Goal: Task Accomplishment & Management: Manage account settings

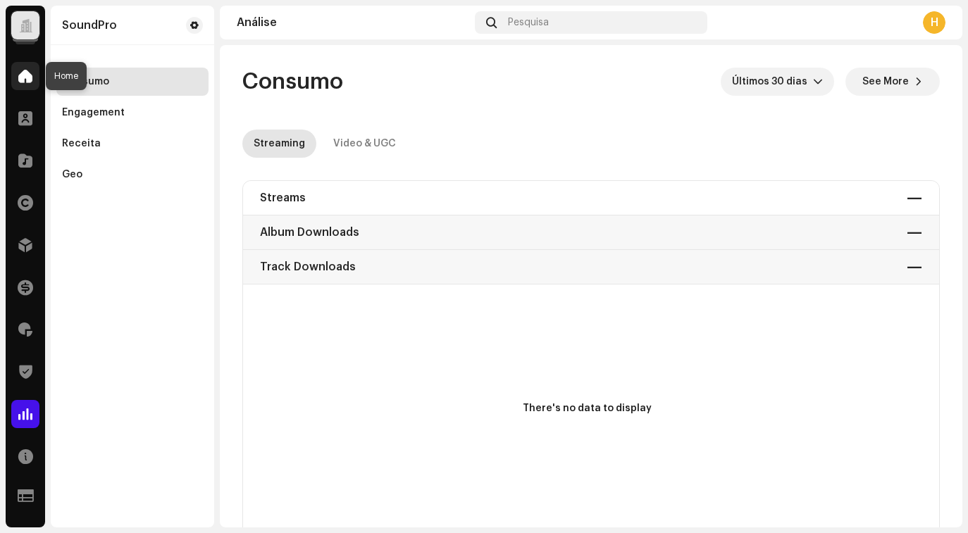
click at [23, 83] on div at bounding box center [25, 76] width 28 height 28
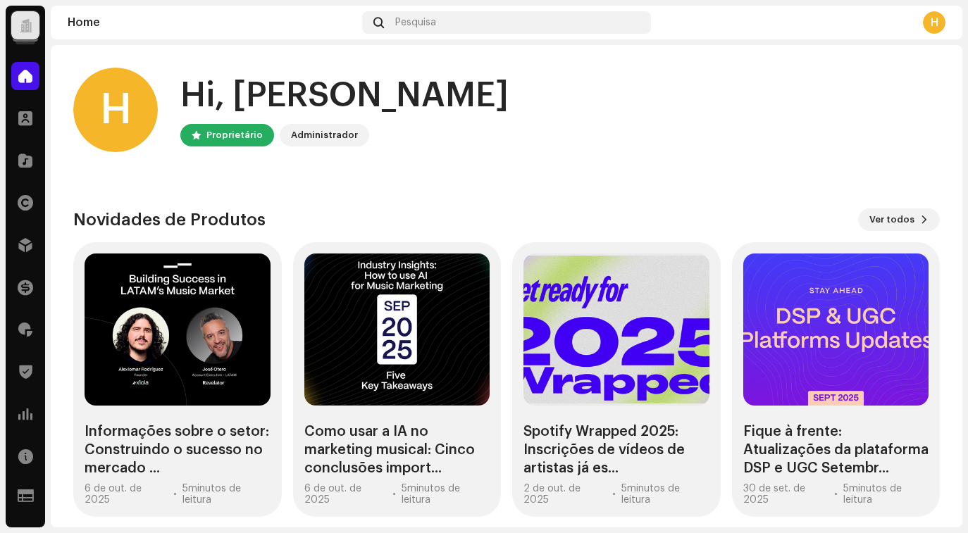
scroll to position [12, 0]
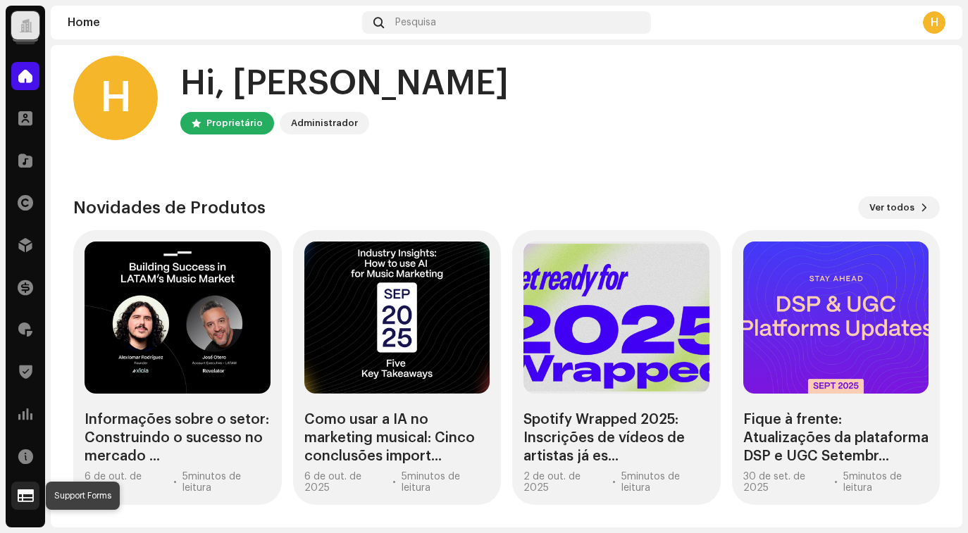
click at [27, 494] on span at bounding box center [26, 495] width 16 height 11
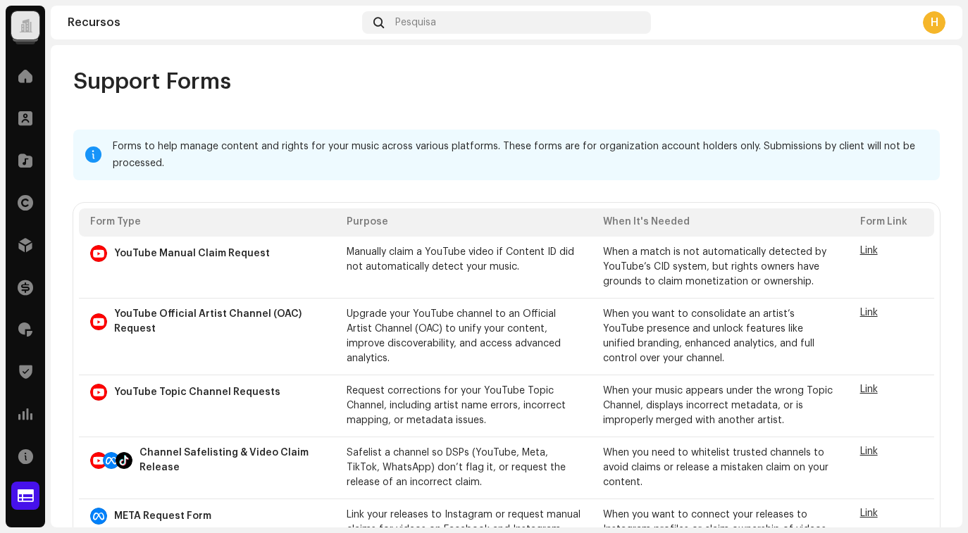
click at [27, 494] on span at bounding box center [26, 495] width 16 height 11
click at [25, 462] on span at bounding box center [25, 456] width 15 height 11
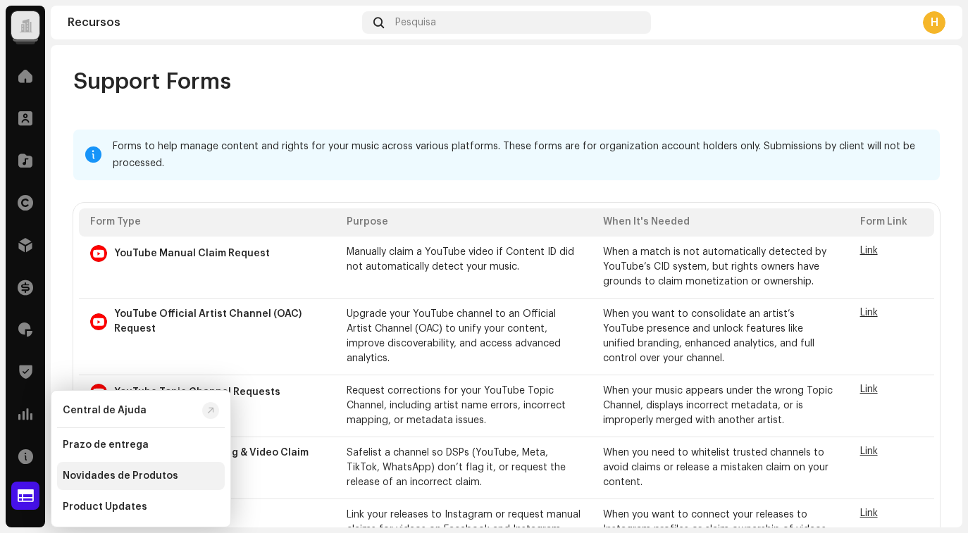
click at [104, 478] on div "Novidades de Produtos" at bounding box center [121, 476] width 116 height 11
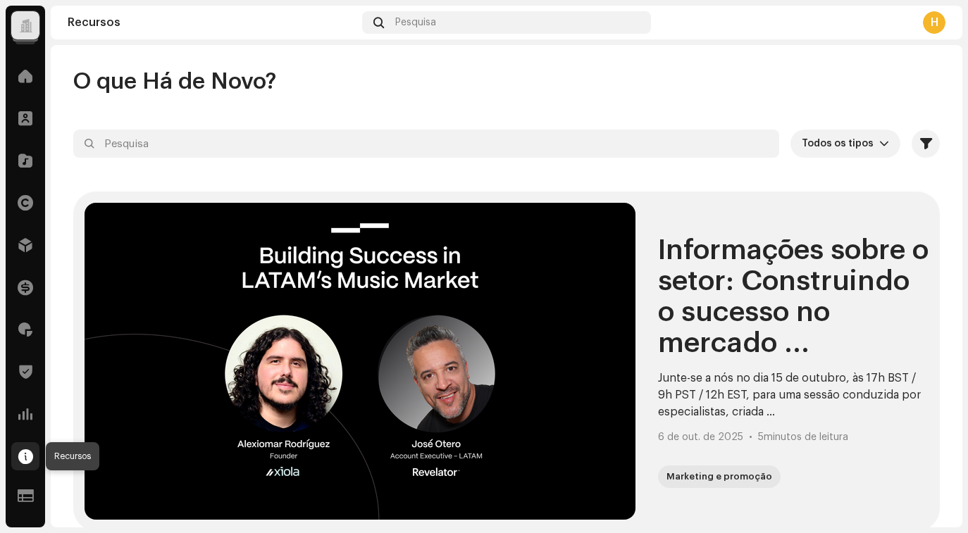
click at [22, 456] on span at bounding box center [25, 456] width 15 height 11
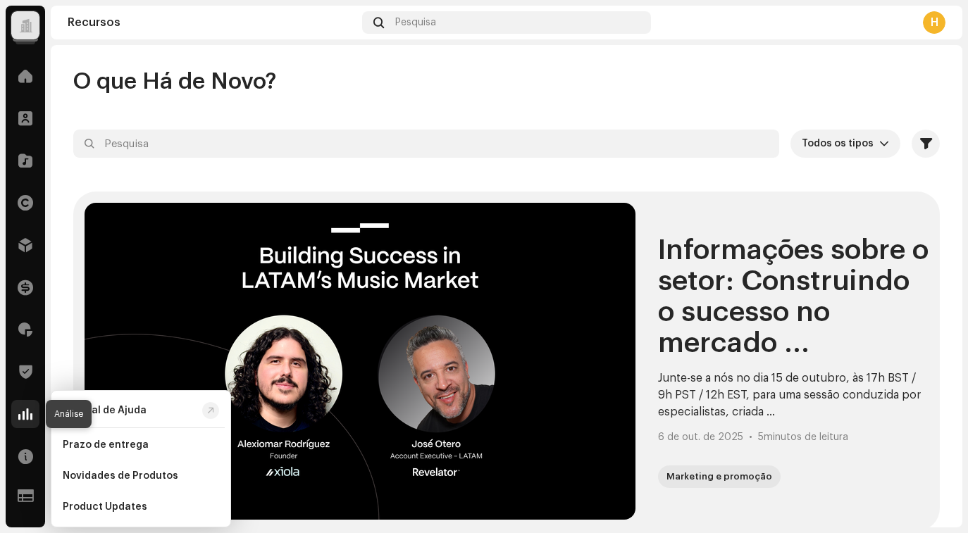
click at [28, 419] on span at bounding box center [25, 414] width 14 height 11
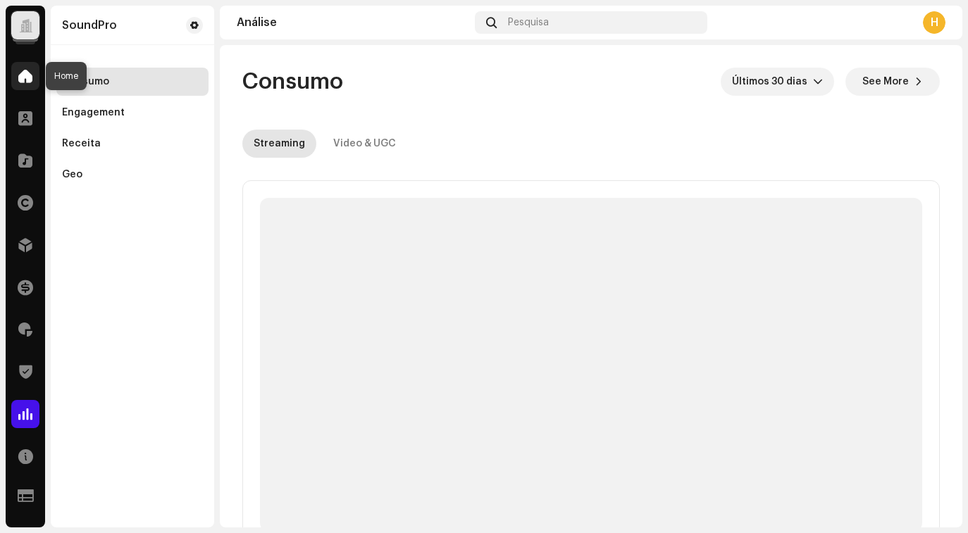
click at [23, 79] on span at bounding box center [25, 75] width 14 height 11
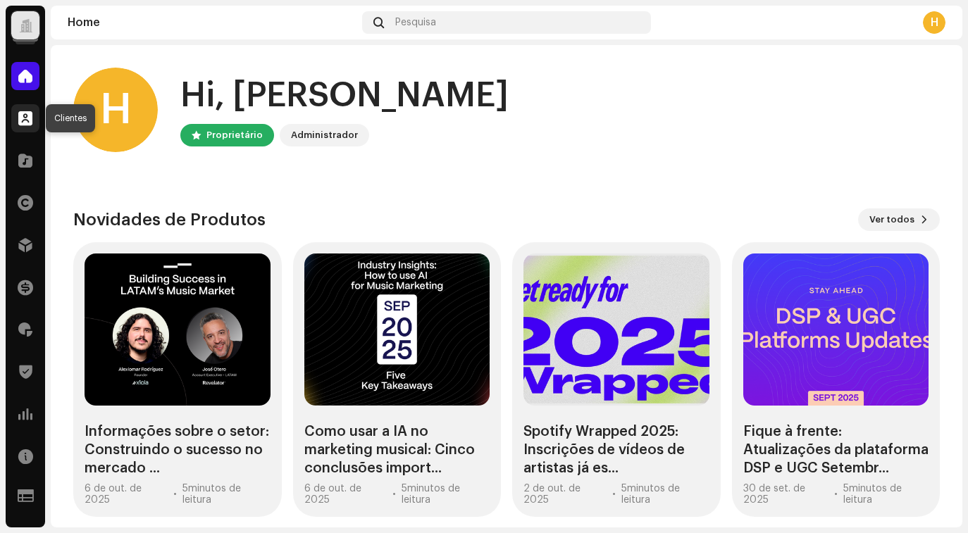
click at [23, 113] on span at bounding box center [25, 118] width 14 height 11
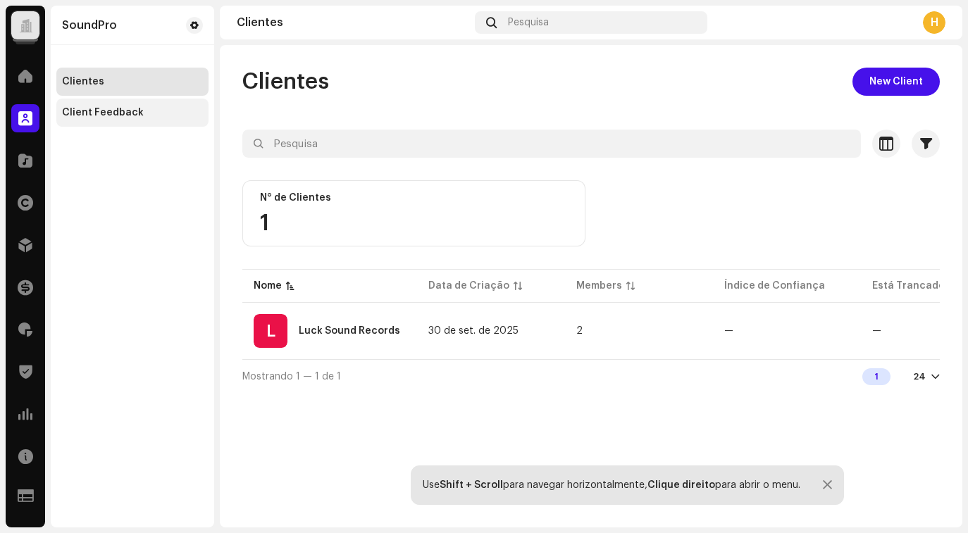
click at [89, 116] on div "Client Feedback" at bounding box center [103, 112] width 82 height 11
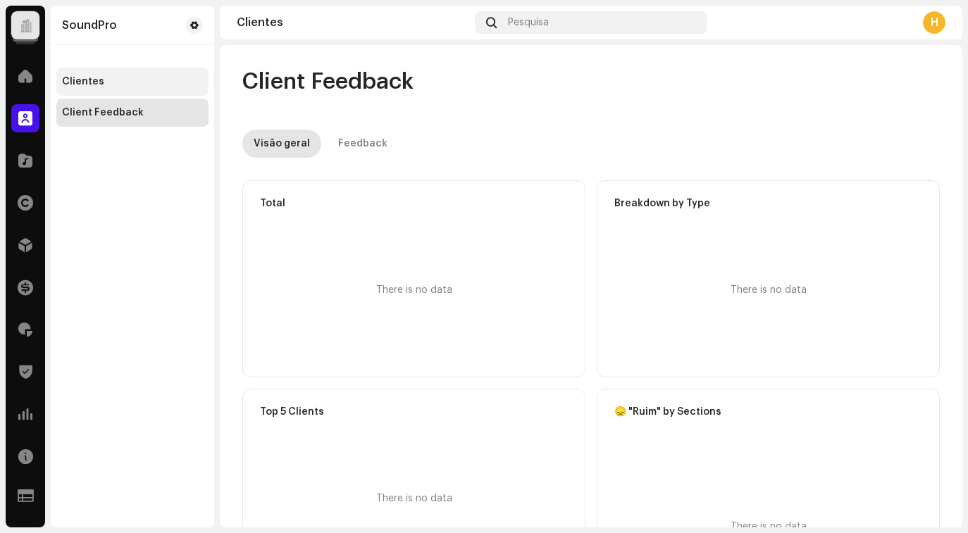
click at [87, 80] on div "Clientes" at bounding box center [83, 81] width 42 height 11
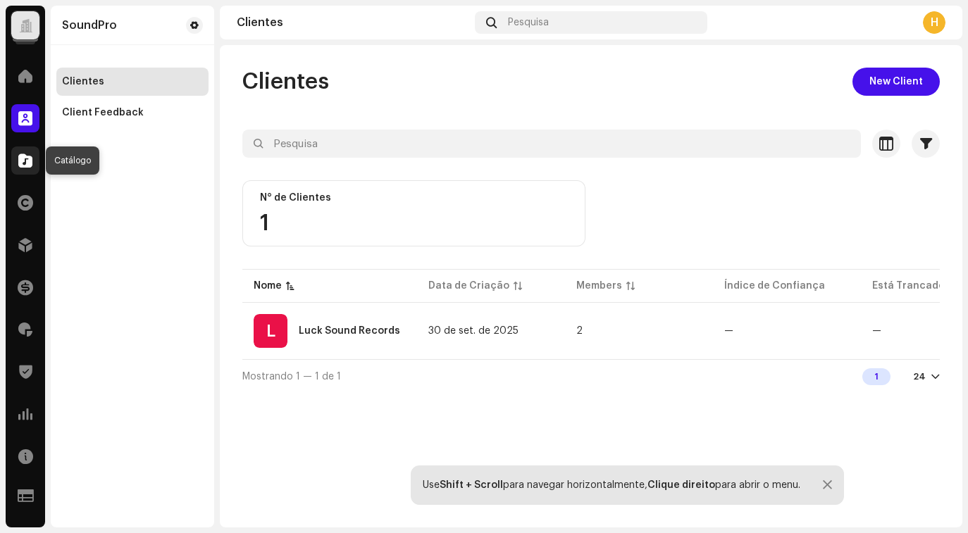
click at [29, 164] on span at bounding box center [25, 160] width 14 height 11
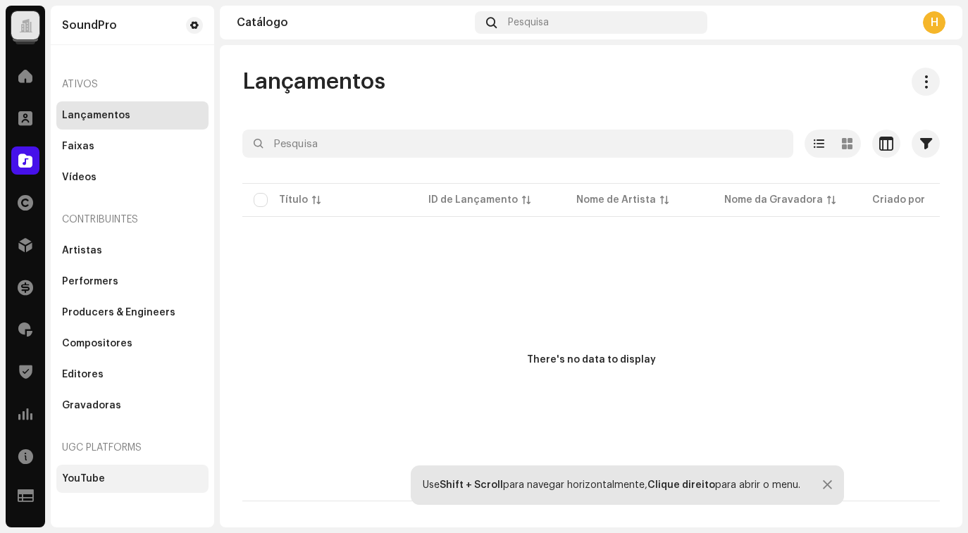
click at [87, 476] on div "YouTube" at bounding box center [83, 479] width 43 height 11
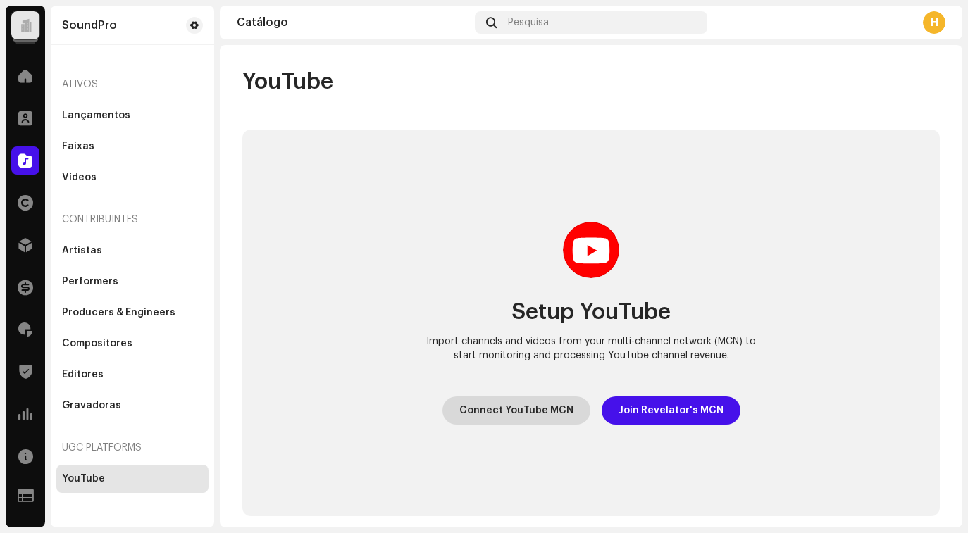
click at [532, 412] on span "Connect YouTube MCN" at bounding box center [516, 411] width 114 height 28
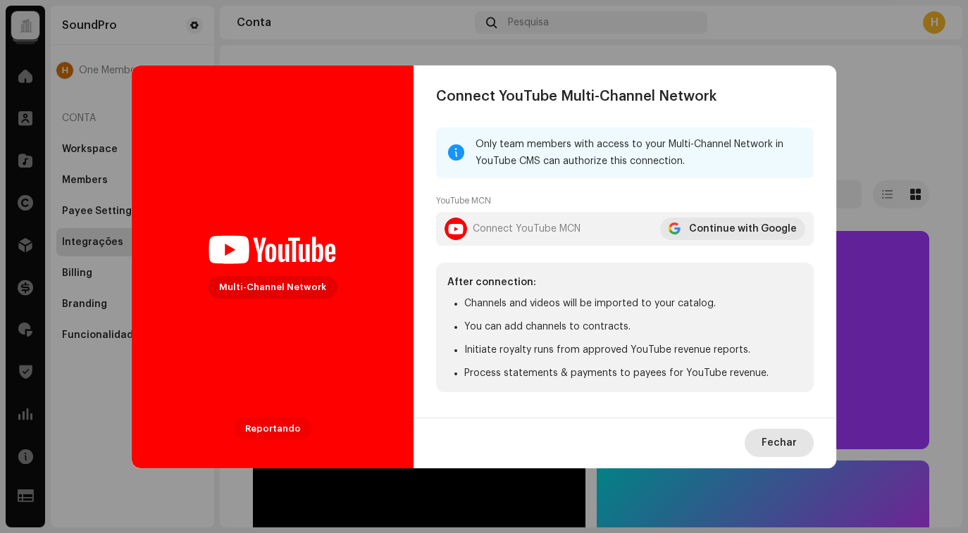
click at [781, 443] on span "Fechar" at bounding box center [779, 443] width 35 height 28
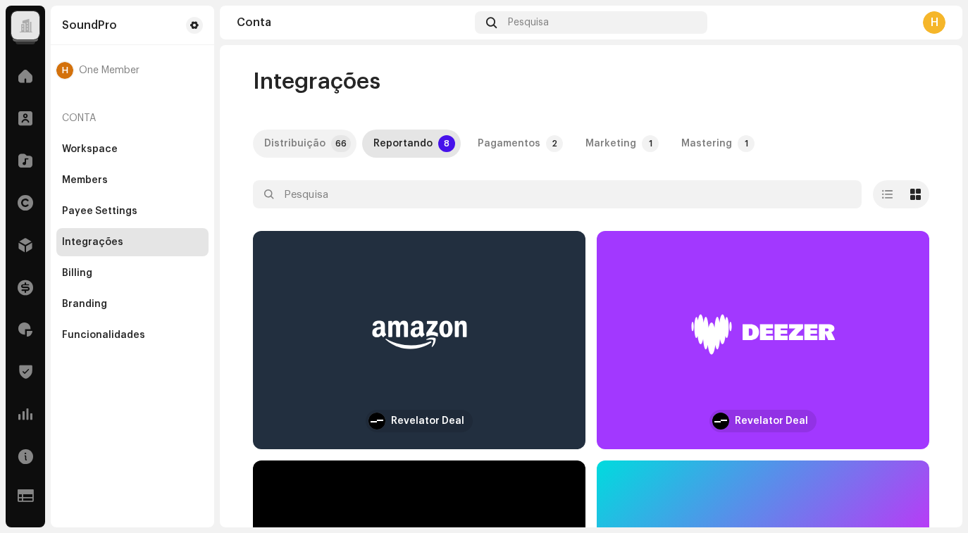
click at [298, 144] on div "Distribuição" at bounding box center [294, 144] width 61 height 28
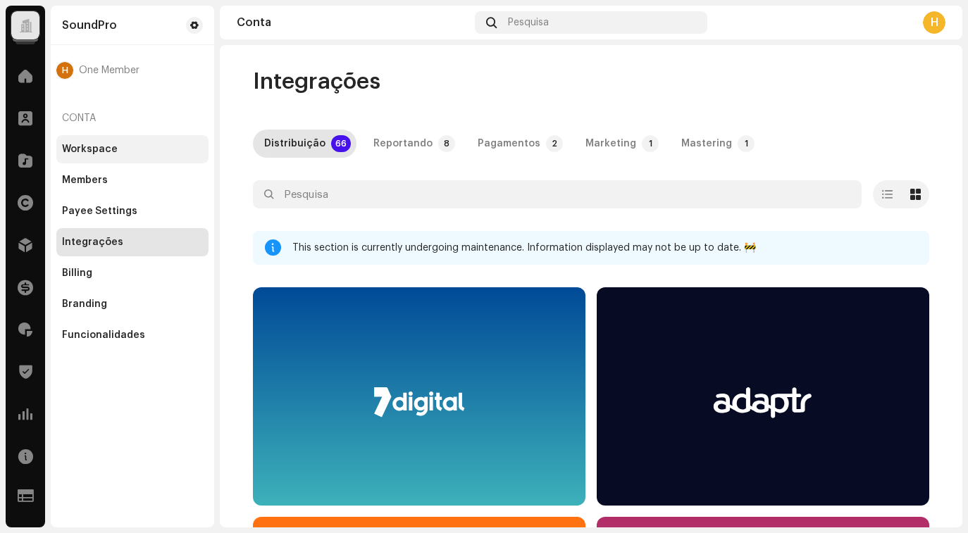
click at [110, 152] on div "Workspace" at bounding box center [90, 149] width 56 height 11
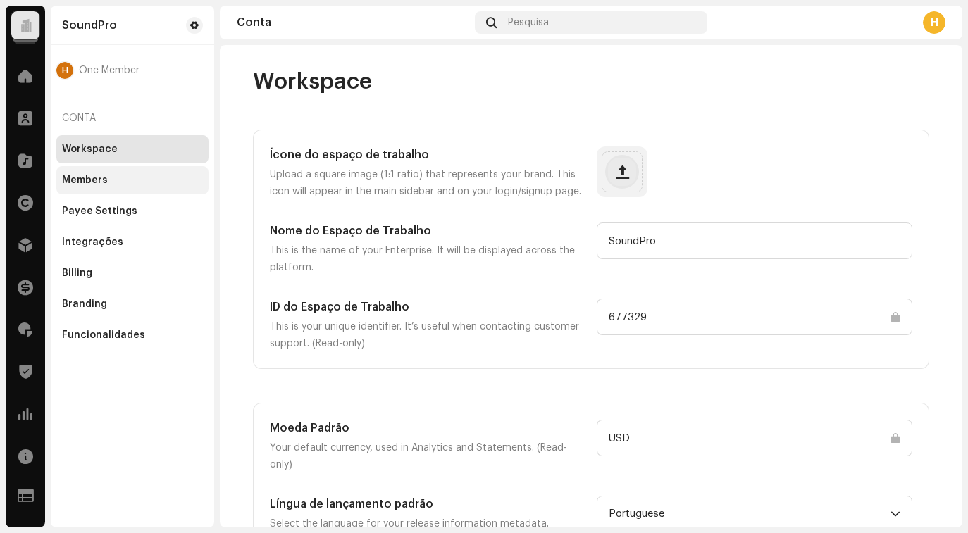
click at [109, 182] on div "Members" at bounding box center [132, 180] width 141 height 11
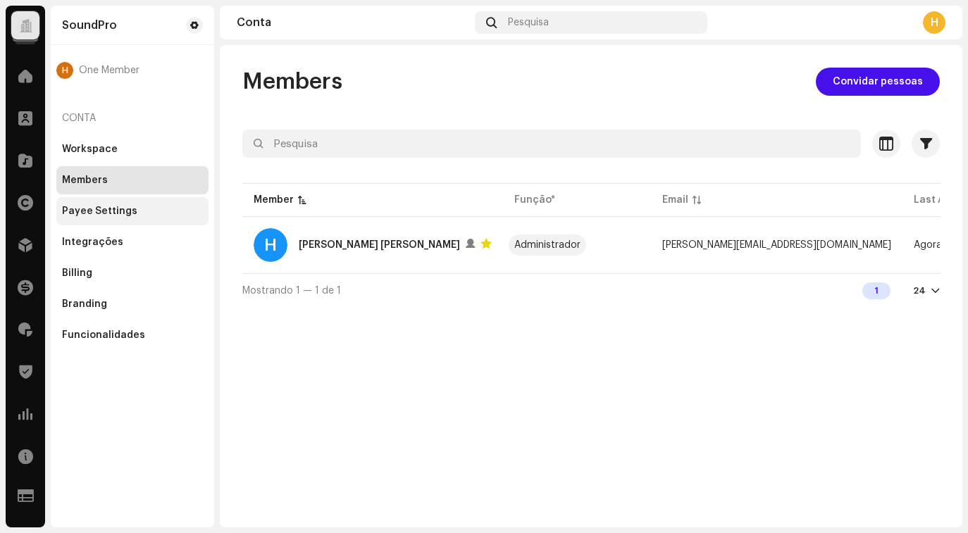
click at [110, 208] on div "Payee Settings" at bounding box center [99, 211] width 75 height 11
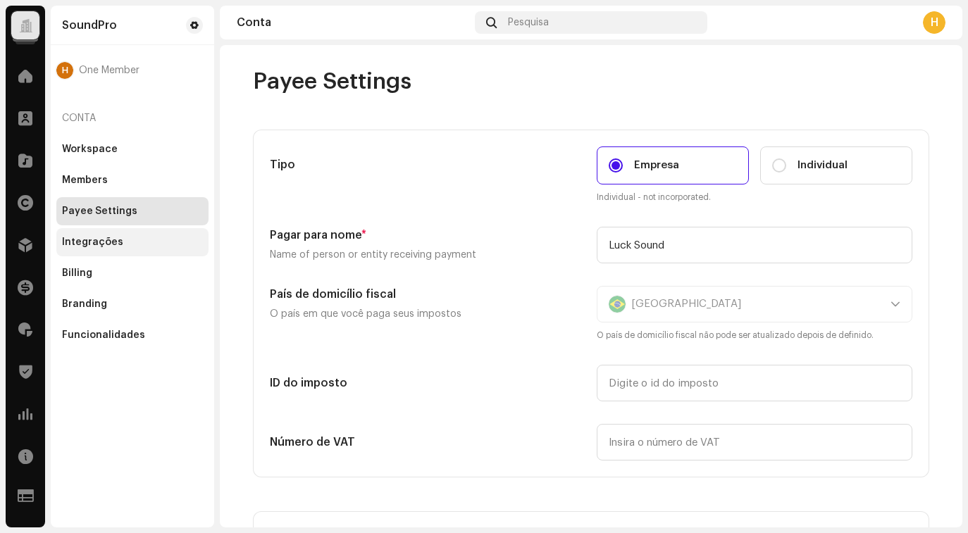
click at [105, 240] on div "Integrações" at bounding box center [92, 242] width 61 height 11
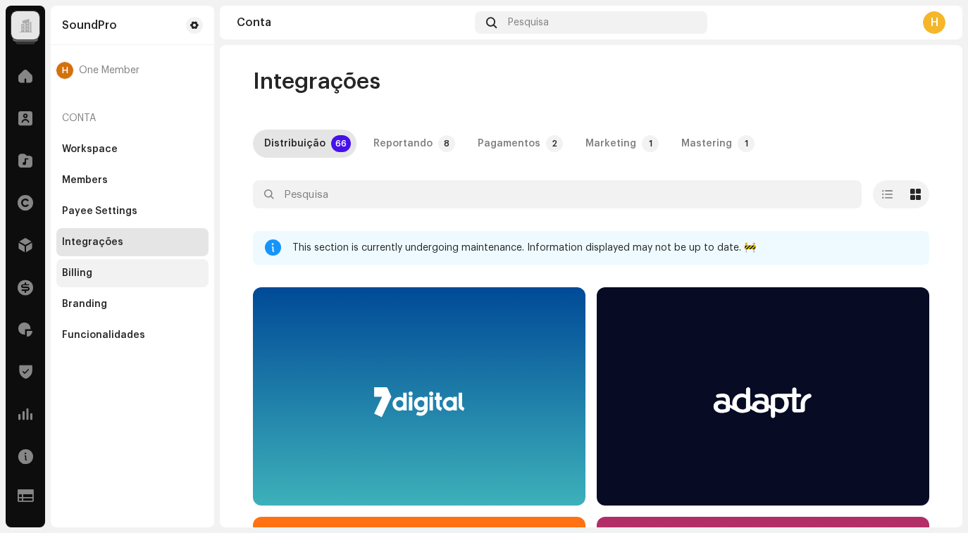
click at [92, 267] on div "Billing" at bounding box center [132, 273] width 152 height 28
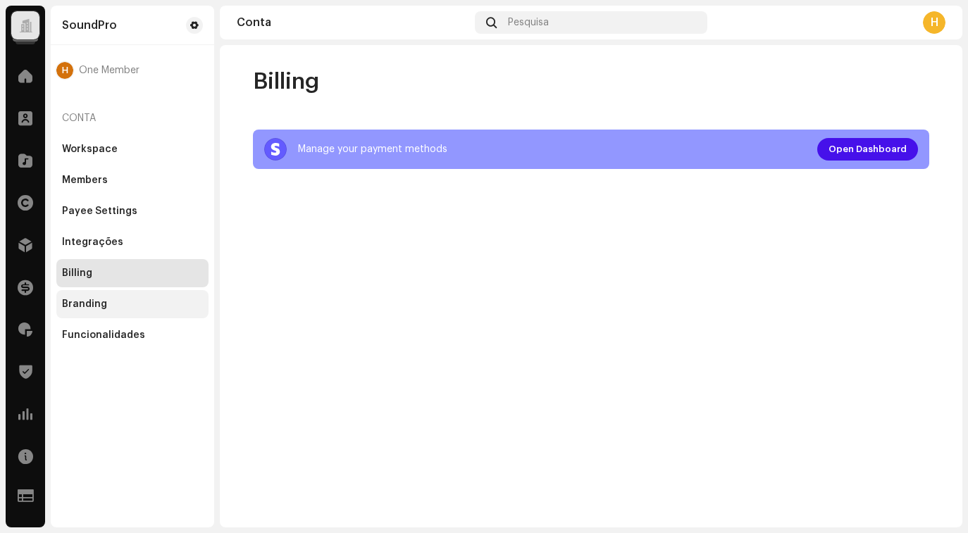
click at [106, 303] on div "Branding" at bounding box center [132, 304] width 141 height 11
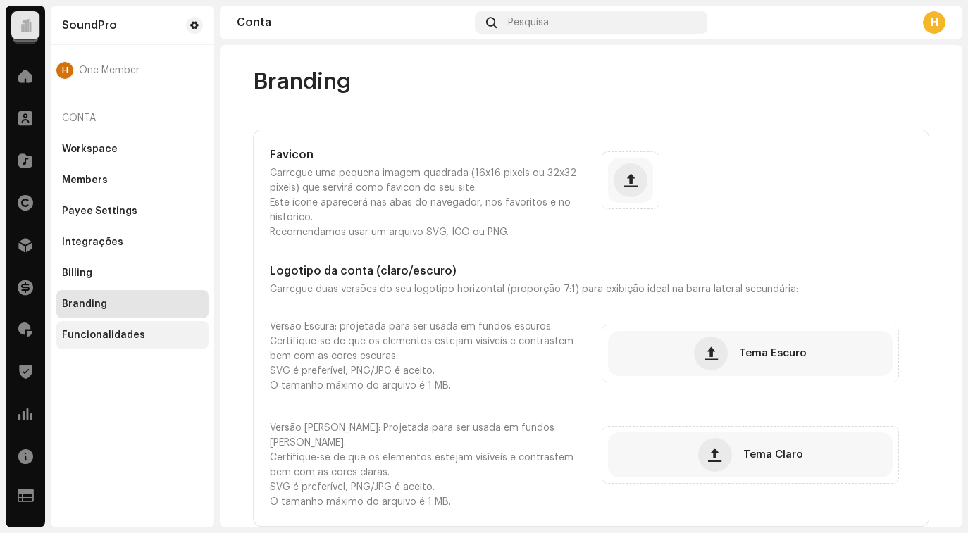
click at [92, 338] on div "Funcionalidades" at bounding box center [103, 335] width 83 height 11
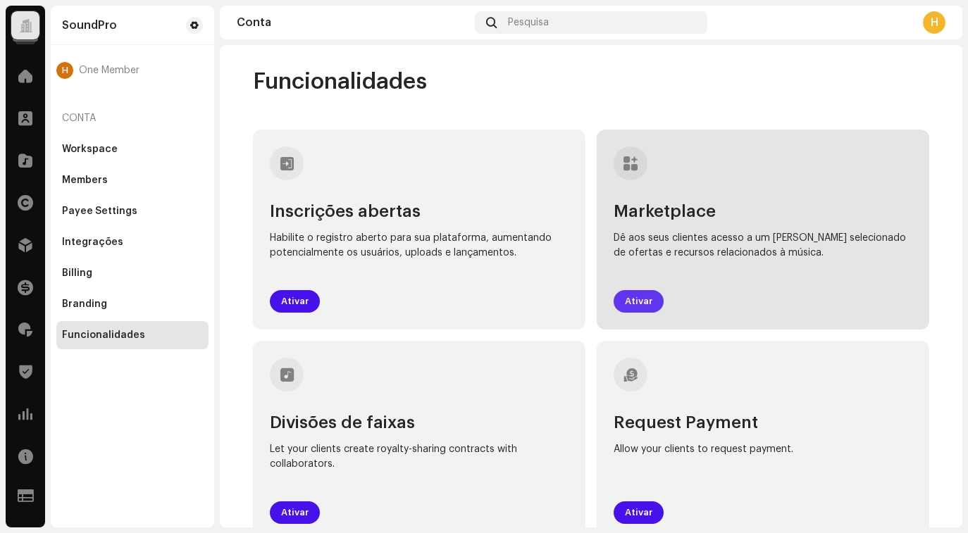
click at [636, 301] on span "Ativar" at bounding box center [638, 302] width 27 height 28
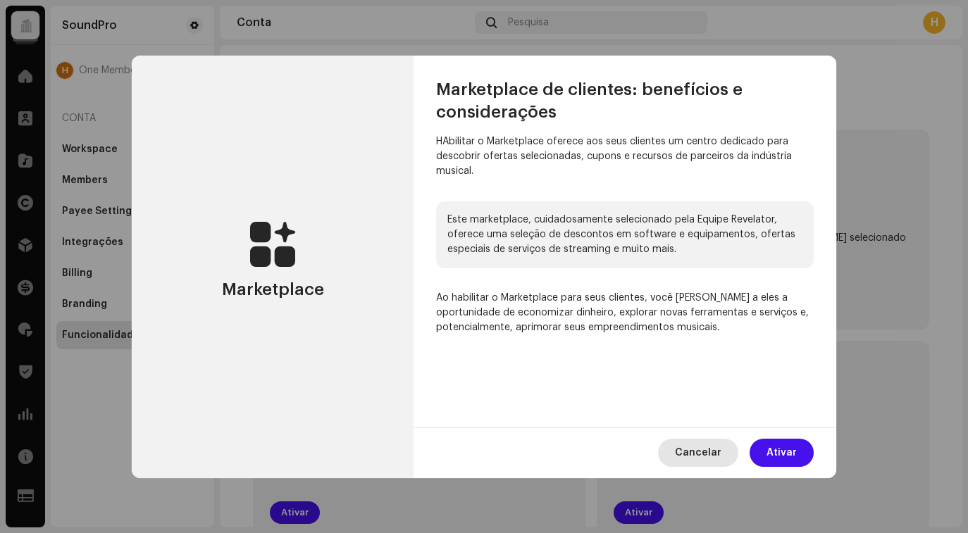
click at [698, 452] on span "Cancelar" at bounding box center [698, 453] width 47 height 28
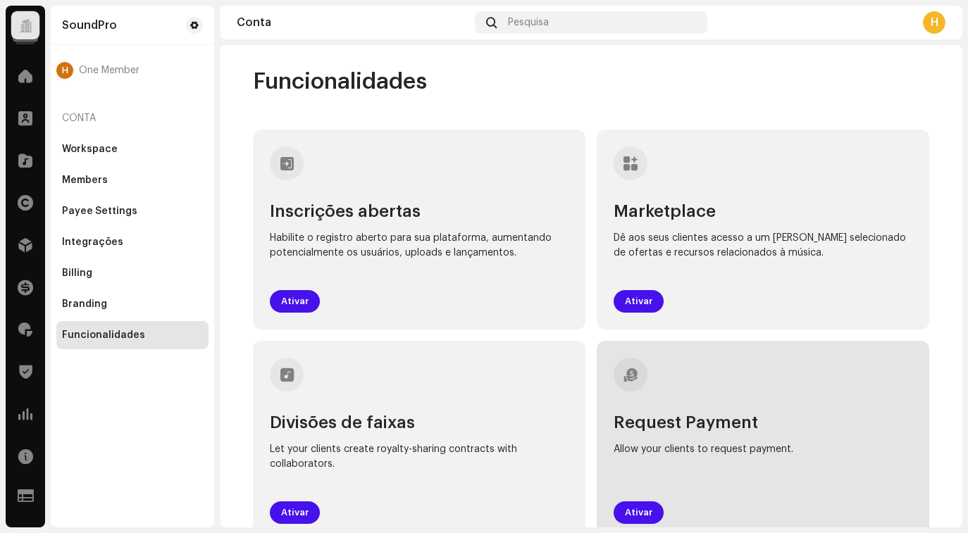
scroll to position [13, 0]
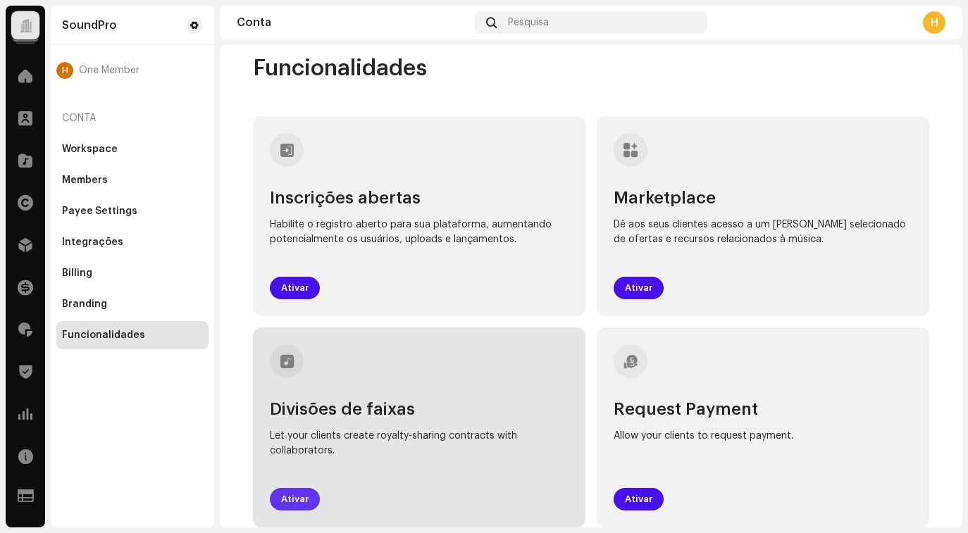
click at [295, 502] on span "Ativar" at bounding box center [294, 500] width 27 height 28
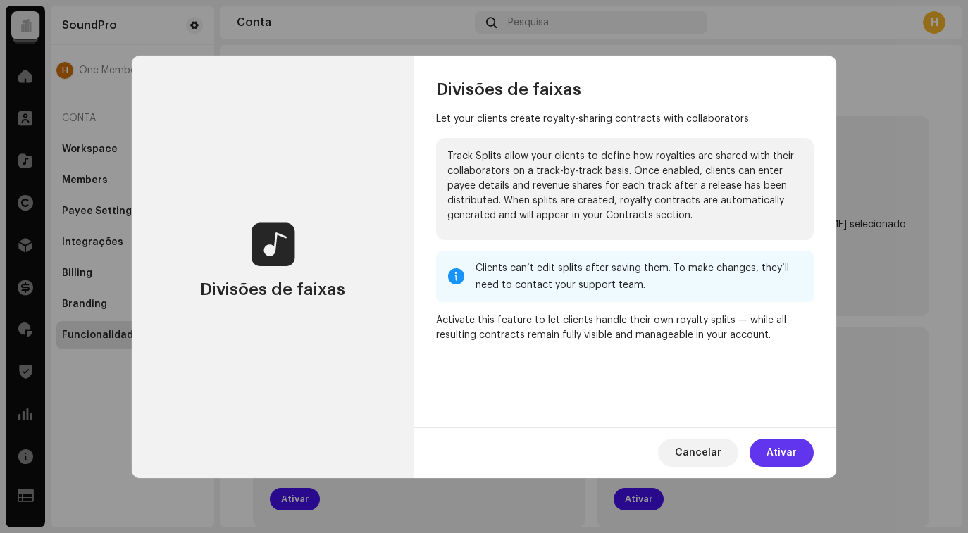
click at [782, 457] on span "Ativar" at bounding box center [782, 453] width 30 height 28
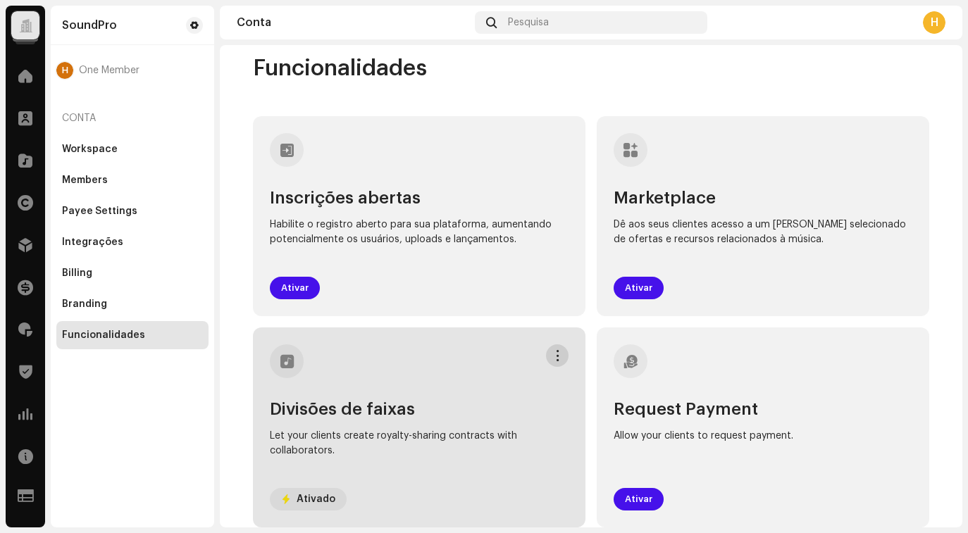
click at [555, 356] on span at bounding box center [557, 355] width 11 height 11
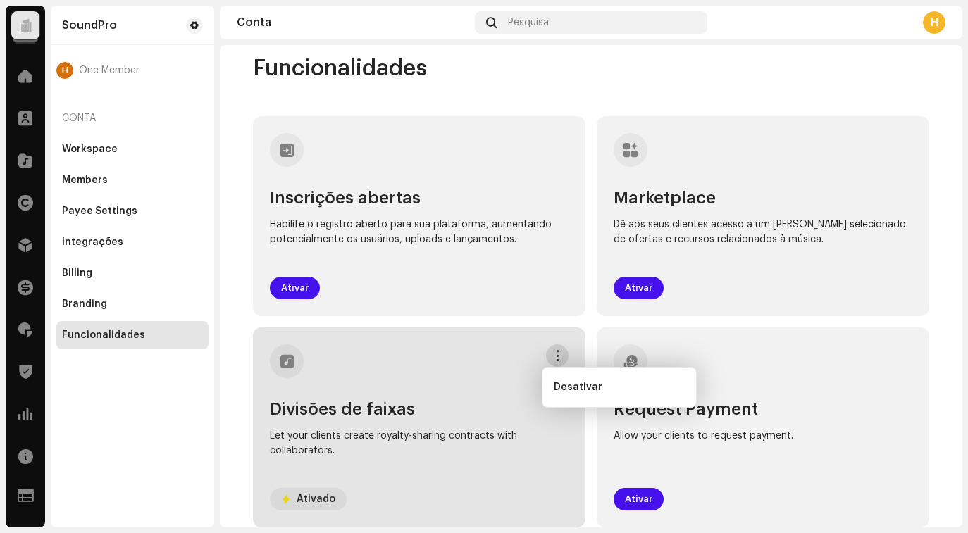
click at [555, 356] on span at bounding box center [557, 355] width 11 height 11
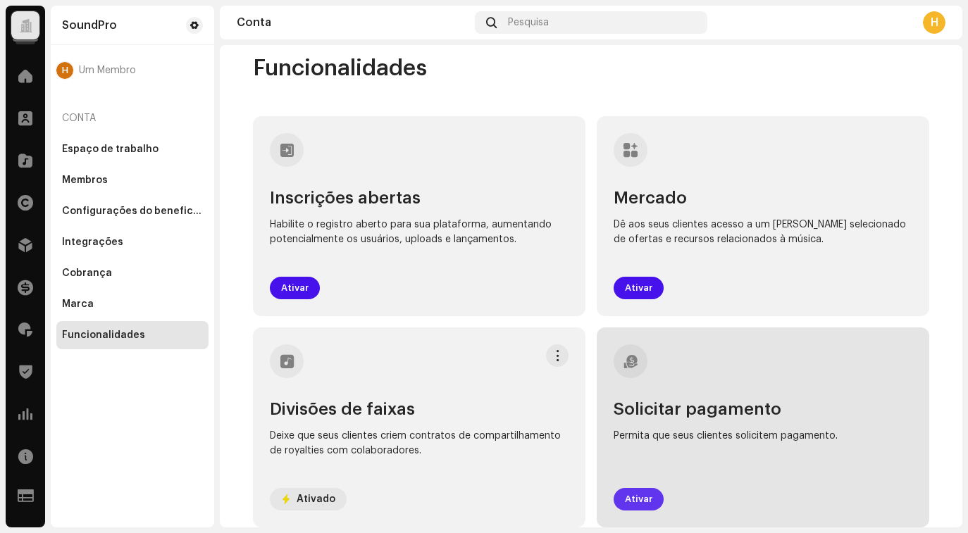
click at [641, 498] on font "Ativar" at bounding box center [638, 499] width 27 height 9
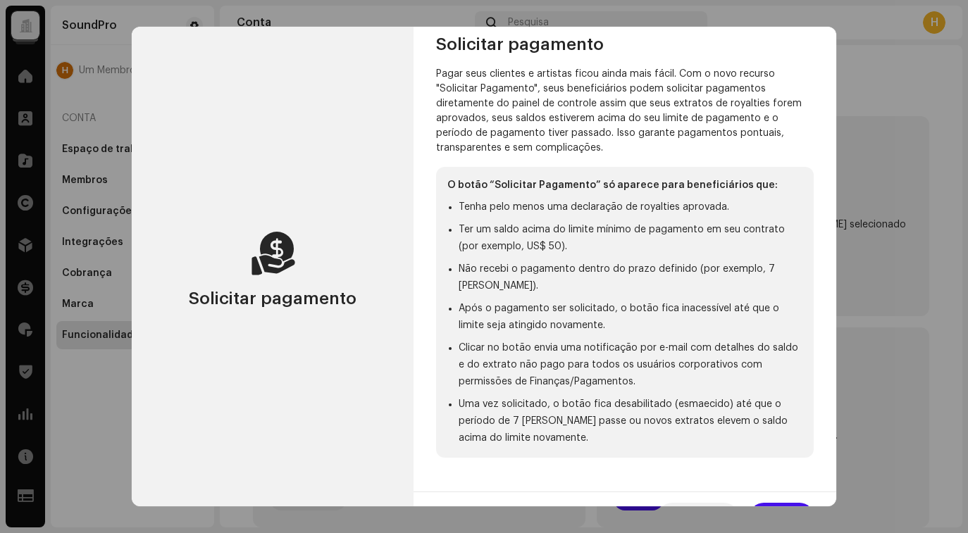
scroll to position [35, 0]
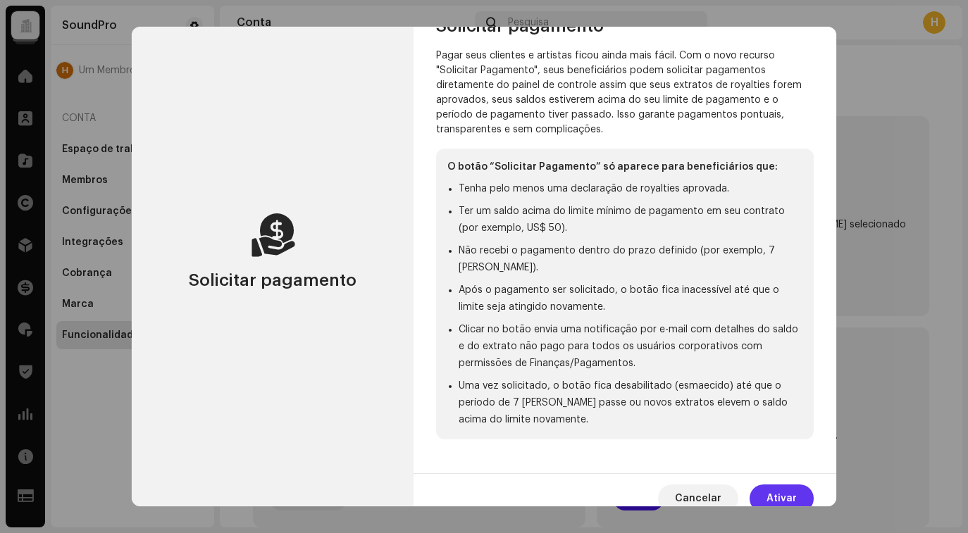
click at [779, 494] on font "Ativar" at bounding box center [782, 499] width 30 height 10
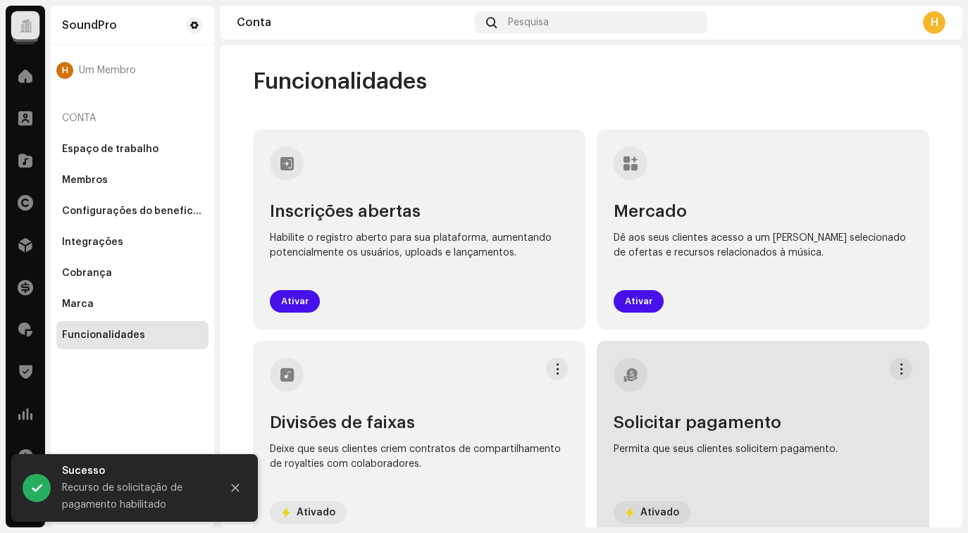
scroll to position [13, 0]
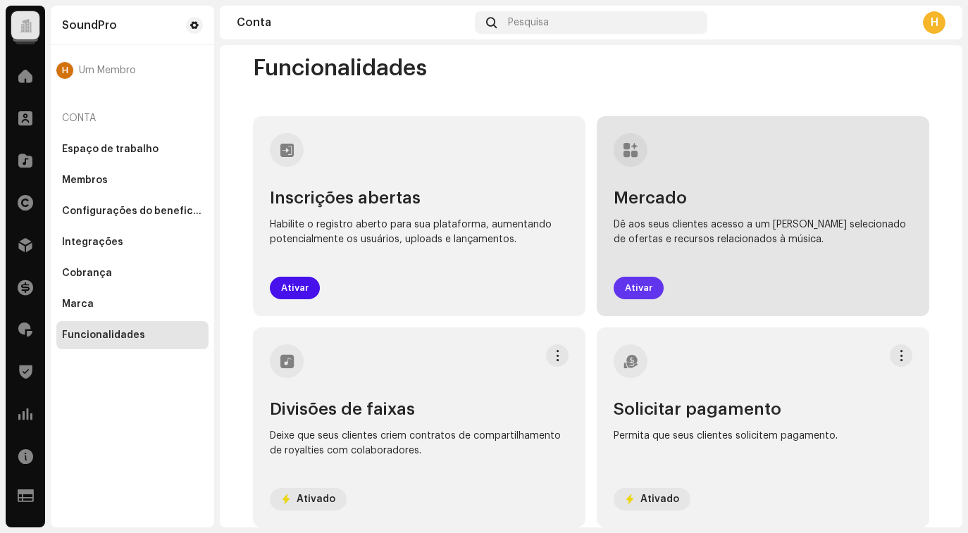
click at [641, 292] on font "Ativar" at bounding box center [638, 287] width 27 height 9
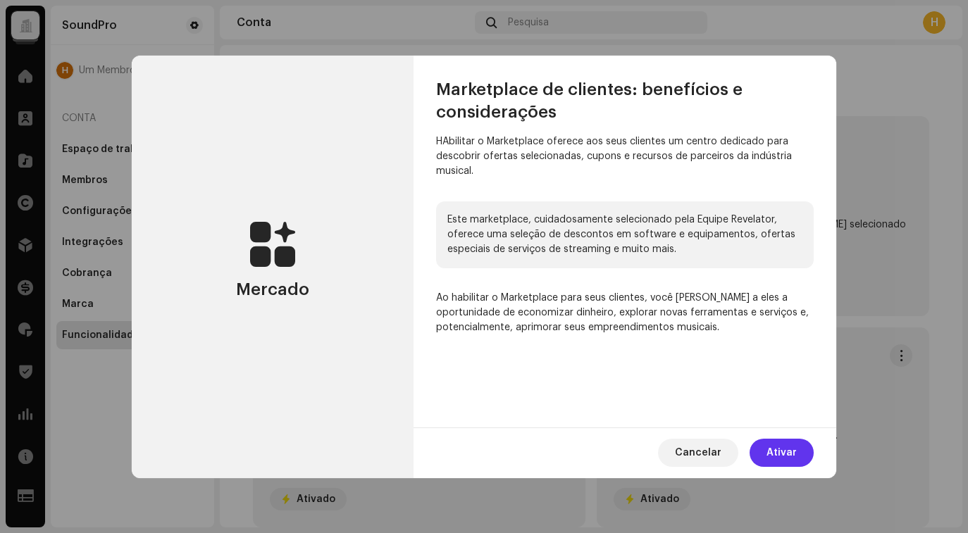
click at [772, 456] on font "Ativar" at bounding box center [782, 453] width 30 height 10
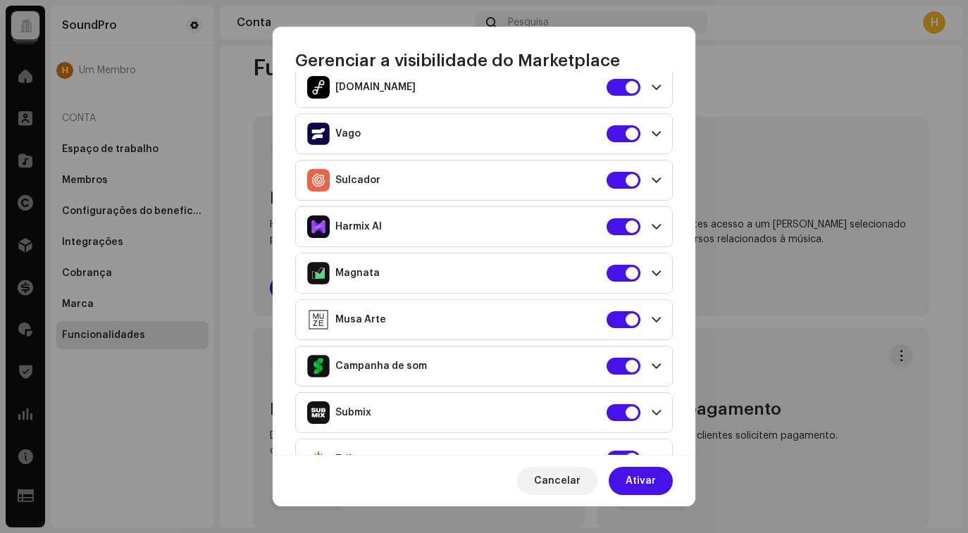
scroll to position [440, 0]
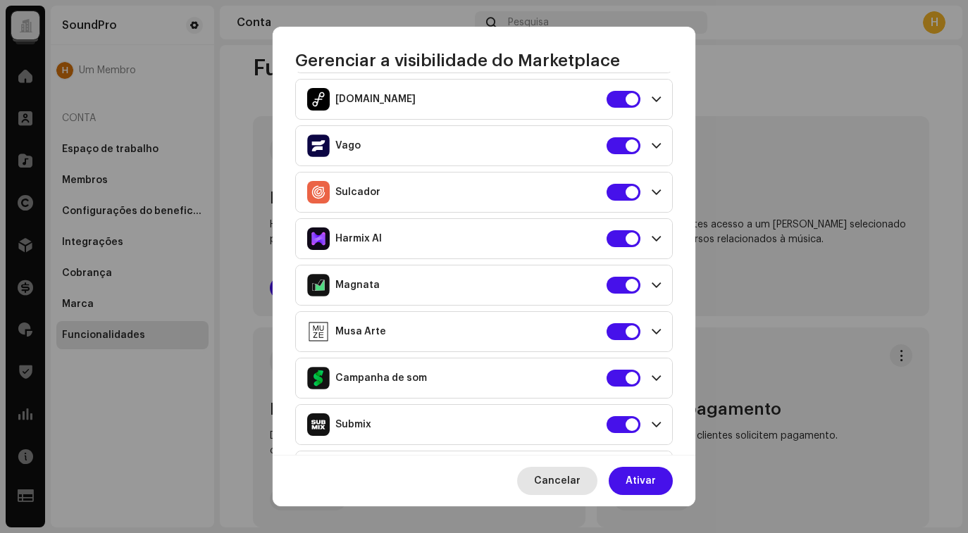
click at [552, 488] on span "Cancelar" at bounding box center [557, 481] width 47 height 28
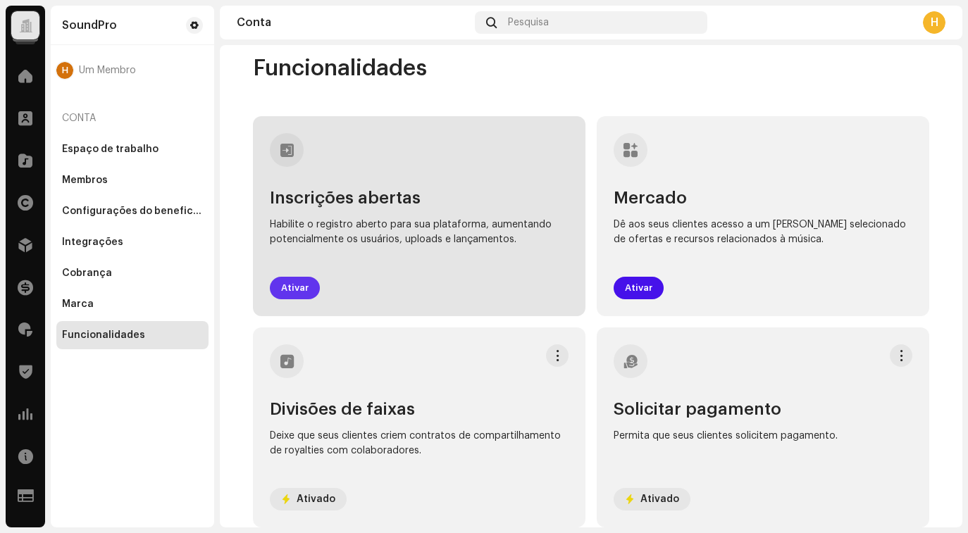
click at [289, 288] on font "Ativar" at bounding box center [294, 287] width 27 height 9
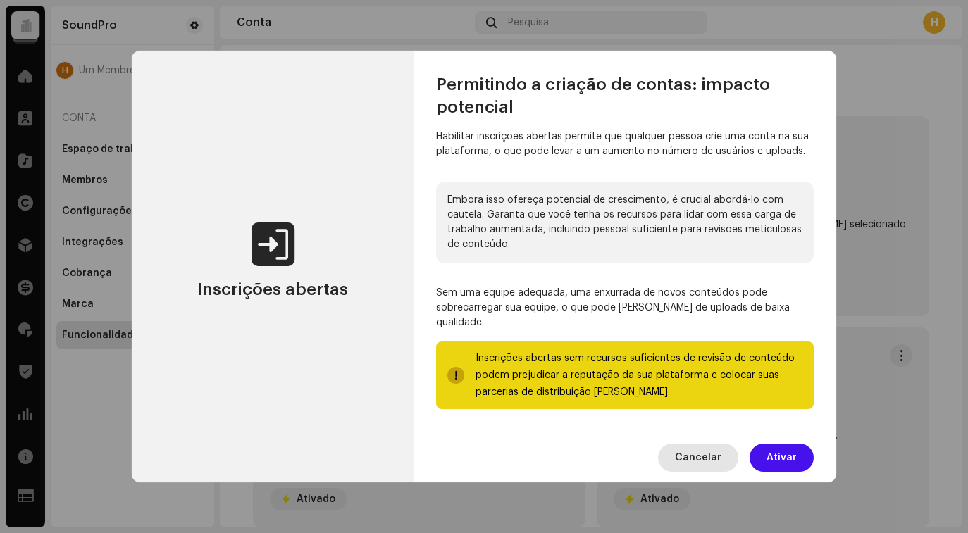
click at [700, 459] on font "Cancelar" at bounding box center [698, 458] width 47 height 10
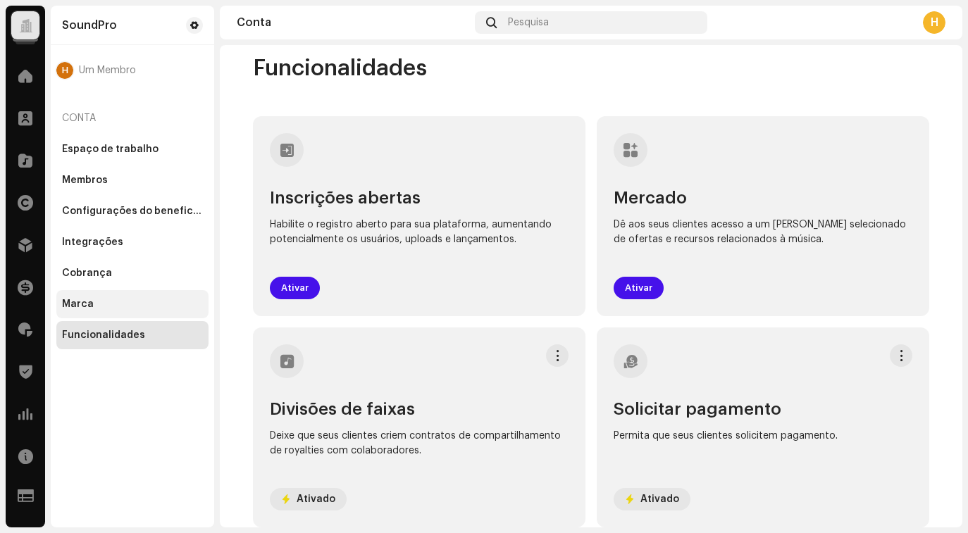
click at [97, 309] on div "Marca" at bounding box center [132, 304] width 141 height 11
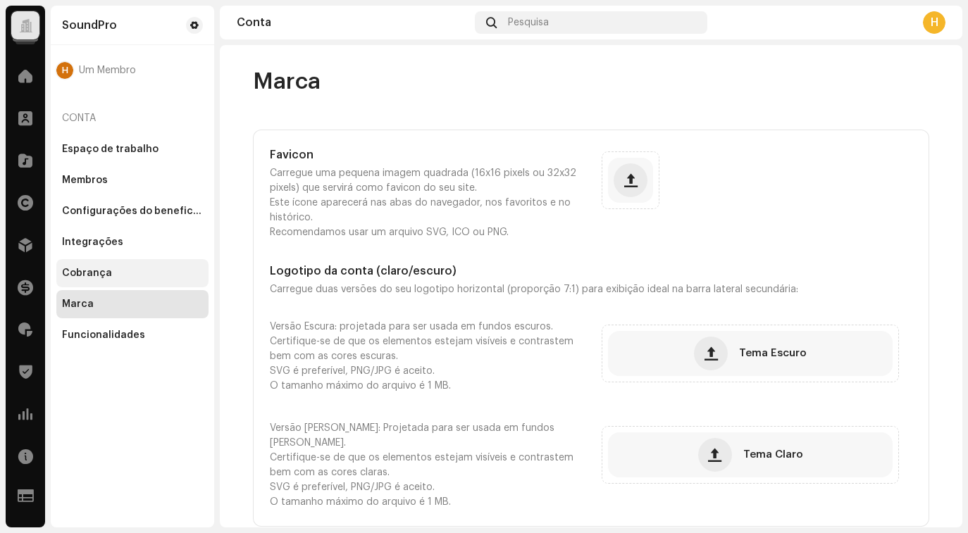
click at [134, 273] on div "Cobrança" at bounding box center [132, 273] width 141 height 11
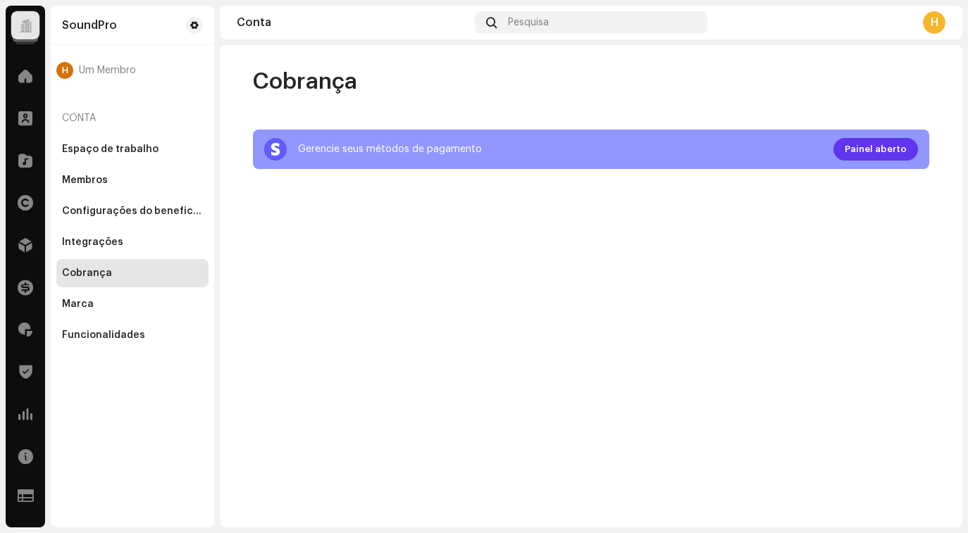
click at [861, 142] on span "Painel aberto" at bounding box center [876, 149] width 62 height 28
click at [98, 248] on div "Integrações" at bounding box center [132, 242] width 152 height 28
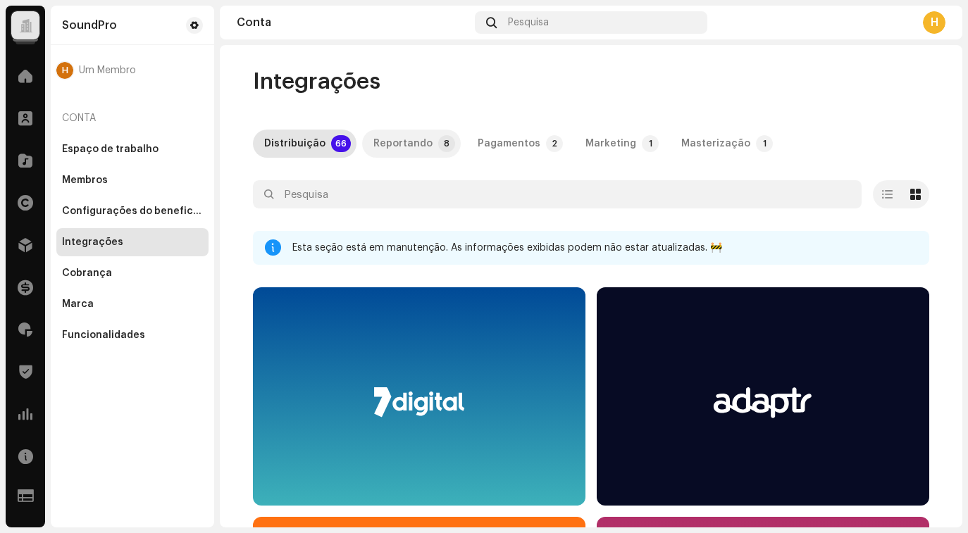
click at [395, 140] on div "Reportando" at bounding box center [402, 144] width 59 height 28
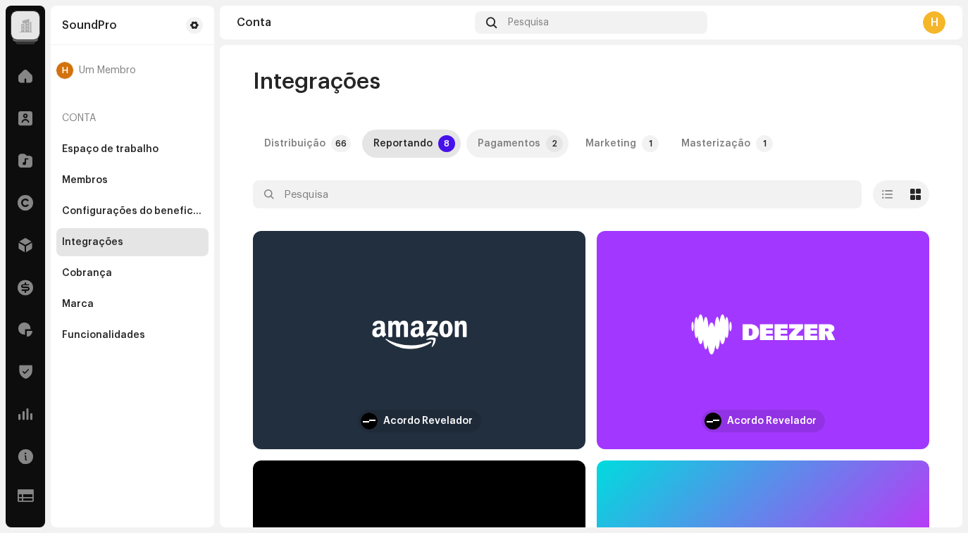
click at [489, 141] on font "Pagamentos" at bounding box center [509, 144] width 63 height 10
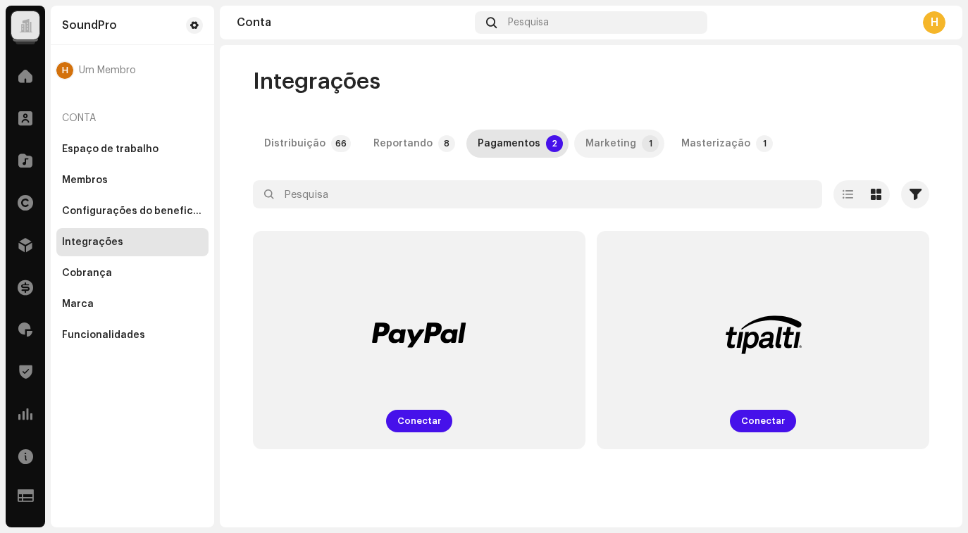
click at [590, 147] on font "Marketing" at bounding box center [611, 144] width 51 height 10
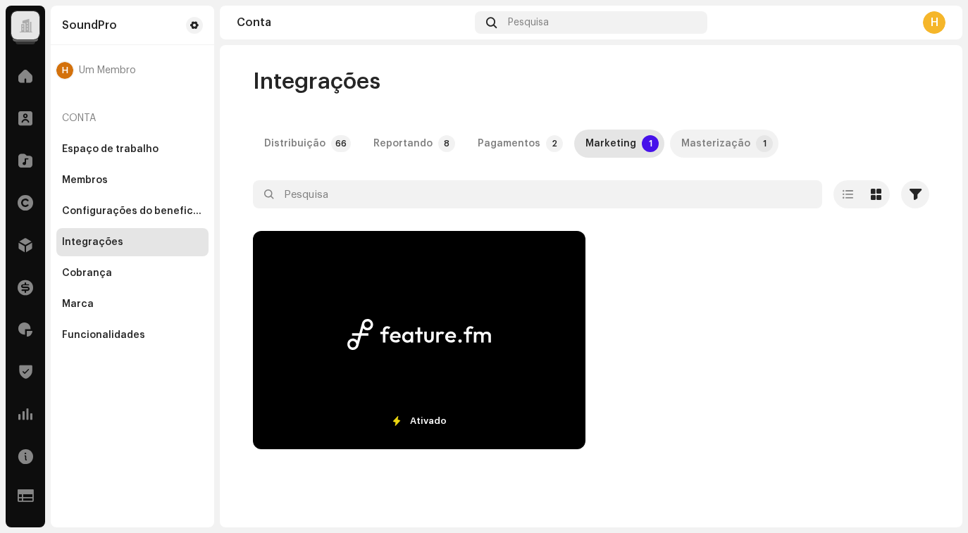
click at [705, 145] on font "Masterização" at bounding box center [715, 144] width 69 height 10
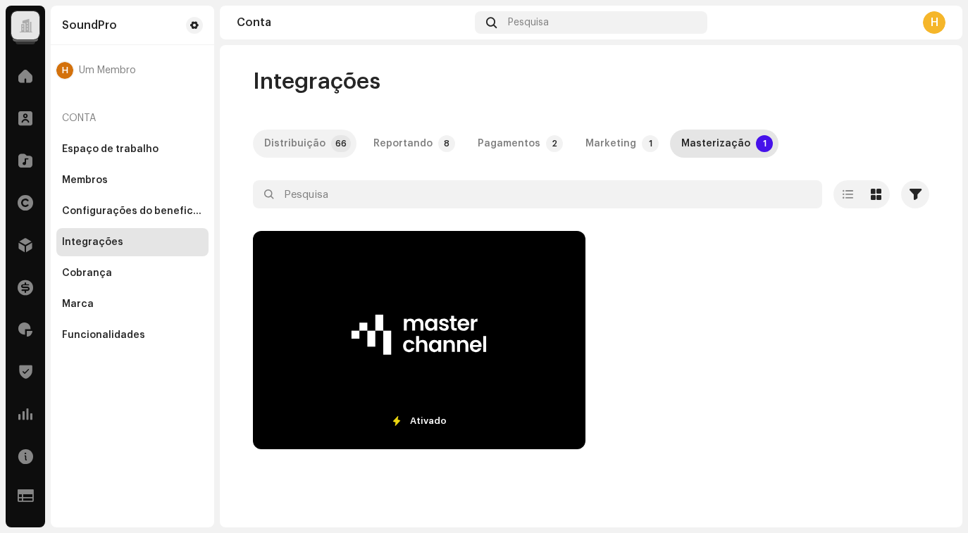
click at [306, 151] on div "Distribuição" at bounding box center [294, 144] width 61 height 28
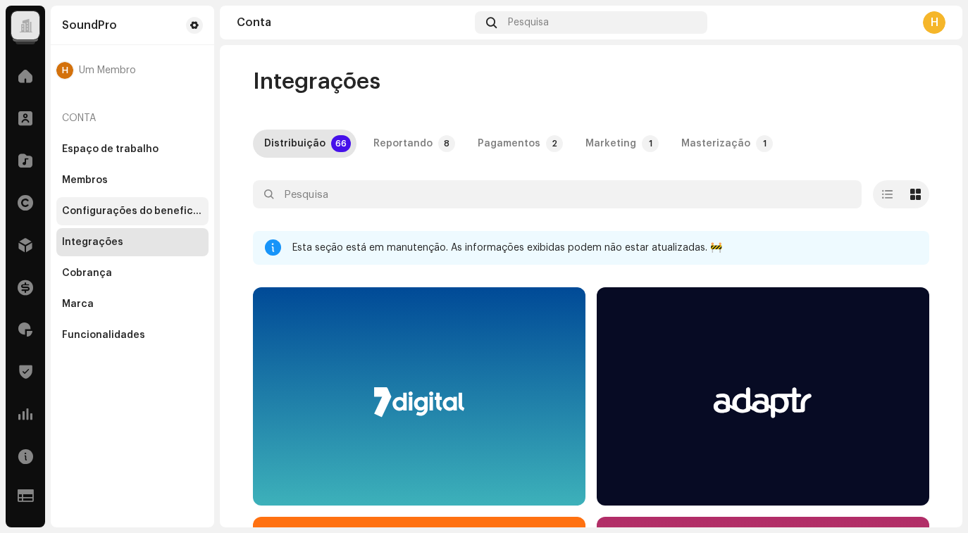
click at [109, 211] on font "Configurações do beneficiário" at bounding box center [139, 211] width 154 height 10
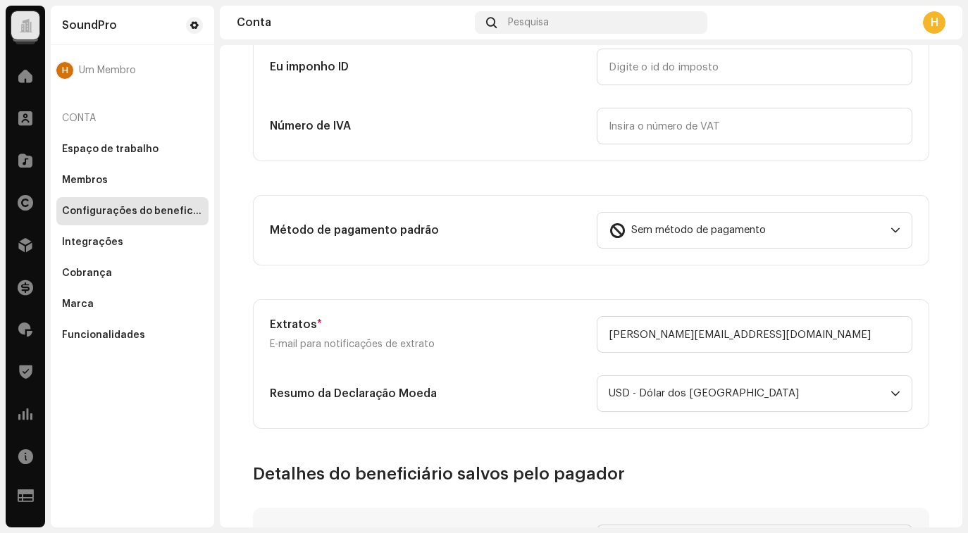
scroll to position [317, 0]
click at [674, 235] on span "Sem método de pagamento" at bounding box center [698, 229] width 135 height 35
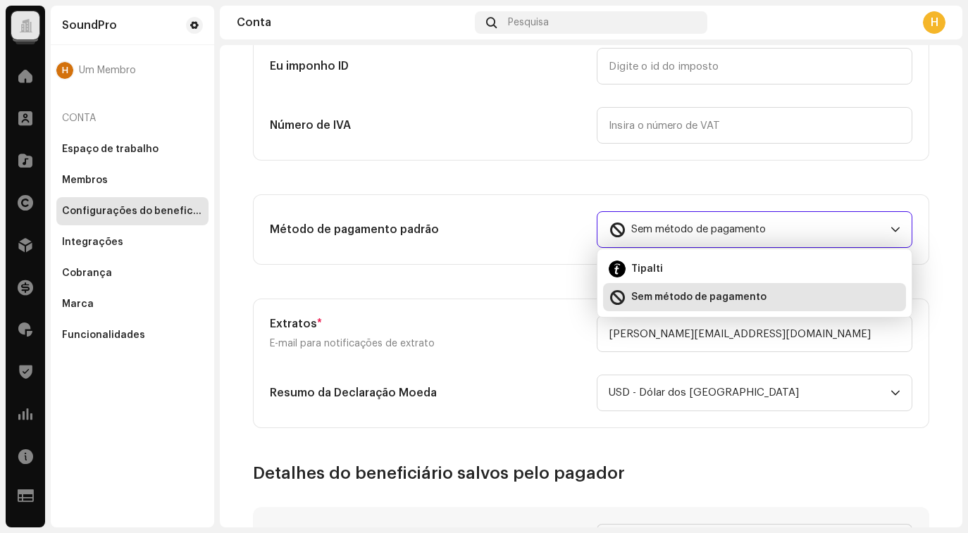
click at [674, 235] on span "Sem método de pagamento" at bounding box center [698, 229] width 135 height 35
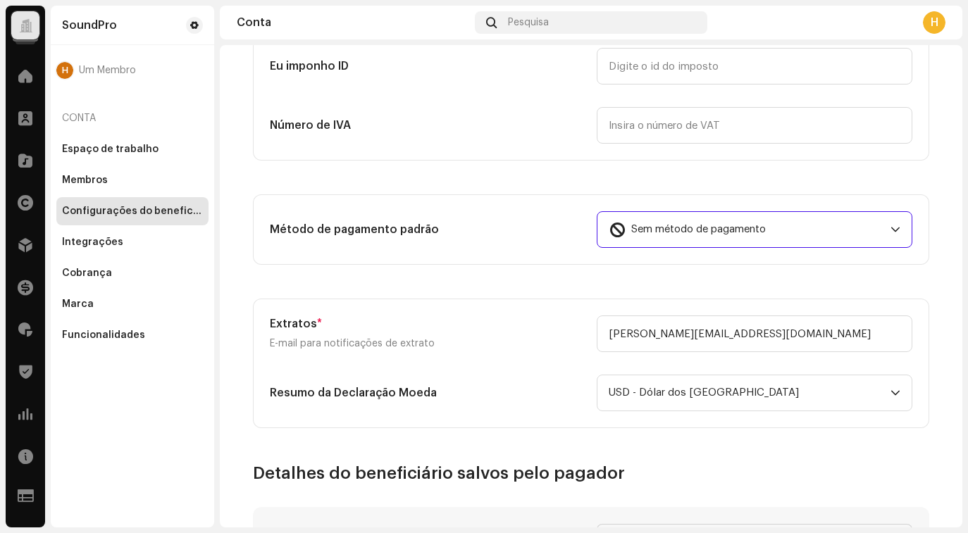
click at [674, 235] on span "Sem método de pagamento" at bounding box center [698, 229] width 135 height 35
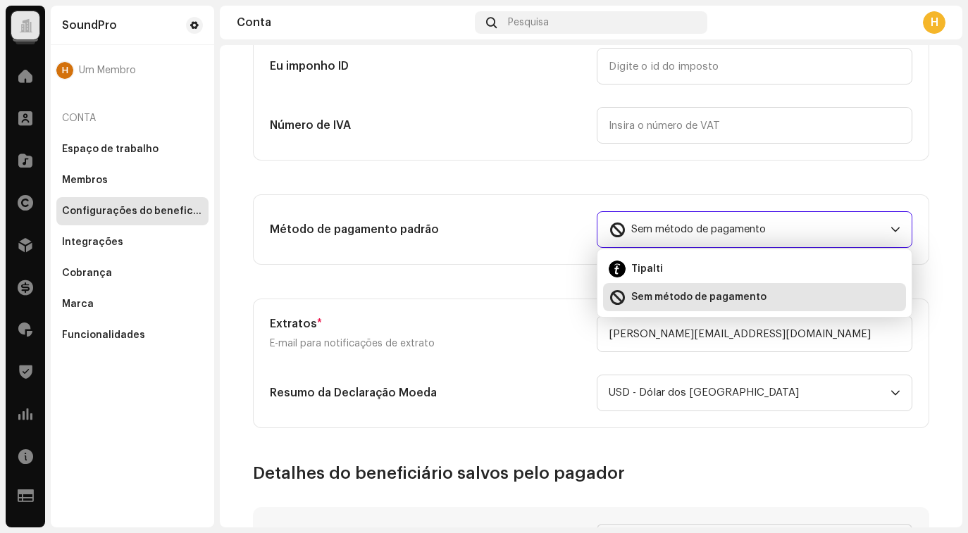
click at [674, 235] on span "Sem método de pagamento" at bounding box center [698, 229] width 135 height 35
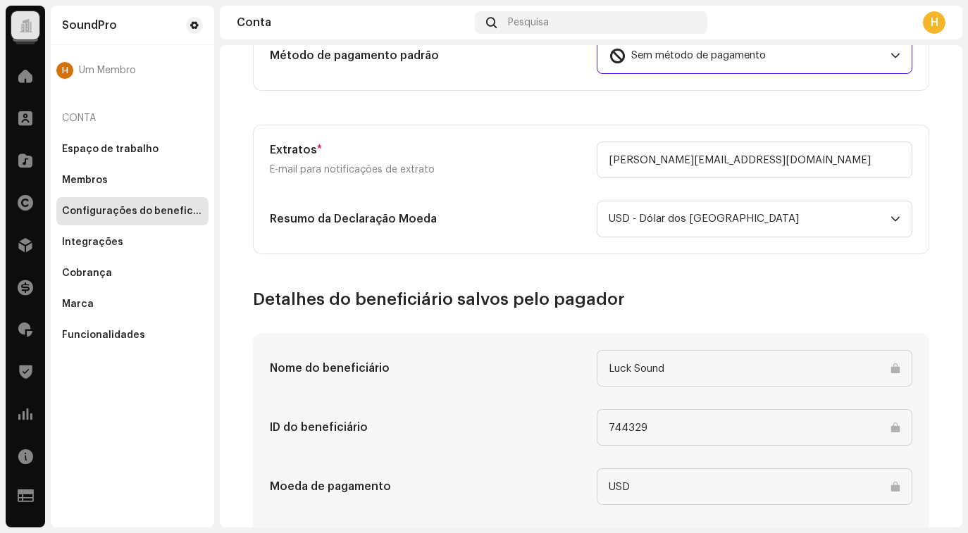
scroll to position [492, 0]
click at [622, 211] on span "USD - Dólar dos Estados Unidos" at bounding box center [750, 218] width 282 height 35
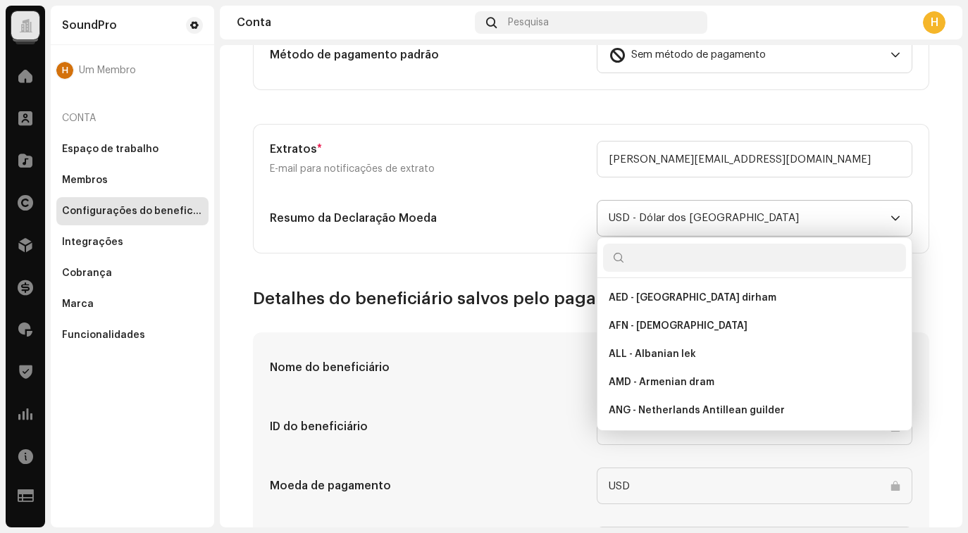
scroll to position [3039, 0]
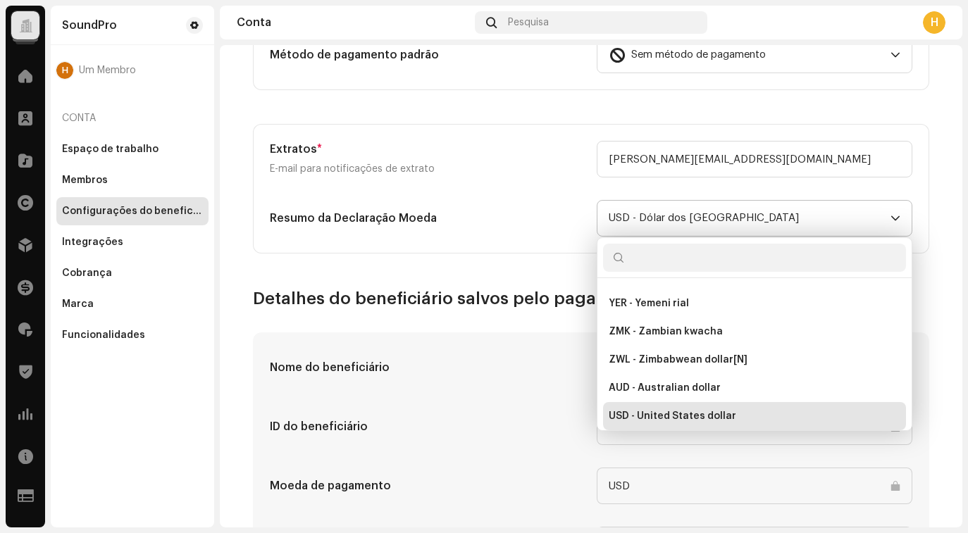
click at [622, 211] on span "USD - Dólar dos Estados Unidos" at bounding box center [750, 218] width 282 height 35
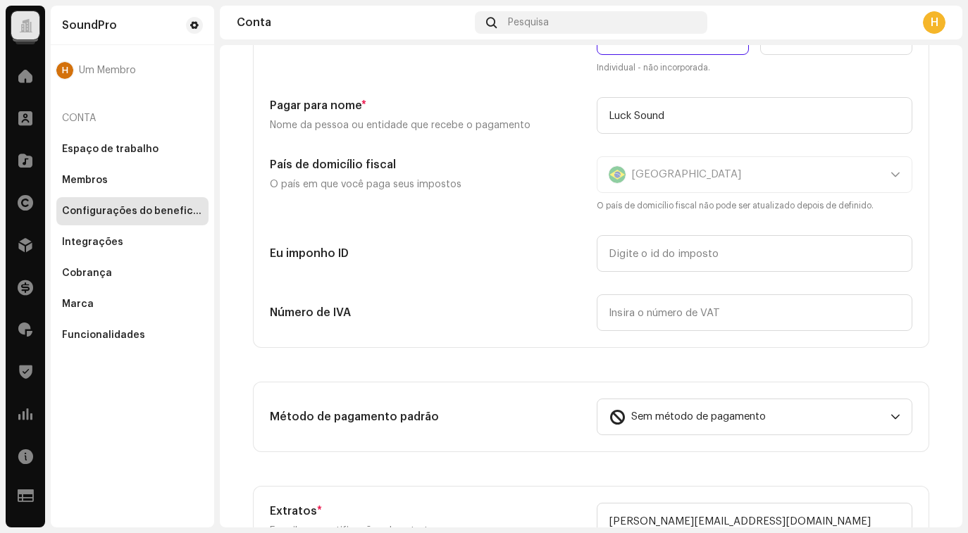
scroll to position [0, 0]
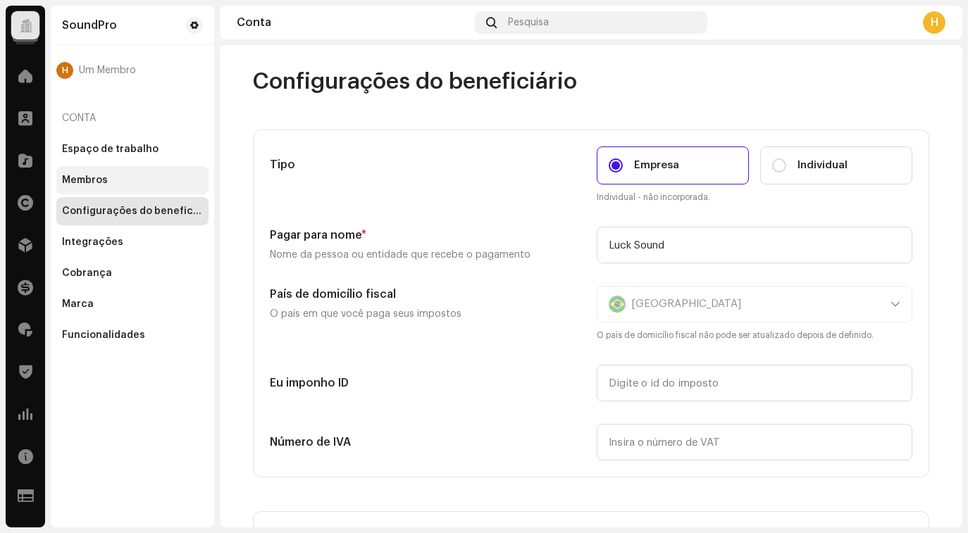
click at [78, 180] on font "Membros" at bounding box center [85, 180] width 46 height 10
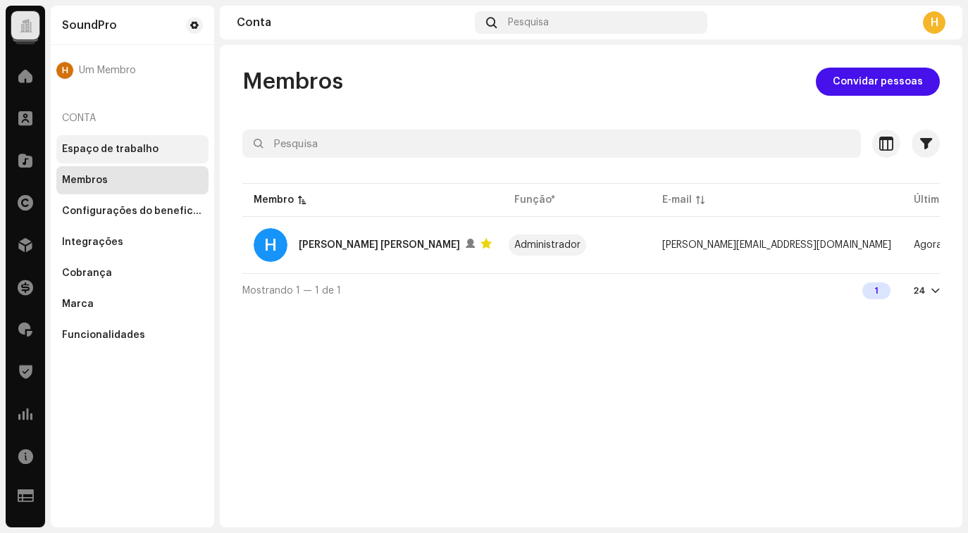
click at [97, 149] on font "Espaço de trabalho" at bounding box center [110, 149] width 97 height 10
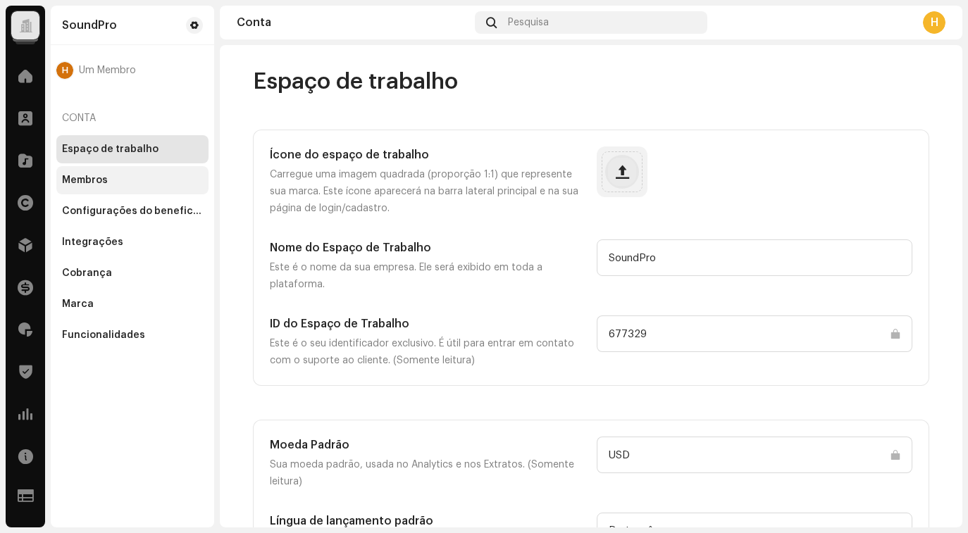
click at [113, 184] on div "Membros" at bounding box center [132, 180] width 141 height 11
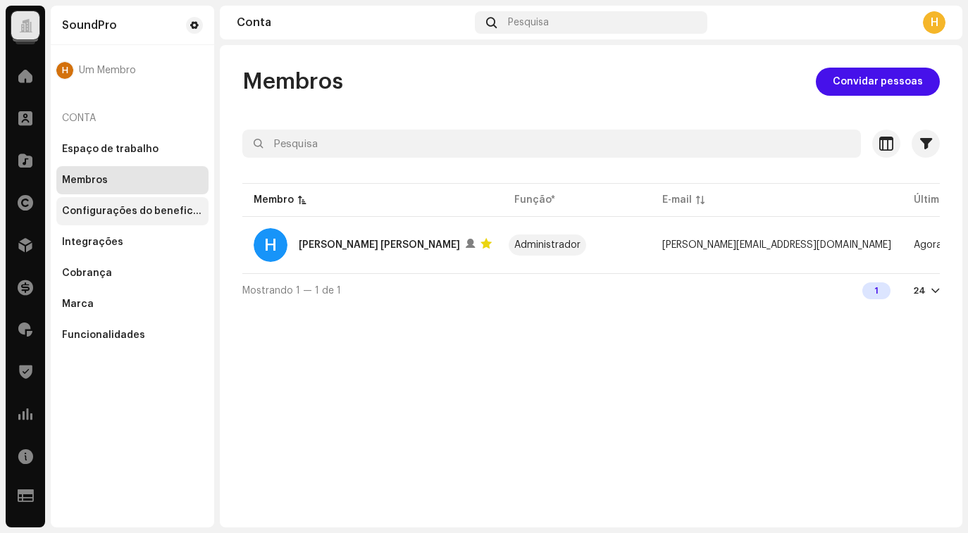
click at [113, 216] on div "Configurações do beneficiário" at bounding box center [132, 211] width 141 height 11
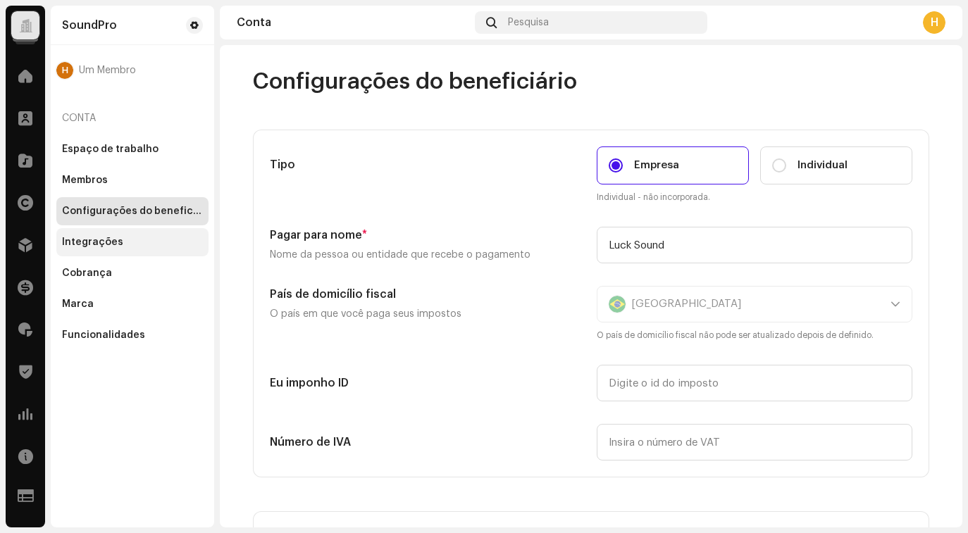
click at [109, 243] on font "Integrações" at bounding box center [92, 242] width 61 height 10
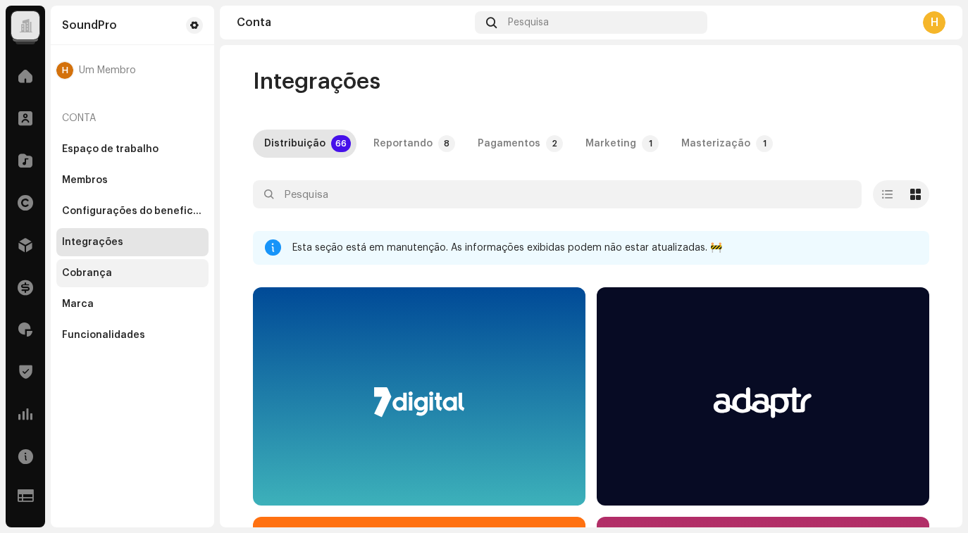
click at [95, 275] on font "Cobrança" at bounding box center [87, 273] width 50 height 10
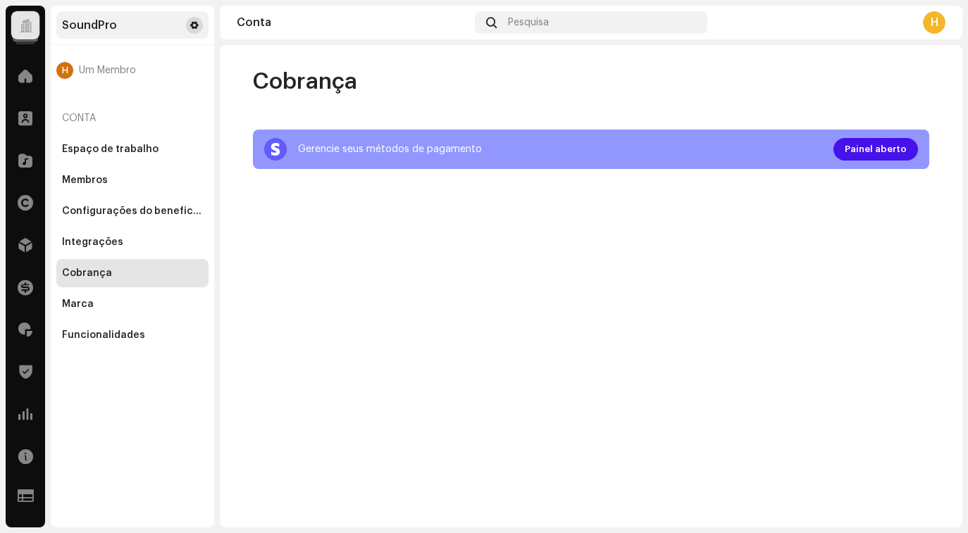
click at [191, 25] on span at bounding box center [194, 25] width 8 height 11
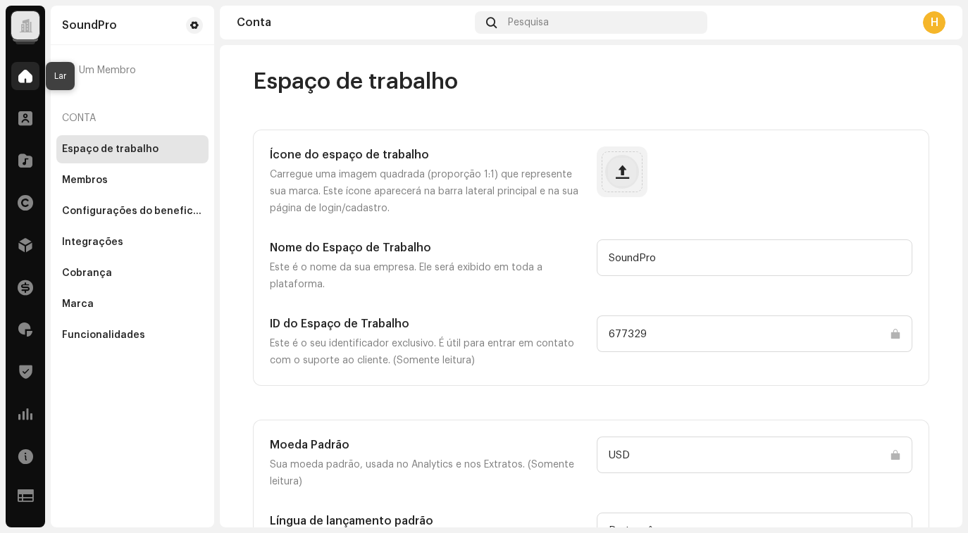
click at [27, 82] on span at bounding box center [25, 75] width 14 height 11
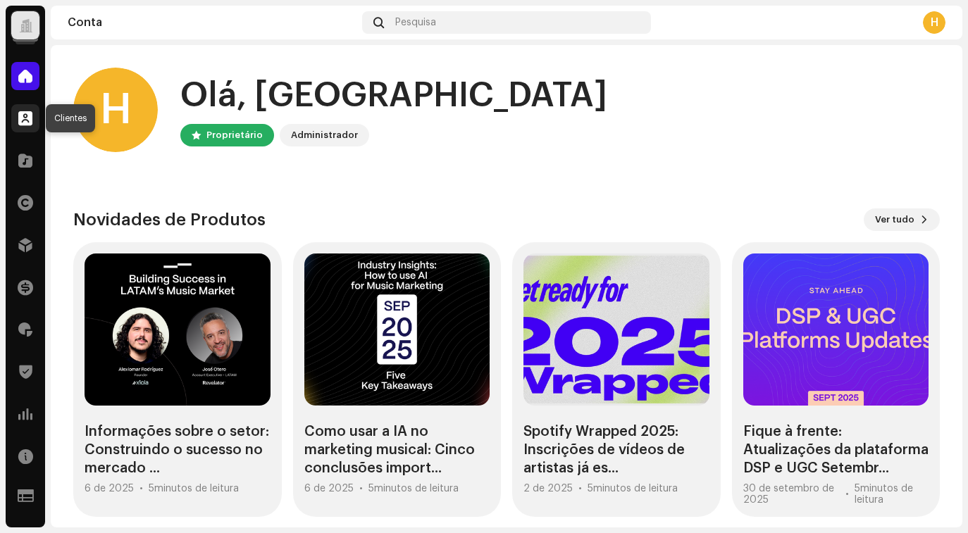
click at [22, 119] on span at bounding box center [25, 118] width 14 height 11
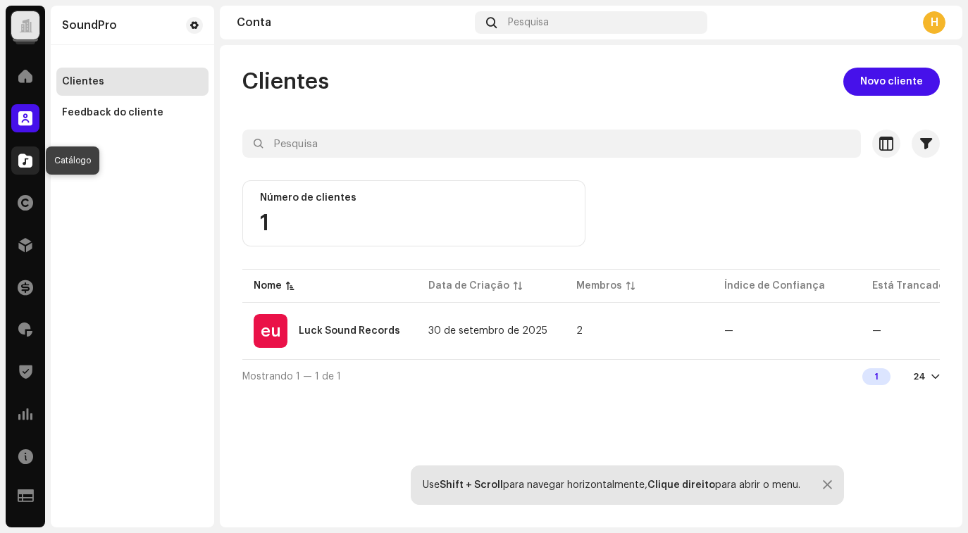
click at [24, 159] on span at bounding box center [25, 160] width 14 height 11
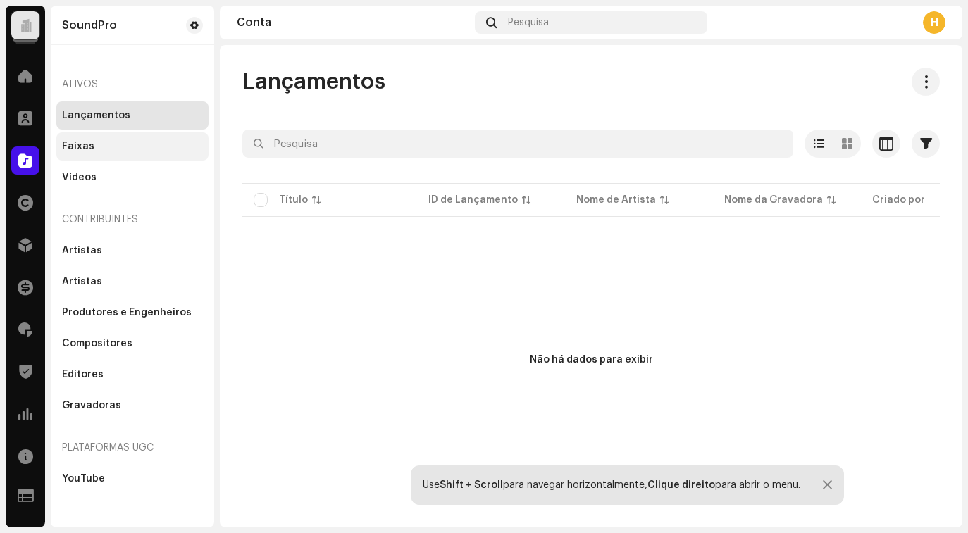
click at [124, 149] on div "Faixas" at bounding box center [132, 146] width 141 height 11
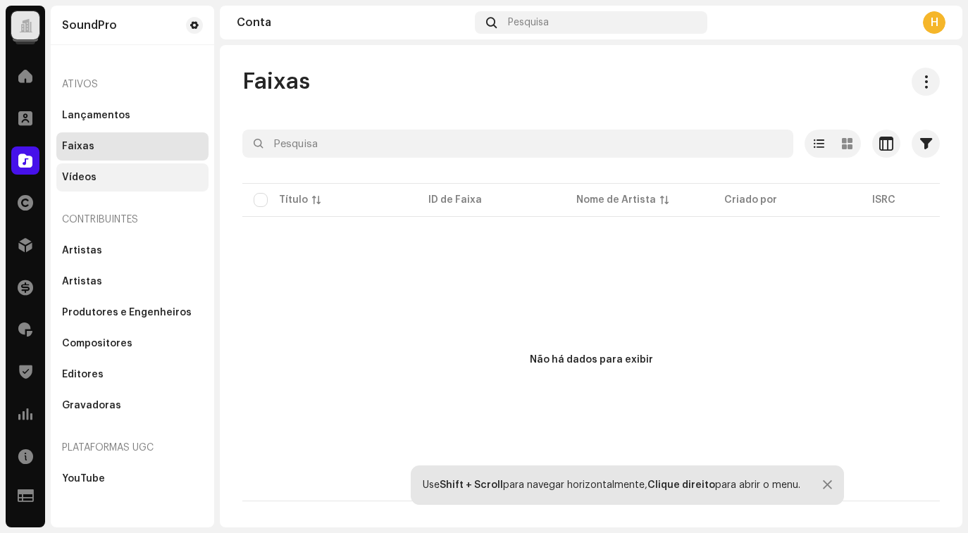
click at [113, 183] on div "Vídeos" at bounding box center [132, 177] width 152 height 28
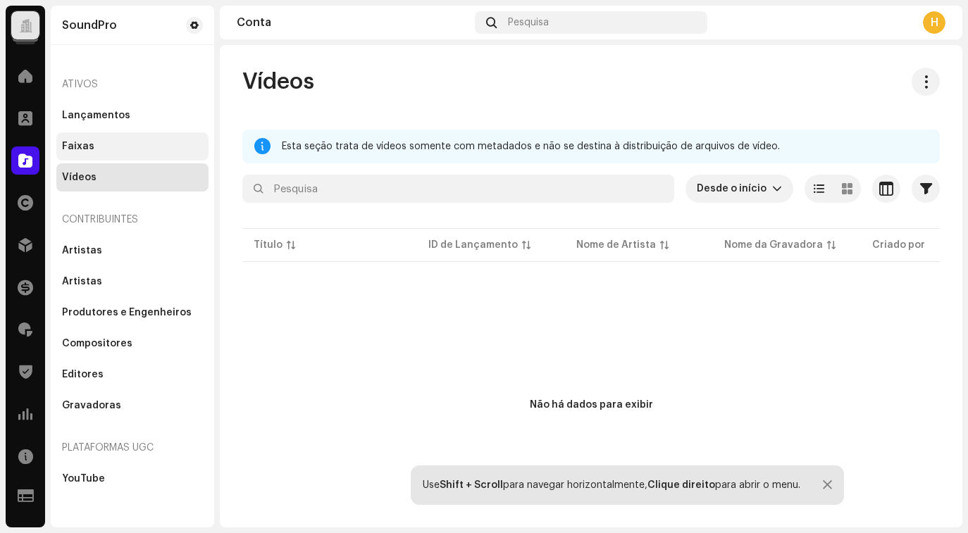
click at [116, 143] on div "Faixas" at bounding box center [132, 146] width 141 height 11
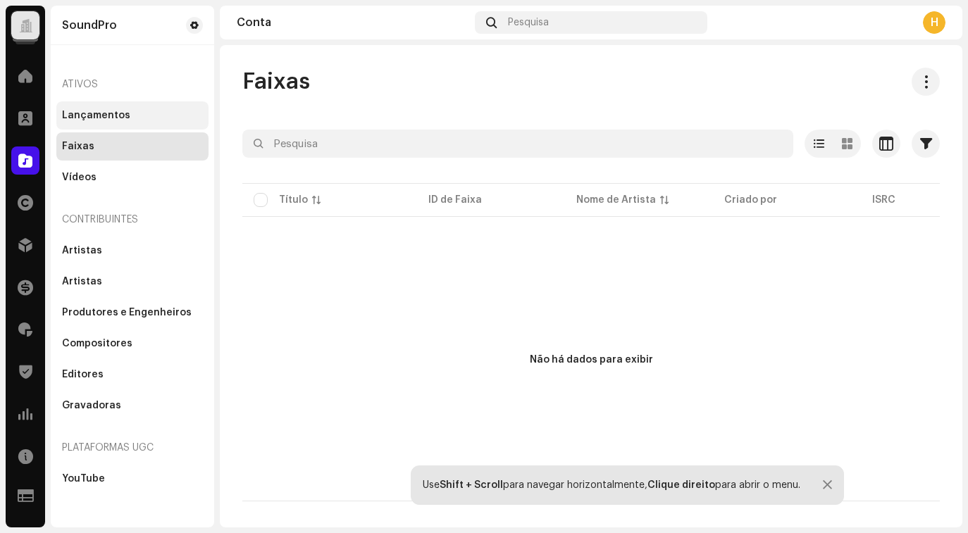
click at [116, 105] on div "Lançamentos" at bounding box center [132, 115] width 152 height 28
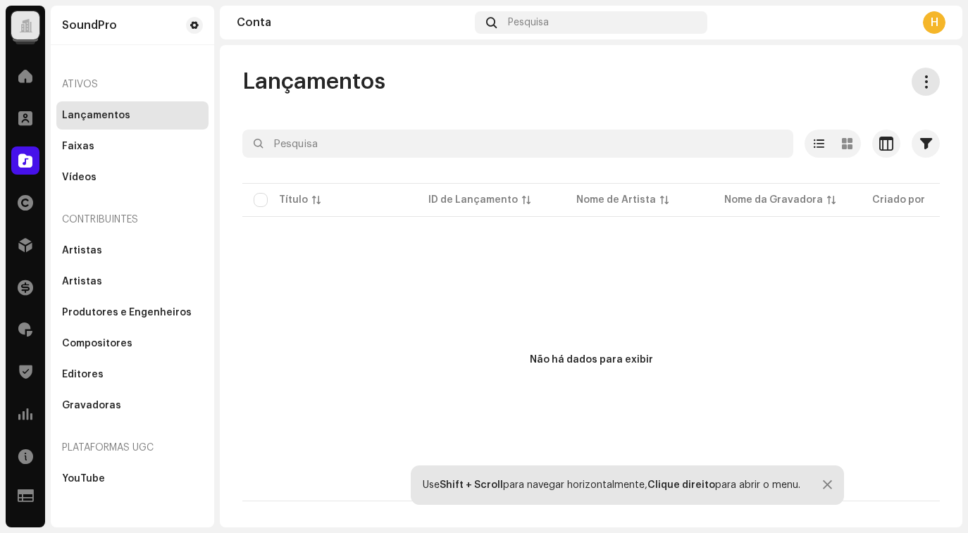
click at [933, 80] on button at bounding box center [926, 82] width 28 height 28
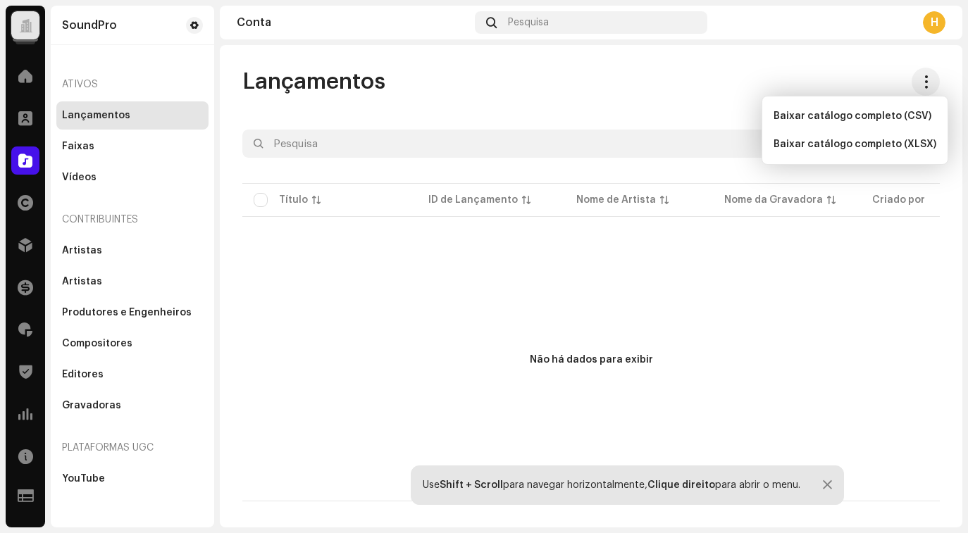
click at [632, 284] on div "Não há dados para exibir" at bounding box center [591, 361] width 698 height 282
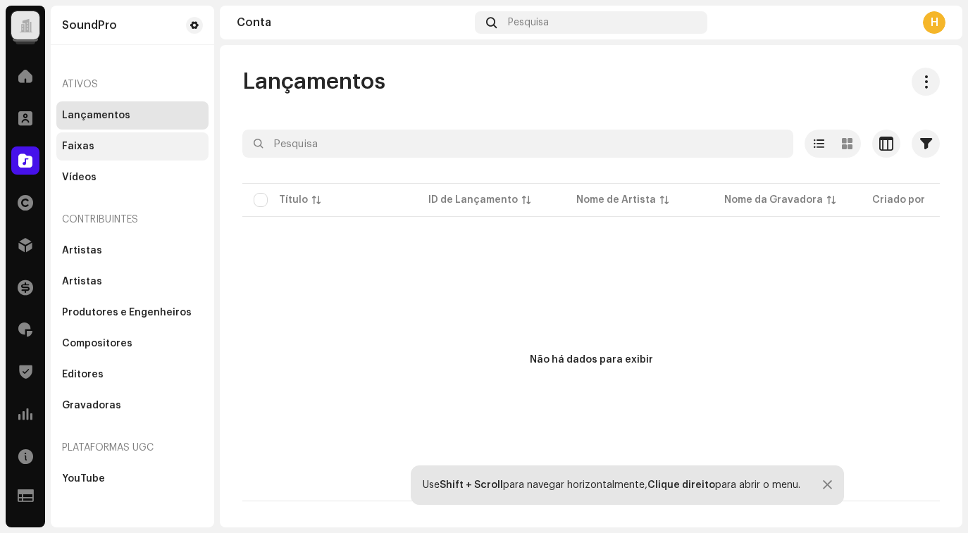
click at [97, 153] on div "Faixas" at bounding box center [132, 146] width 152 height 28
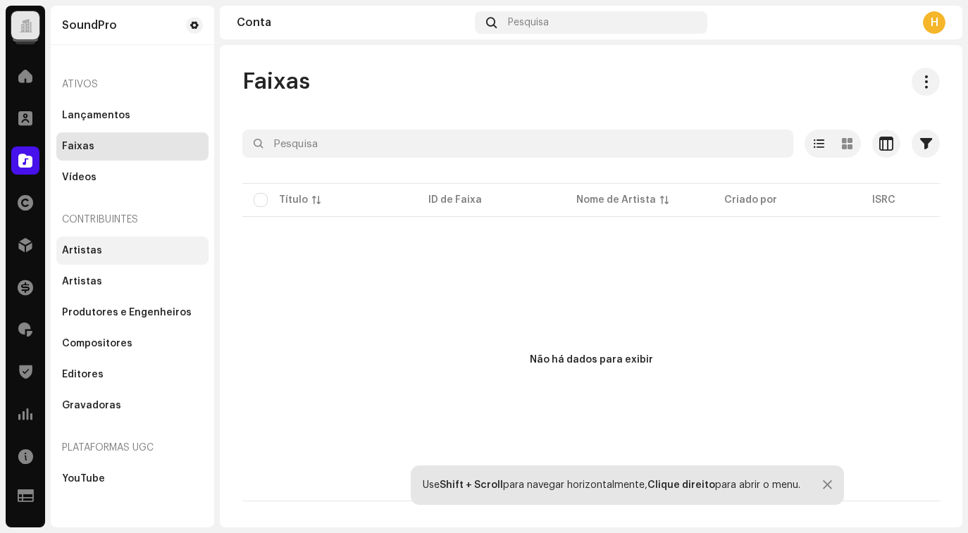
click at [106, 253] on div "Artistas" at bounding box center [132, 250] width 141 height 11
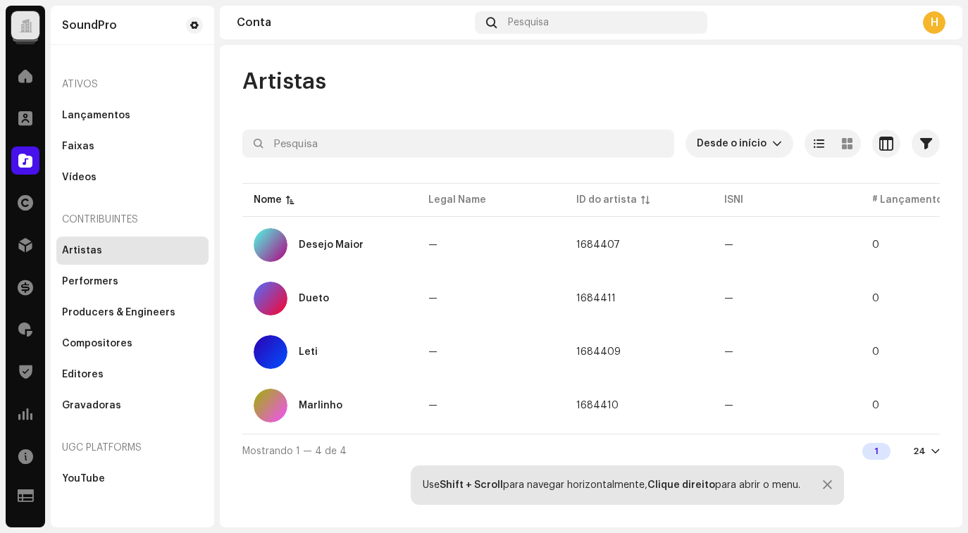
click at [526, 116] on div "Artistas Desde o início Selecionado 0 Selecionar todos Opções Filtros Archive s…" at bounding box center [591, 268] width 743 height 400
click at [94, 280] on div "Performers" at bounding box center [90, 281] width 56 height 11
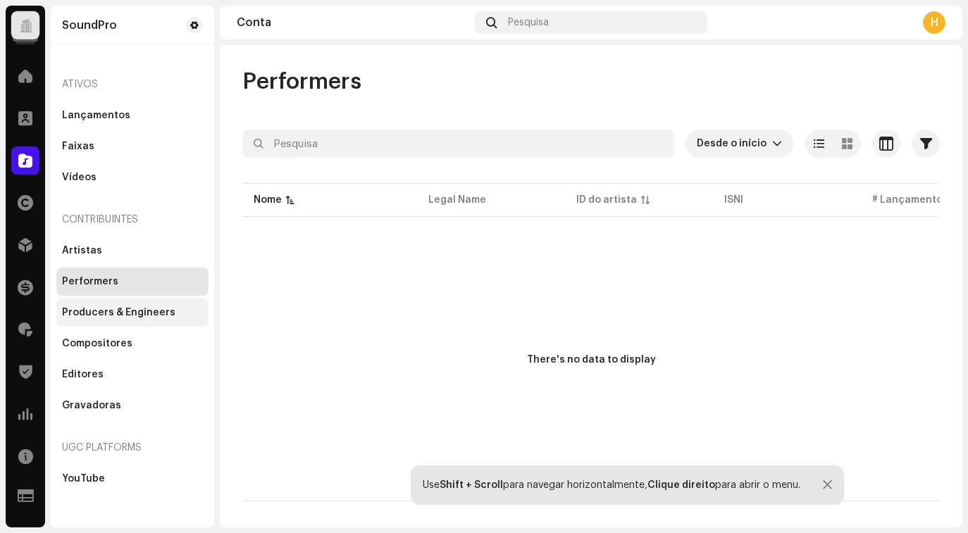
click at [103, 312] on div "Producers & Engineers" at bounding box center [118, 312] width 113 height 11
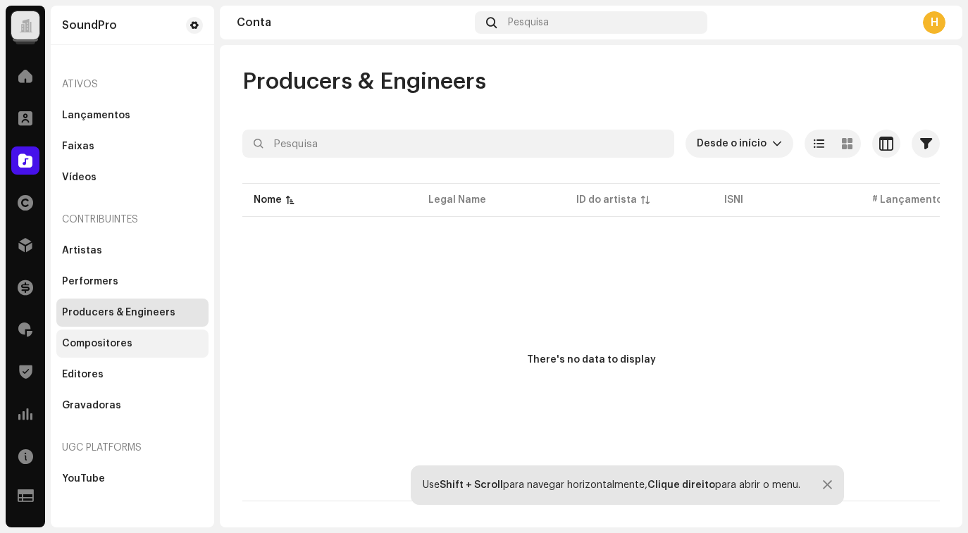
click at [136, 345] on div "Compositores" at bounding box center [132, 343] width 141 height 11
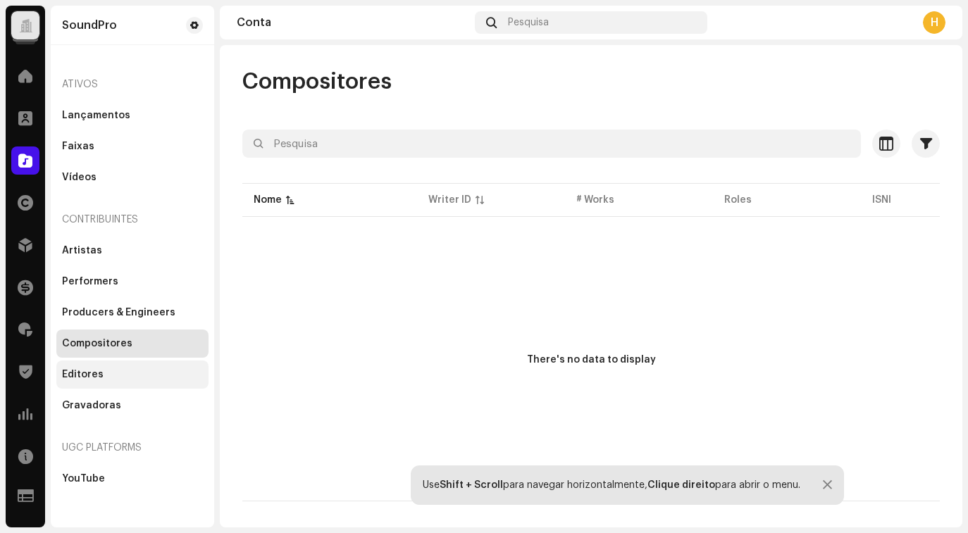
click at [134, 375] on div "Editores" at bounding box center [132, 374] width 141 height 11
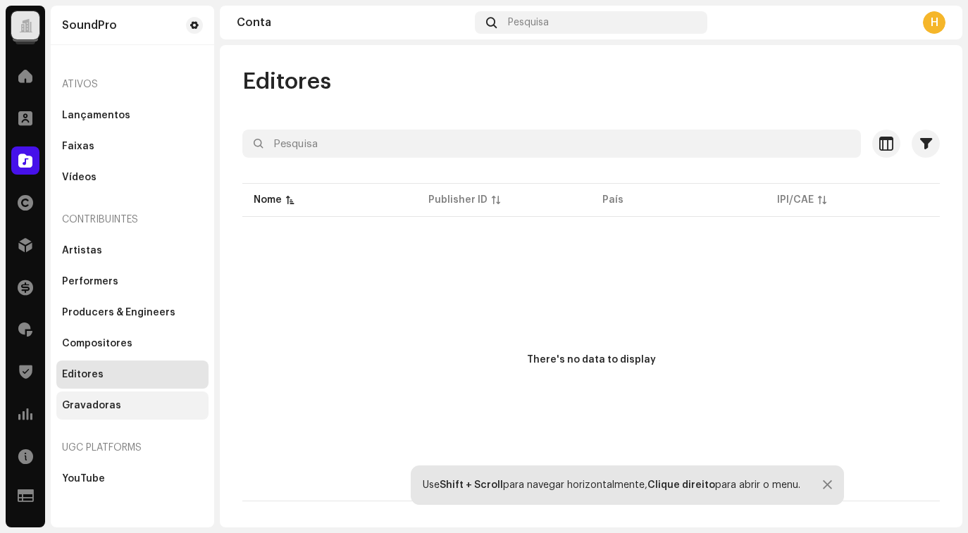
click at [132, 409] on div "Gravadoras" at bounding box center [132, 405] width 141 height 11
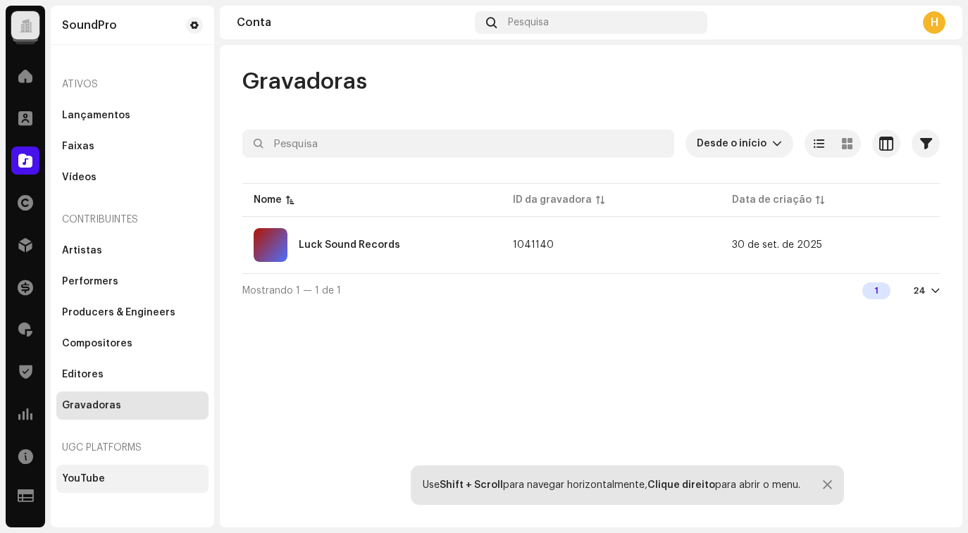
click at [117, 480] on div "YouTube" at bounding box center [132, 479] width 141 height 11
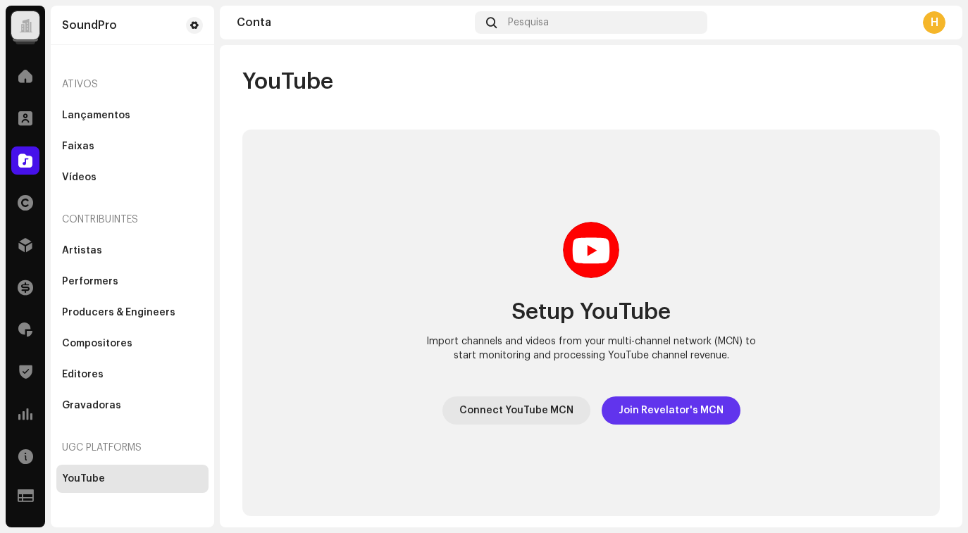
click at [664, 416] on span "Join Revelator's MCN" at bounding box center [671, 411] width 105 height 28
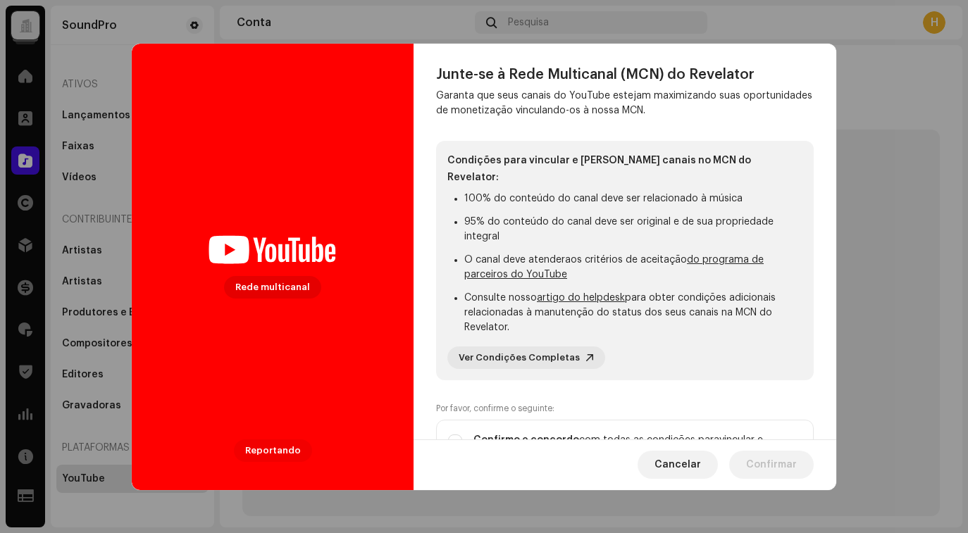
click at [777, 119] on div "Junte-se à Rede Multicanal (MCN) do Revelator Garanta que seus canais do YouTub…" at bounding box center [625, 272] width 378 height 412
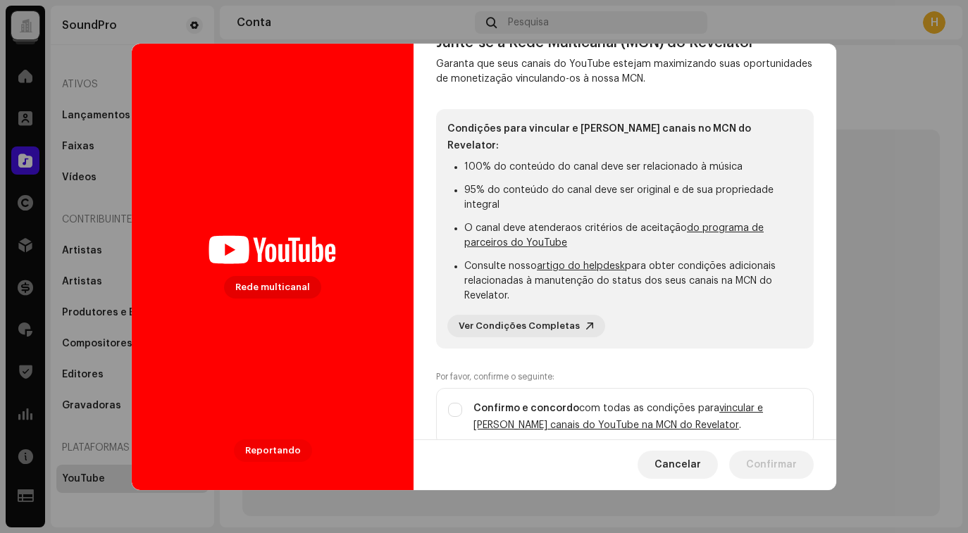
scroll to position [44, 0]
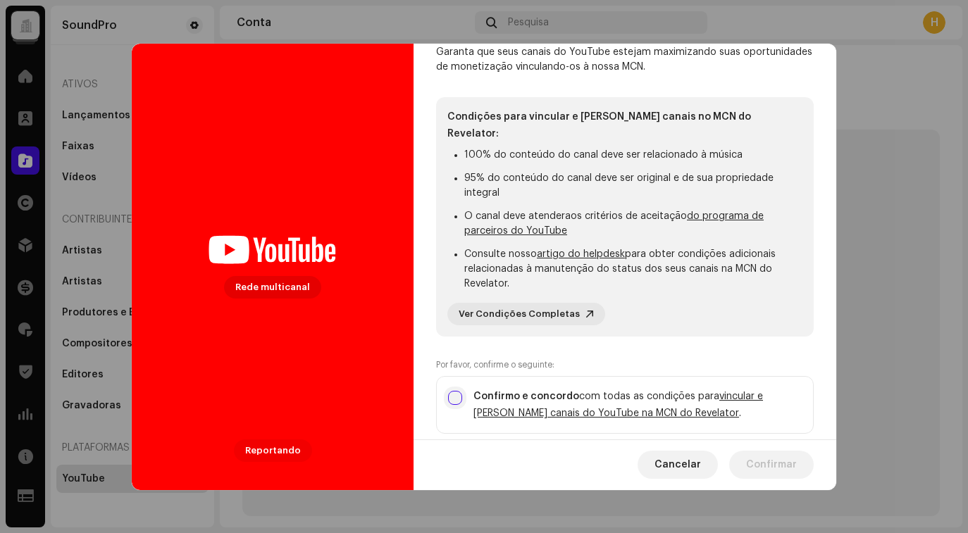
click at [455, 391] on input "checkbox" at bounding box center [455, 398] width 14 height 14
checkbox input "true"
click at [774, 465] on span "Confirmar" at bounding box center [771, 465] width 51 height 28
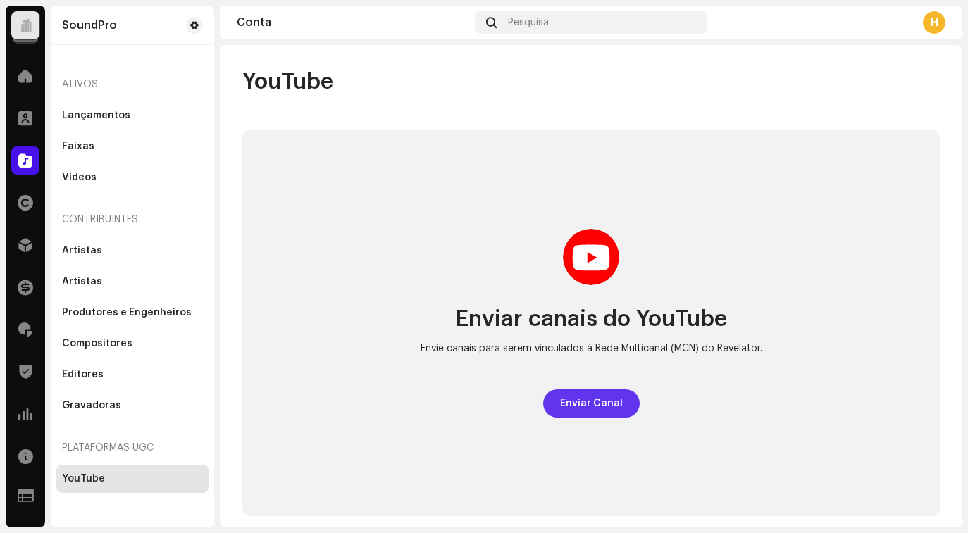
click at [579, 404] on font "Enviar Canal" at bounding box center [591, 404] width 63 height 10
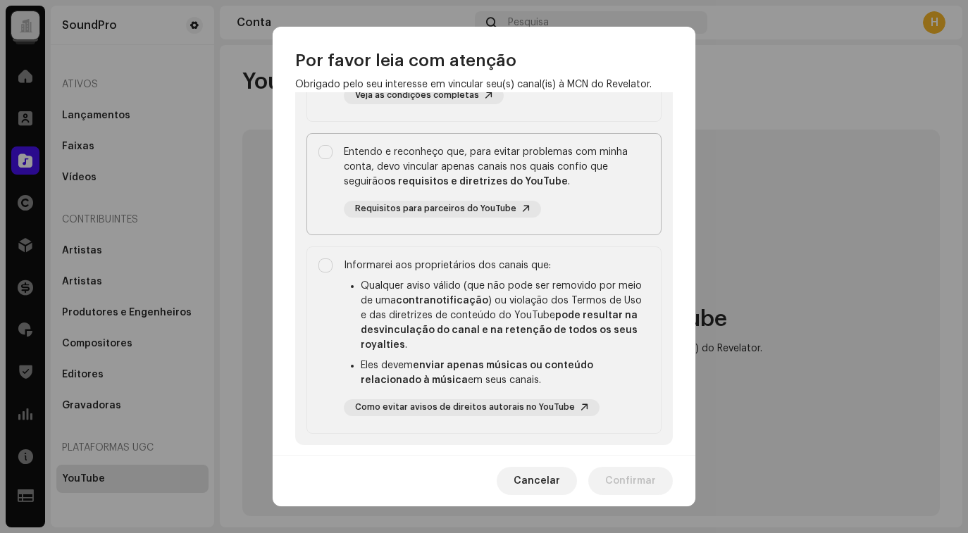
scroll to position [144, 0]
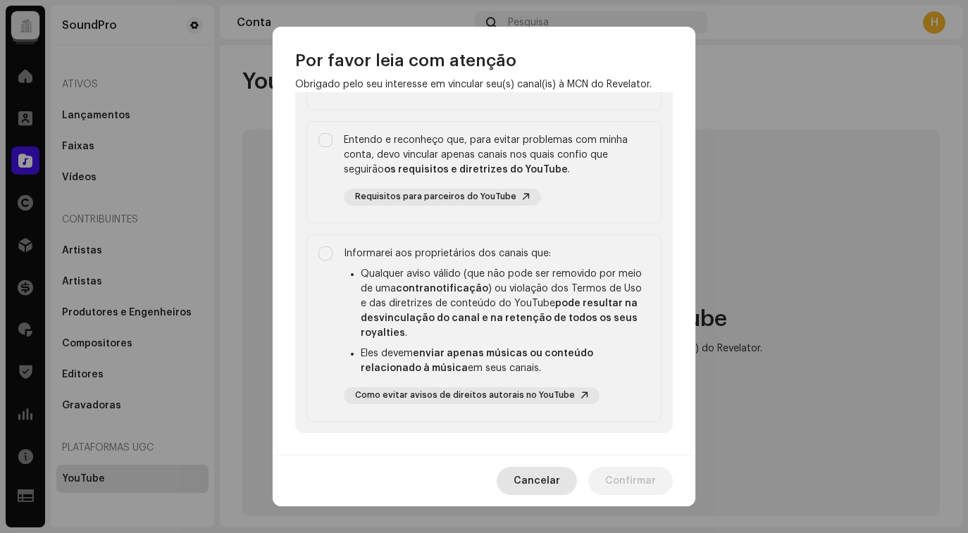
click at [560, 486] on font "Cancelar" at bounding box center [537, 481] width 47 height 10
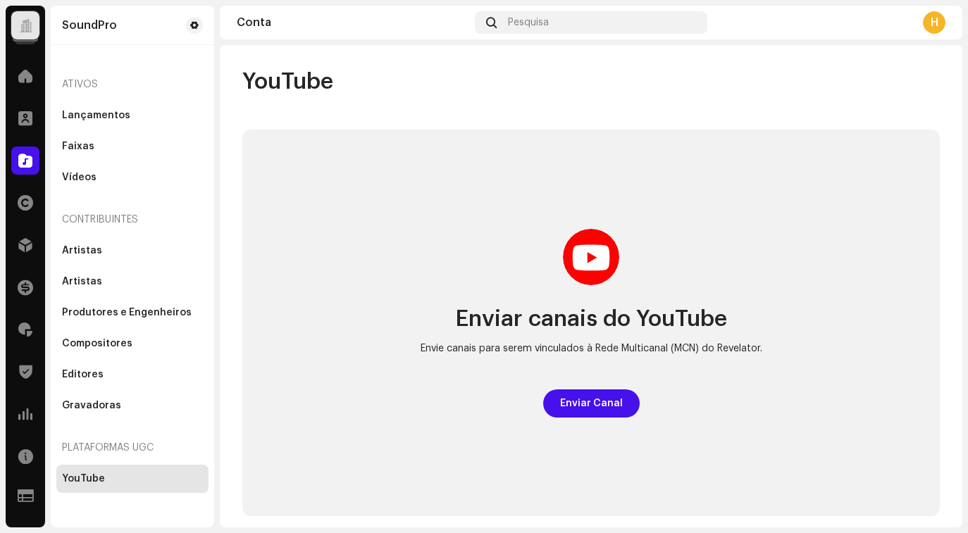
click at [935, 17] on font "H" at bounding box center [935, 22] width 8 height 11
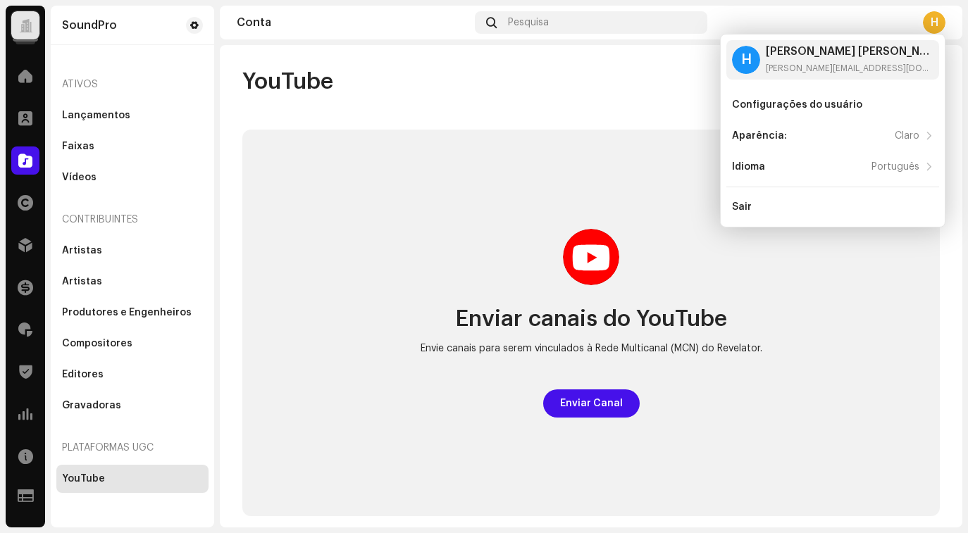
click at [572, 162] on div "Enviar canais do YouTube Envie canais para serem vinculados à Rede Multicanal (…" at bounding box center [591, 323] width 698 height 387
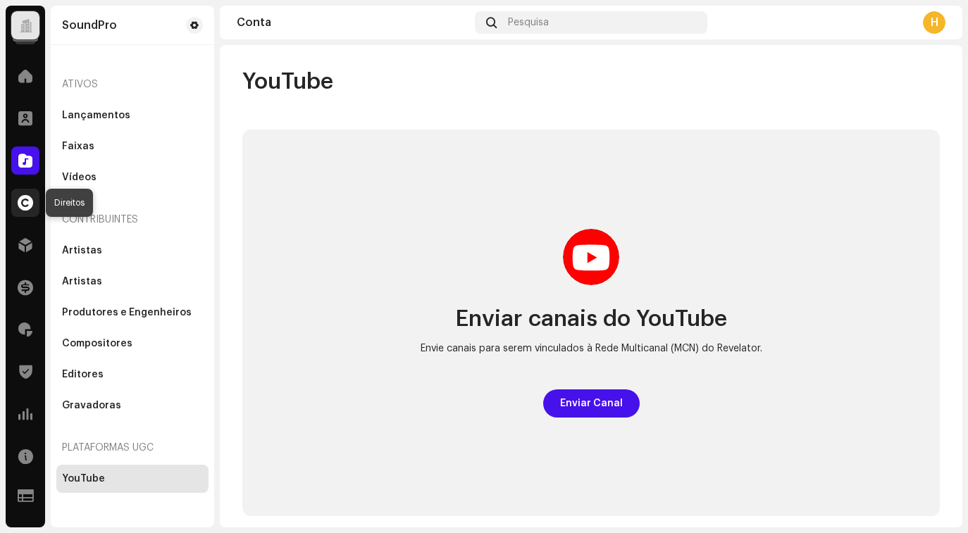
click at [27, 198] on span at bounding box center [26, 202] width 16 height 11
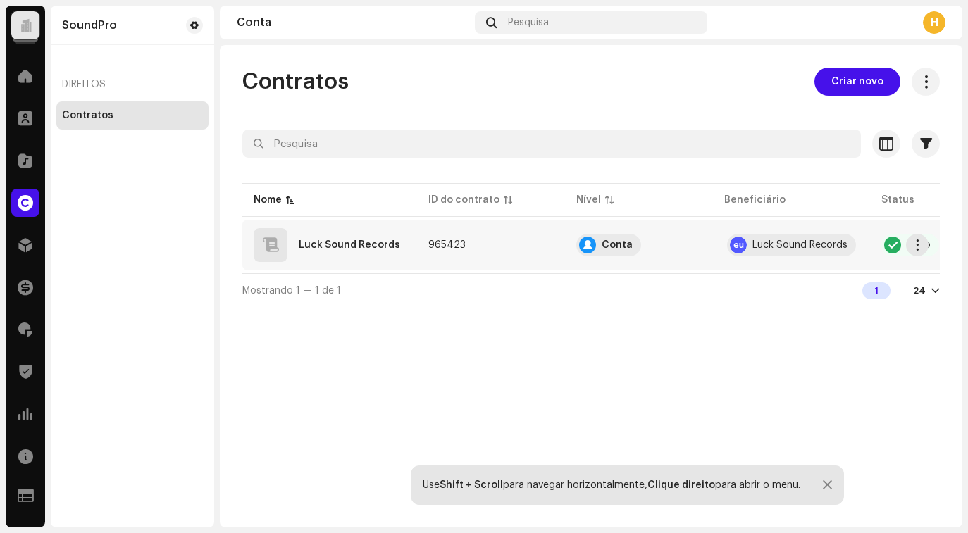
click at [325, 241] on font "Luck Sound Records" at bounding box center [349, 245] width 101 height 10
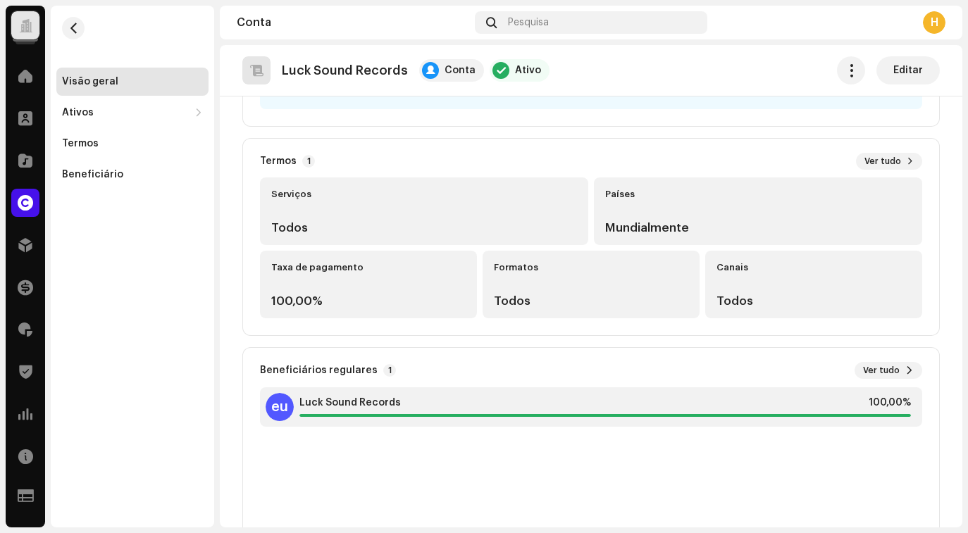
scroll to position [326, 0]
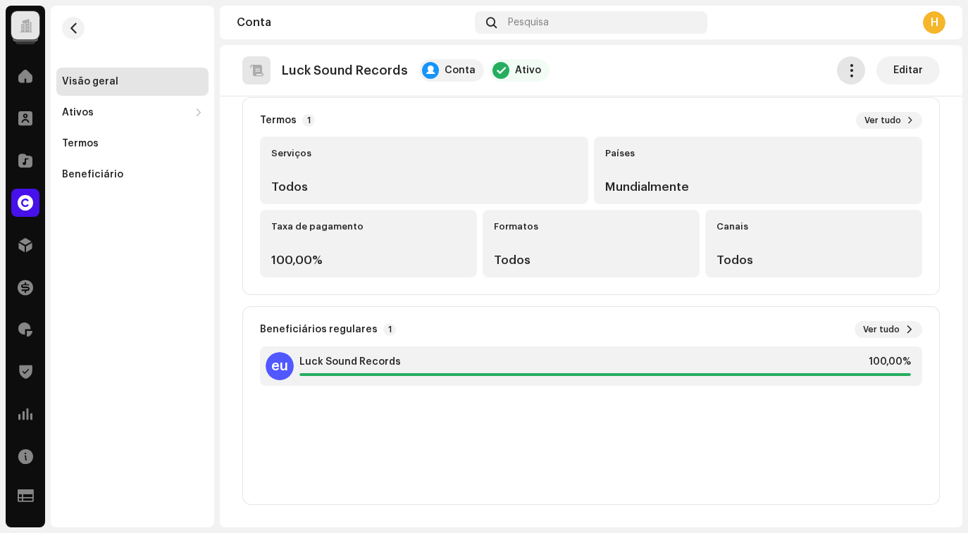
click at [845, 75] on span "button" at bounding box center [851, 70] width 13 height 11
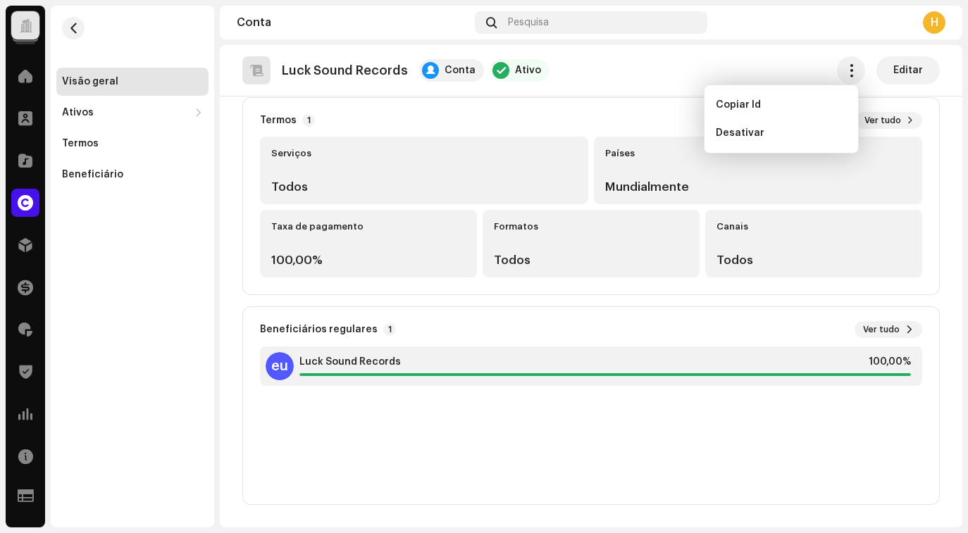
click at [626, 345] on div "Beneficiários regulares 1 Ver tudo eu Luck Sound Records 100,00%" at bounding box center [591, 406] width 698 height 199
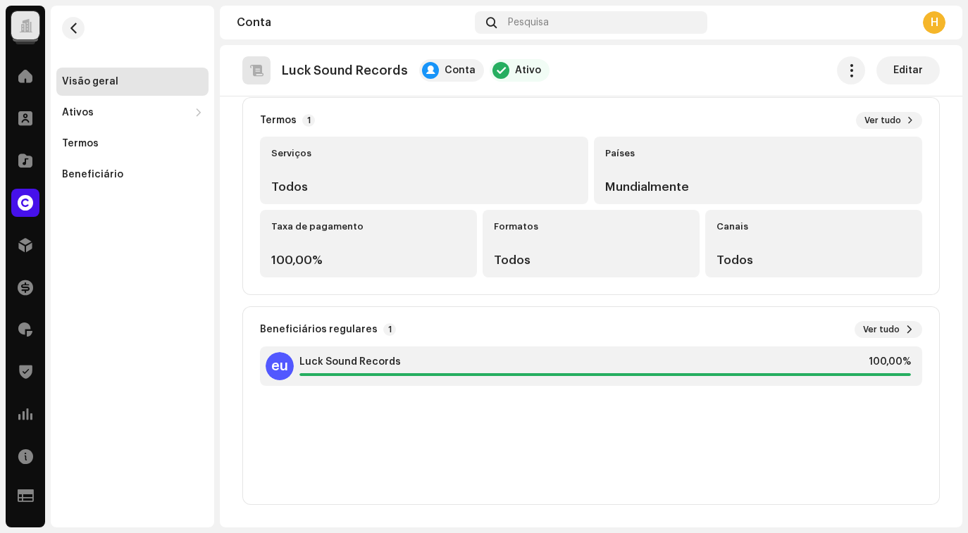
click at [366, 250] on div "Taxa de pagamento 100,00%" at bounding box center [368, 244] width 217 height 68
click at [897, 61] on span "Editar" at bounding box center [909, 70] width 30 height 28
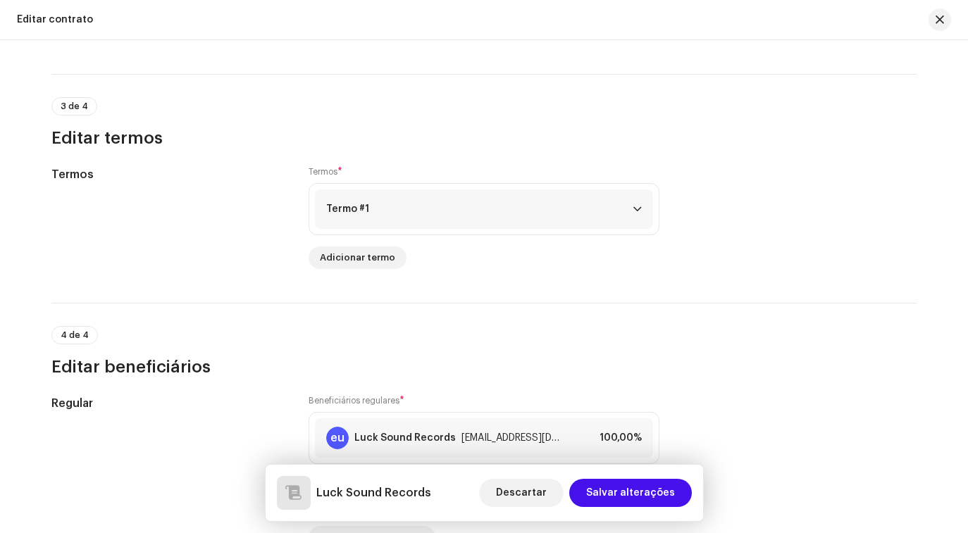
scroll to position [894, 0]
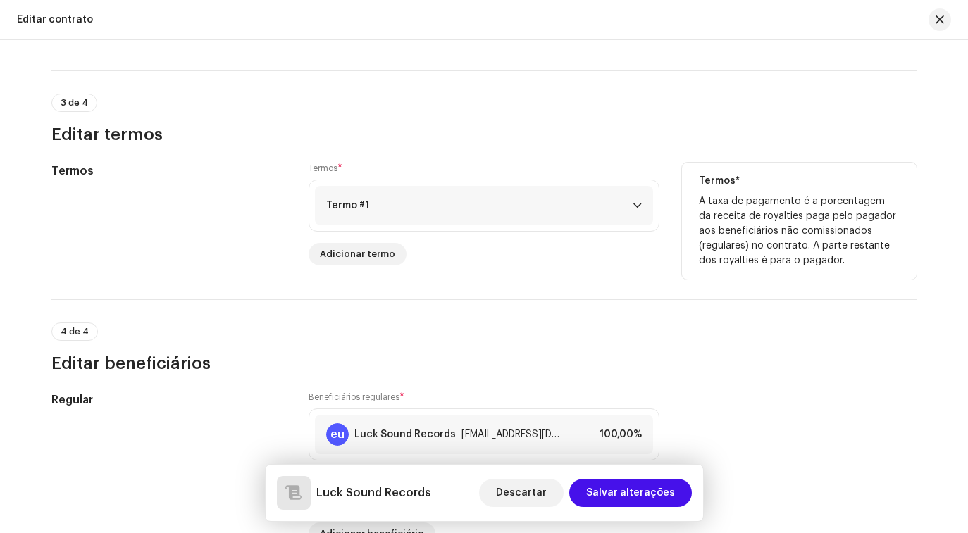
click at [627, 211] on p-accordion-header "Termo #1" at bounding box center [484, 205] width 338 height 39
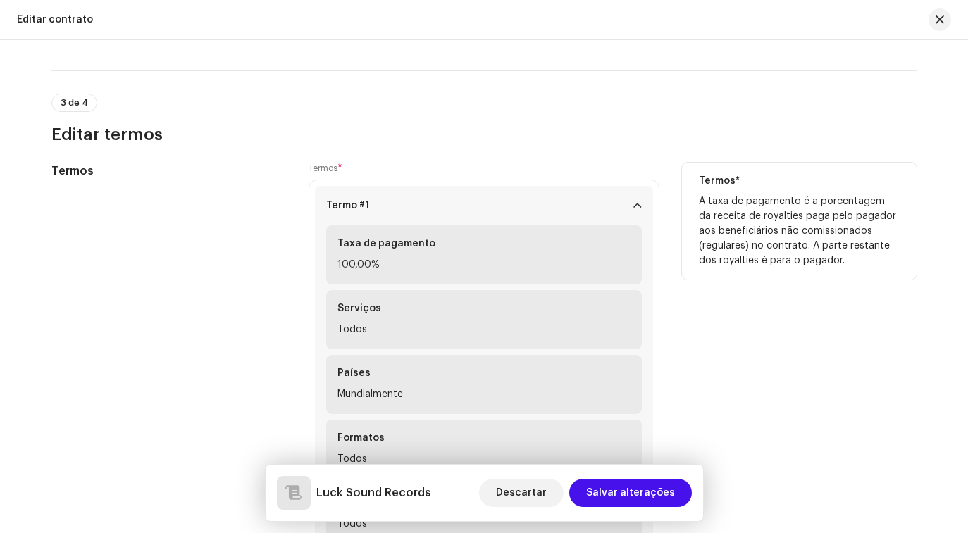
click at [634, 199] on p-accordion-header "Termo #1" at bounding box center [484, 205] width 338 height 39
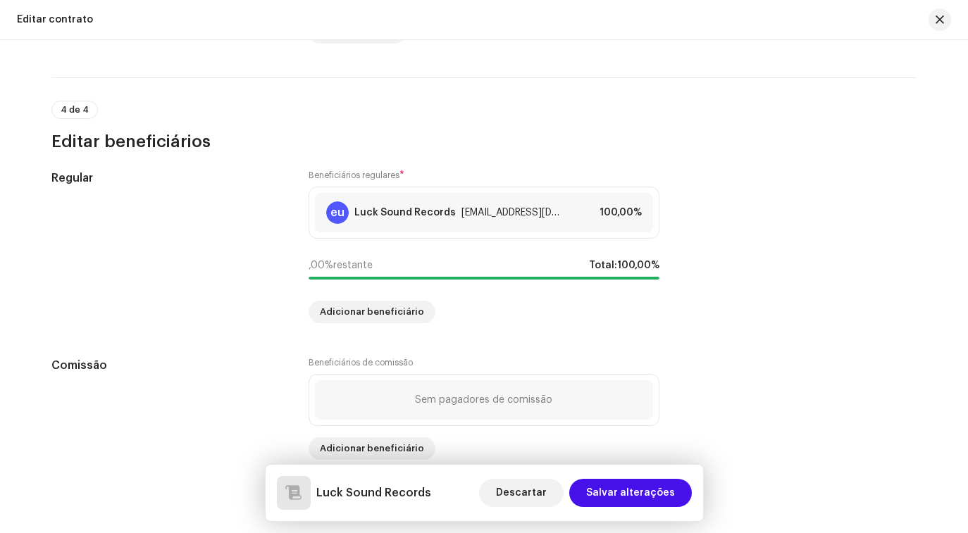
scroll to position [1145, 0]
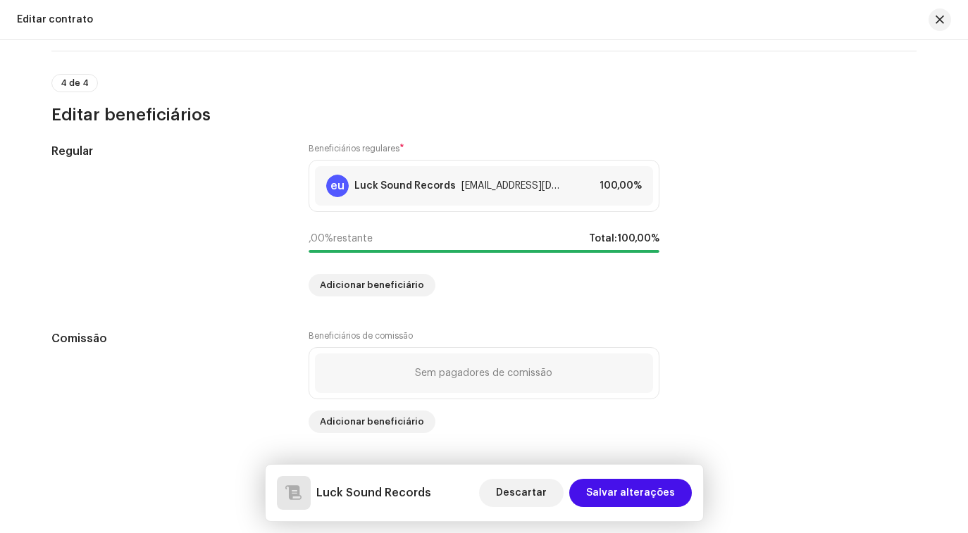
click at [503, 335] on div "Beneficiários de comissão Sem pagadores de comissão Adicionar beneficiário" at bounding box center [484, 382] width 351 height 103
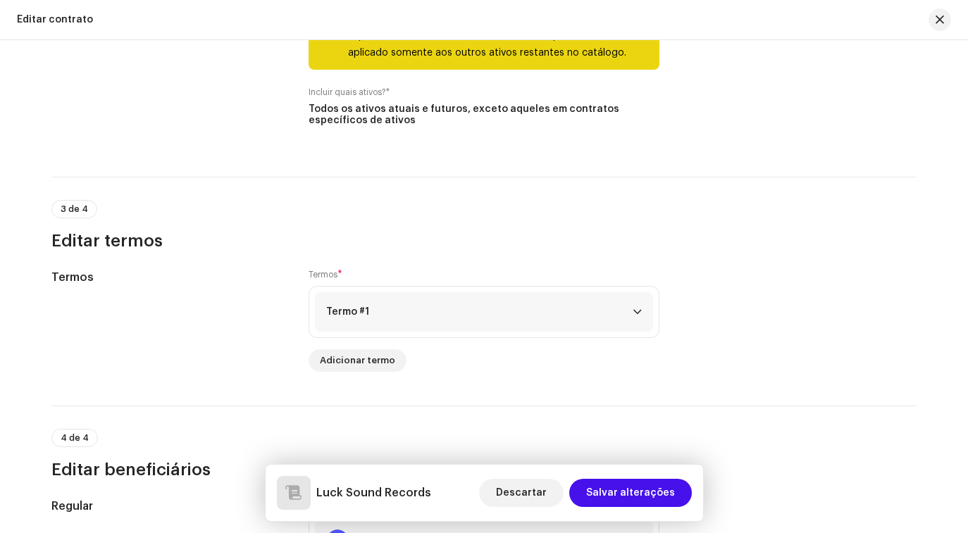
scroll to position [816, 0]
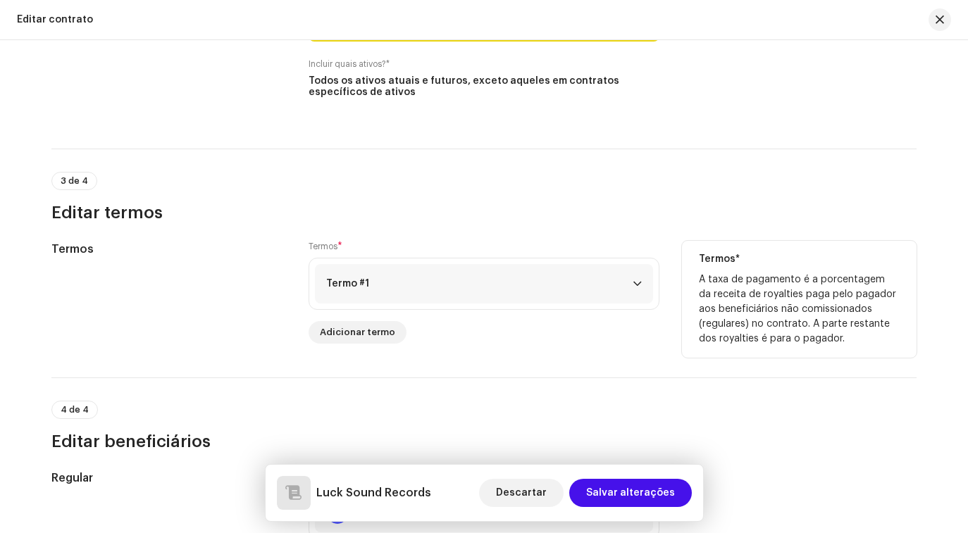
click at [430, 290] on p-accordion-header "Termo #1" at bounding box center [484, 283] width 338 height 39
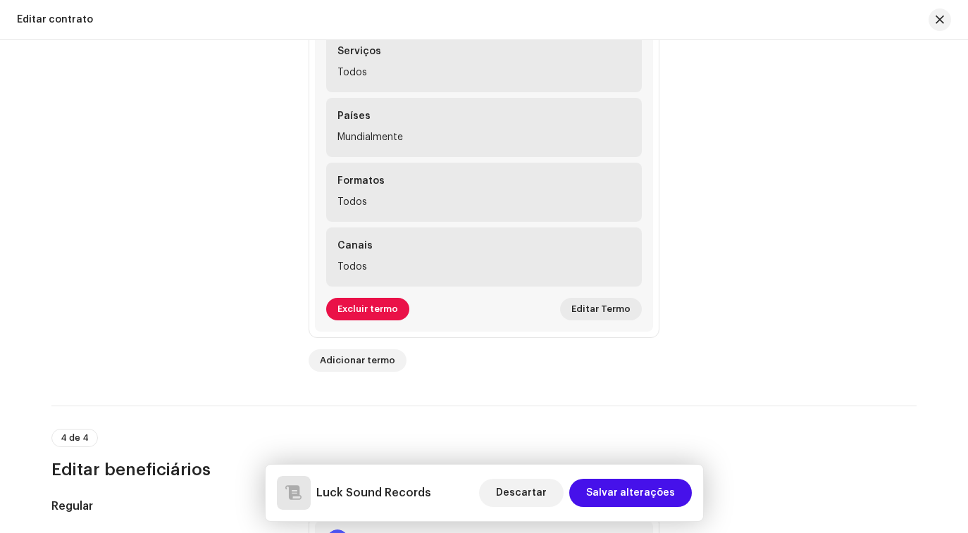
scroll to position [1154, 0]
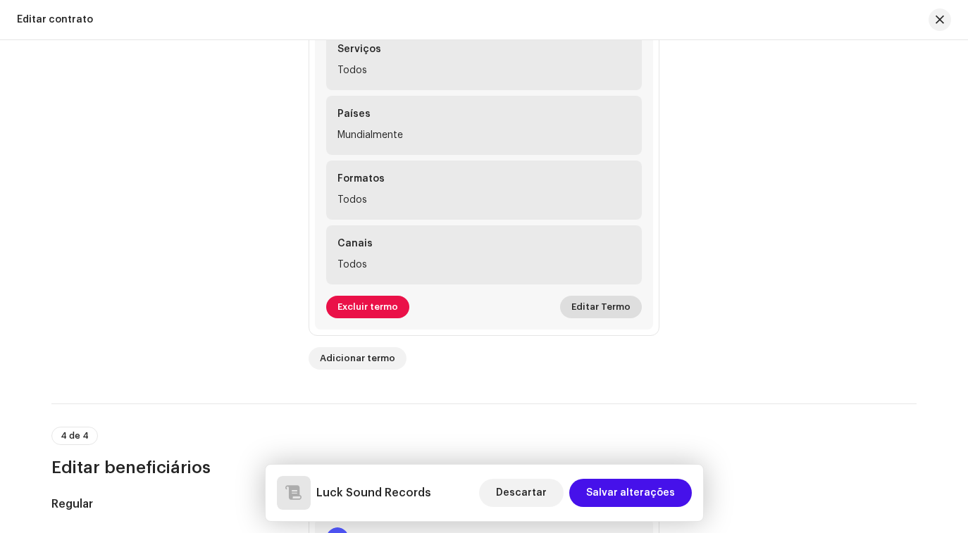
click at [586, 312] on span "Editar Termo" at bounding box center [601, 307] width 59 height 28
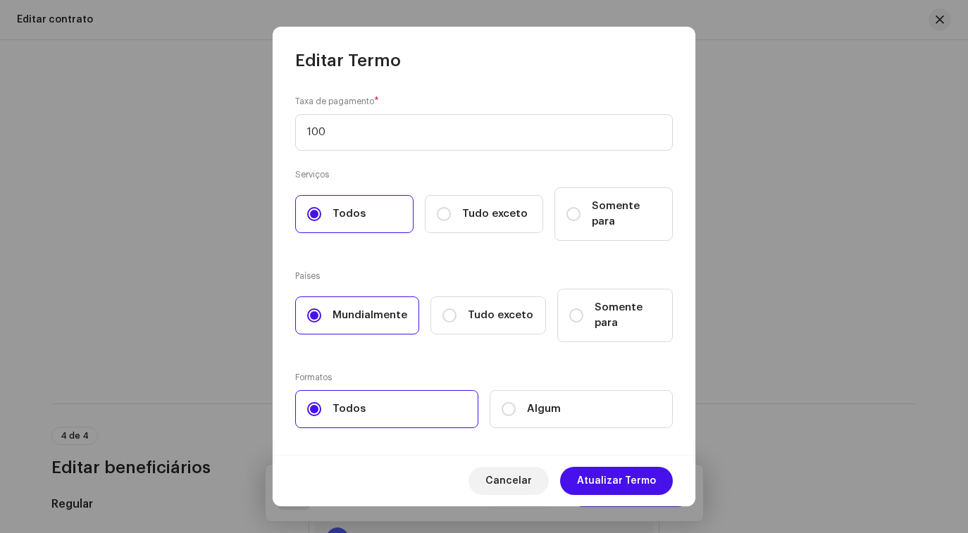
drag, startPoint x: 337, startPoint y: 130, endPoint x: 268, endPoint y: 145, distance: 69.9
click at [268, 145] on div "Editar Termo Taxa de pagamento * 100 Serviços Todos Tudo exceto Somente para Pa…" at bounding box center [484, 266] width 968 height 533
type input "1"
type input "80"
click at [591, 484] on span "Atualizar Termo" at bounding box center [616, 481] width 79 height 28
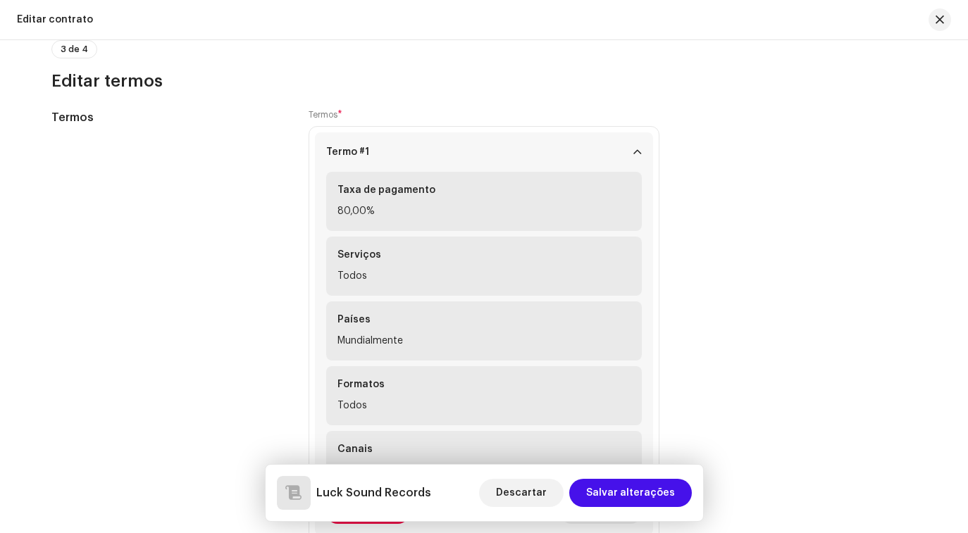
scroll to position [890, 0]
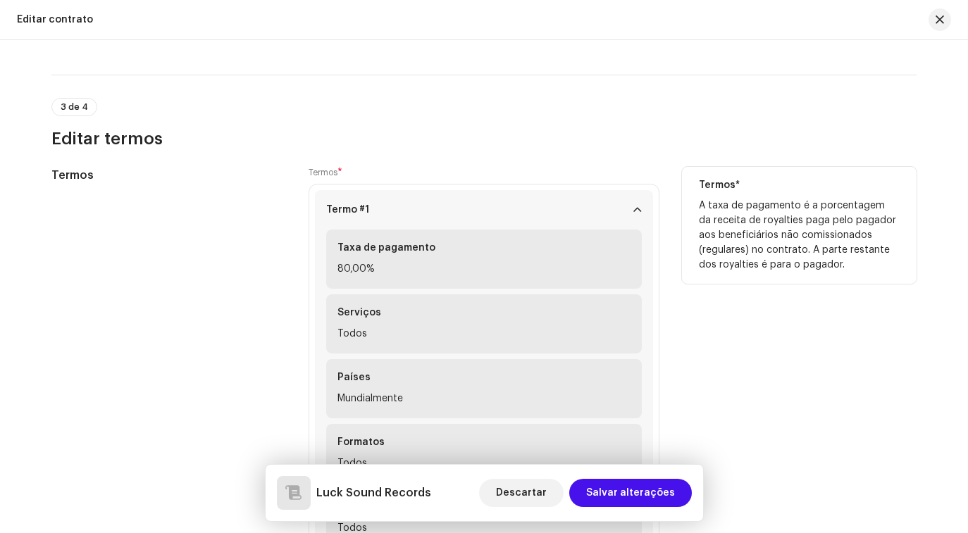
click at [627, 214] on p-accordion-header "Termo #1" at bounding box center [484, 209] width 338 height 39
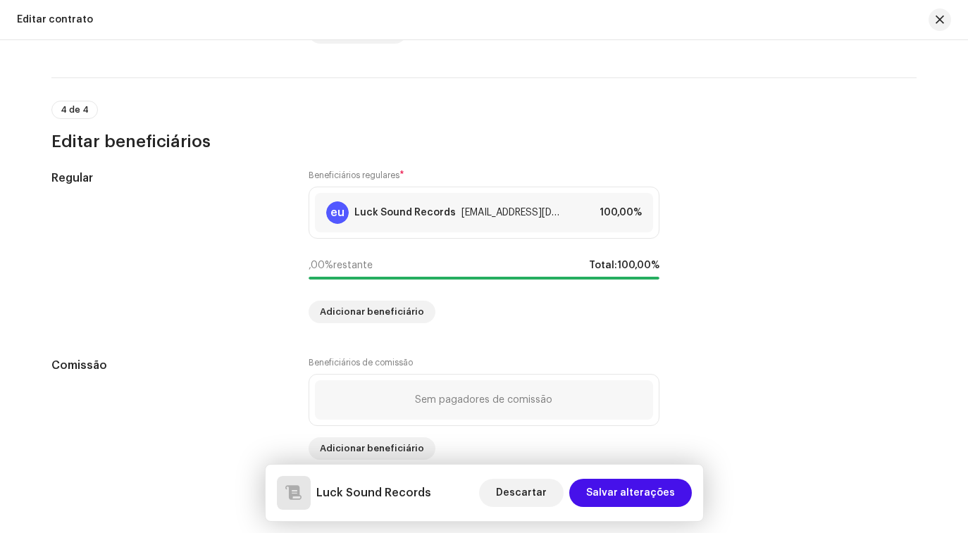
scroll to position [1145, 0]
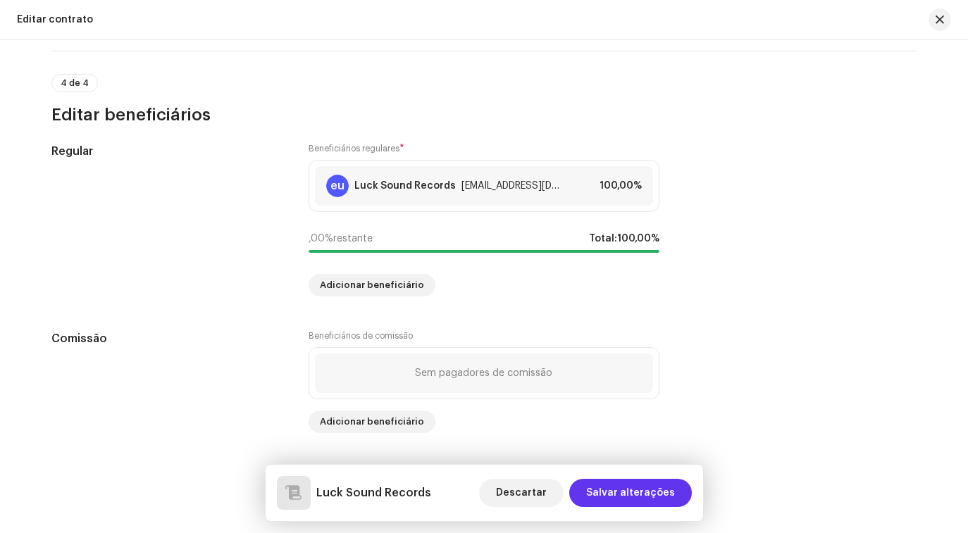
click at [616, 491] on span "Salvar alterações" at bounding box center [630, 493] width 89 height 28
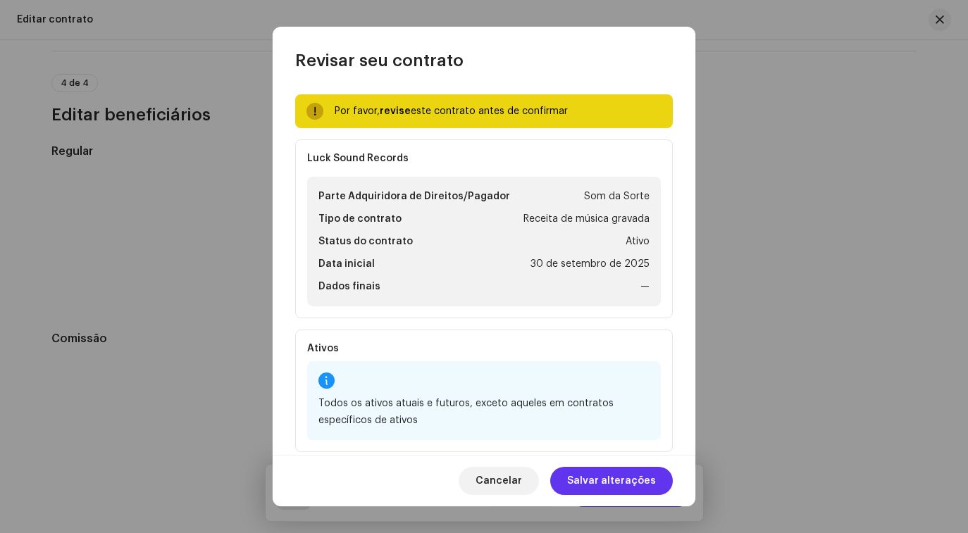
click at [610, 481] on font "Salvar alterações" at bounding box center [611, 481] width 89 height 10
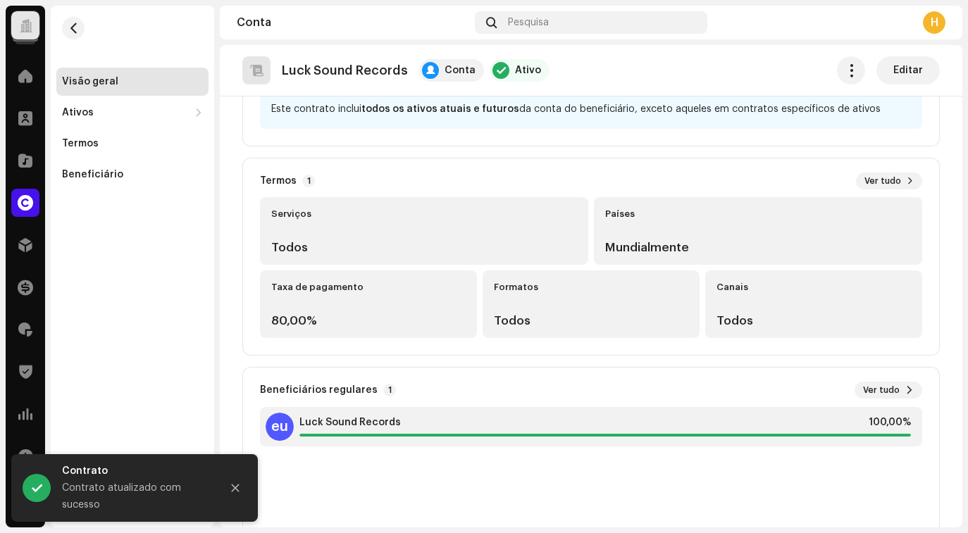
scroll to position [326, 0]
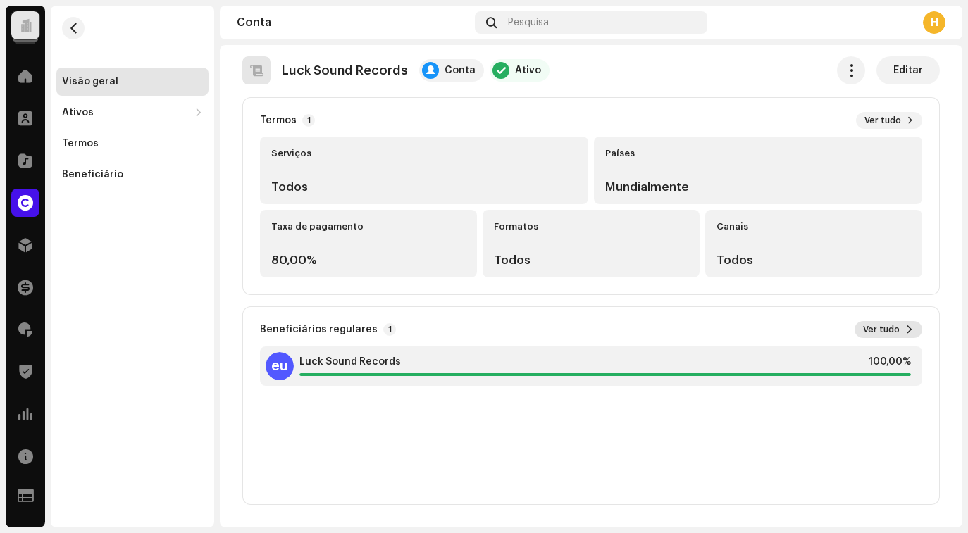
click at [879, 334] on span "Ver tudo" at bounding box center [881, 329] width 37 height 11
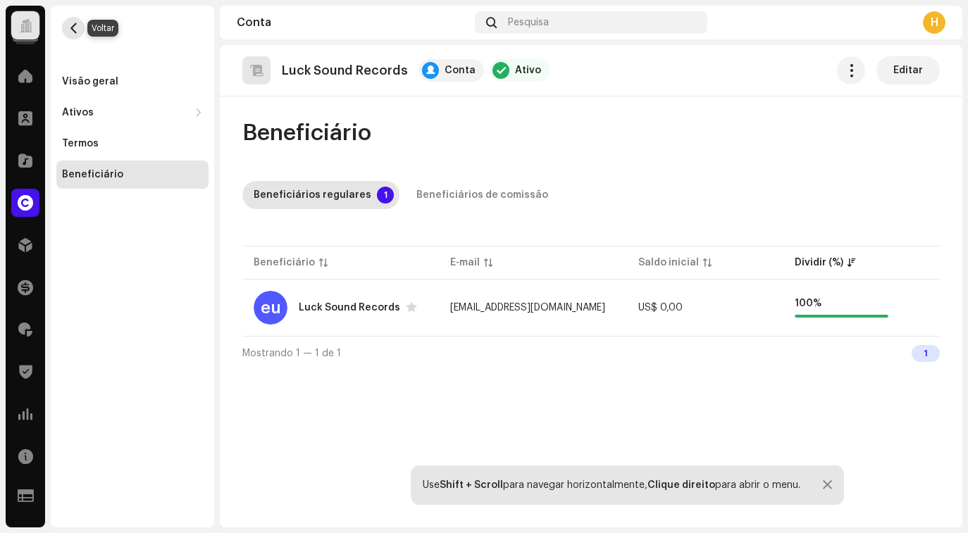
click at [71, 25] on span "button" at bounding box center [73, 28] width 11 height 11
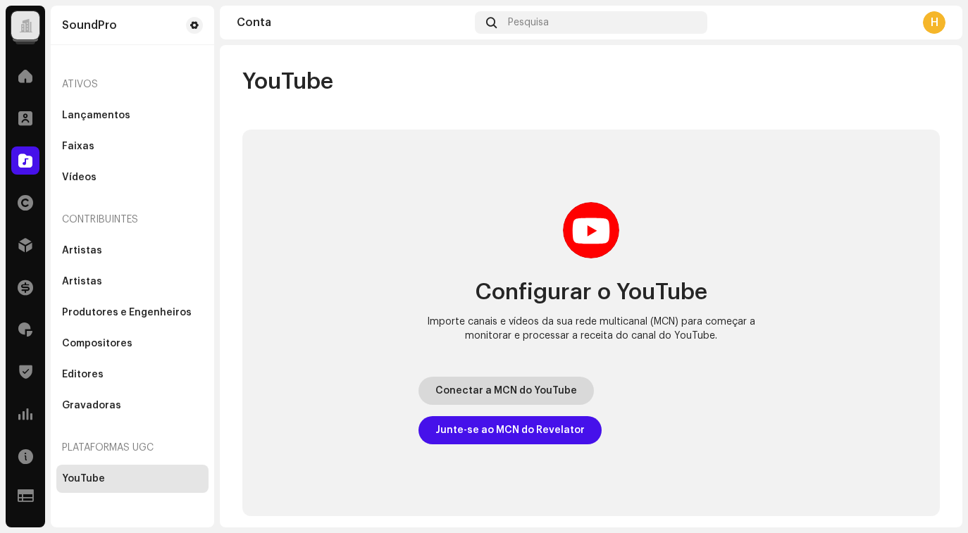
click at [471, 395] on span "Conectar a MCN do YouTube" at bounding box center [507, 391] width 142 height 28
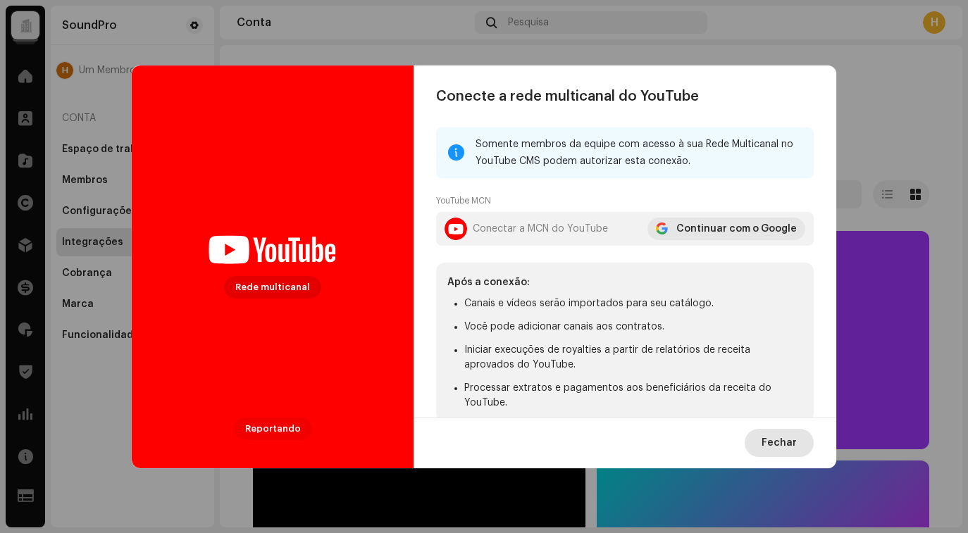
click at [759, 438] on button "Fechar" at bounding box center [779, 443] width 69 height 28
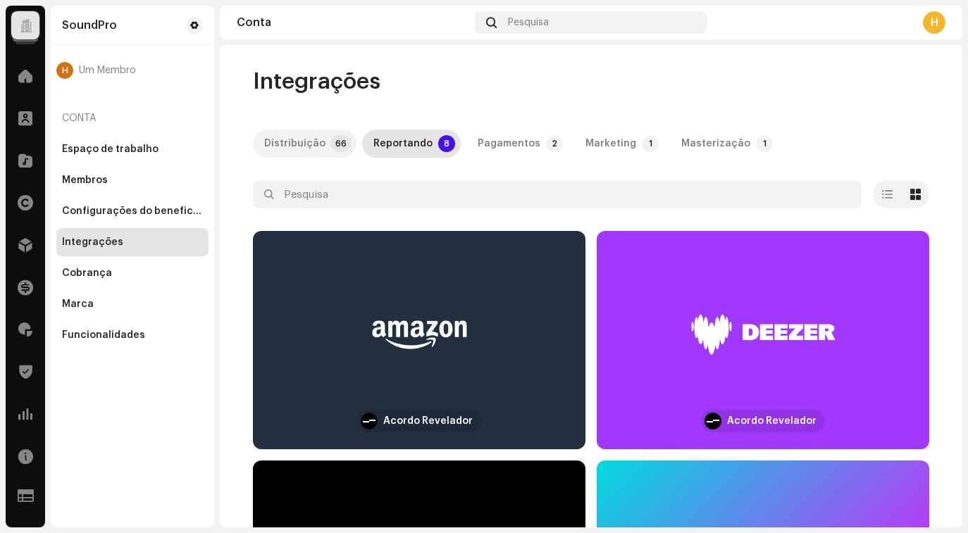
click at [275, 152] on div "Distribuição" at bounding box center [294, 144] width 61 height 28
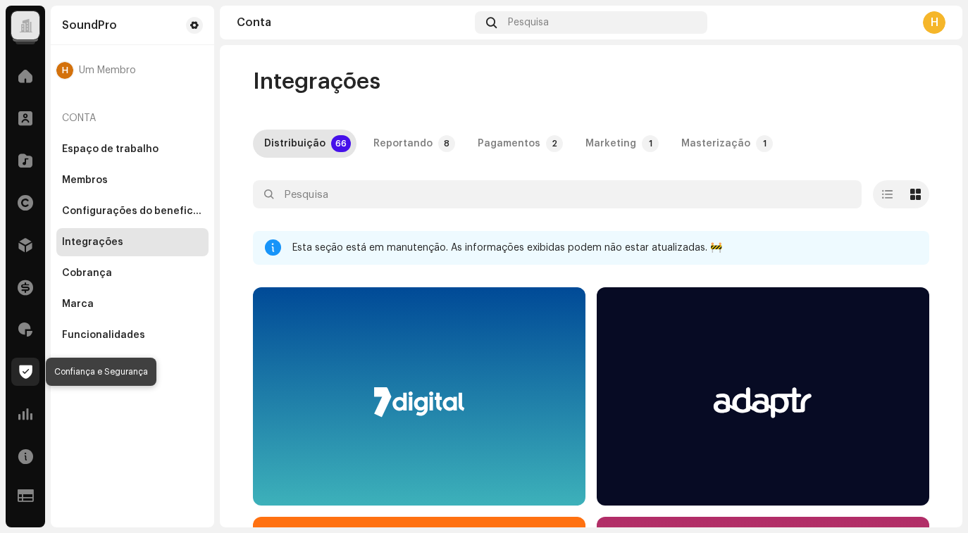
click at [19, 370] on span at bounding box center [25, 371] width 13 height 11
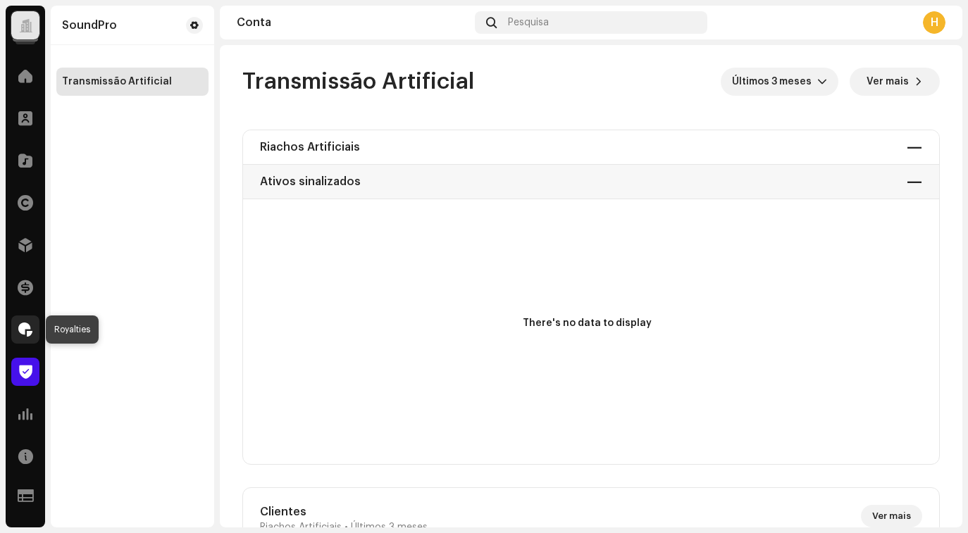
click at [25, 335] on span at bounding box center [25, 329] width 14 height 11
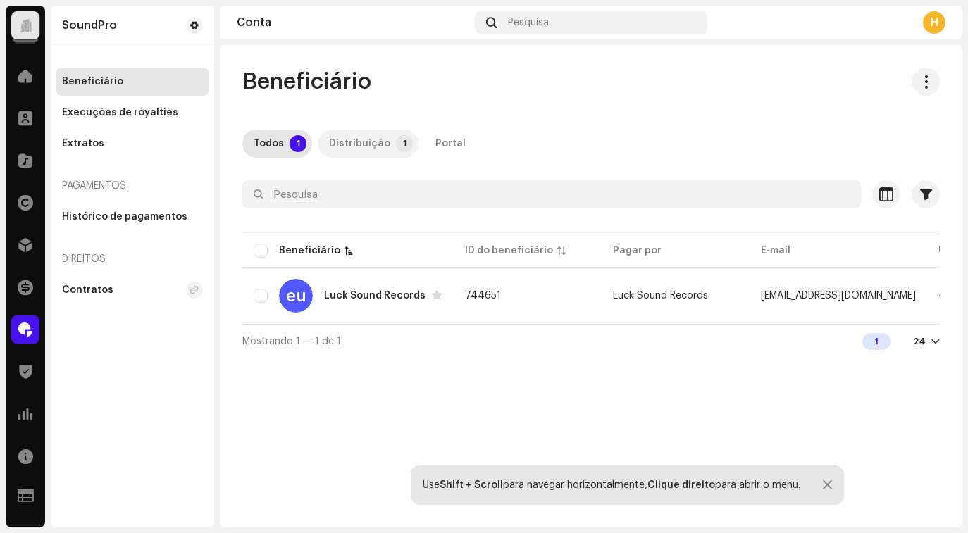
click at [357, 140] on font "Distribuição" at bounding box center [359, 144] width 61 height 10
click at [130, 114] on div "Execuções de royalties" at bounding box center [120, 112] width 116 height 11
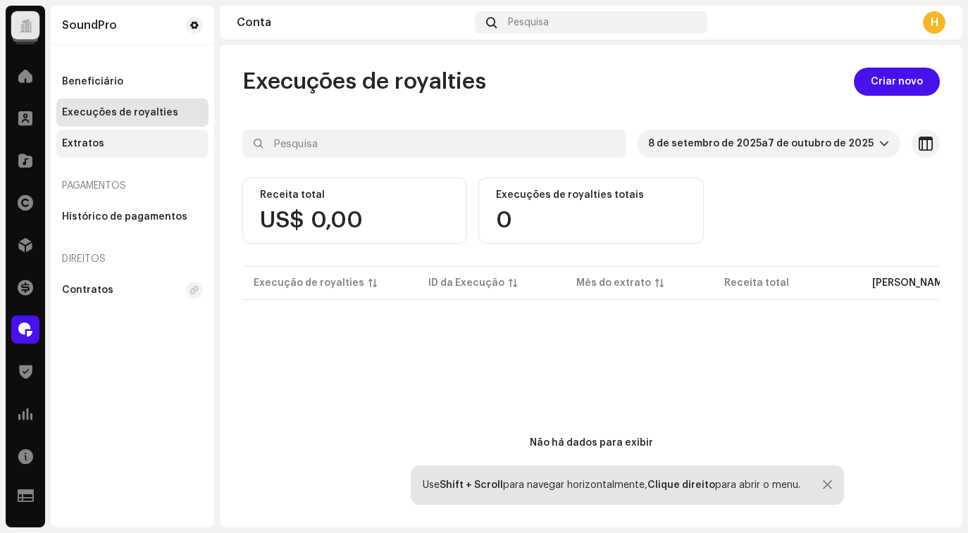
click at [127, 148] on div "Extratos" at bounding box center [132, 143] width 141 height 11
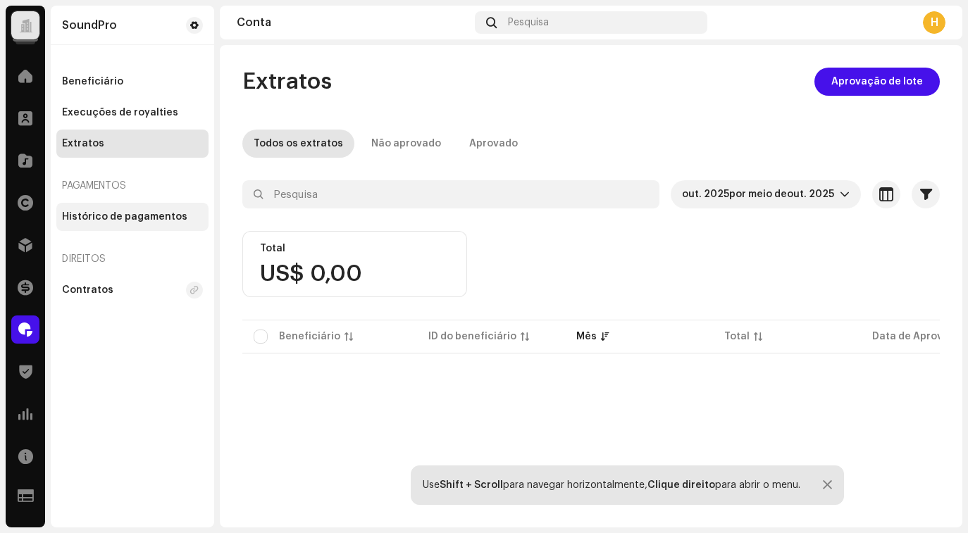
click at [117, 221] on font "Histórico de pagamentos" at bounding box center [124, 217] width 125 height 10
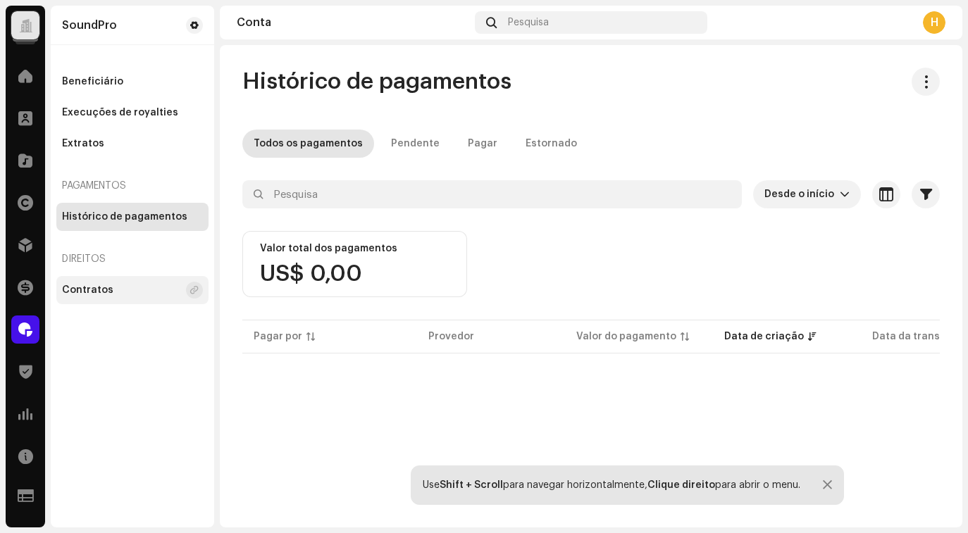
click at [90, 294] on font "Contratos" at bounding box center [87, 290] width 51 height 10
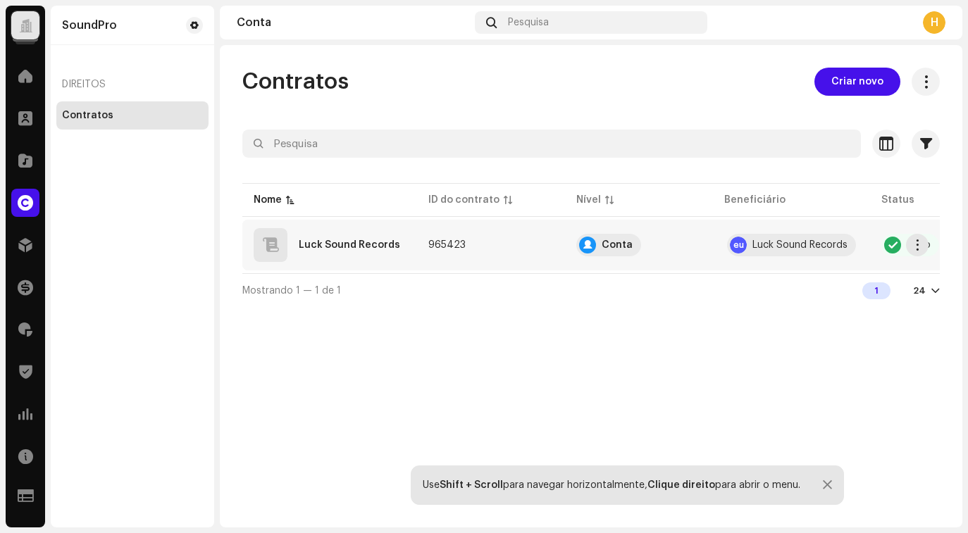
click at [358, 245] on font "Luck Sound Records" at bounding box center [349, 245] width 101 height 10
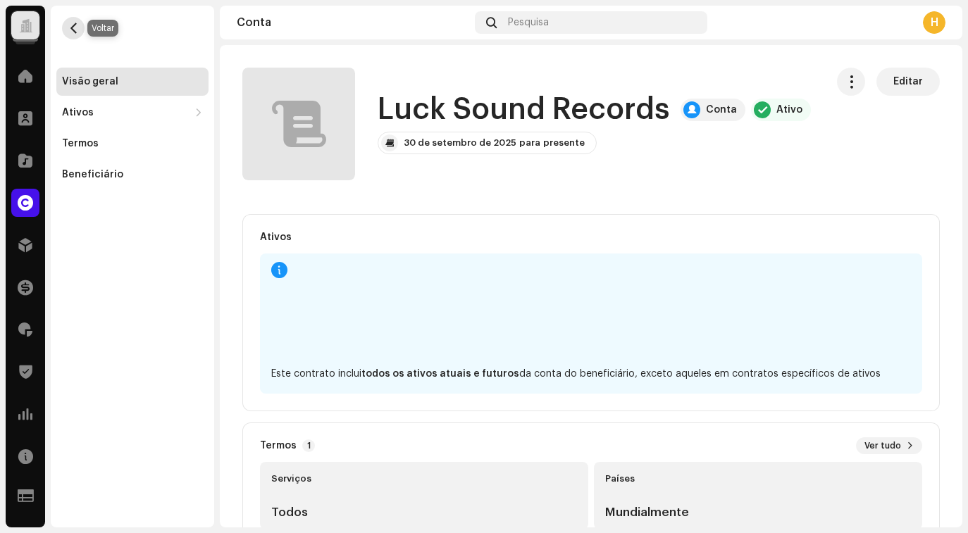
click at [76, 29] on span "button" at bounding box center [73, 28] width 11 height 11
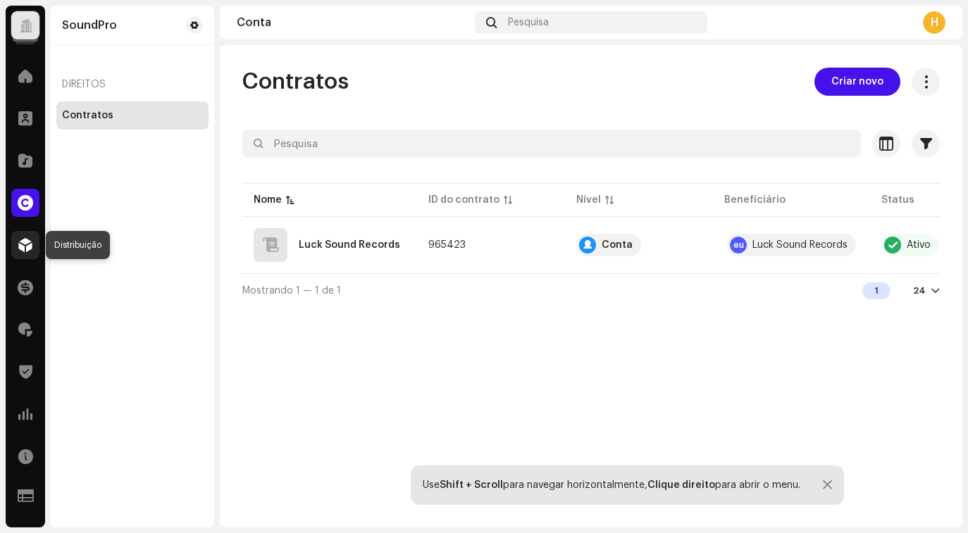
click at [25, 241] on span at bounding box center [25, 245] width 14 height 11
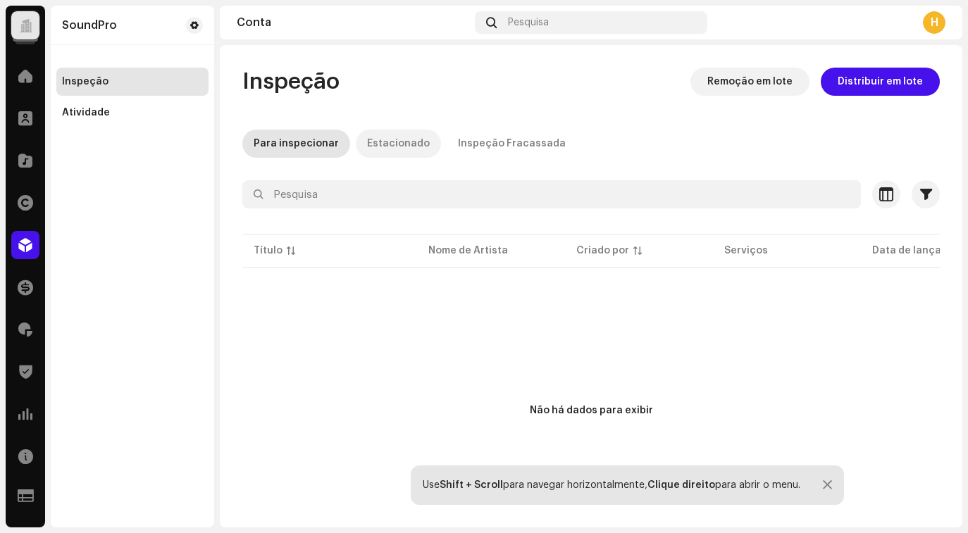
click at [373, 142] on font "Estacionado" at bounding box center [398, 144] width 63 height 10
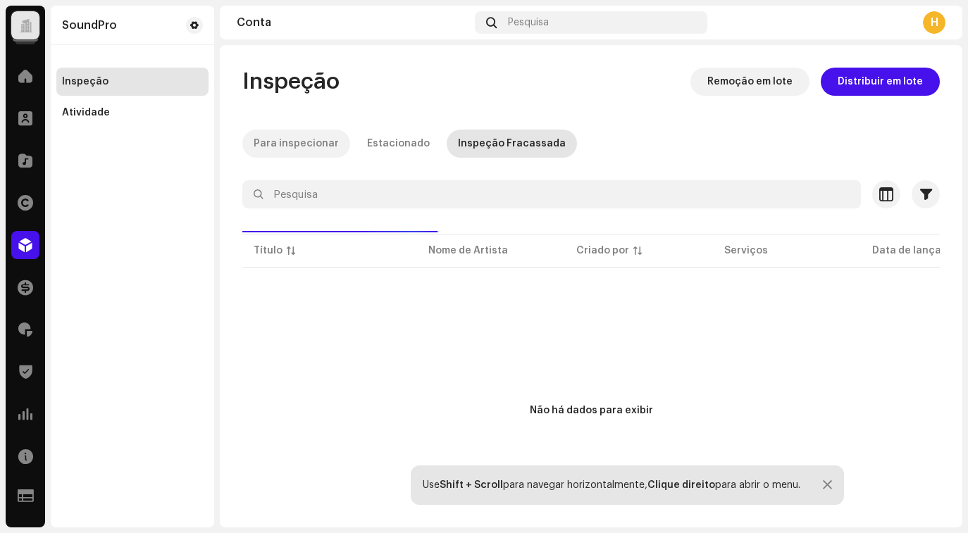
click at [290, 139] on font "Para inspecionar" at bounding box center [296, 144] width 85 height 10
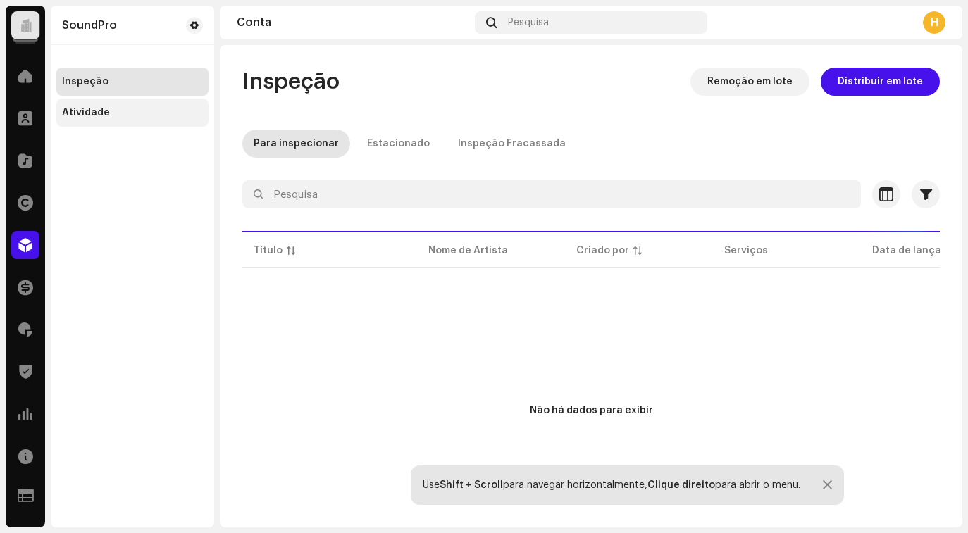
click at [95, 115] on div "Atividade" at bounding box center [86, 112] width 48 height 11
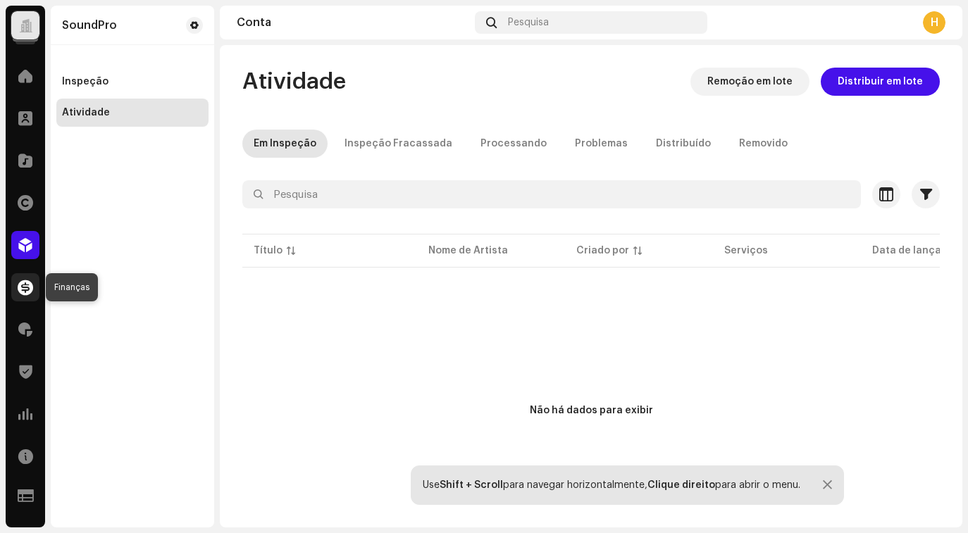
click at [25, 293] on span at bounding box center [26, 287] width 16 height 11
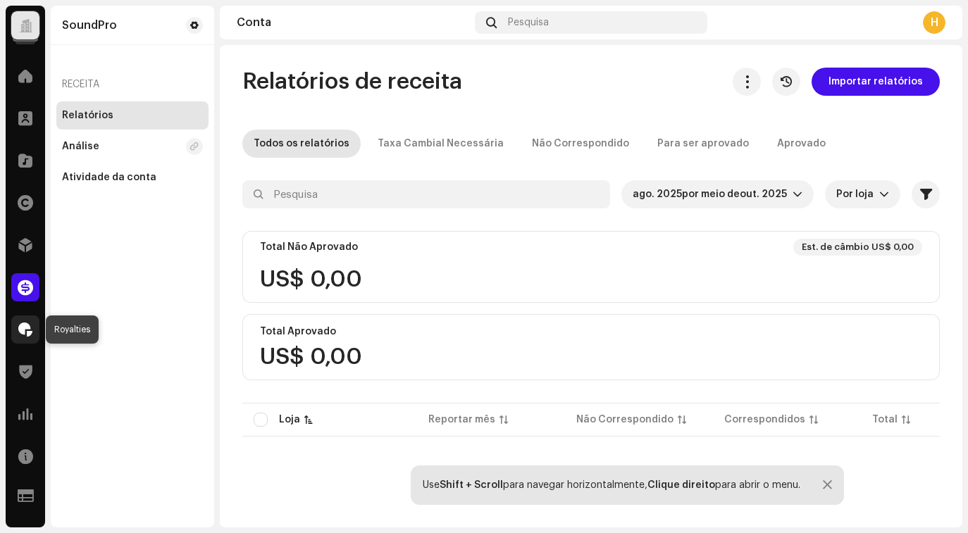
click at [22, 325] on span at bounding box center [25, 329] width 14 height 11
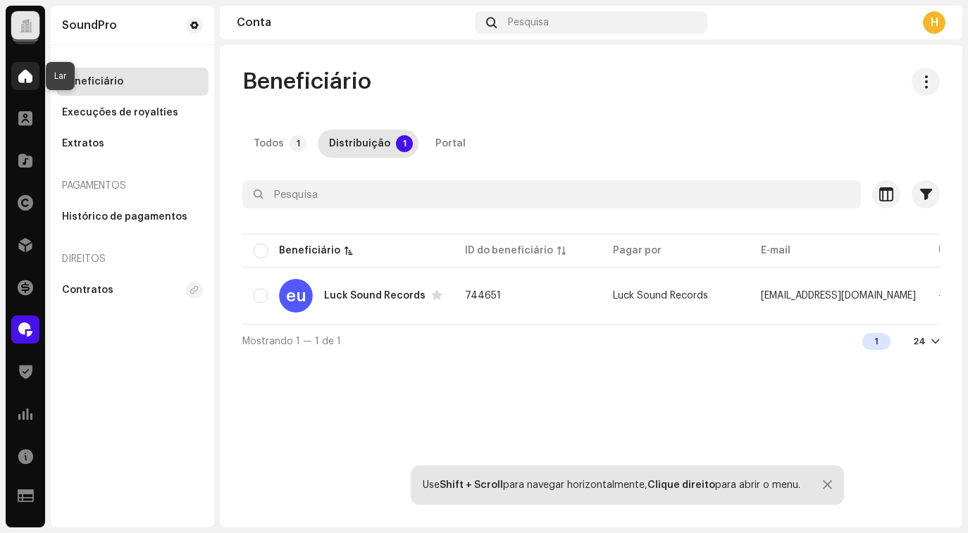
click at [26, 85] on div at bounding box center [25, 76] width 28 height 28
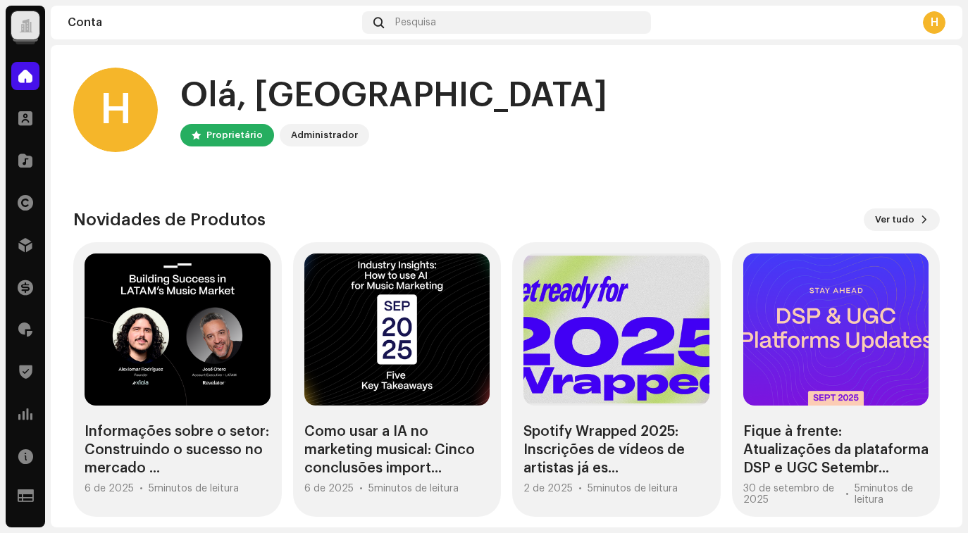
click at [36, 30] on div at bounding box center [25, 25] width 28 height 28
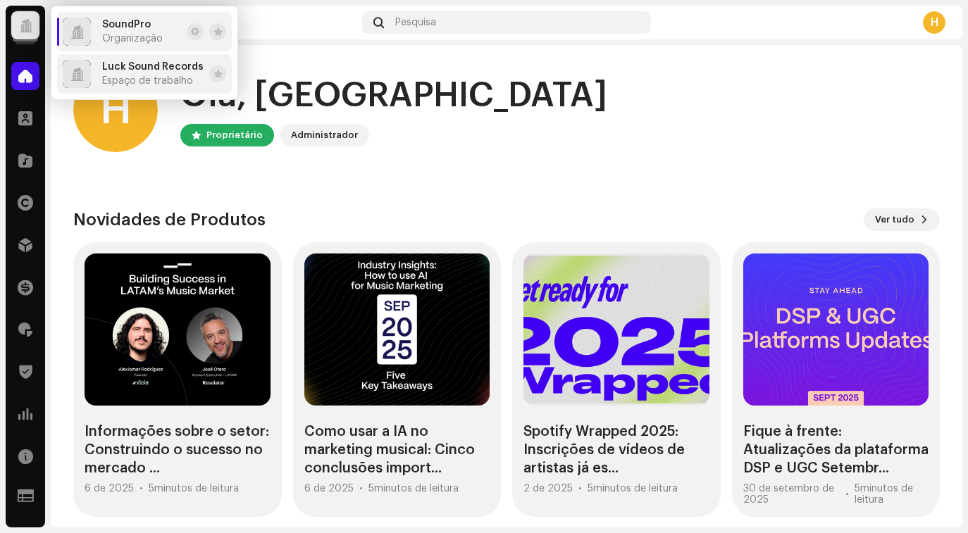
click at [133, 78] on font "Espaço de trabalho" at bounding box center [147, 81] width 91 height 10
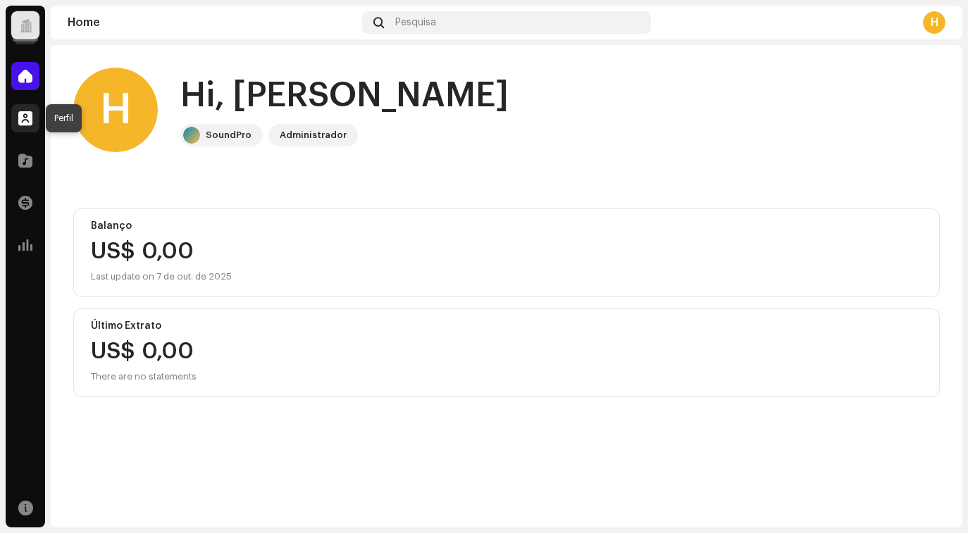
click at [25, 116] on span at bounding box center [25, 118] width 14 height 11
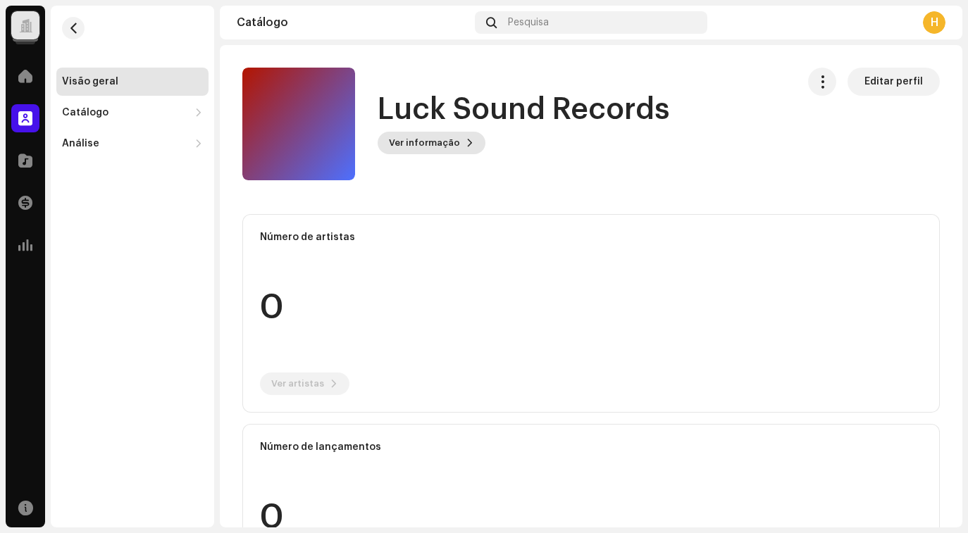
click at [426, 139] on span "Ver informação" at bounding box center [424, 143] width 71 height 28
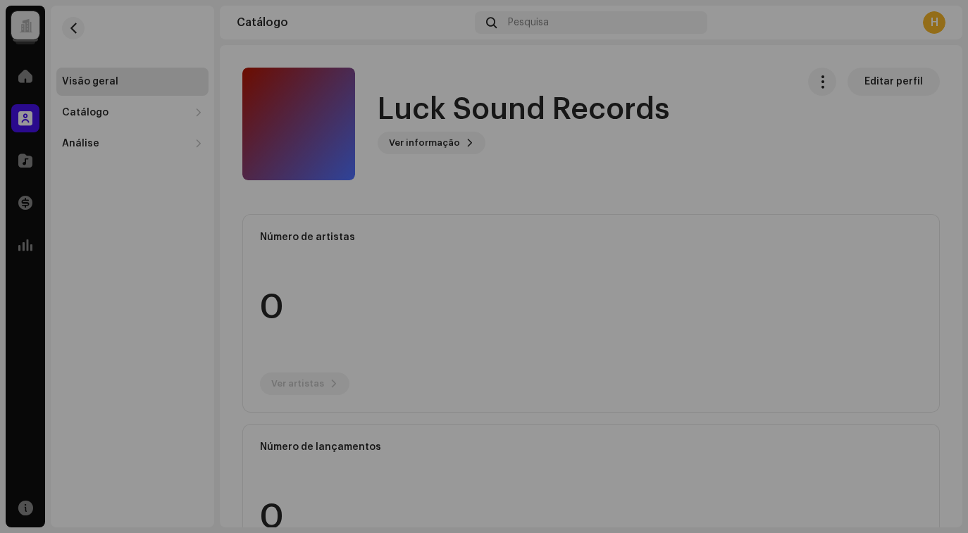
click at [667, 165] on div "Luck Sound Records 1041140 Descrição —" at bounding box center [484, 266] width 968 height 533
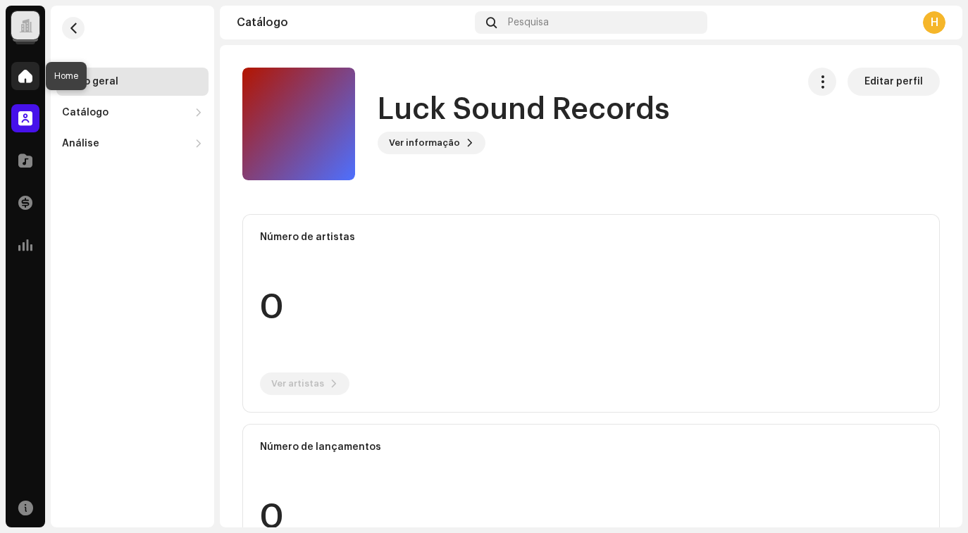
click at [15, 88] on div at bounding box center [25, 76] width 28 height 28
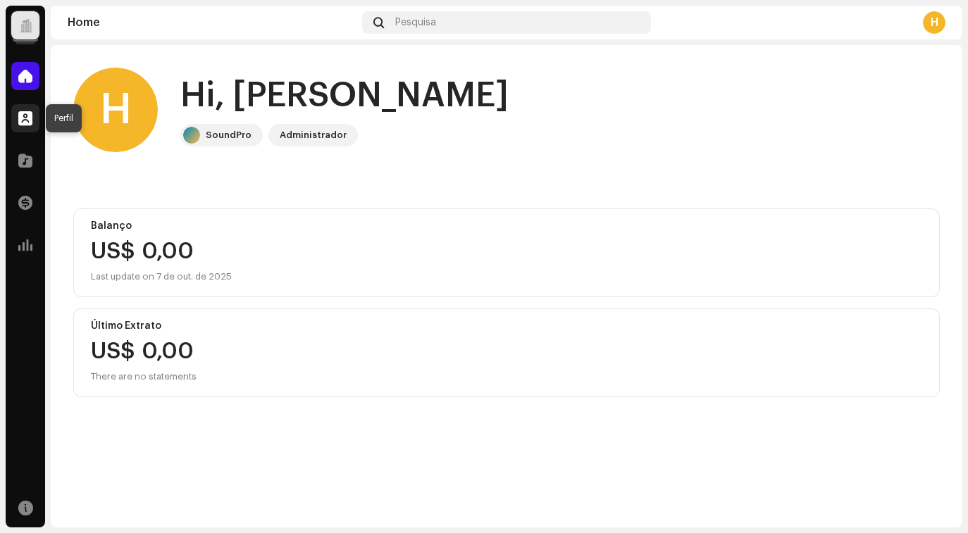
click at [25, 122] on span at bounding box center [25, 118] width 14 height 11
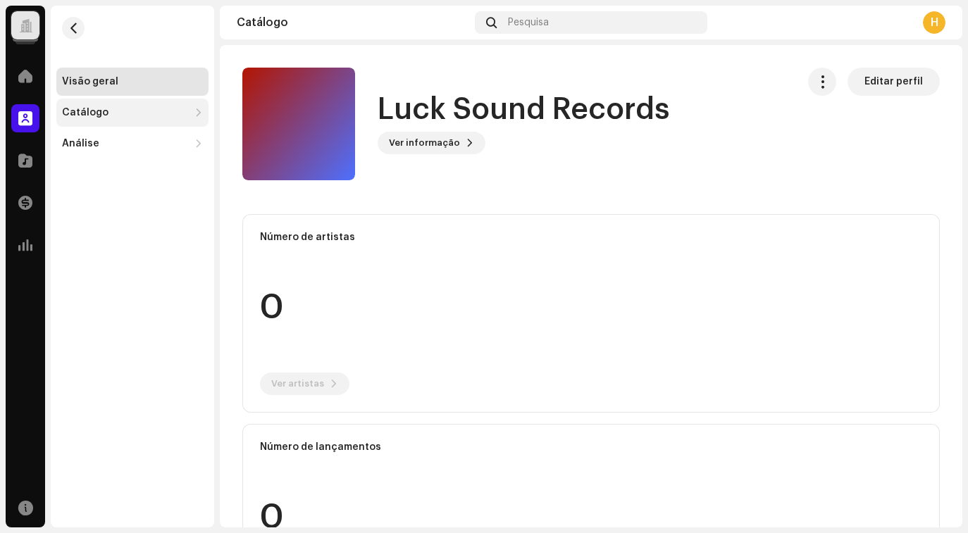
click at [111, 120] on div "Catálogo" at bounding box center [132, 113] width 152 height 28
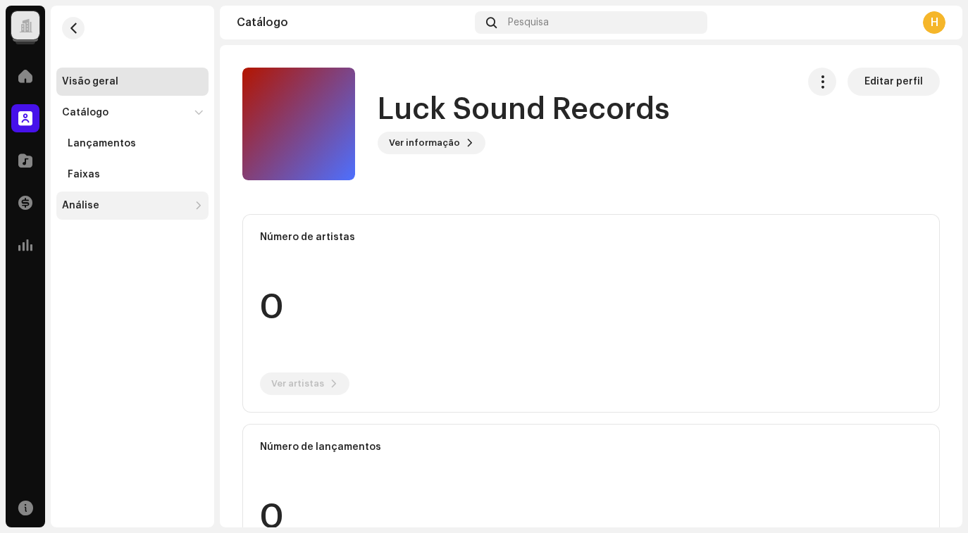
click at [111, 206] on div "Análise" at bounding box center [125, 205] width 127 height 11
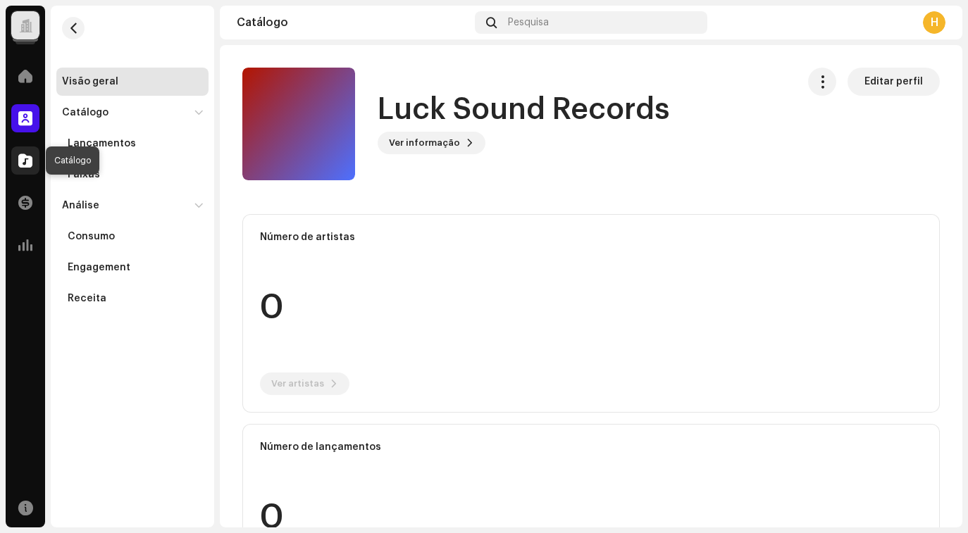
click at [30, 165] on span at bounding box center [25, 160] width 14 height 11
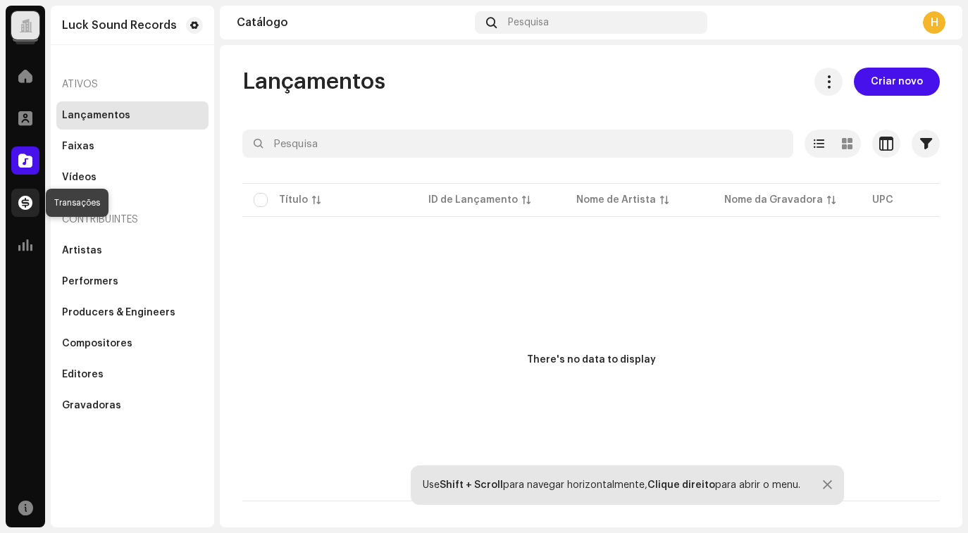
click at [24, 204] on span at bounding box center [25, 202] width 14 height 11
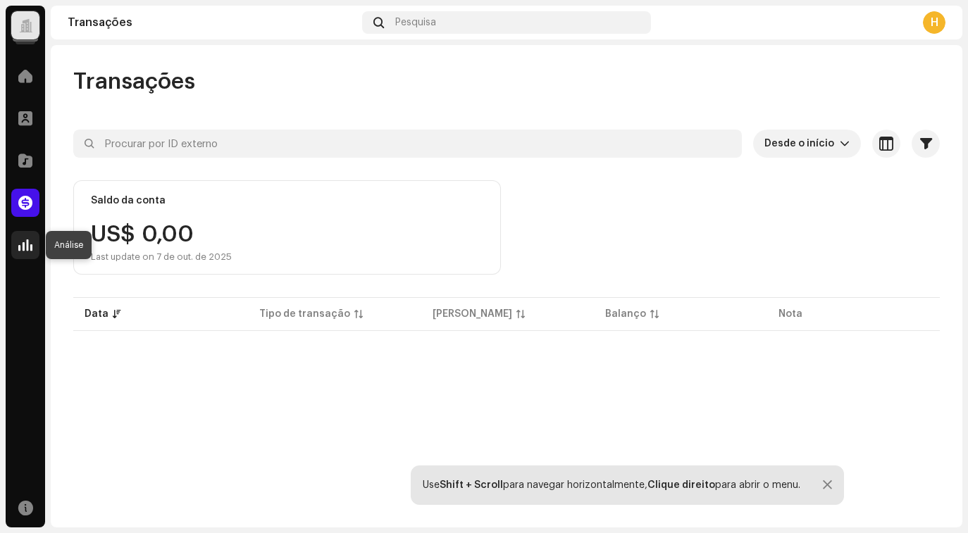
click at [24, 247] on span at bounding box center [25, 245] width 14 height 11
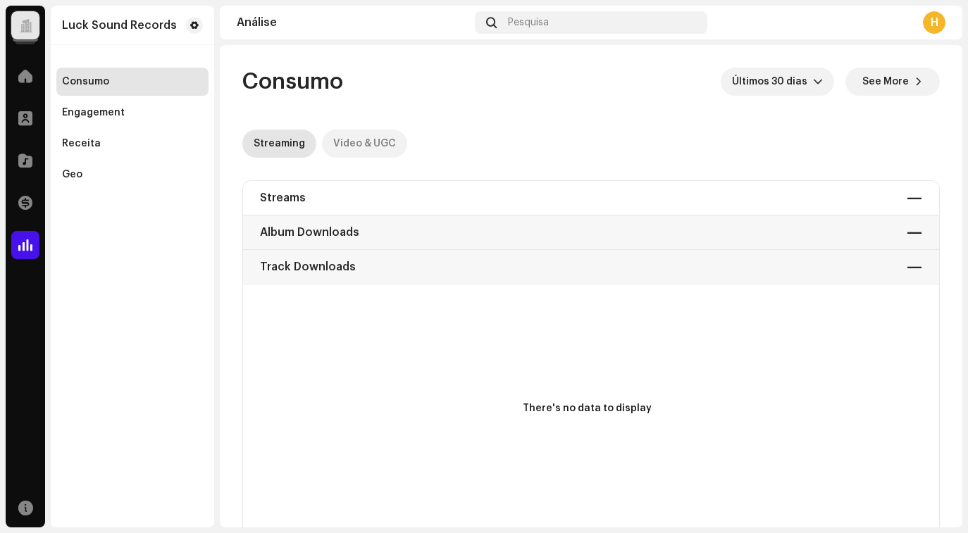
click at [351, 140] on div "Video & UGC" at bounding box center [364, 144] width 63 height 28
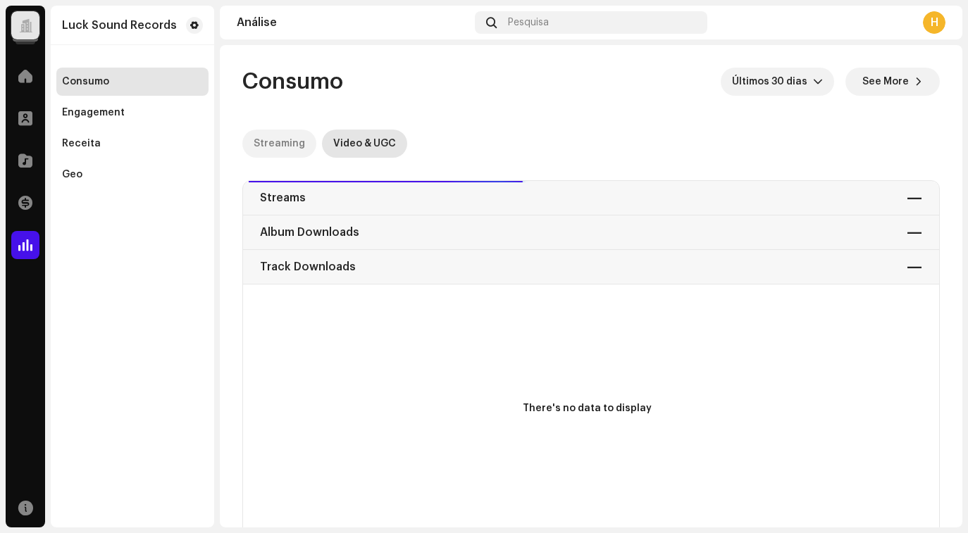
click at [302, 145] on p-tab "Streaming" at bounding box center [279, 144] width 74 height 28
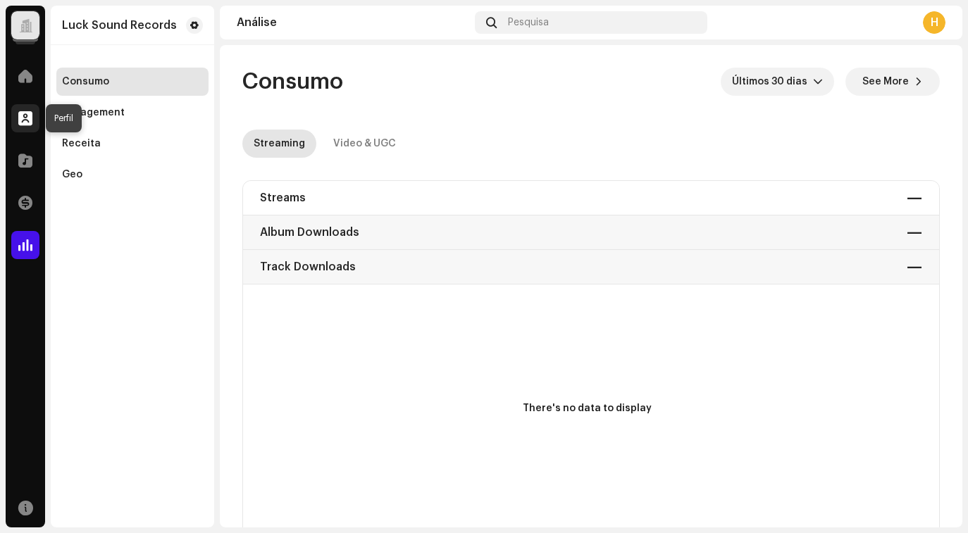
click at [26, 115] on span at bounding box center [25, 118] width 14 height 11
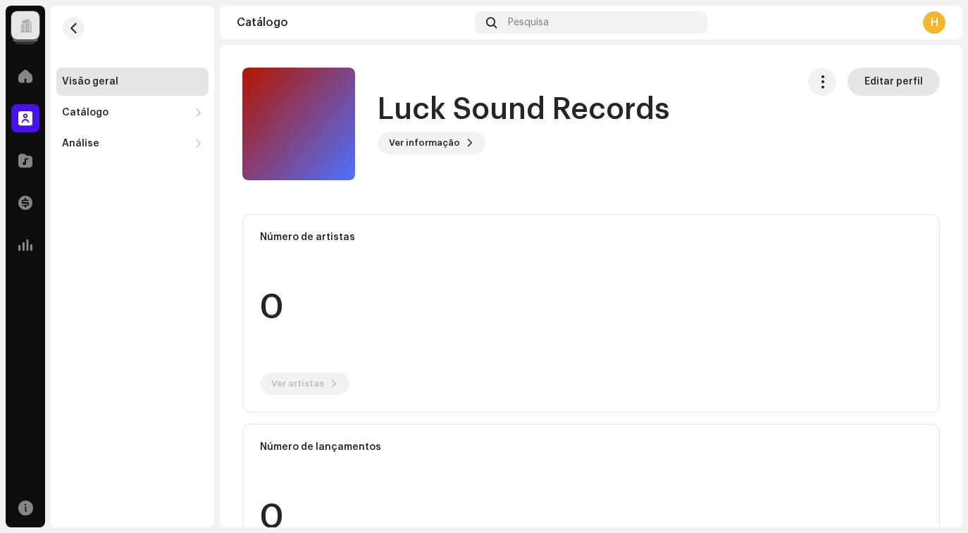
click at [878, 78] on span "Editar perfil" at bounding box center [894, 82] width 58 height 28
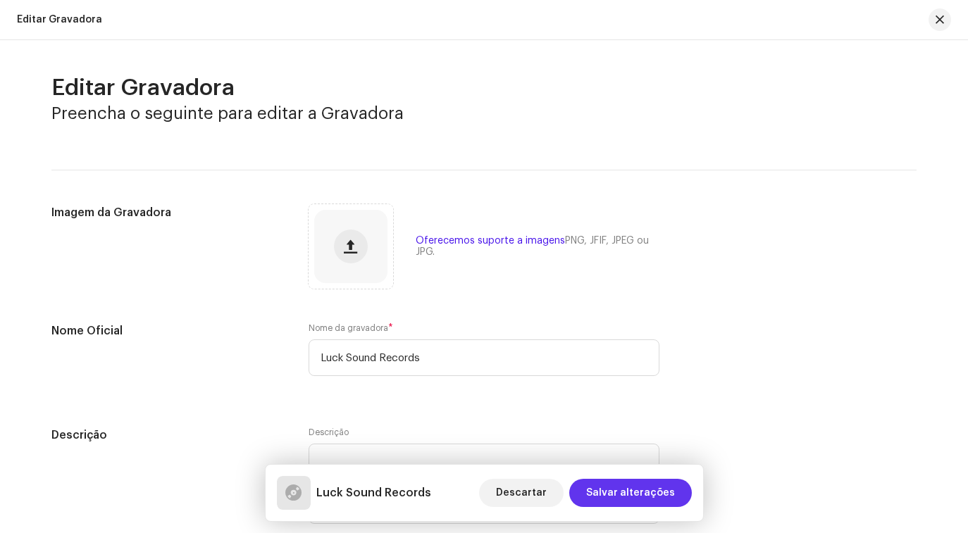
click at [610, 495] on span "Salvar alterações" at bounding box center [630, 493] width 89 height 28
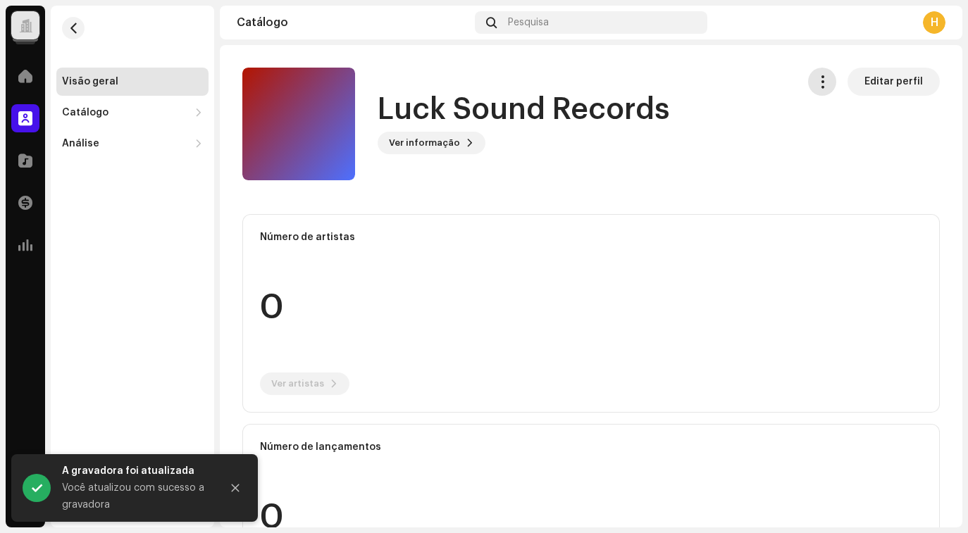
click at [816, 79] on span "button" at bounding box center [822, 81] width 13 height 11
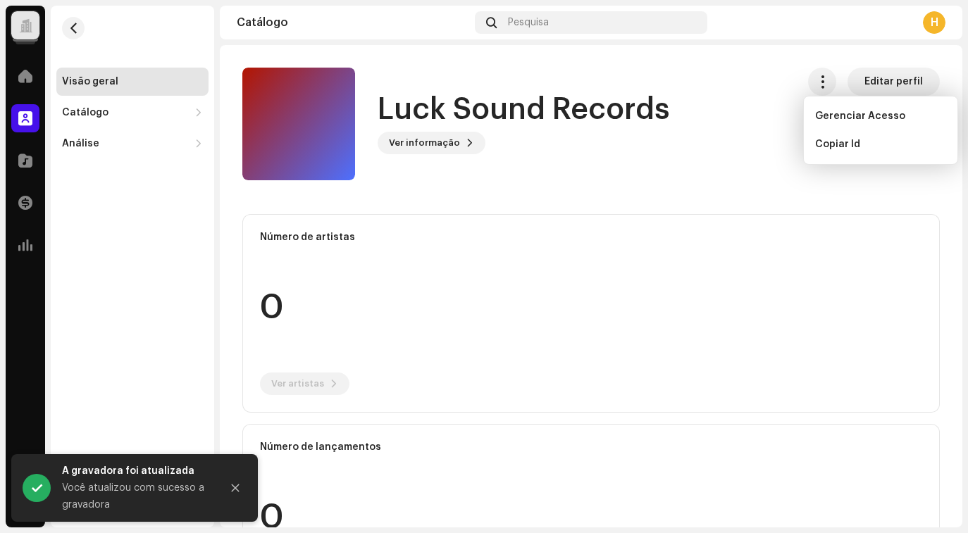
click at [692, 144] on div "Luck Sound Records Ver informação Editar perfil" at bounding box center [513, 124] width 543 height 113
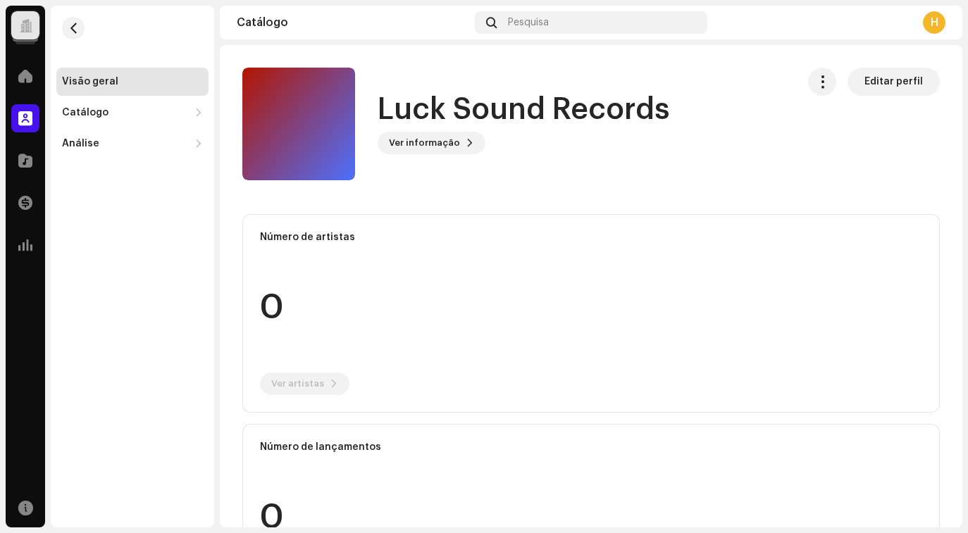
click at [309, 377] on re-o-card-data "Número de artistas 0 Ver artistas" at bounding box center [591, 313] width 698 height 199
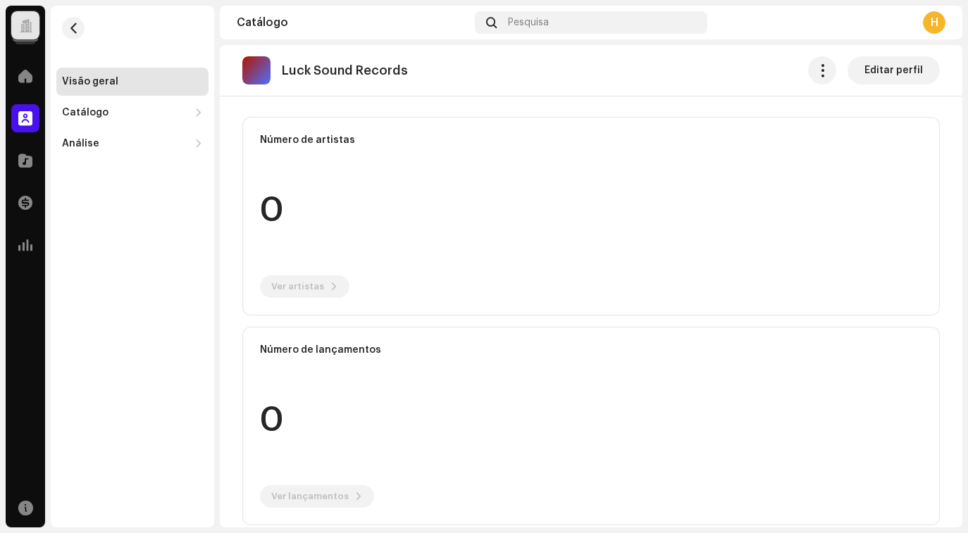
scroll to position [118, 0]
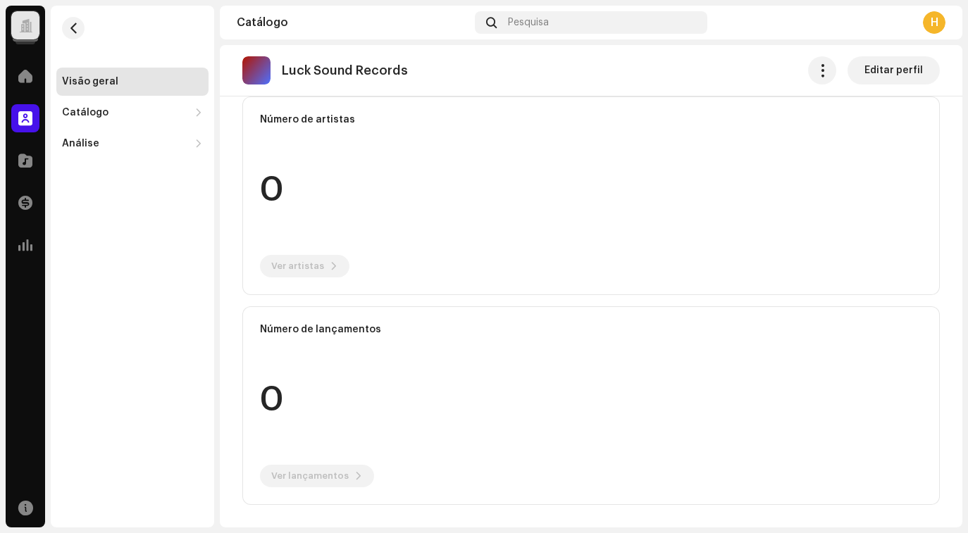
click at [319, 471] on re-o-card-data "Número de lançamentos 0 Ver lançamentos" at bounding box center [591, 406] width 698 height 199
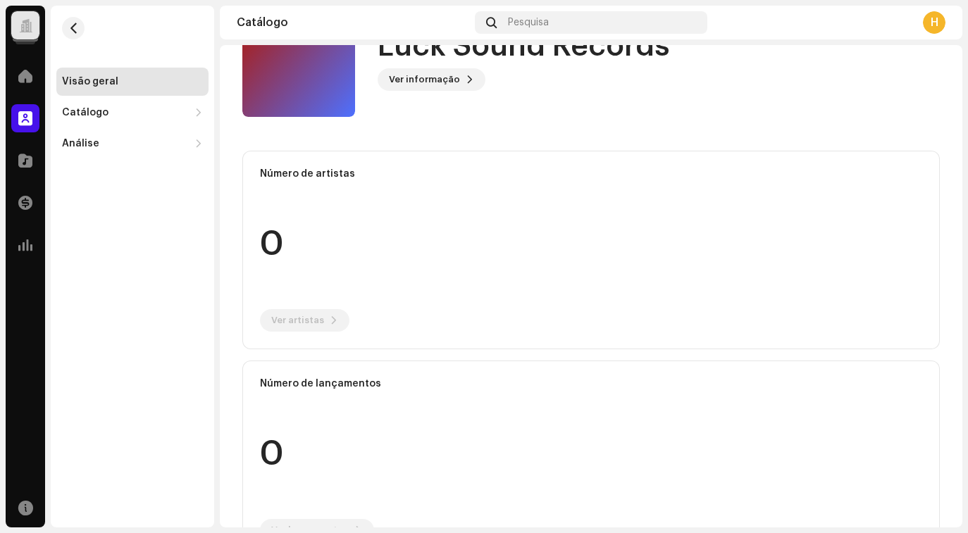
scroll to position [0, 0]
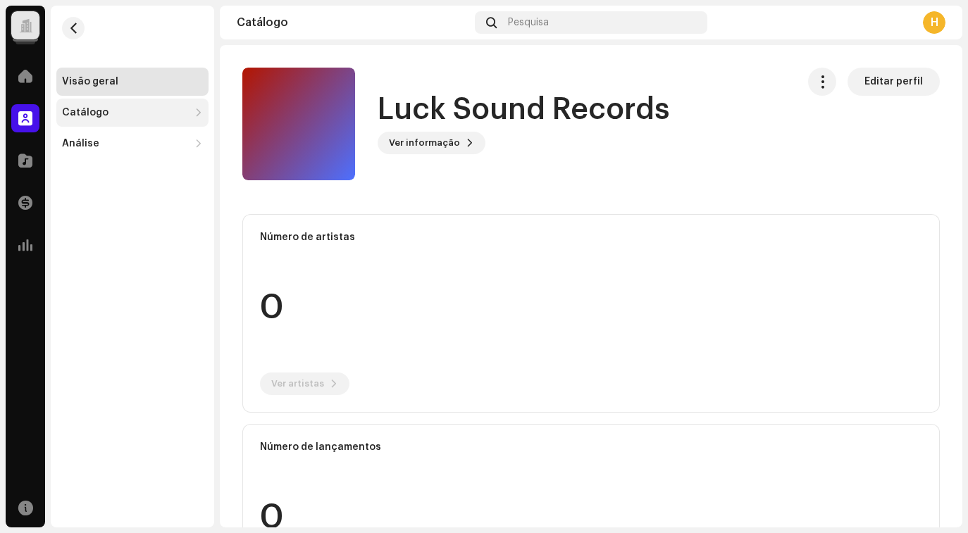
click at [81, 109] on div "Catálogo" at bounding box center [85, 112] width 47 height 11
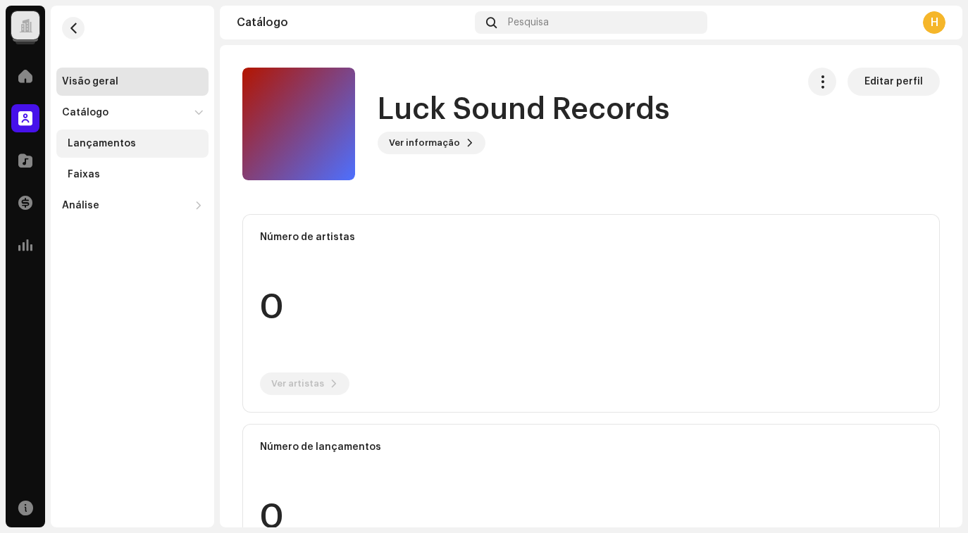
click at [87, 137] on div "Lançamentos" at bounding box center [132, 144] width 152 height 28
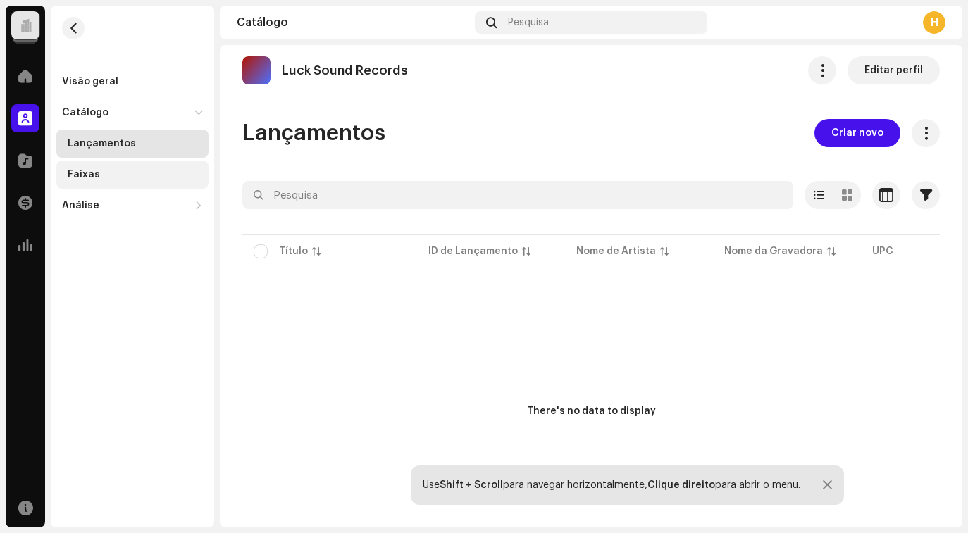
click at [82, 175] on div "Faixas" at bounding box center [84, 174] width 32 height 11
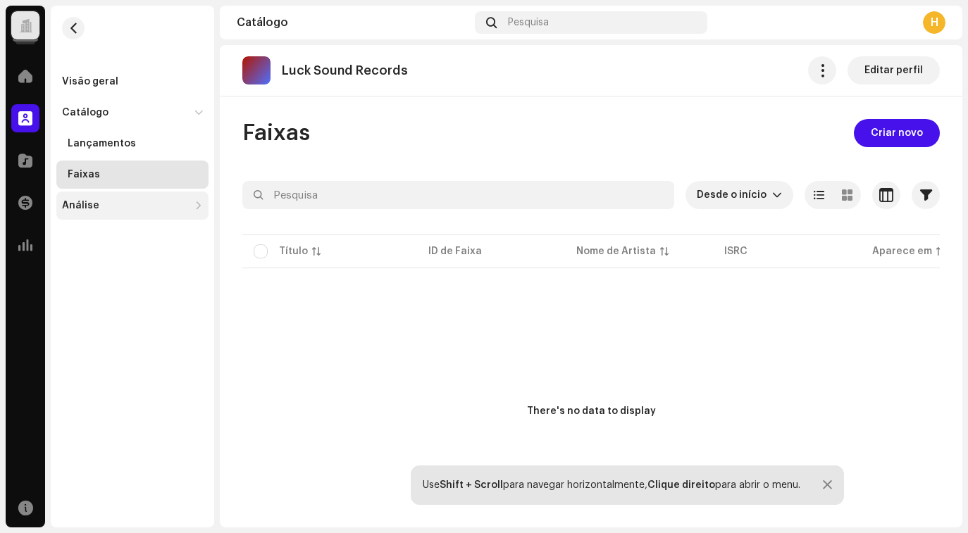
click at [75, 206] on div "Análise" at bounding box center [80, 205] width 37 height 11
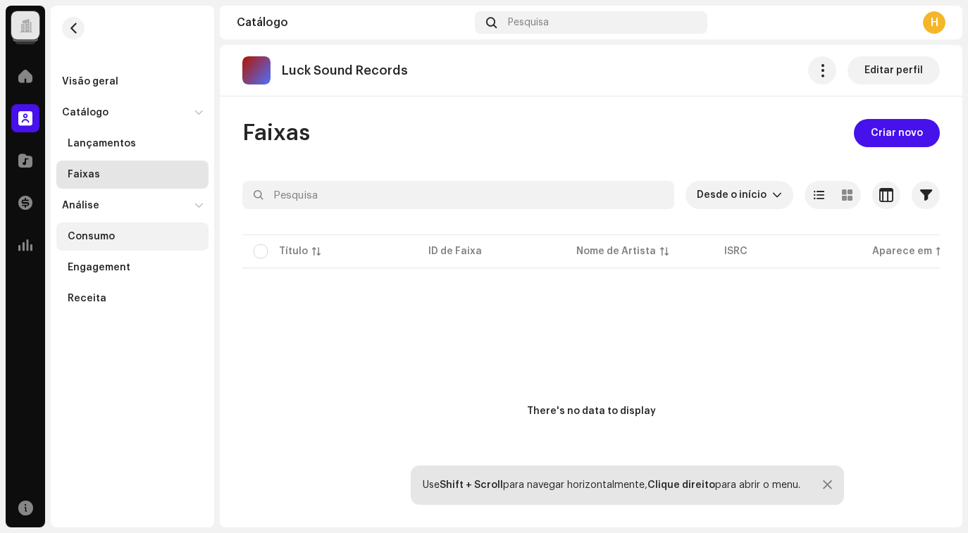
click at [97, 233] on div "Consumo" at bounding box center [91, 236] width 47 height 11
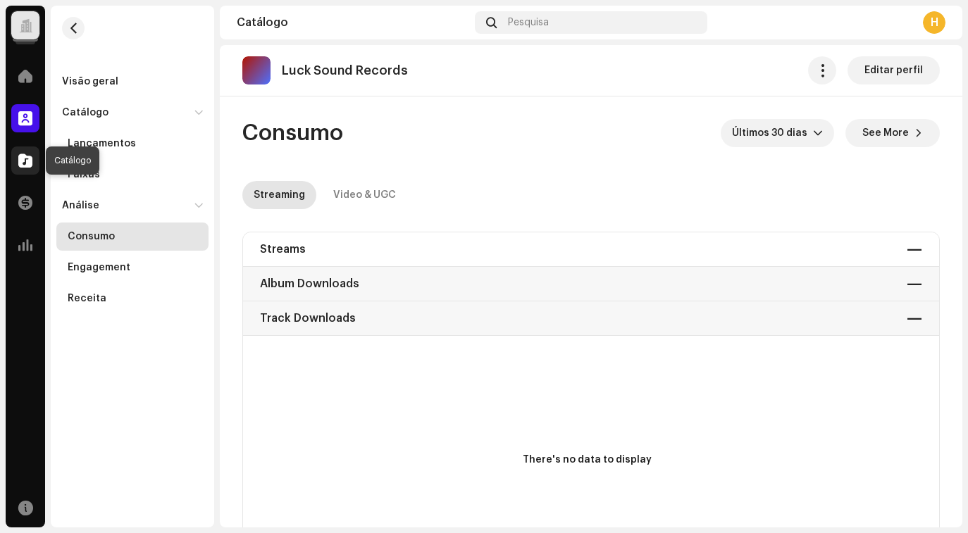
click at [27, 155] on span at bounding box center [25, 160] width 14 height 11
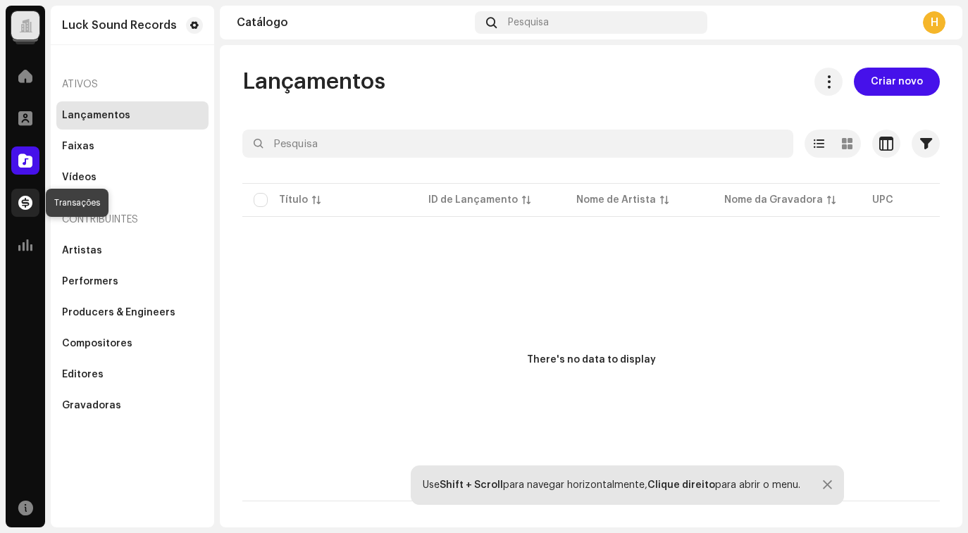
click at [24, 200] on span at bounding box center [25, 202] width 14 height 11
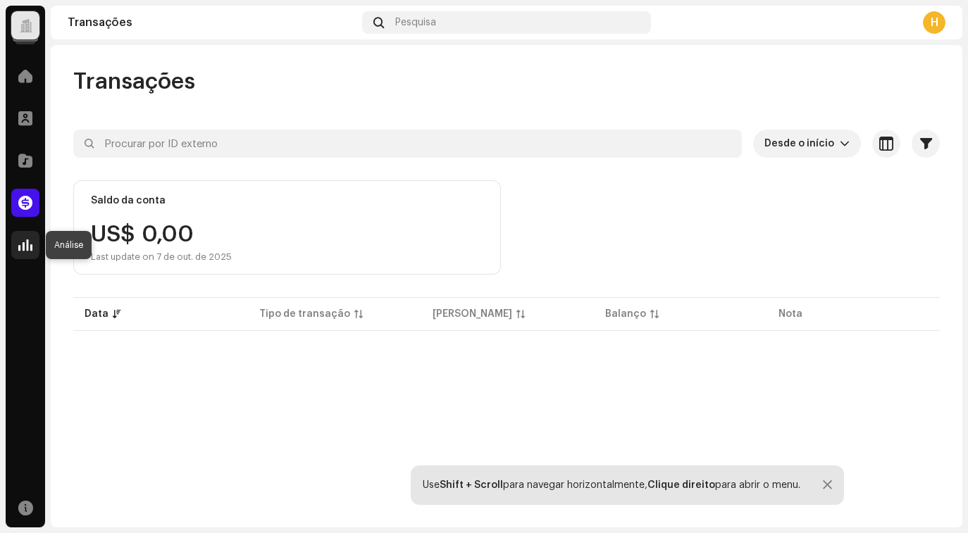
click at [27, 247] on span at bounding box center [25, 245] width 14 height 11
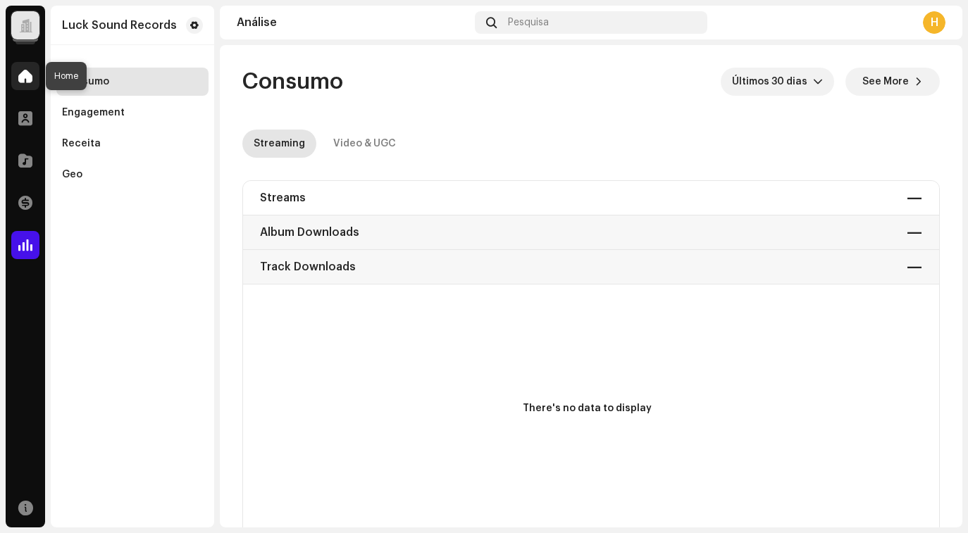
click at [25, 79] on span at bounding box center [25, 75] width 14 height 11
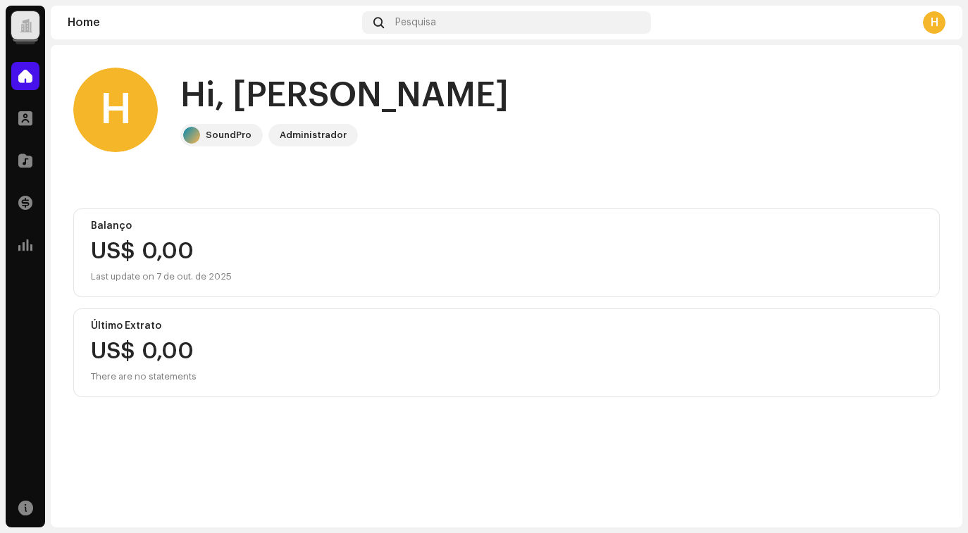
click at [31, 25] on div at bounding box center [25, 25] width 13 height 0
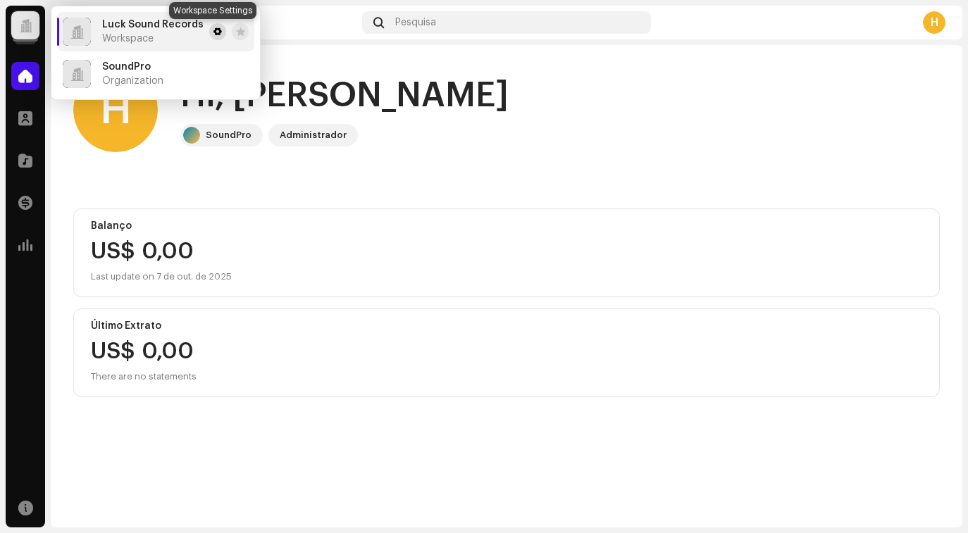
click at [214, 34] on span at bounding box center [218, 31] width 8 height 11
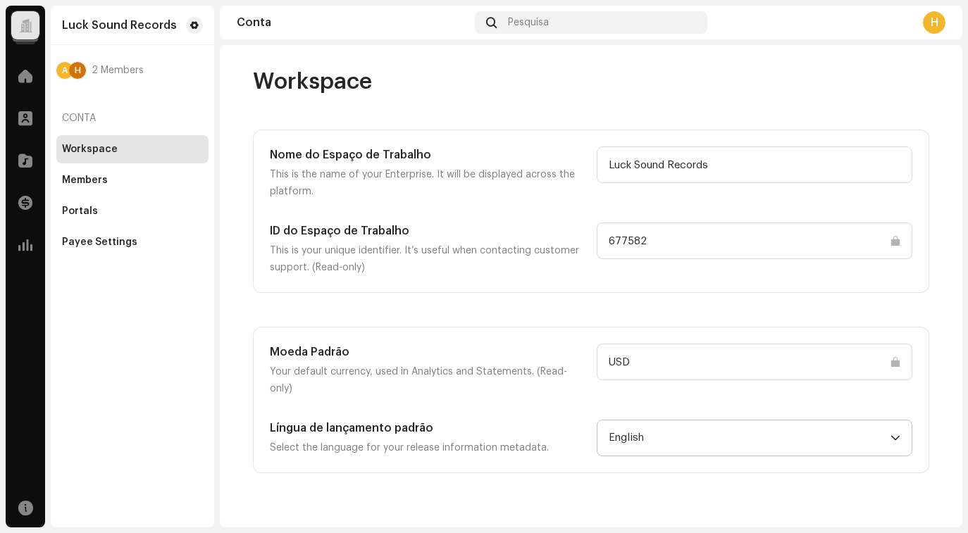
click at [669, 422] on span "English" at bounding box center [750, 438] width 282 height 35
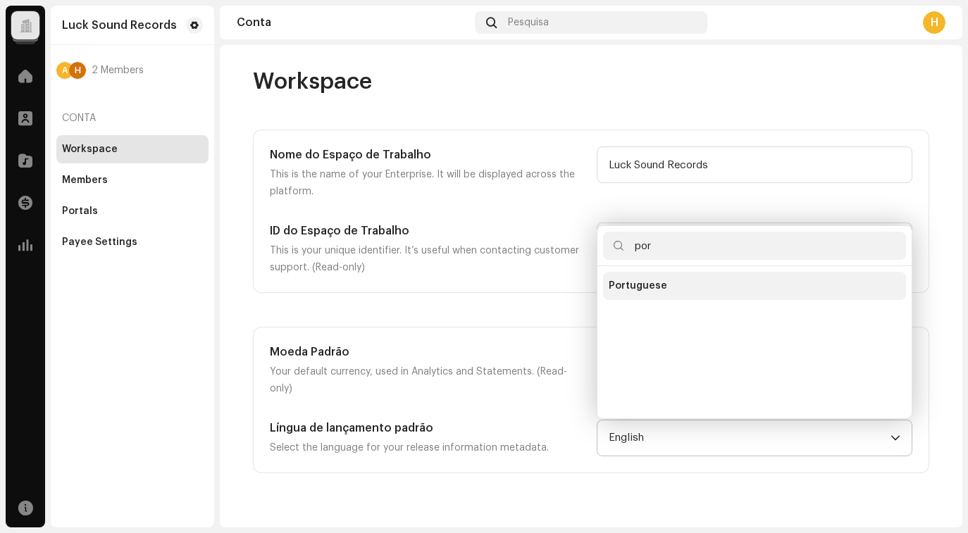
type input "por"
click at [637, 279] on span "Portuguese" at bounding box center [638, 286] width 58 height 14
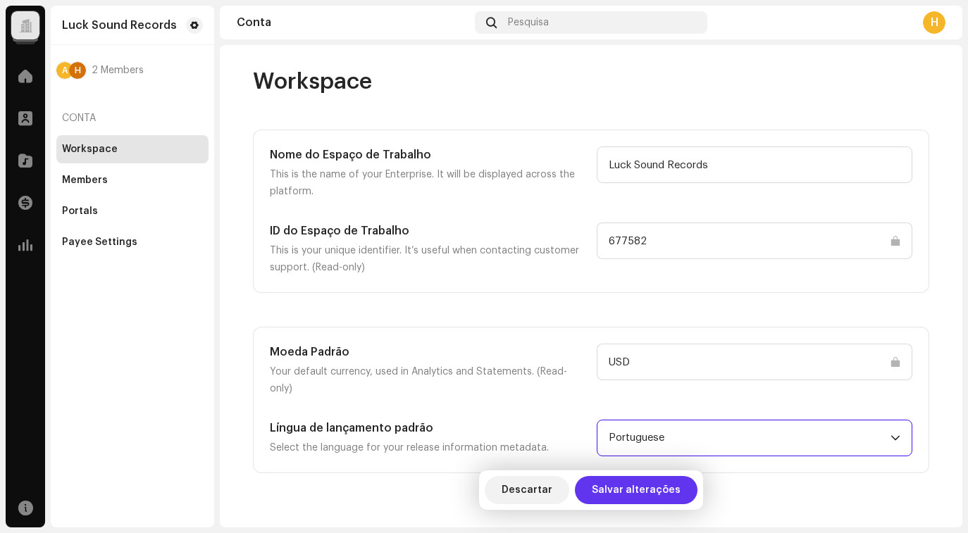
click at [625, 493] on span "Salvar alterações" at bounding box center [636, 490] width 89 height 28
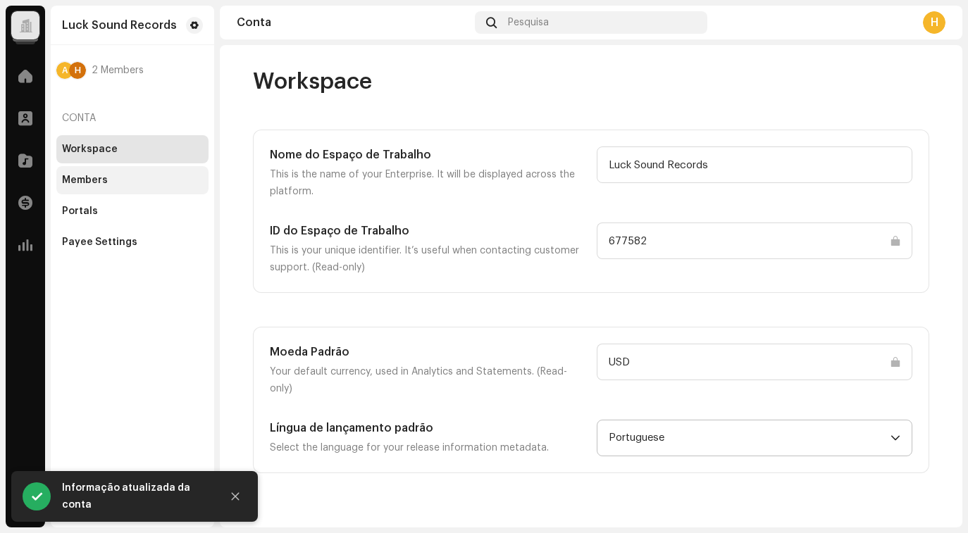
click at [101, 175] on div "Members" at bounding box center [85, 180] width 46 height 11
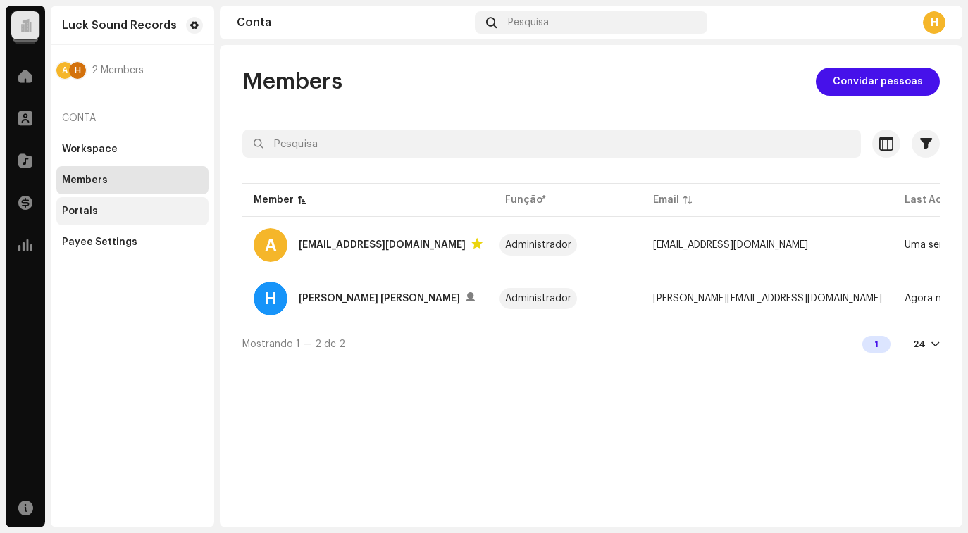
click at [114, 210] on div "Portals" at bounding box center [132, 211] width 141 height 11
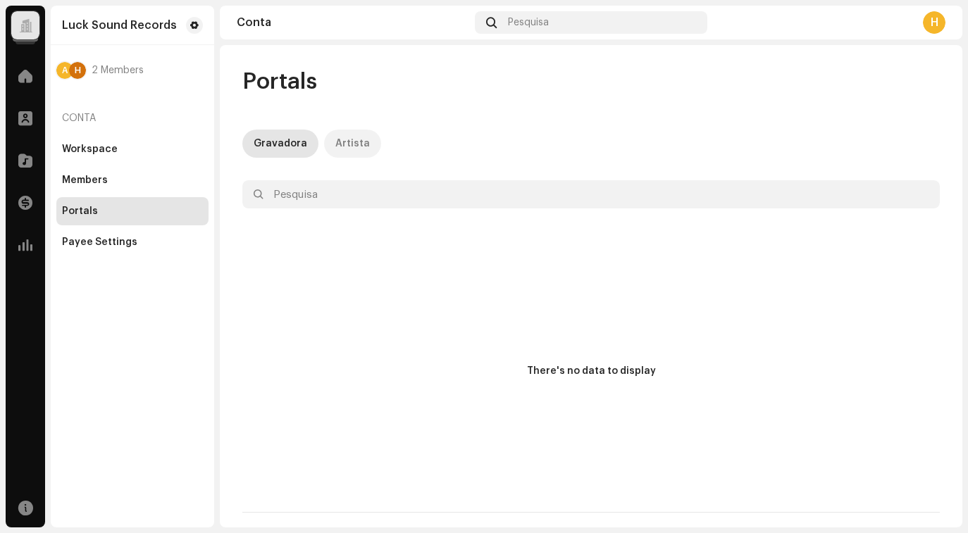
click at [345, 140] on div "Artista" at bounding box center [352, 144] width 35 height 28
click at [286, 147] on div "Gravadora" at bounding box center [281, 144] width 54 height 28
click at [105, 242] on div "Payee Settings" at bounding box center [99, 242] width 75 height 11
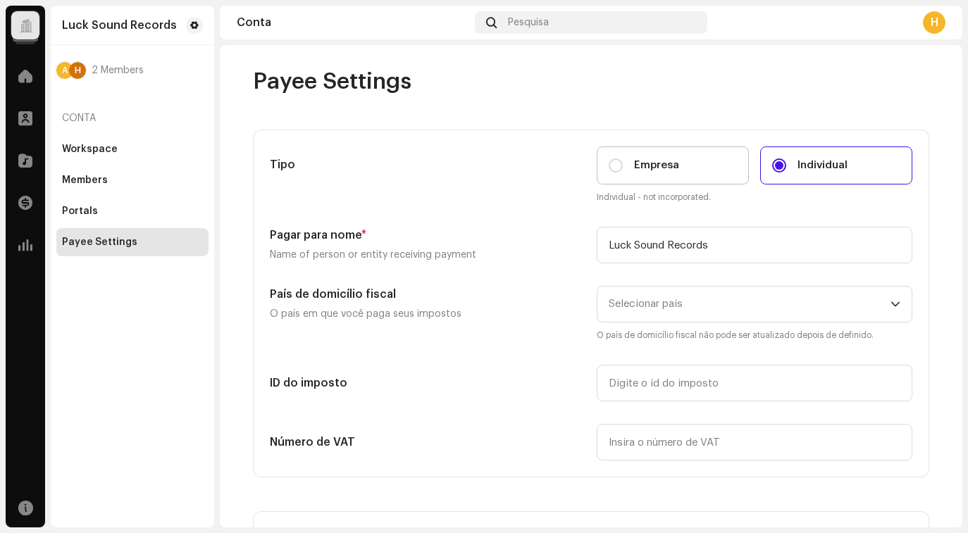
click at [665, 173] on label "Empresa" at bounding box center [673, 166] width 152 height 38
click at [623, 173] on input "Empresa" at bounding box center [616, 166] width 14 height 14
radio input "true"
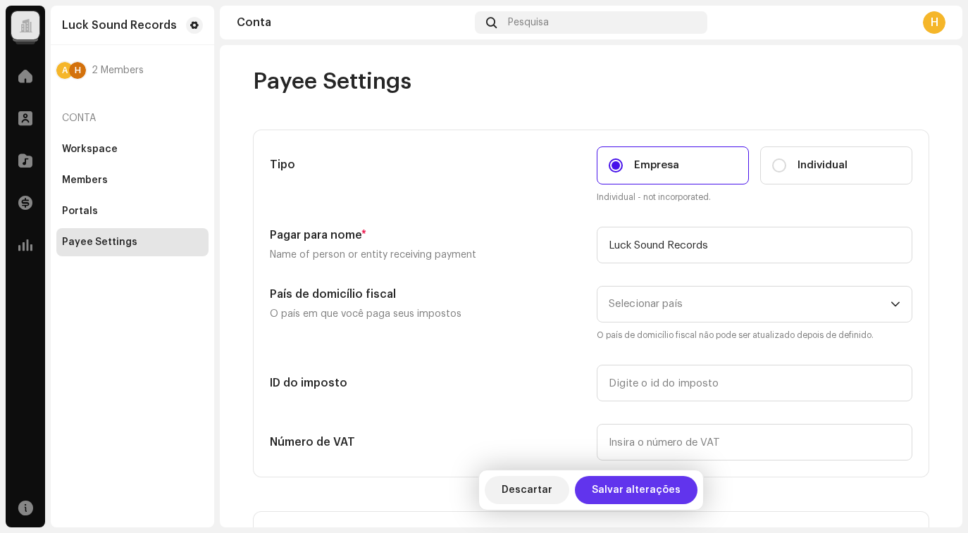
click at [615, 487] on span "Salvar alterações" at bounding box center [636, 490] width 89 height 28
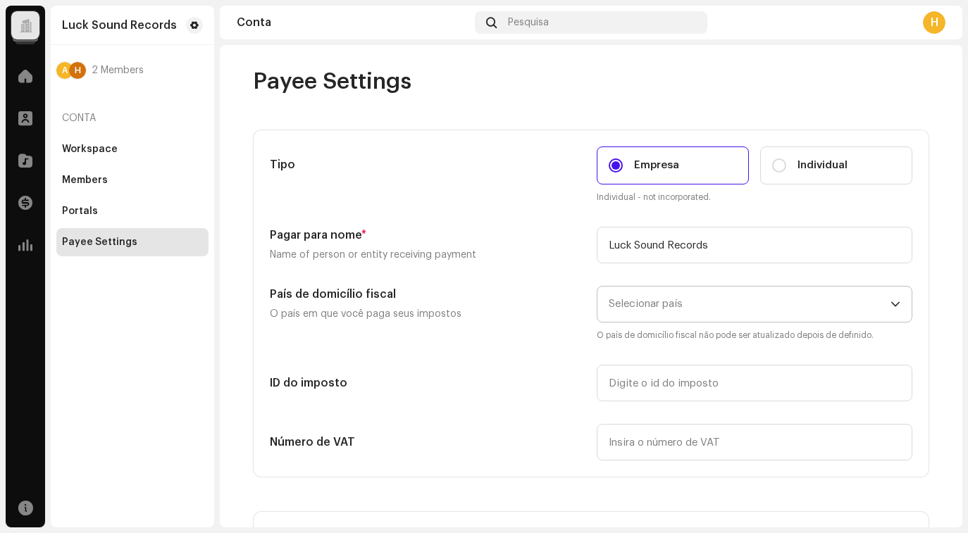
click at [722, 308] on span "Selecionar país" at bounding box center [750, 304] width 282 height 35
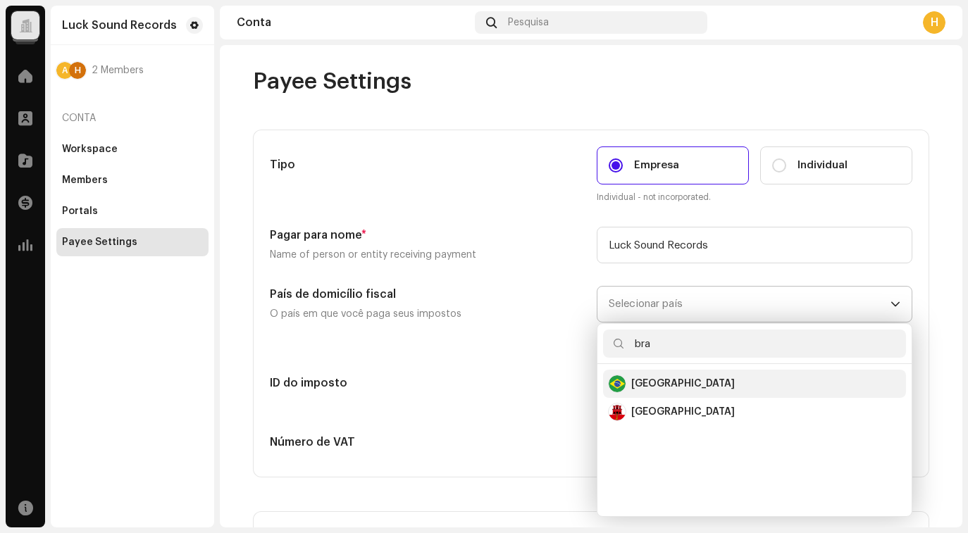
type input "bra"
click at [619, 376] on re-a-flag-icon "Brazil" at bounding box center [617, 384] width 17 height 17
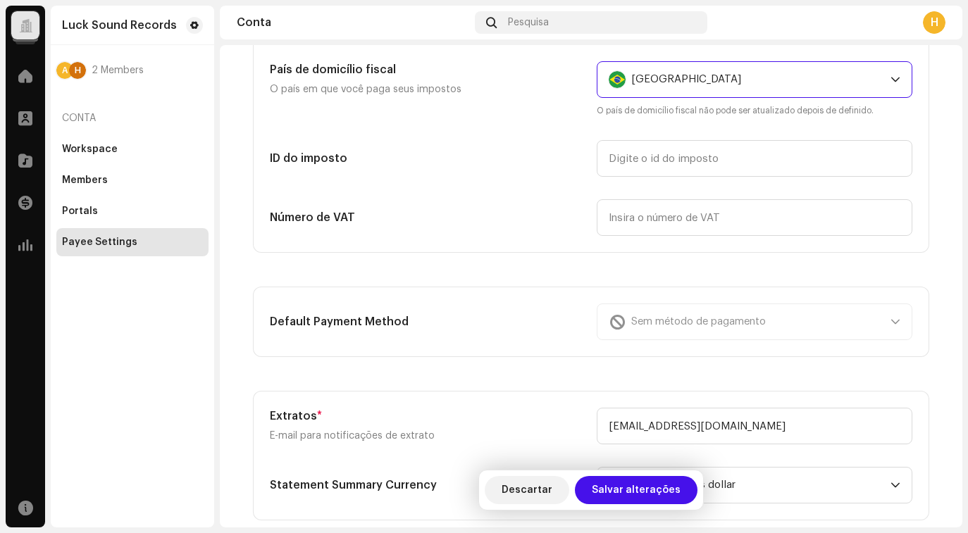
scroll to position [219, 0]
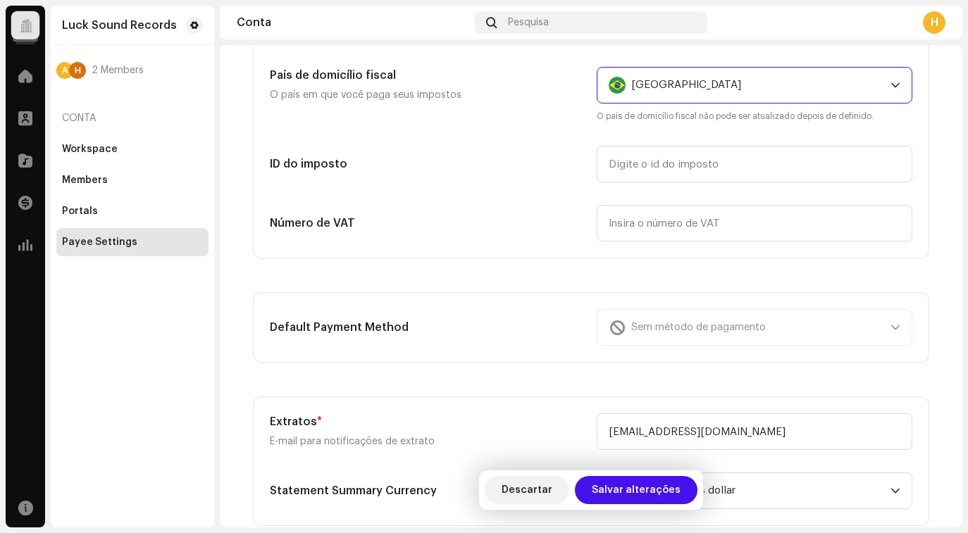
click at [637, 328] on div "Sem método de pagamento" at bounding box center [755, 327] width 316 height 37
click at [639, 314] on div "Sem método de pagamento" at bounding box center [755, 327] width 316 height 37
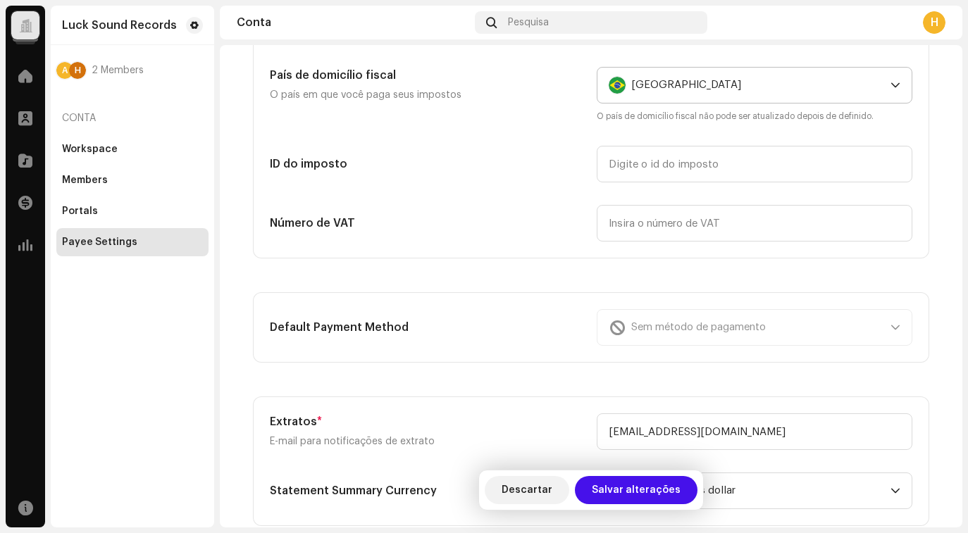
click at [848, 329] on div "Sem método de pagamento" at bounding box center [755, 327] width 316 height 37
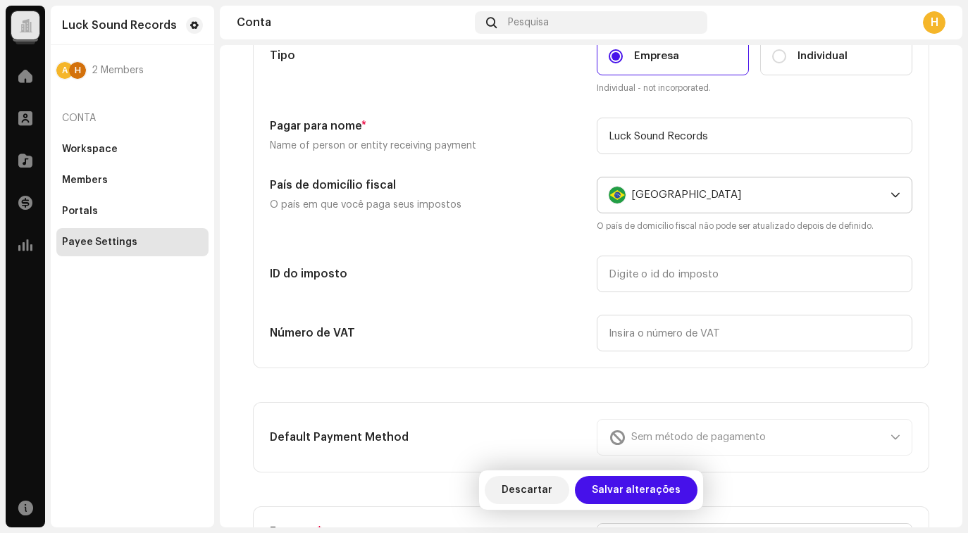
scroll to position [110, 0]
click at [607, 492] on span "Salvar alterações" at bounding box center [636, 490] width 89 height 28
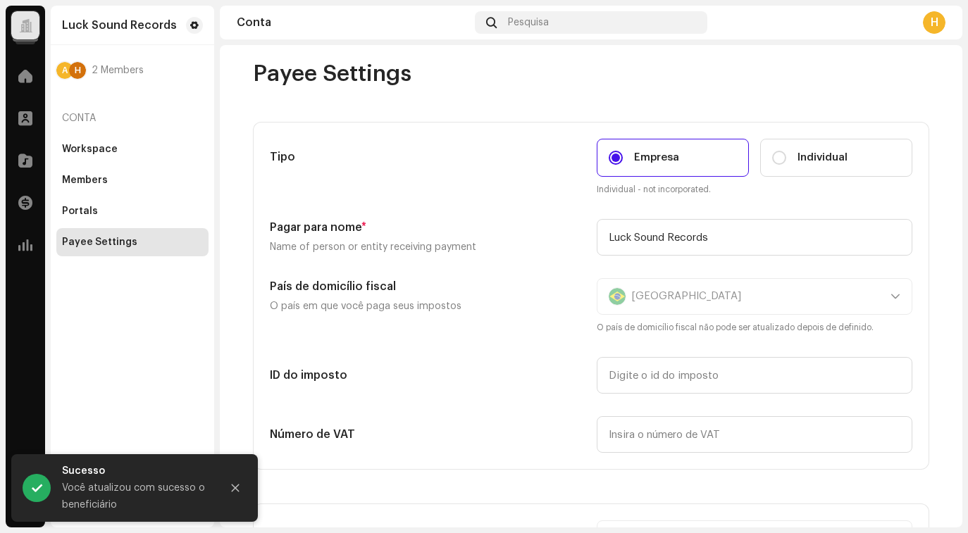
scroll to position [0, 0]
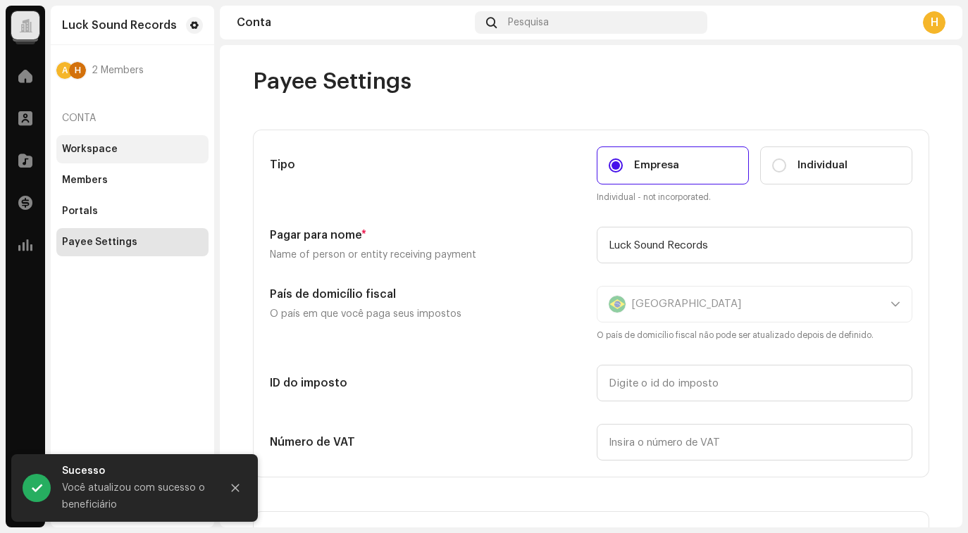
click at [114, 153] on div "Workspace" at bounding box center [132, 149] width 141 height 11
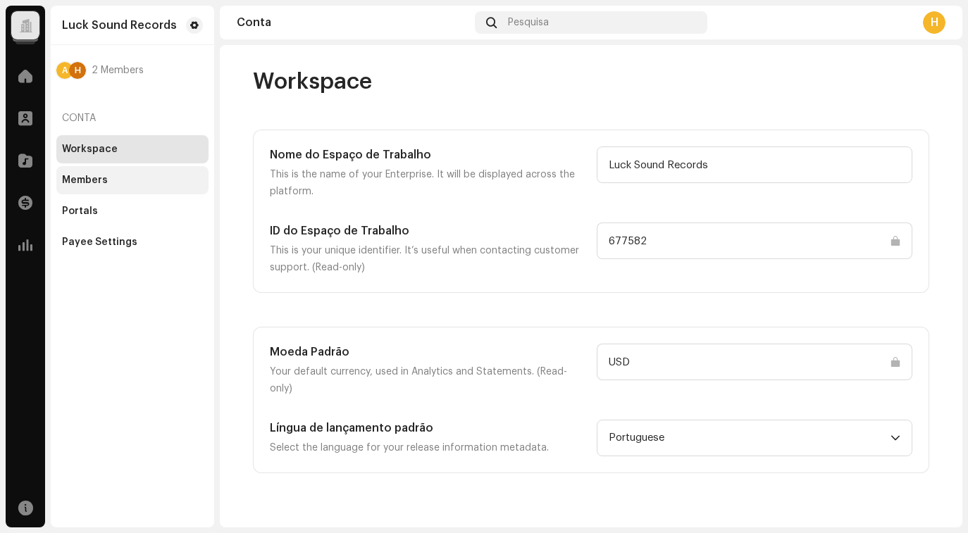
click at [111, 180] on div "Members" at bounding box center [132, 180] width 141 height 11
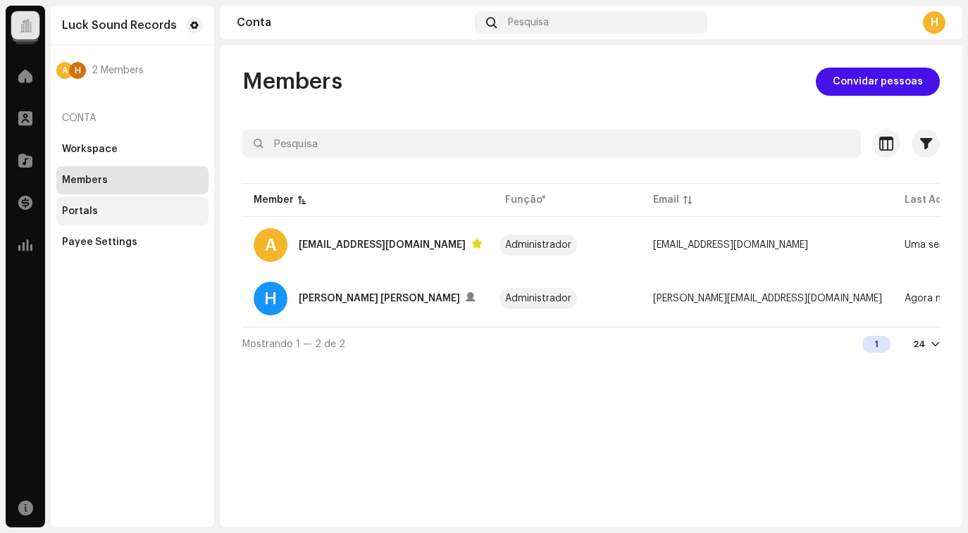
click at [111, 215] on div "Portals" at bounding box center [132, 211] width 141 height 11
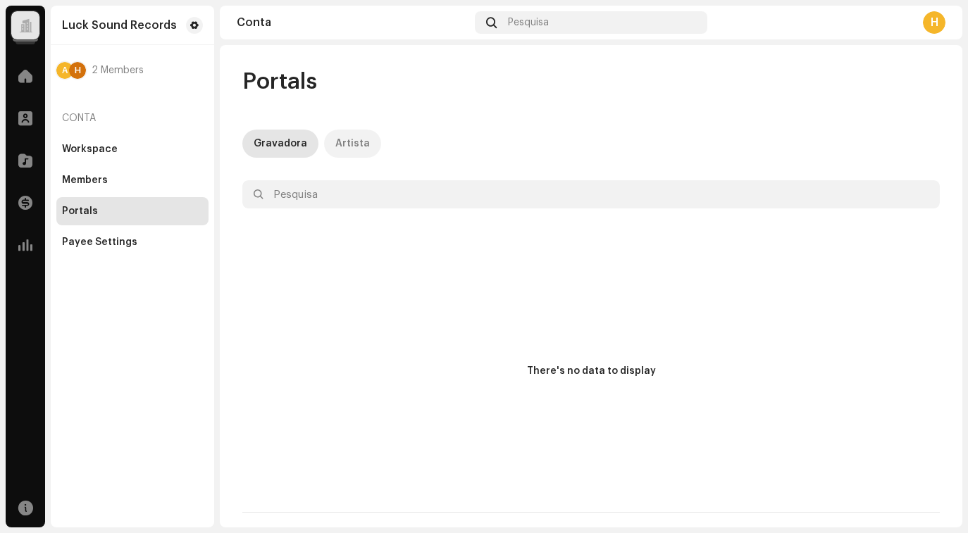
click at [349, 146] on div "Artista" at bounding box center [352, 144] width 35 height 28
click at [274, 143] on div "Gravadora" at bounding box center [281, 144] width 54 height 28
click at [126, 241] on div "Payee Settings" at bounding box center [99, 242] width 75 height 11
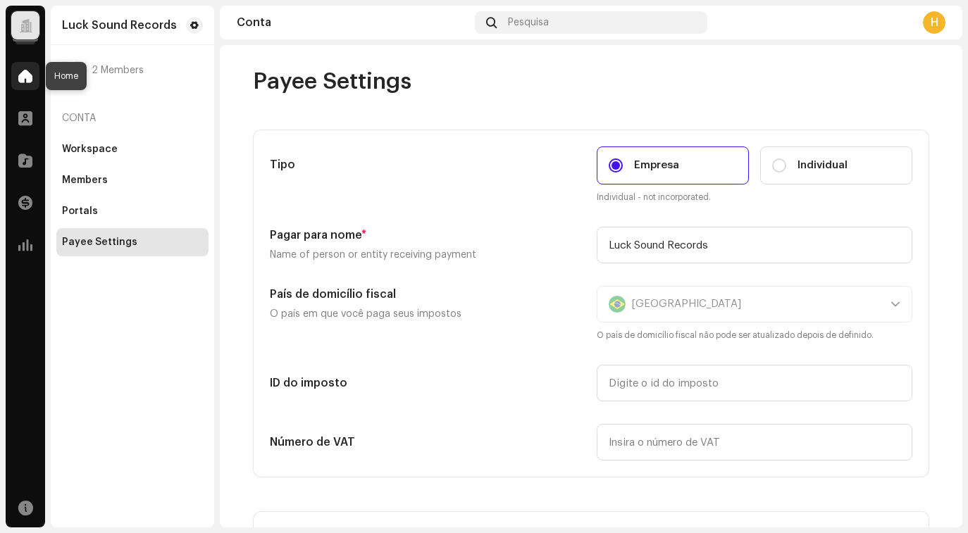
click at [25, 80] on span at bounding box center [25, 75] width 14 height 11
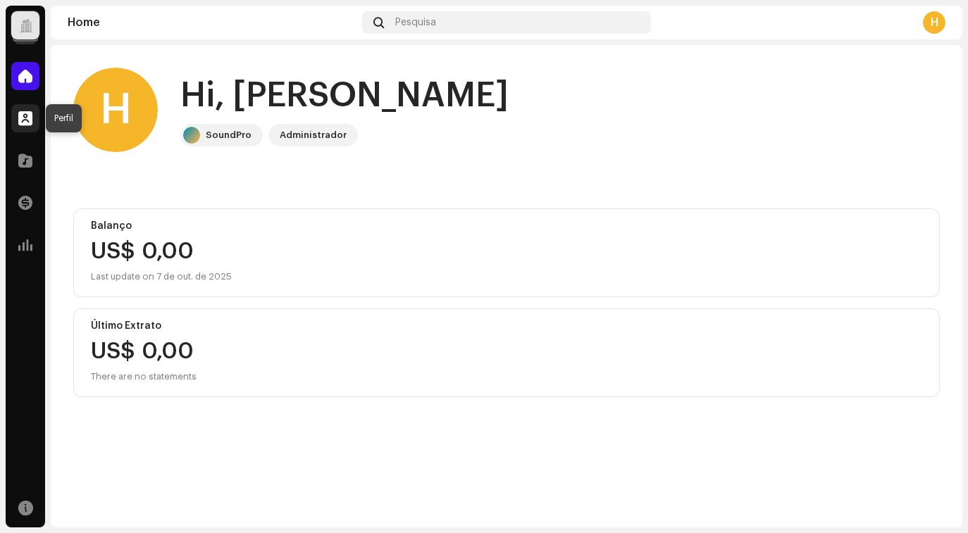
click at [26, 124] on span at bounding box center [25, 118] width 14 height 11
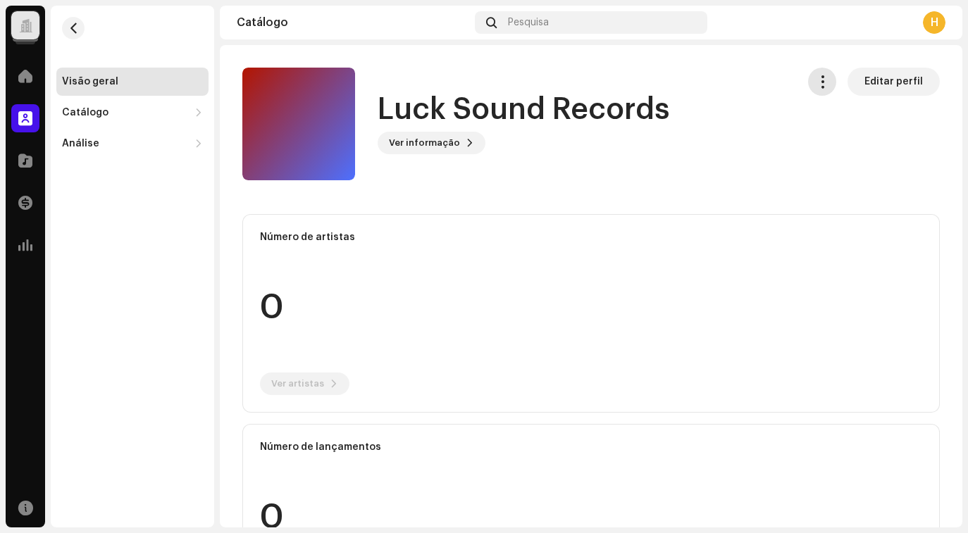
click at [816, 78] on span "button" at bounding box center [822, 81] width 13 height 11
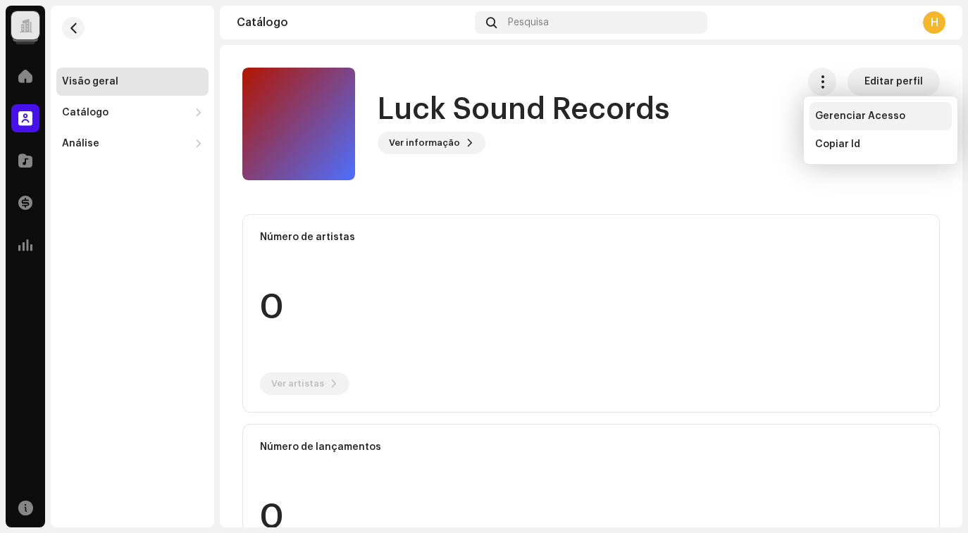
click at [836, 117] on span "Gerenciar Acesso" at bounding box center [860, 116] width 90 height 11
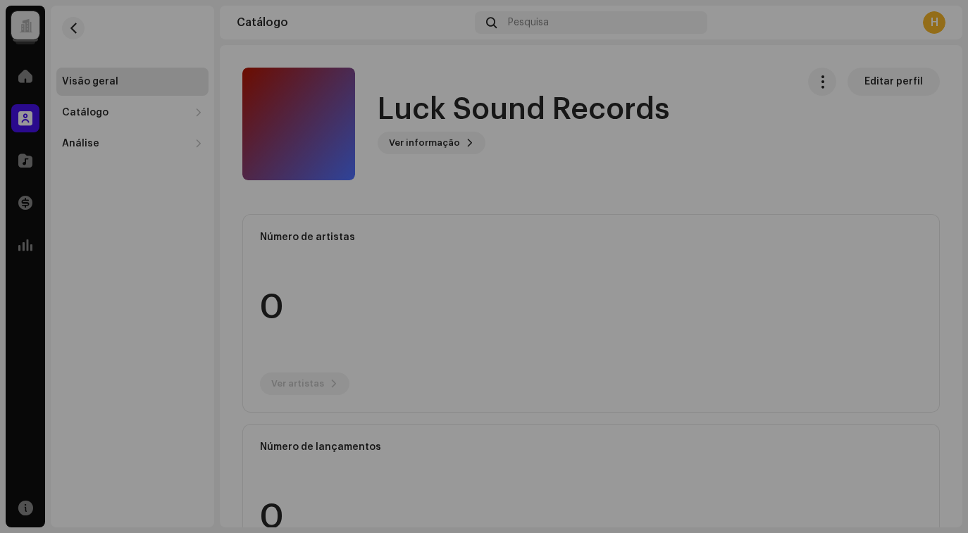
click at [858, 161] on div "Luck Sound Records Portal de Gravadora Invite Member Member Email Last Active S…" at bounding box center [484, 266] width 968 height 533
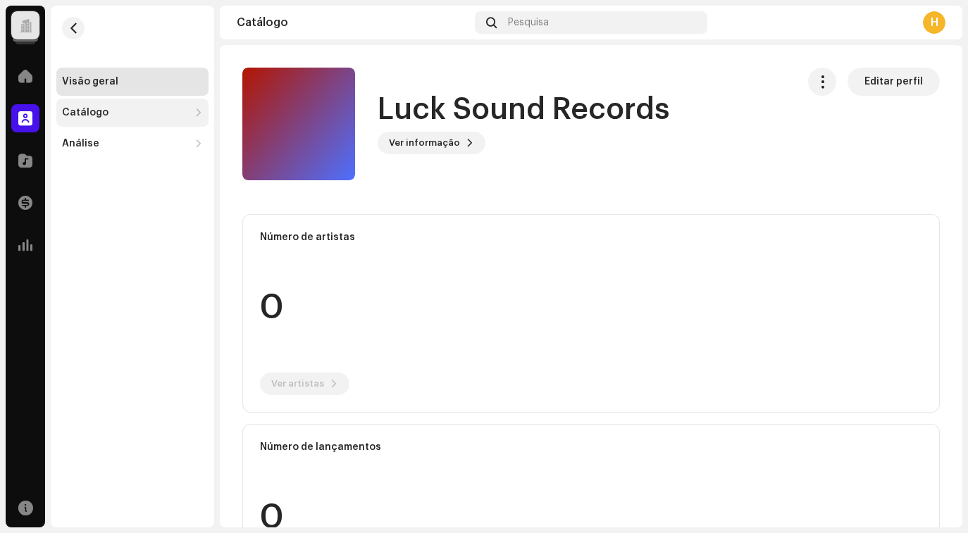
click at [149, 115] on div "Catálogo" at bounding box center [125, 112] width 127 height 11
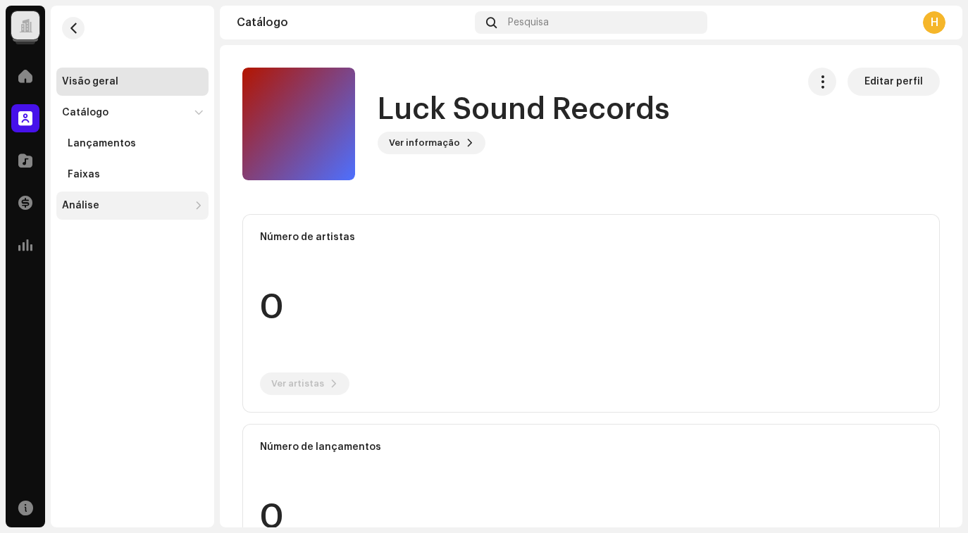
click at [143, 206] on div "Análise" at bounding box center [125, 205] width 127 height 11
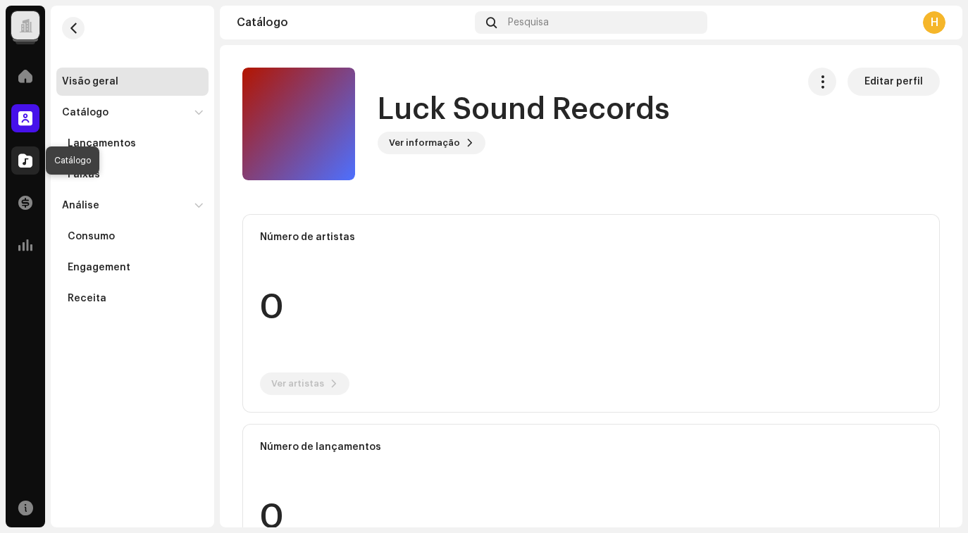
click at [32, 164] on span at bounding box center [25, 160] width 14 height 11
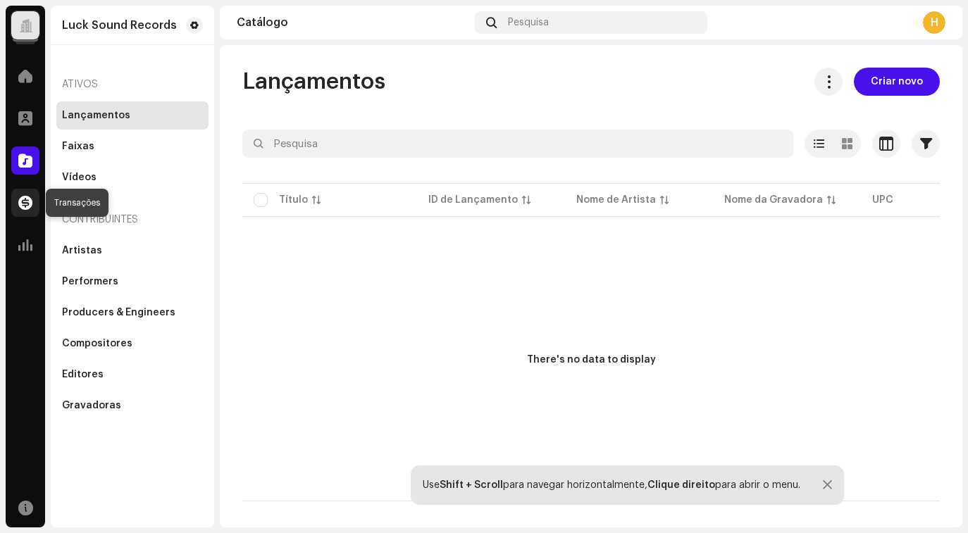
click at [20, 204] on span at bounding box center [25, 202] width 14 height 11
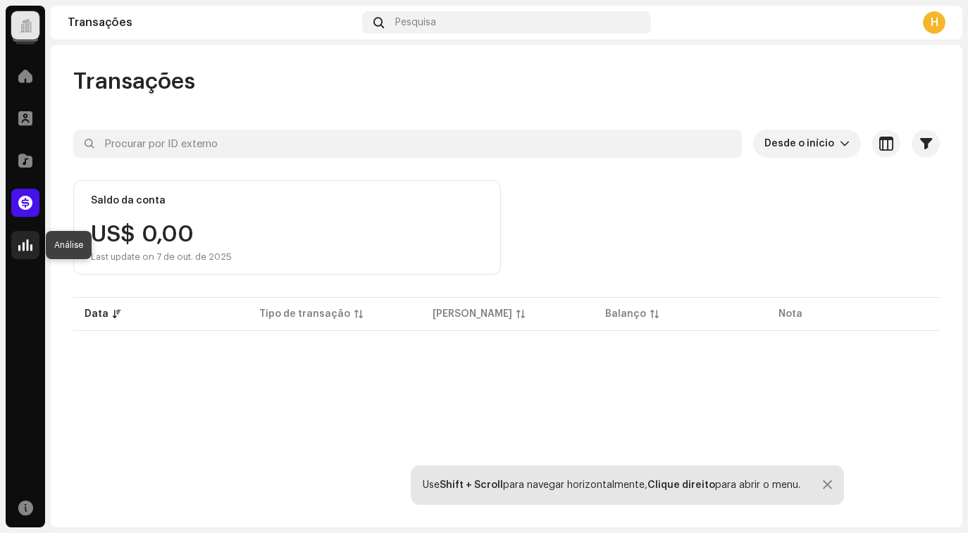
click at [32, 252] on div at bounding box center [25, 245] width 28 height 28
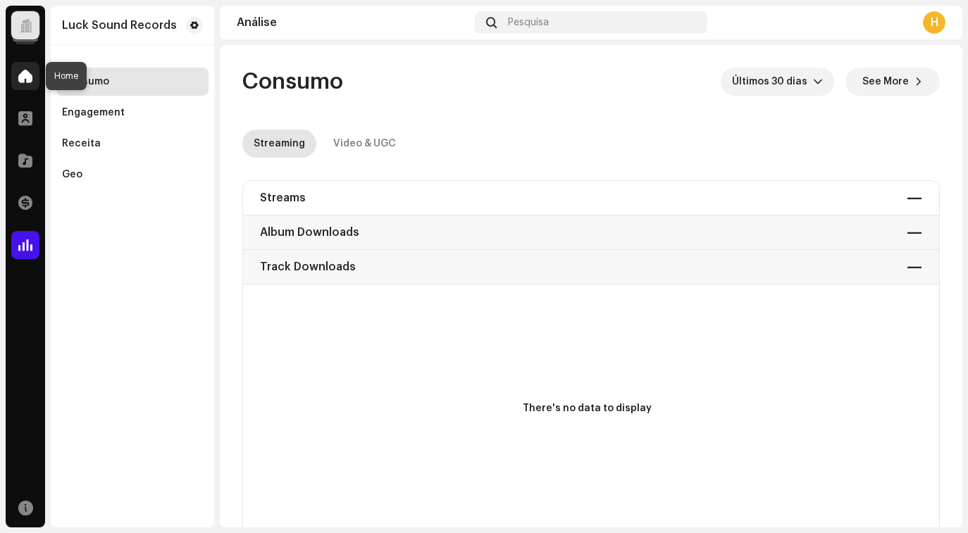
click at [32, 84] on div at bounding box center [25, 76] width 28 height 28
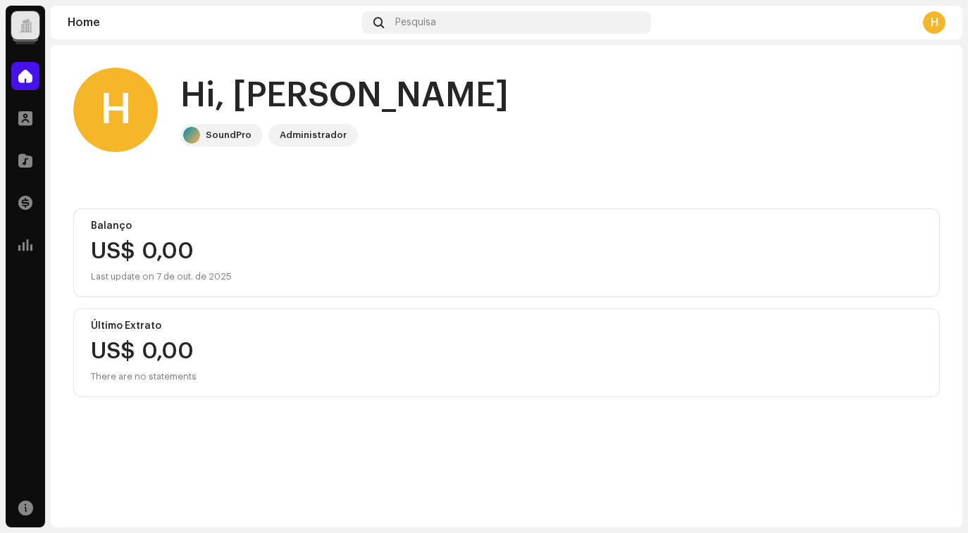
click at [33, 31] on div at bounding box center [25, 25] width 28 height 28
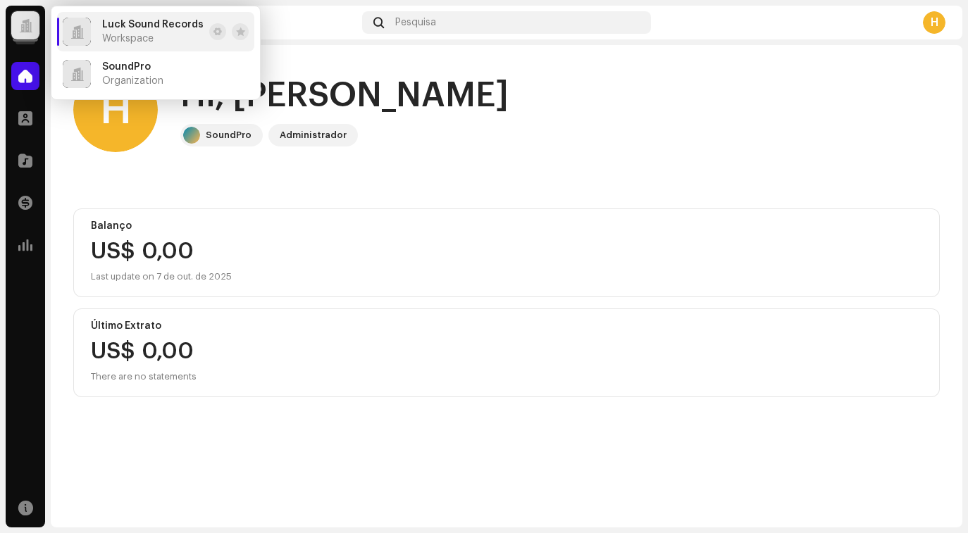
click at [153, 32] on div "Luck Sound Records Workspace" at bounding box center [152, 31] width 101 height 25
click at [372, 216] on div "Balanço US$ 0,00 Last update on 7 de out. de 2025" at bounding box center [506, 253] width 867 height 89
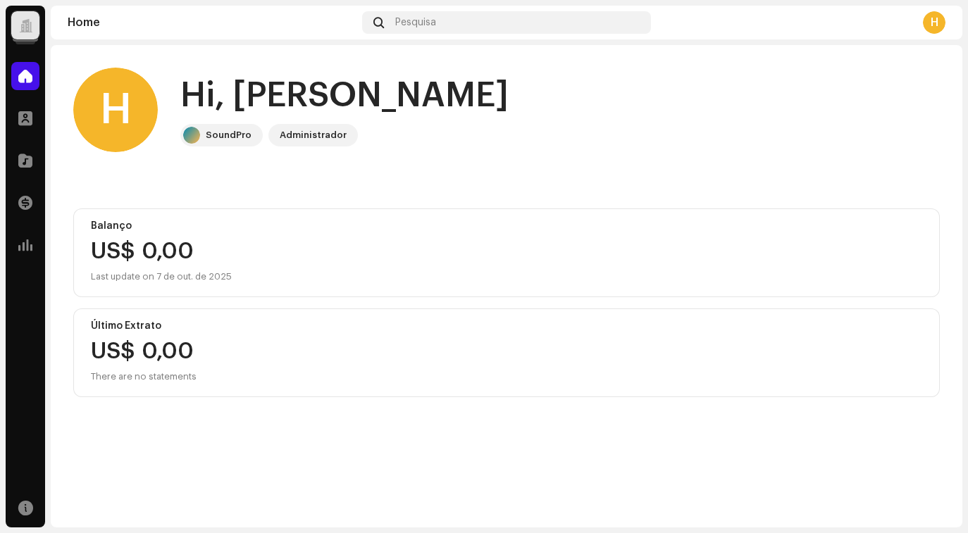
click at [929, 18] on div "H" at bounding box center [934, 22] width 23 height 23
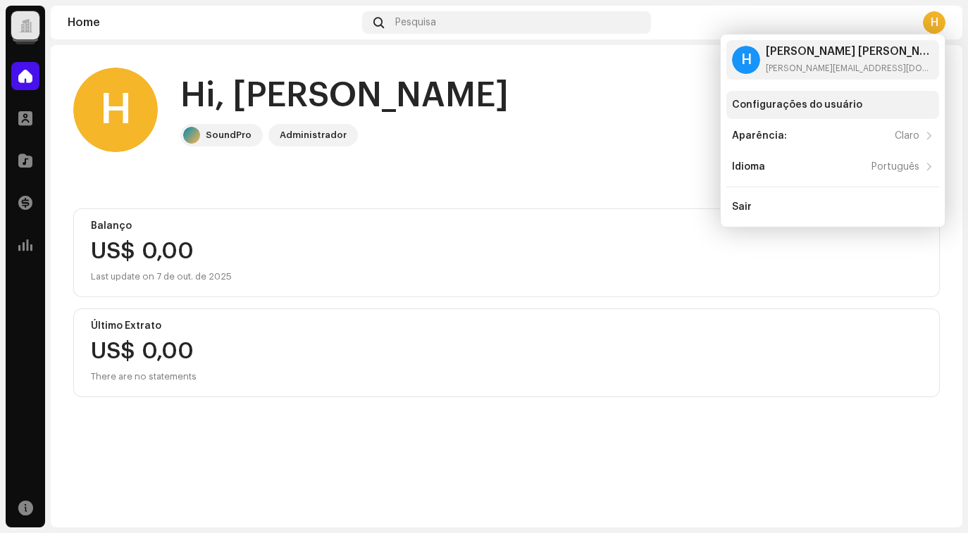
click at [818, 109] on div "Configurações do usuário" at bounding box center [797, 104] width 130 height 11
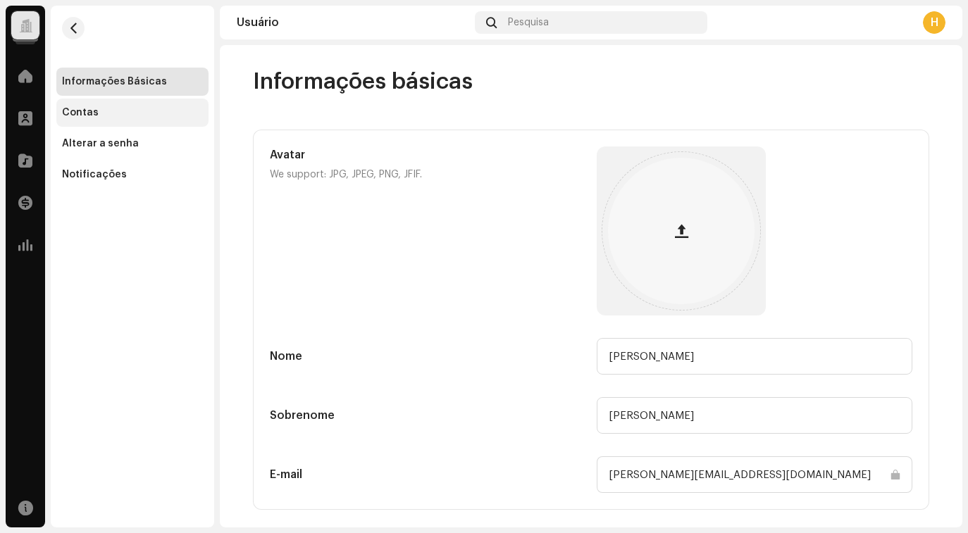
click at [124, 111] on div "Contas" at bounding box center [132, 112] width 141 height 11
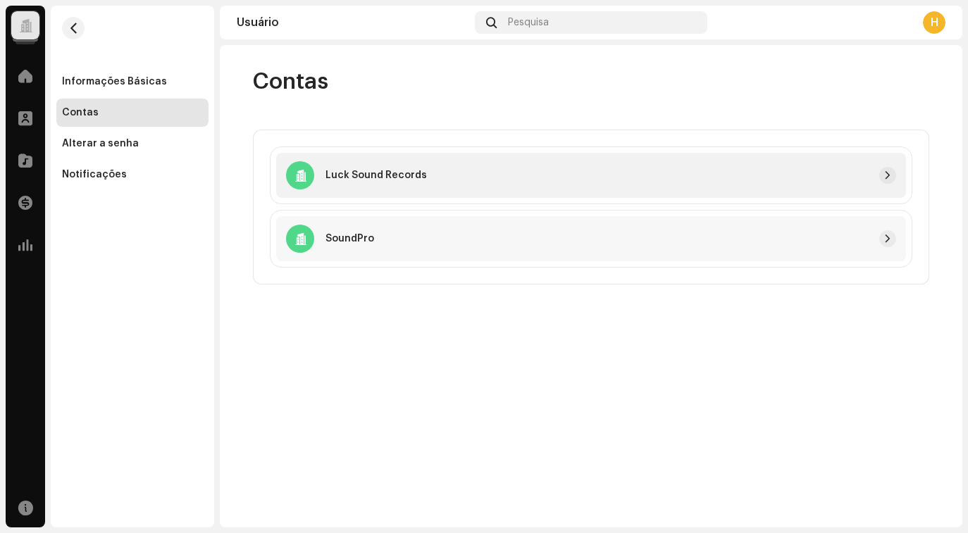
click at [412, 183] on div "Luck Sound Records" at bounding box center [356, 175] width 141 height 28
click at [889, 173] on span "button" at bounding box center [888, 175] width 8 height 11
click at [26, 13] on div at bounding box center [25, 25] width 28 height 28
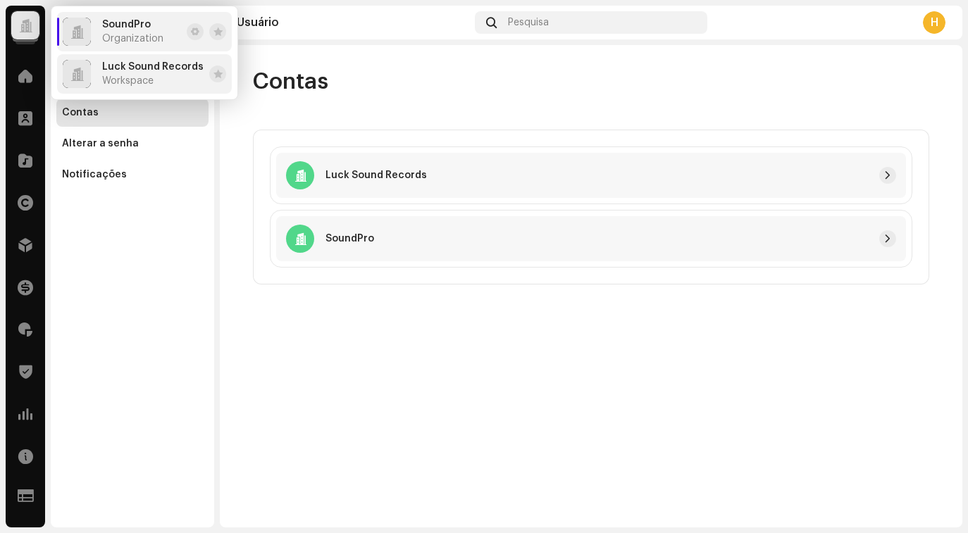
click at [114, 80] on span "Workspace" at bounding box center [127, 80] width 51 height 11
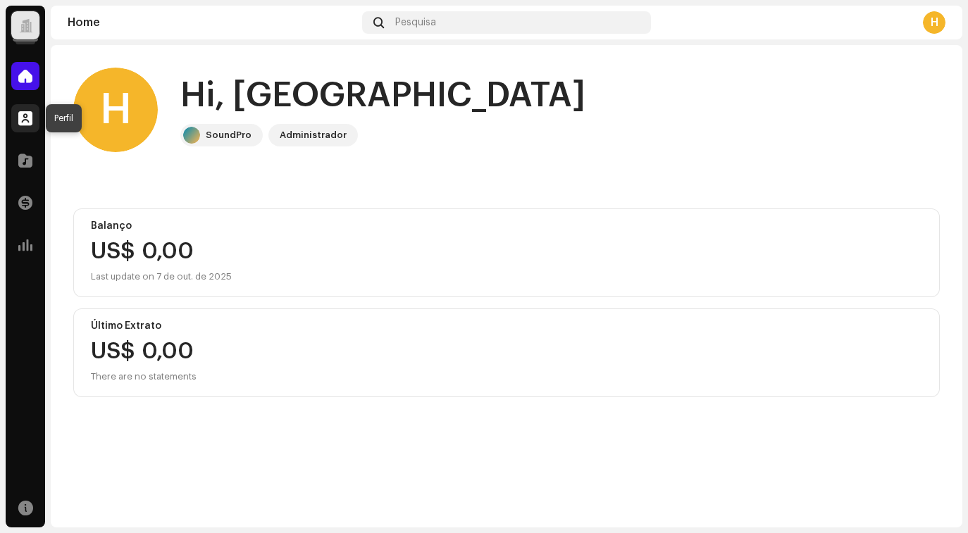
click at [32, 115] on div at bounding box center [25, 118] width 28 height 28
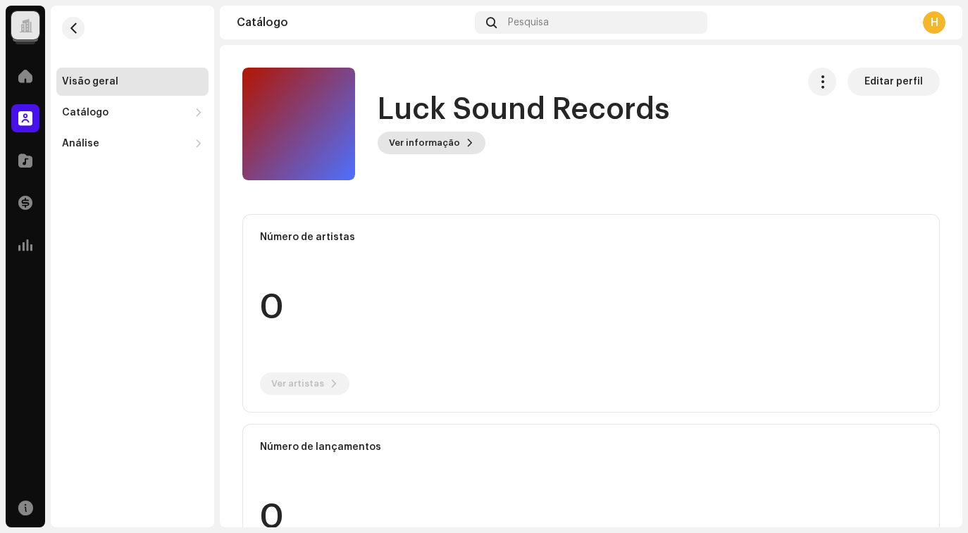
click at [438, 139] on span "Ver informação" at bounding box center [424, 143] width 71 height 28
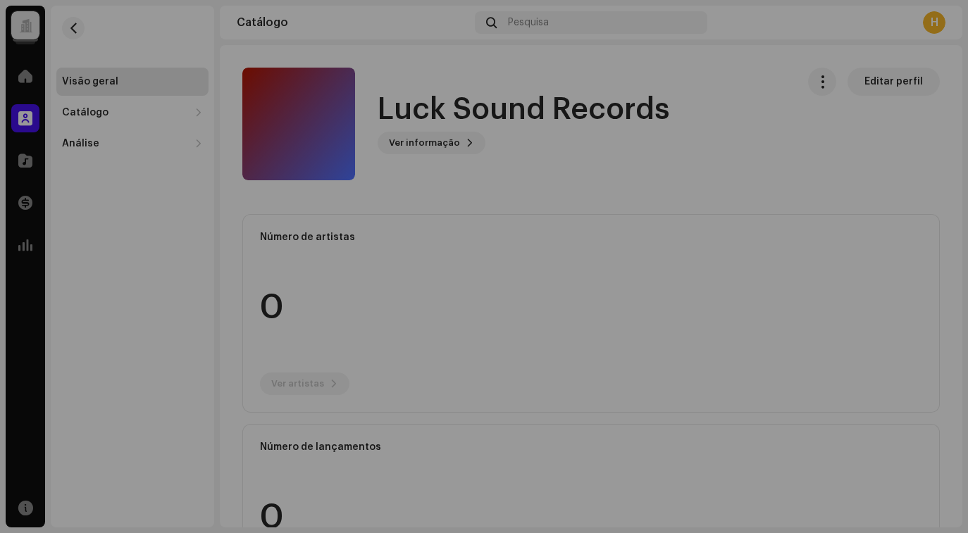
click at [677, 142] on div "Luck Sound Records 1041140 Descrição —" at bounding box center [484, 266] width 968 height 533
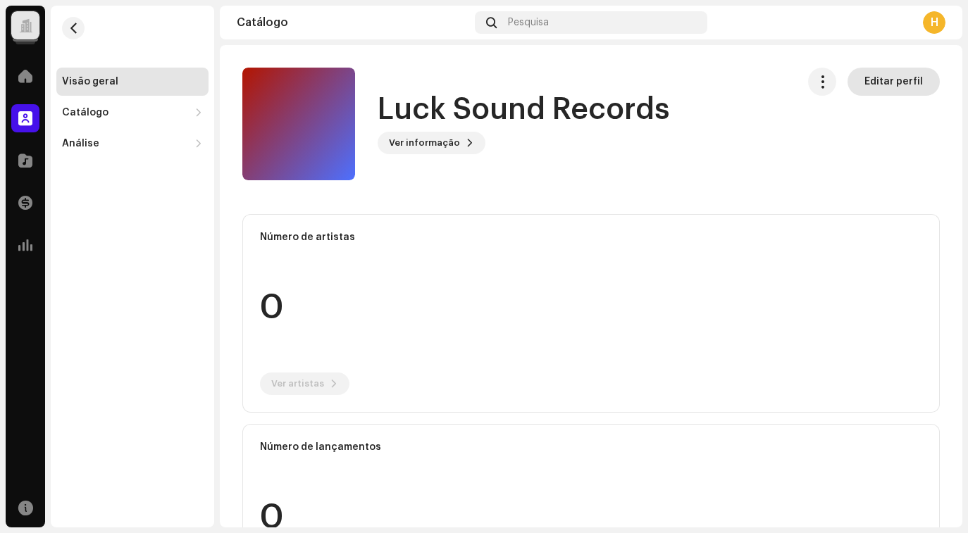
click at [876, 80] on span "Editar perfil" at bounding box center [894, 82] width 58 height 28
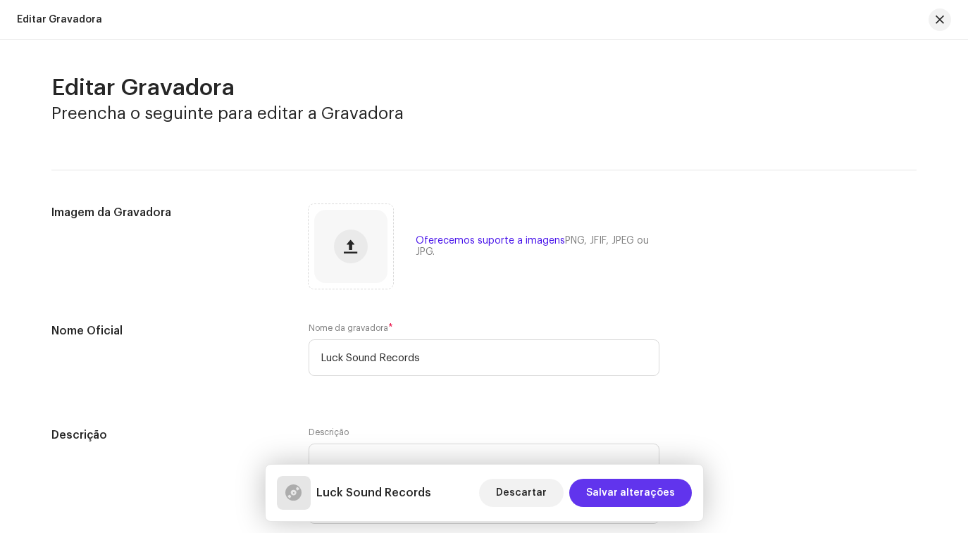
click at [647, 495] on span "Salvar alterações" at bounding box center [630, 493] width 89 height 28
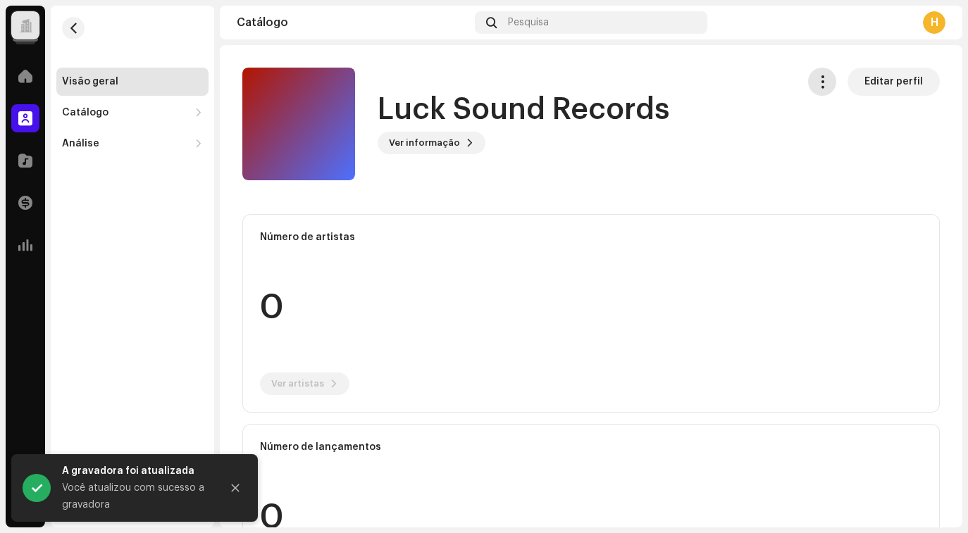
click at [816, 83] on span "button" at bounding box center [822, 81] width 13 height 11
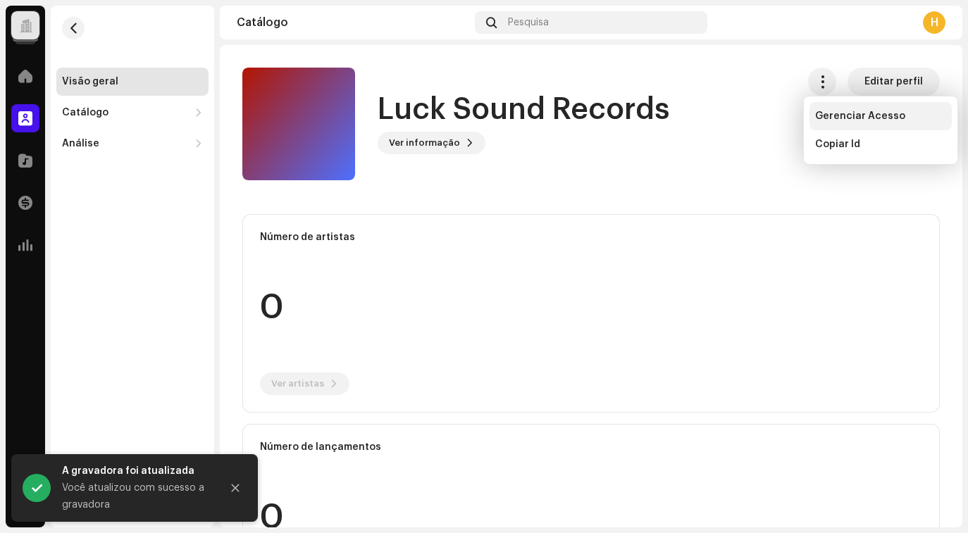
click at [830, 117] on span "Gerenciar Acesso" at bounding box center [860, 116] width 90 height 11
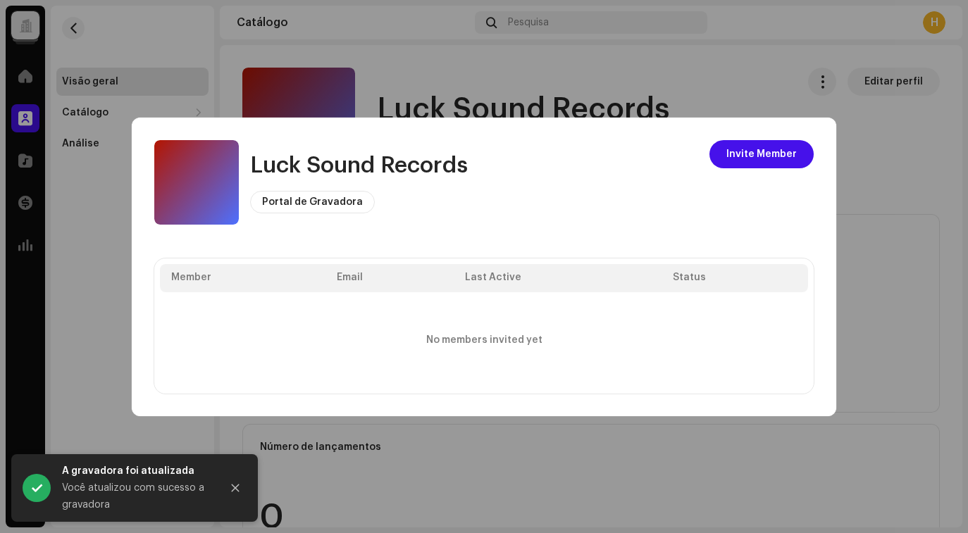
click at [296, 202] on span "Portal de Gravadora" at bounding box center [312, 202] width 101 height 10
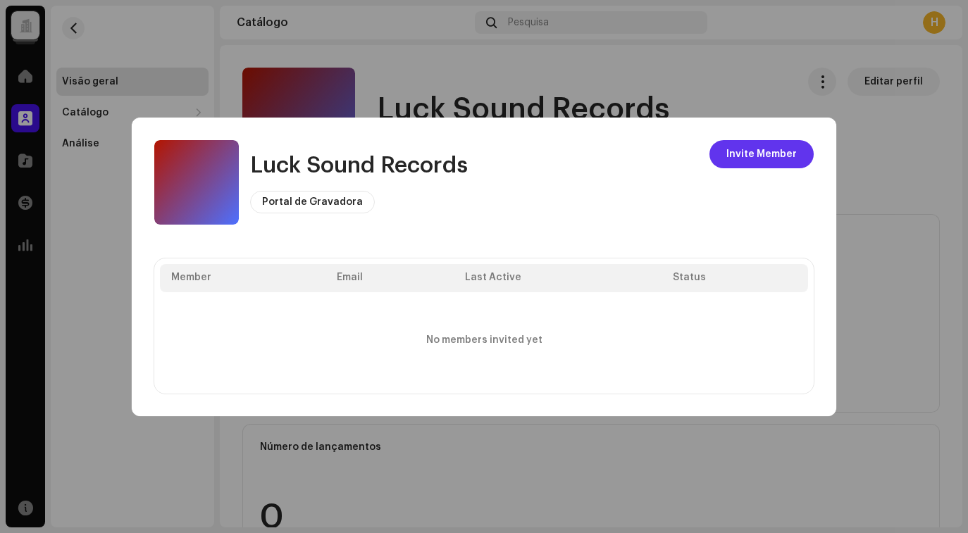
click at [770, 153] on span "Invite Member" at bounding box center [762, 154] width 70 height 28
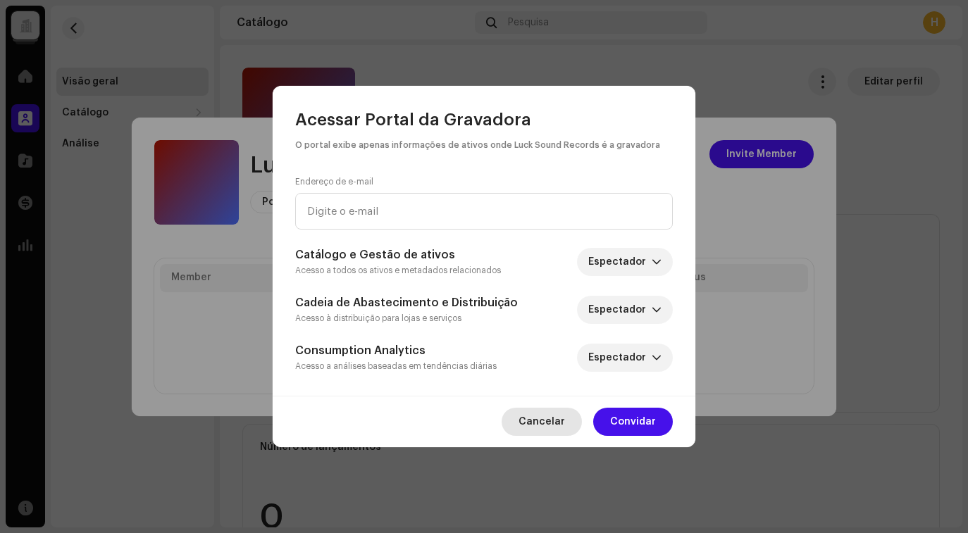
click at [544, 417] on span "Cancelar" at bounding box center [542, 422] width 47 height 28
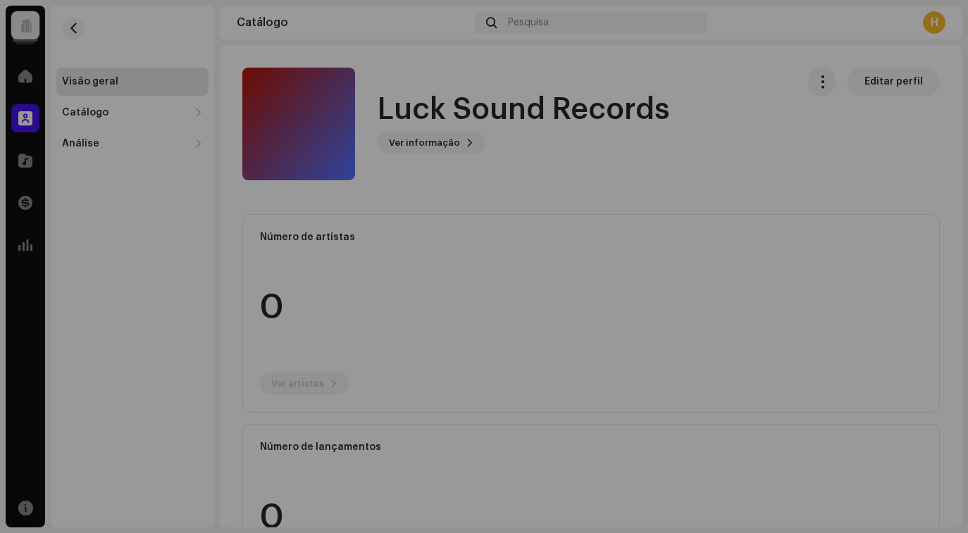
click at [669, 92] on div "Luck Sound Records Portal de Gravadora Invite Member Member Email Last Active S…" at bounding box center [484, 266] width 968 height 533
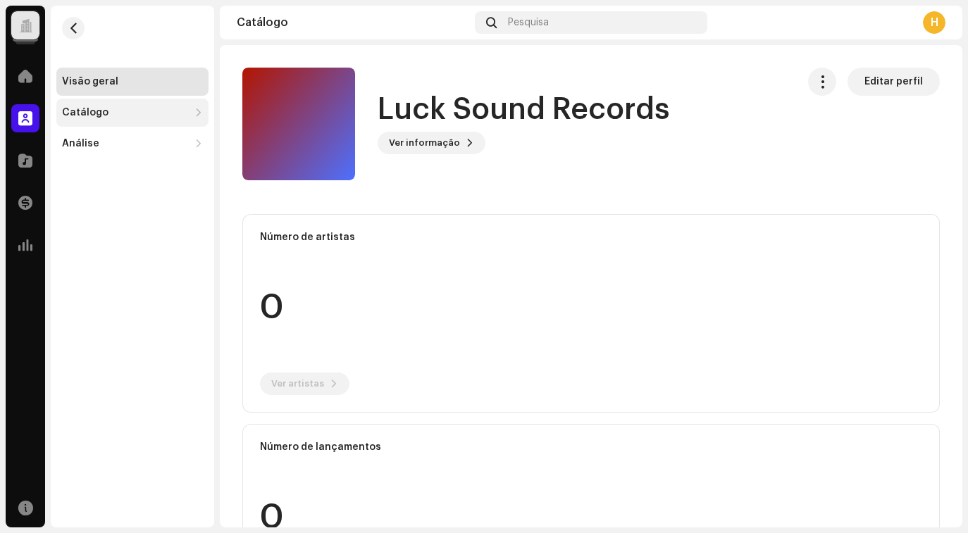
click at [109, 111] on div "Catálogo" at bounding box center [125, 112] width 127 height 11
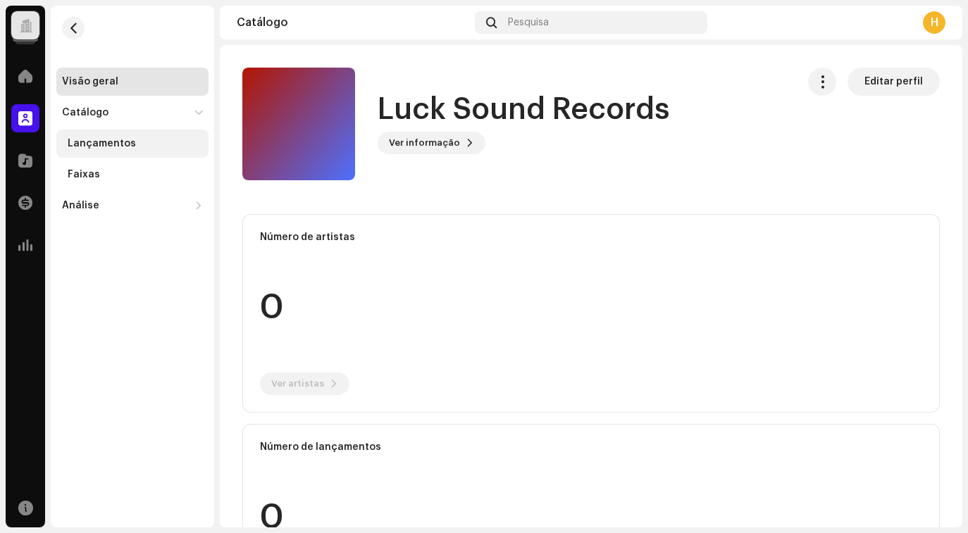
click at [105, 147] on div "Lançamentos" at bounding box center [102, 143] width 68 height 11
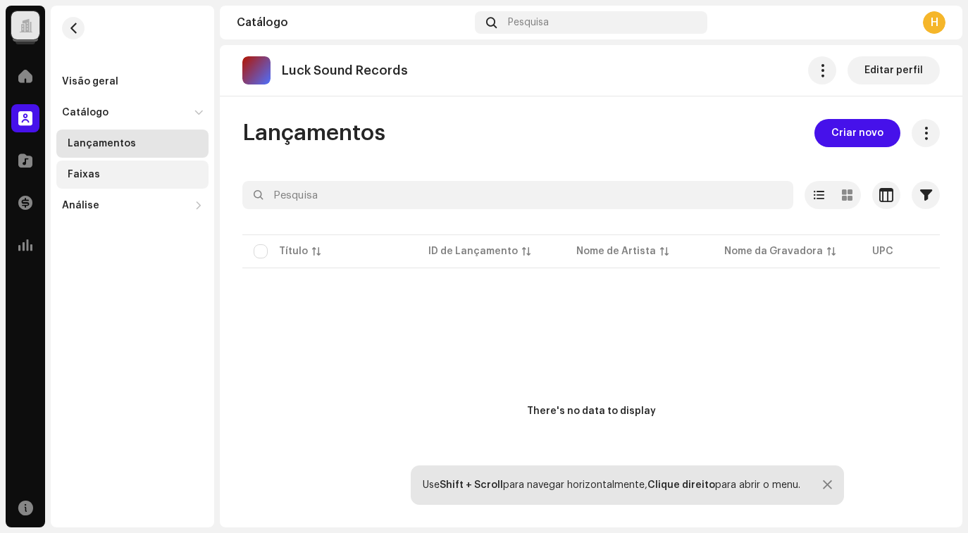
click at [98, 185] on div "Faixas" at bounding box center [132, 175] width 152 height 28
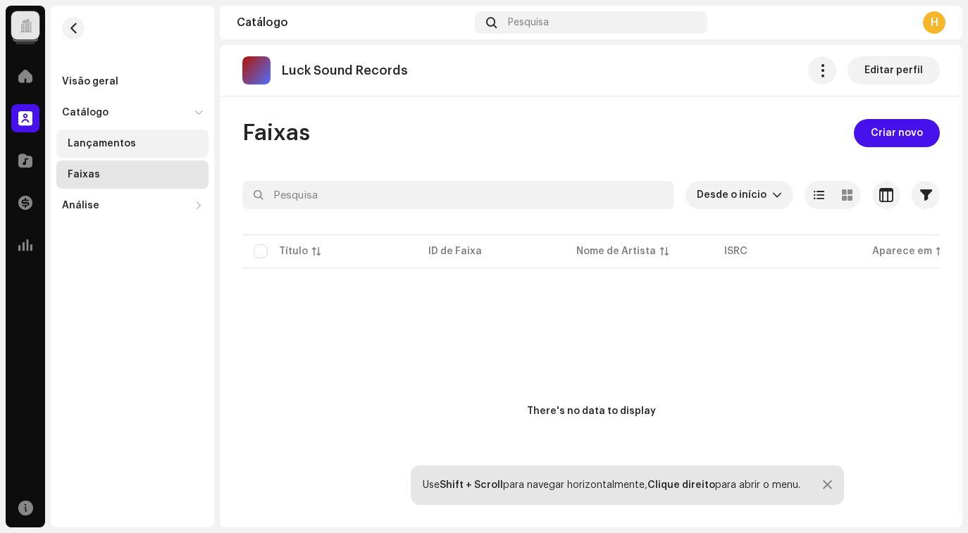
click at [104, 137] on div "Lançamentos" at bounding box center [132, 144] width 152 height 28
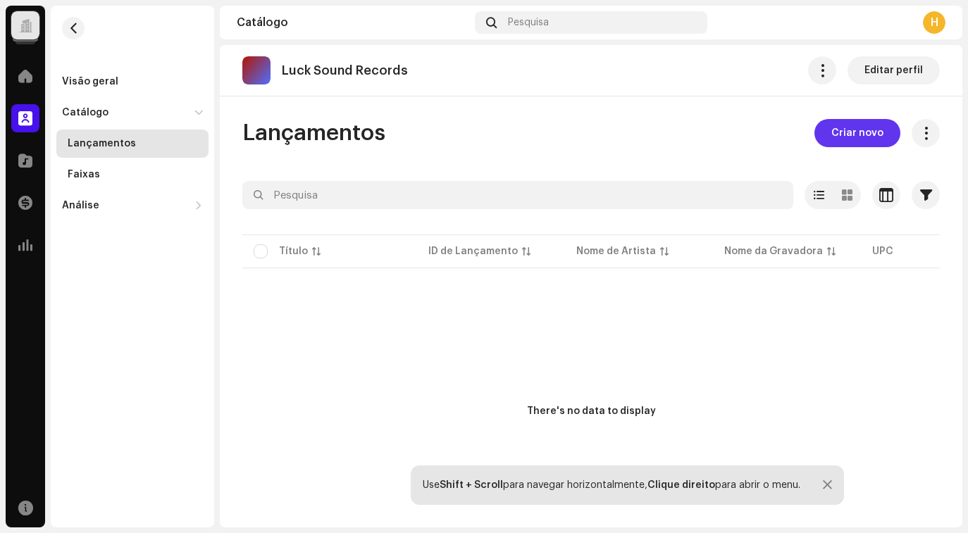
click at [832, 135] on span "Criar novo" at bounding box center [858, 133] width 52 height 28
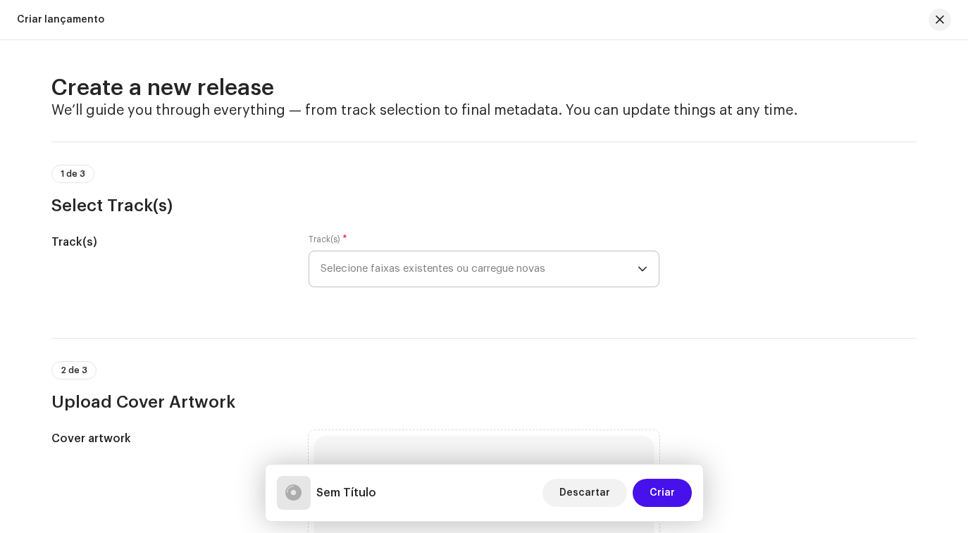
click at [385, 277] on span "Selecione faixas existentes ou carregue novas" at bounding box center [479, 269] width 317 height 35
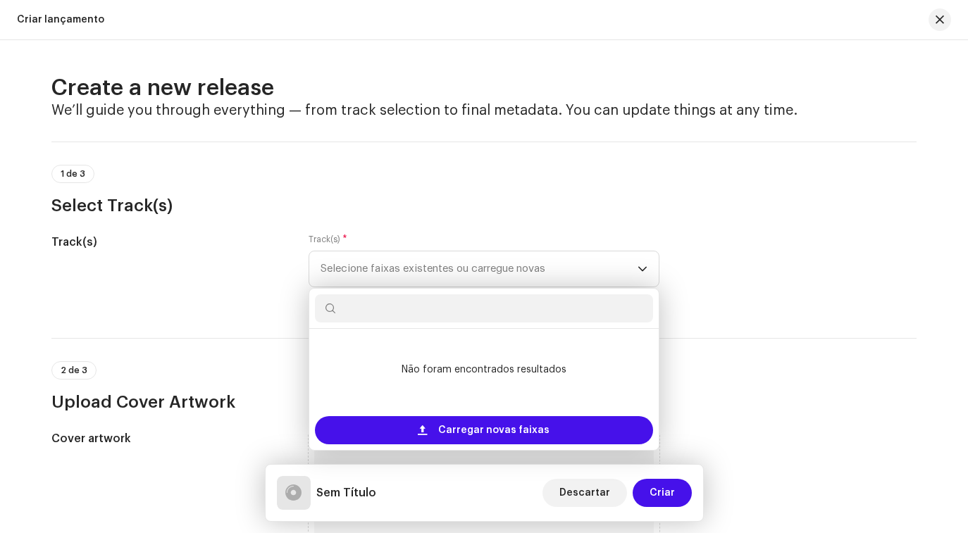
click at [376, 183] on div "1 de 3 Select Track(s)" at bounding box center [483, 191] width 865 height 52
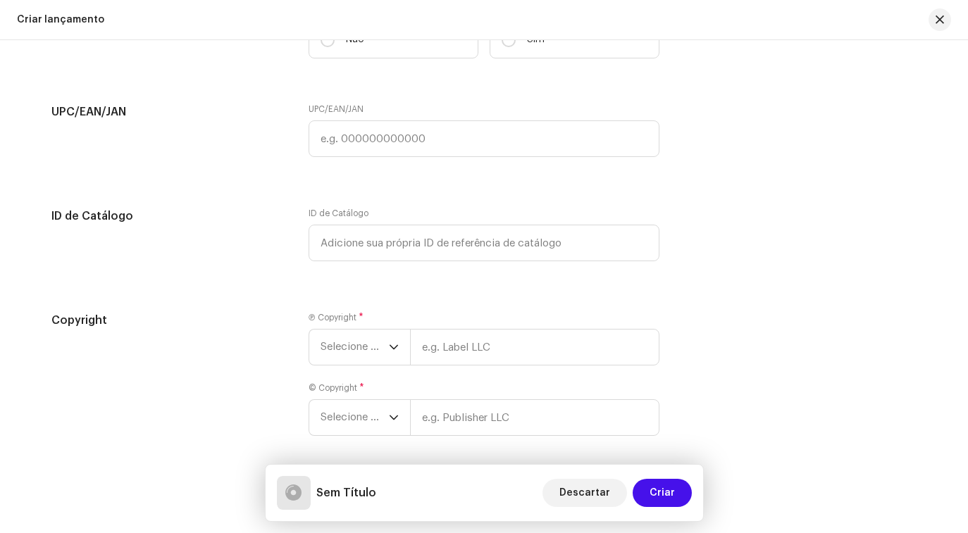
scroll to position [2004, 0]
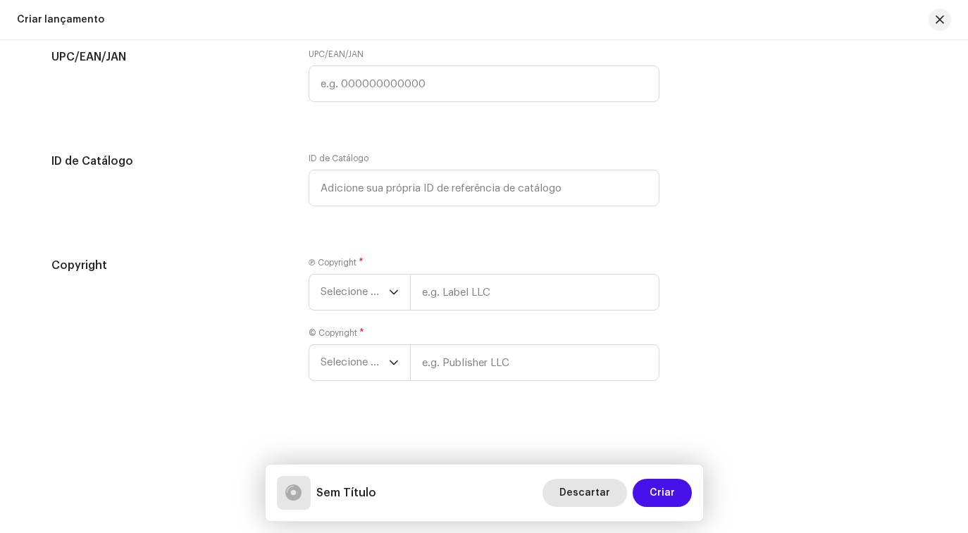
click at [583, 498] on span "Descartar" at bounding box center [585, 493] width 51 height 28
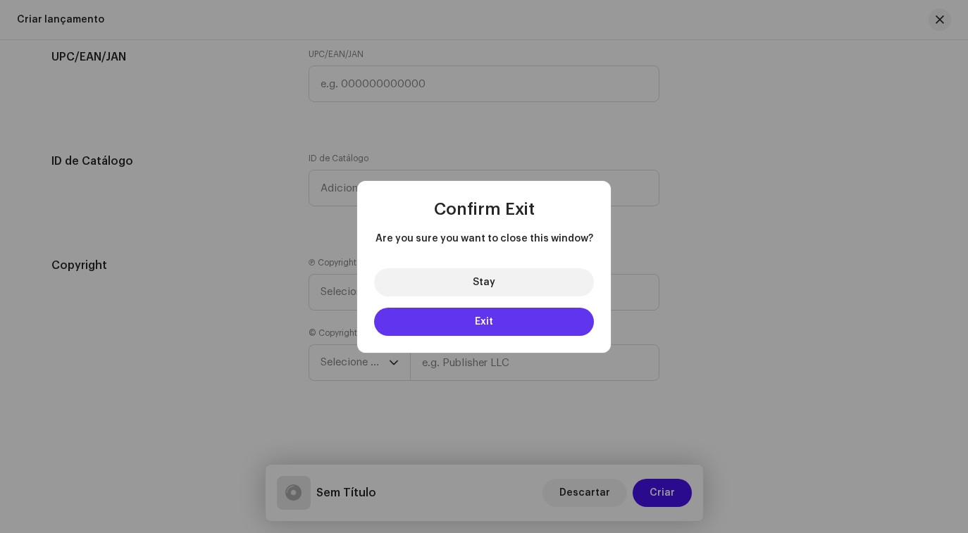
click at [475, 317] on span "Exit" at bounding box center [484, 322] width 18 height 10
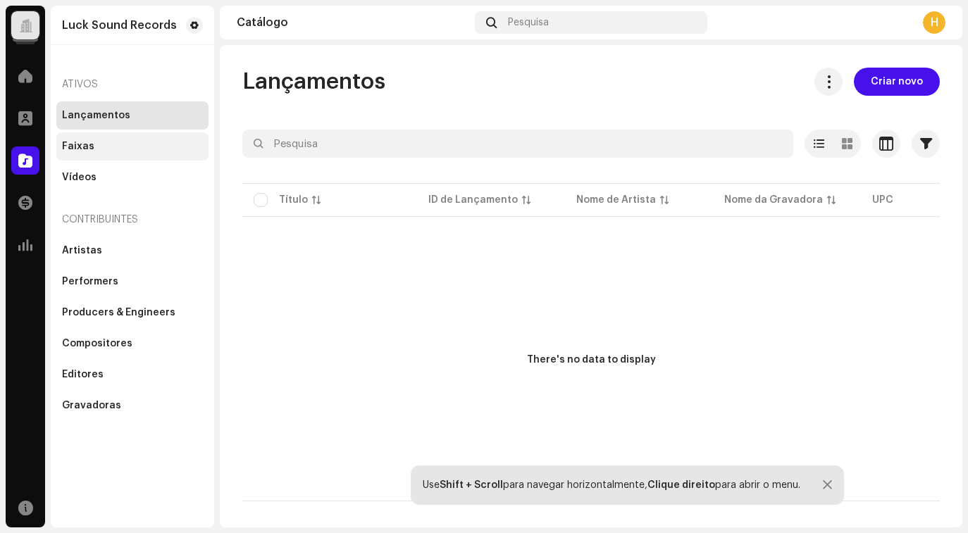
click at [100, 152] on div "Faixas" at bounding box center [132, 146] width 152 height 28
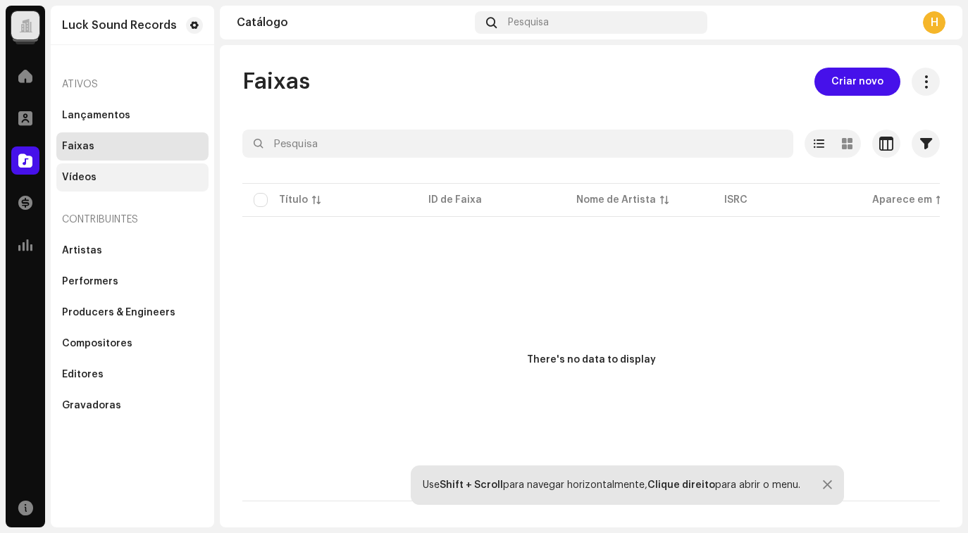
click at [105, 175] on div "Vídeos" at bounding box center [132, 177] width 141 height 11
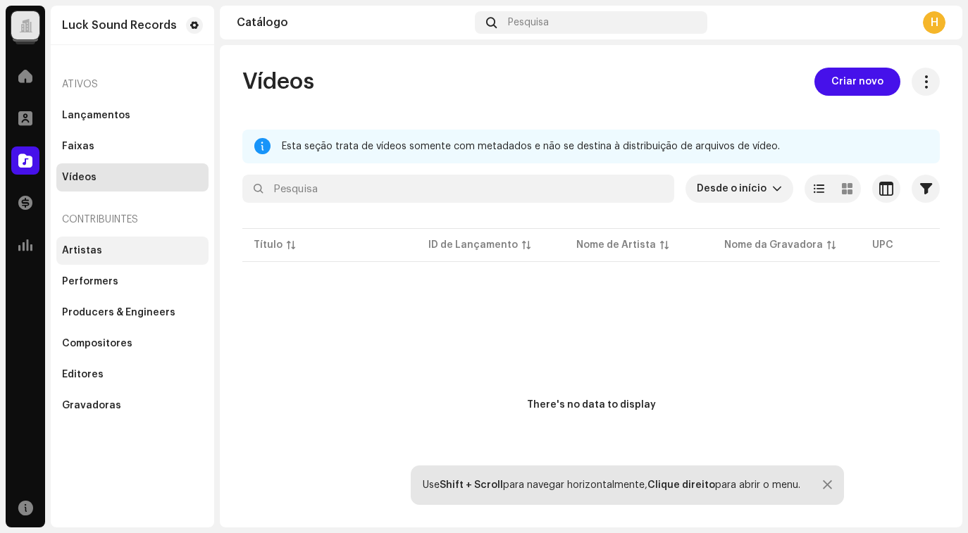
click at [105, 249] on div "Artistas" at bounding box center [132, 250] width 141 height 11
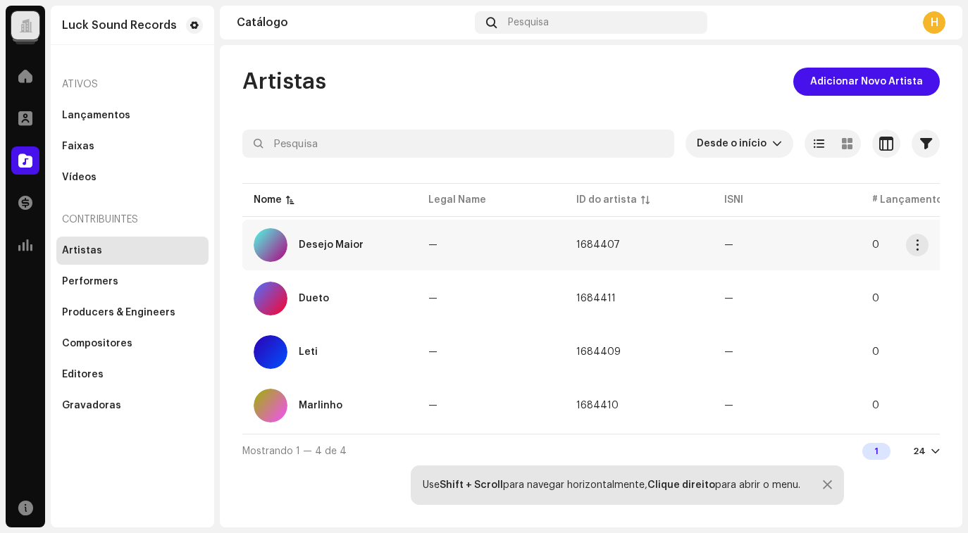
click at [367, 248] on div "Desejo Maior" at bounding box center [330, 245] width 152 height 34
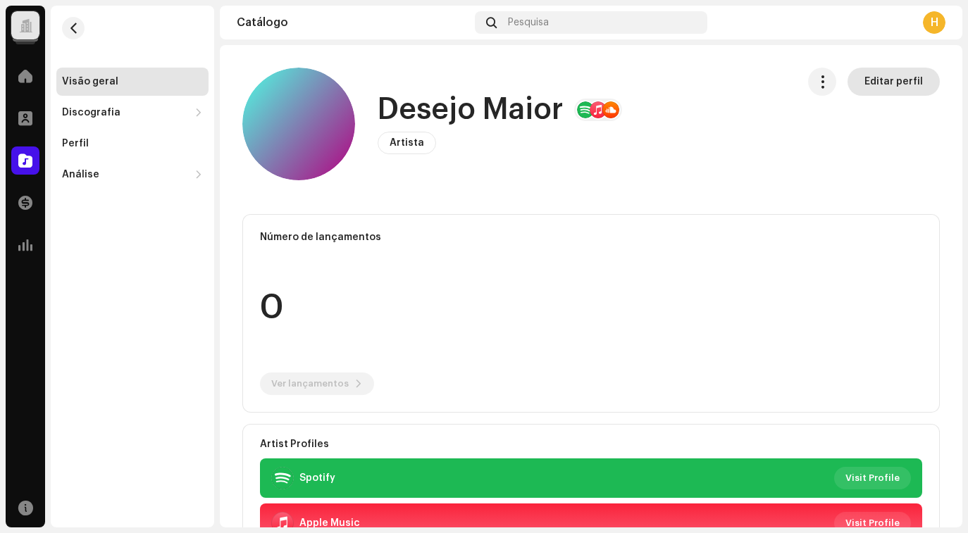
click at [865, 86] on span "Editar perfil" at bounding box center [894, 82] width 58 height 28
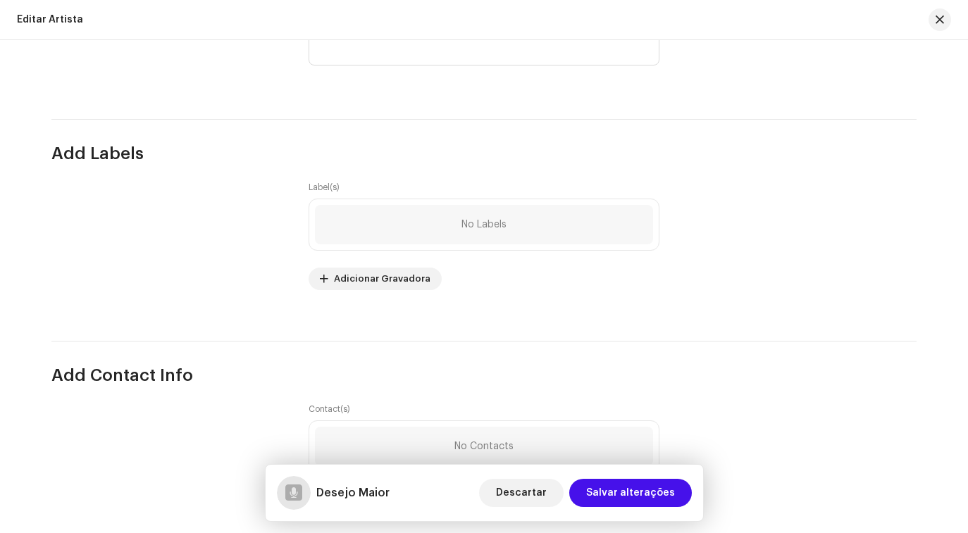
scroll to position [1543, 0]
click at [462, 230] on span "No Labels" at bounding box center [484, 223] width 45 height 11
click at [388, 279] on span "Adicionar Gravadora" at bounding box center [382, 278] width 97 height 28
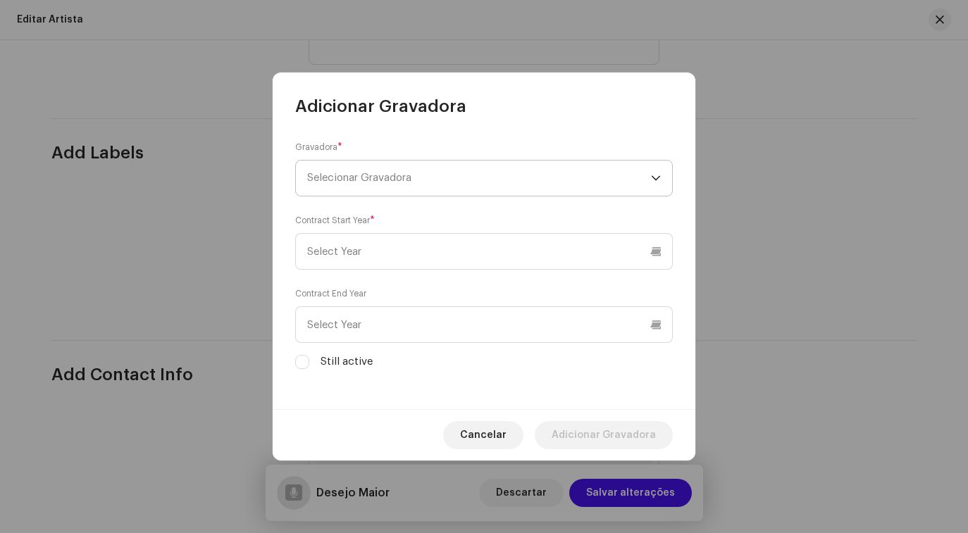
click at [438, 175] on span "Selecionar Gravadora" at bounding box center [479, 178] width 344 height 35
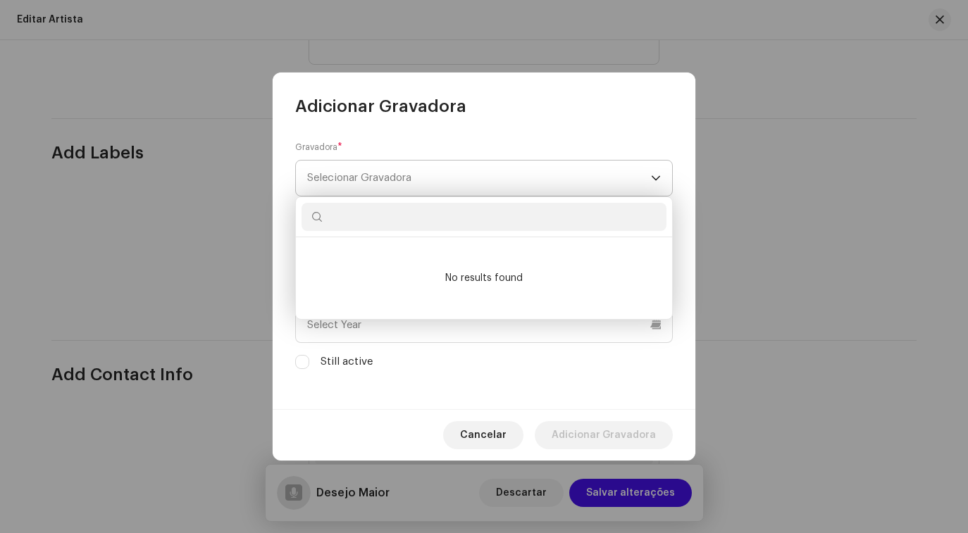
click at [466, 175] on span "Selecionar Gravadora" at bounding box center [479, 178] width 344 height 35
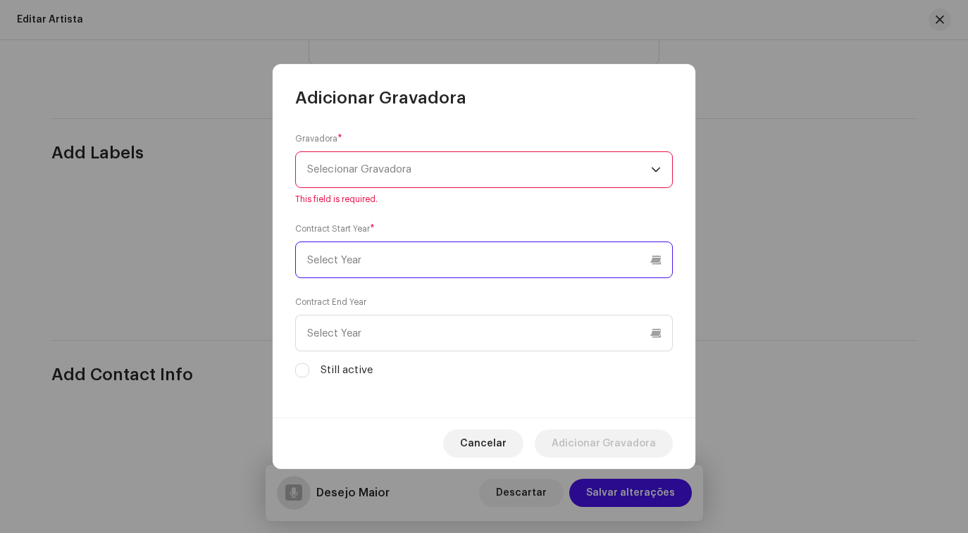
click at [461, 260] on input "text" at bounding box center [484, 260] width 378 height 37
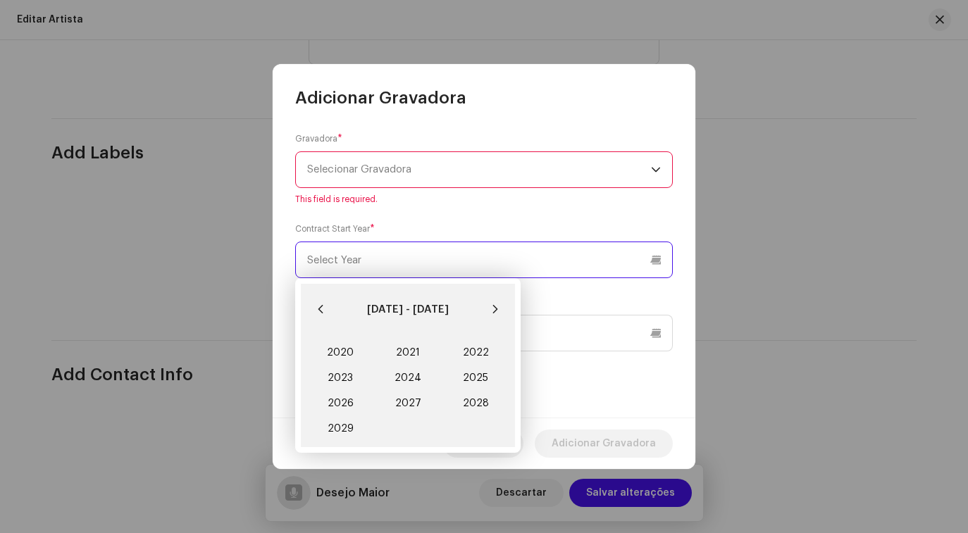
click at [461, 260] on input "text" at bounding box center [484, 260] width 378 height 37
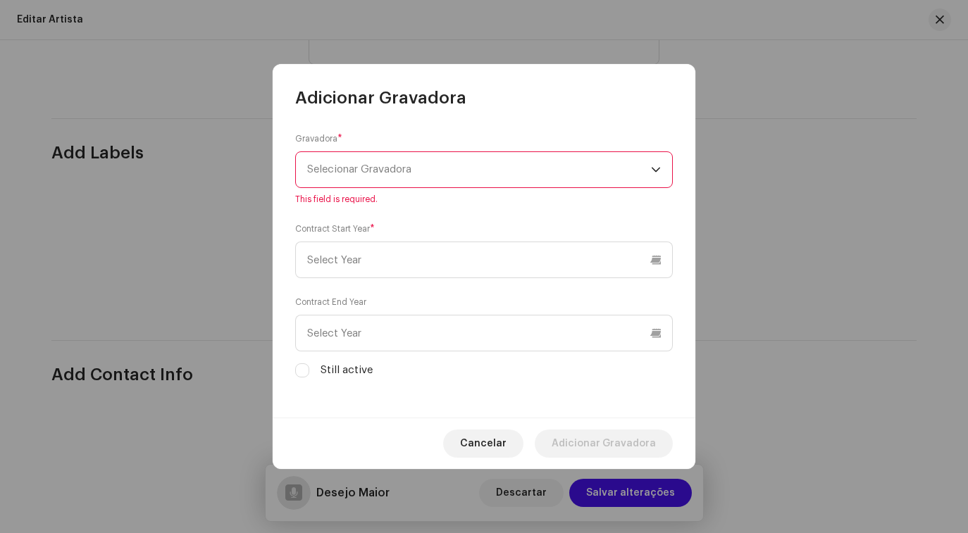
click at [457, 164] on span "Selecionar Gravadora" at bounding box center [479, 169] width 344 height 35
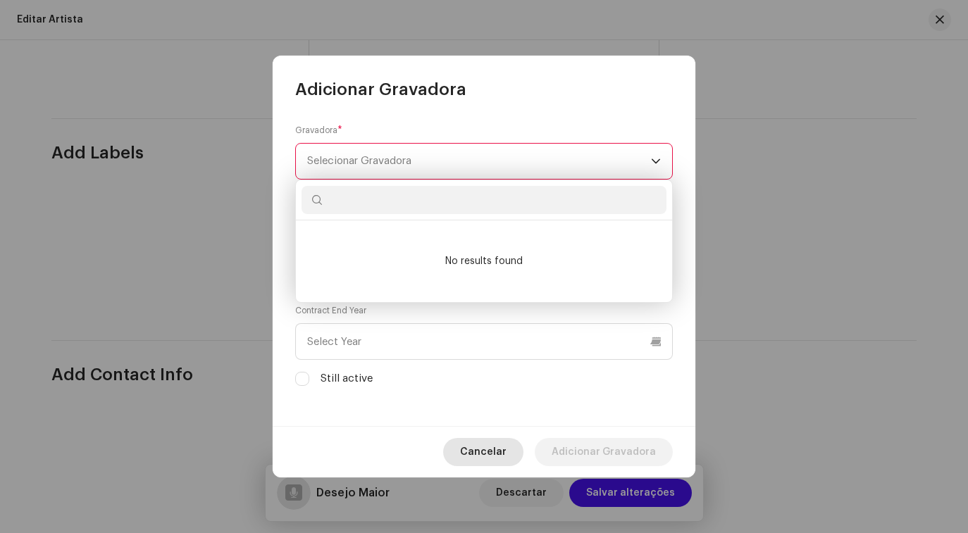
click at [485, 450] on span "Cancelar" at bounding box center [483, 452] width 47 height 28
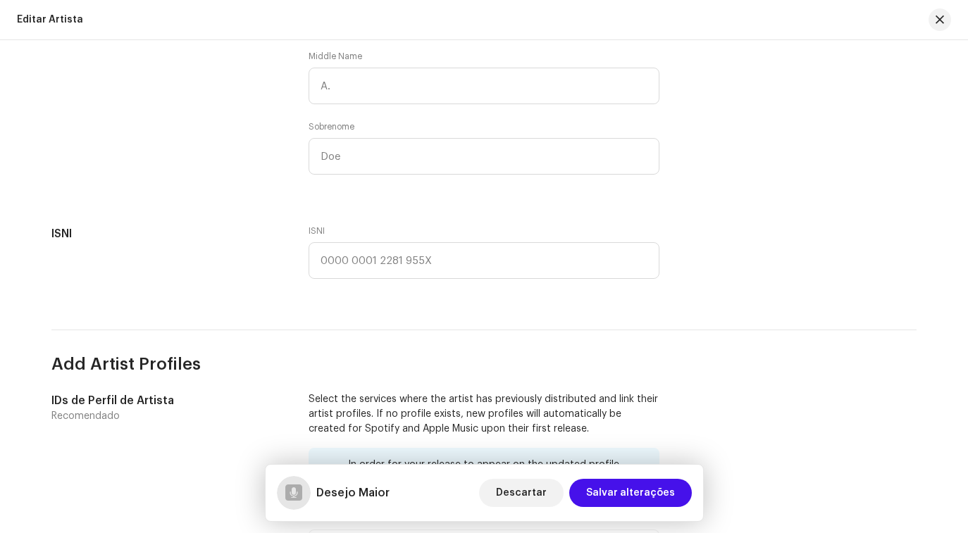
scroll to position [520, 0]
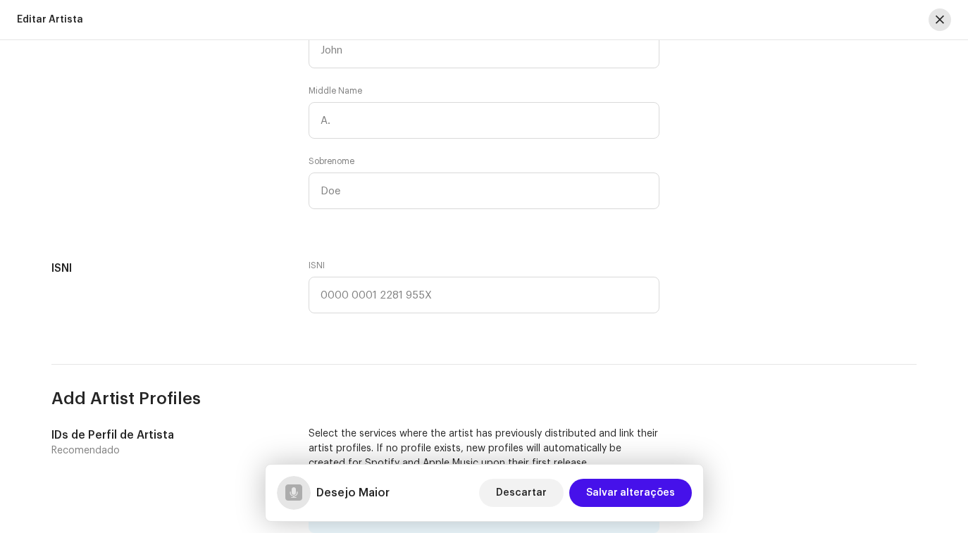
click at [938, 21] on span "button" at bounding box center [940, 19] width 8 height 11
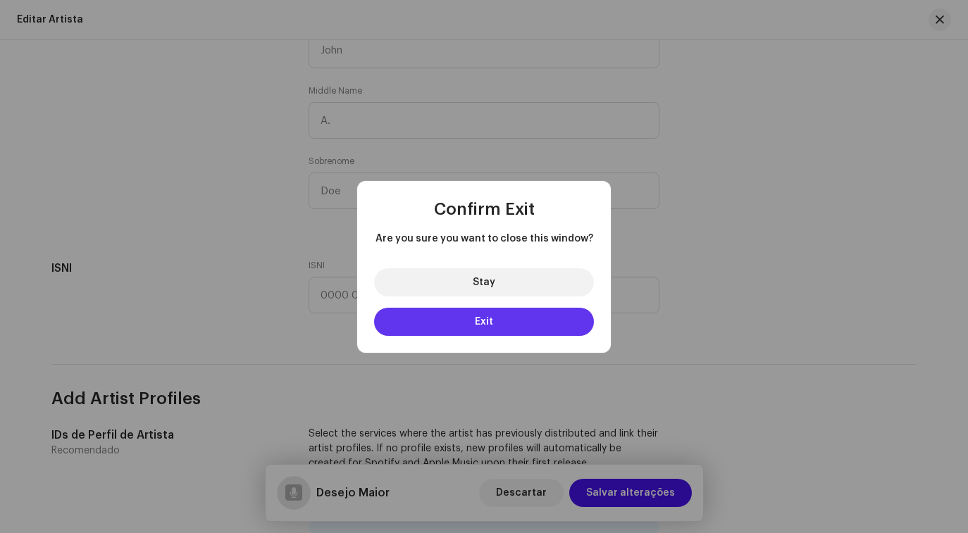
click at [484, 328] on button "Exit" at bounding box center [484, 322] width 220 height 28
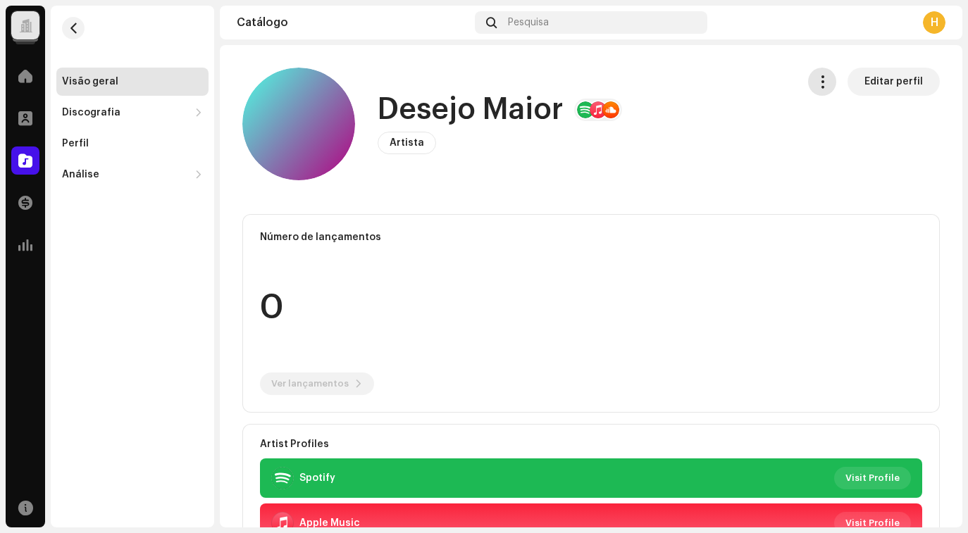
click at [816, 87] on span "button" at bounding box center [822, 81] width 13 height 11
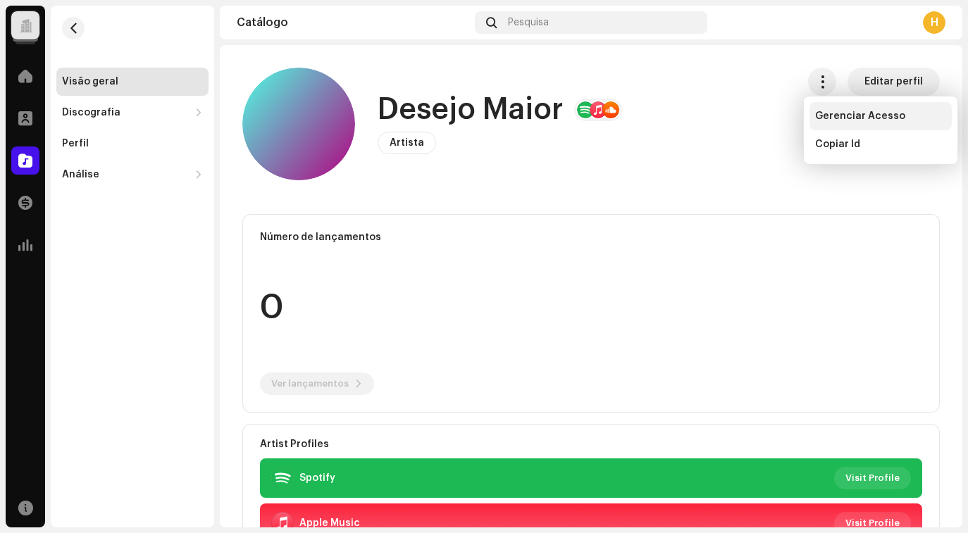
click at [832, 120] on span "Gerenciar Acesso" at bounding box center [860, 116] width 90 height 11
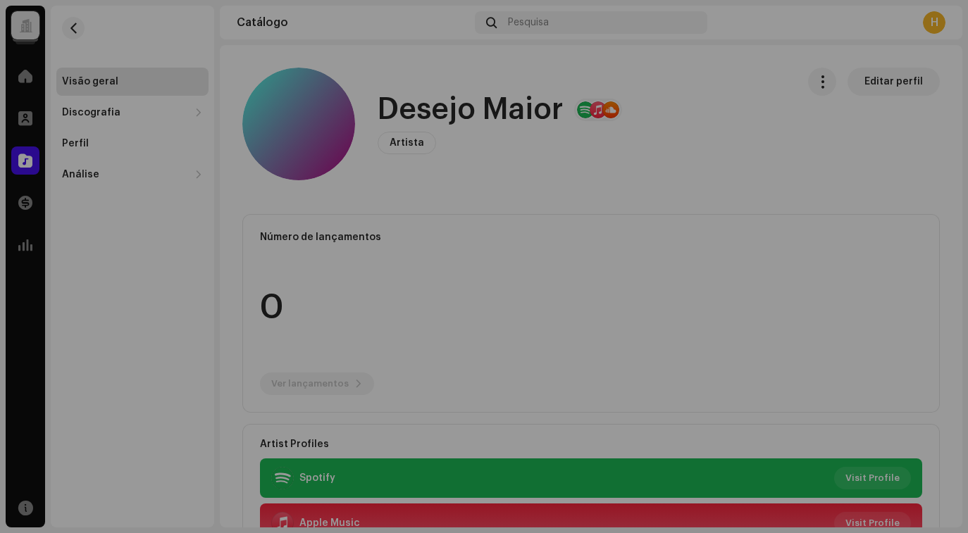
click at [780, 56] on div "Desejo Maior Portal do artista Invite Member Member Email Last Active Status No…" at bounding box center [484, 266] width 968 height 533
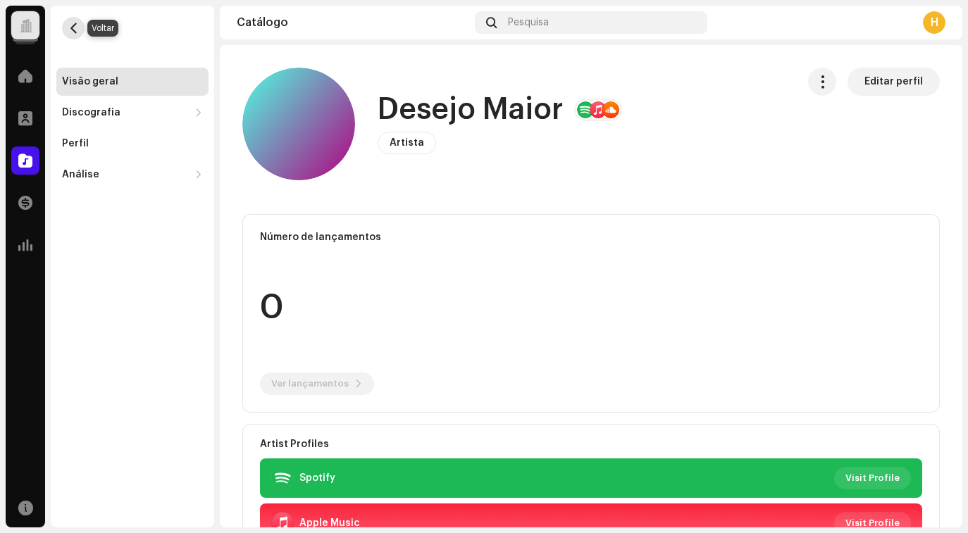
click at [75, 25] on span "button" at bounding box center [73, 28] width 11 height 11
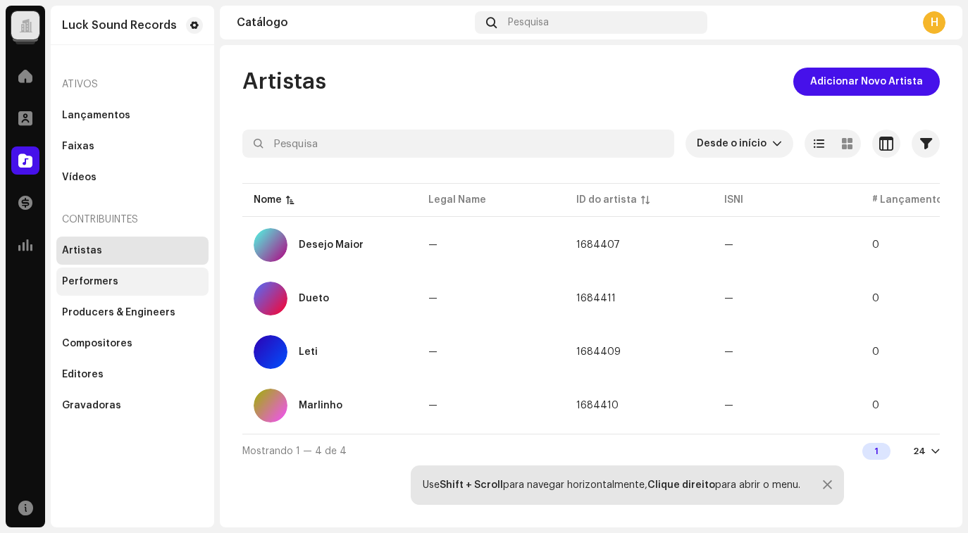
click at [104, 276] on div "Performers" at bounding box center [90, 281] width 56 height 11
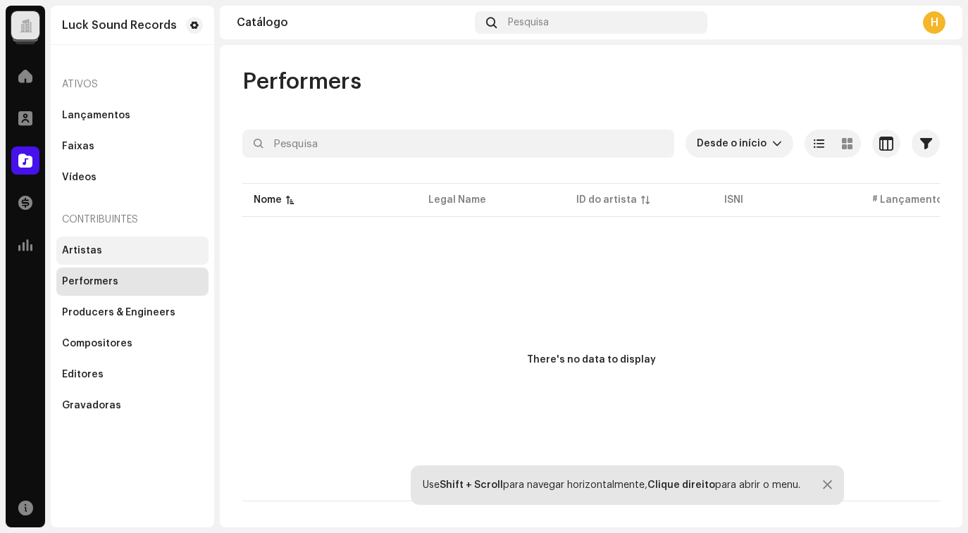
click at [99, 259] on div "Artistas" at bounding box center [132, 251] width 152 height 28
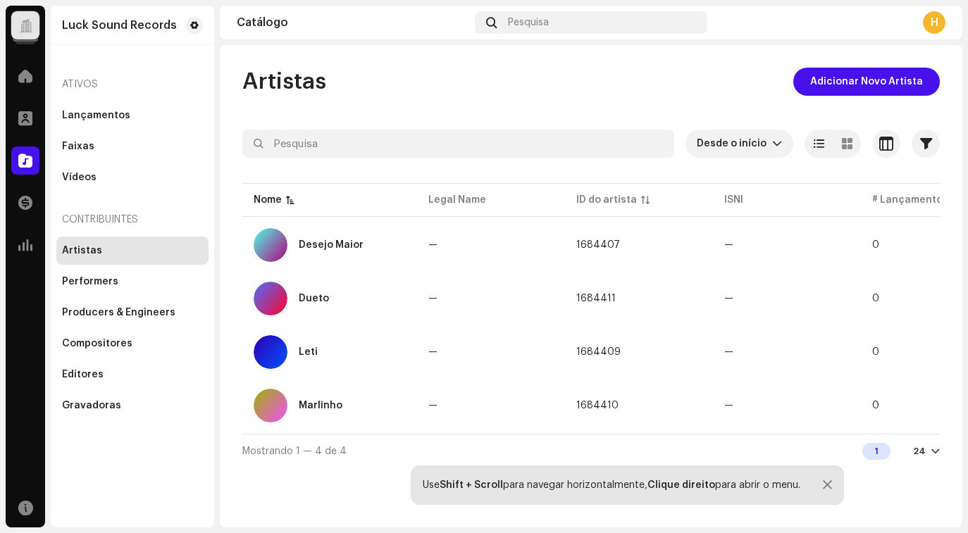
click at [827, 481] on div at bounding box center [827, 485] width 9 height 11
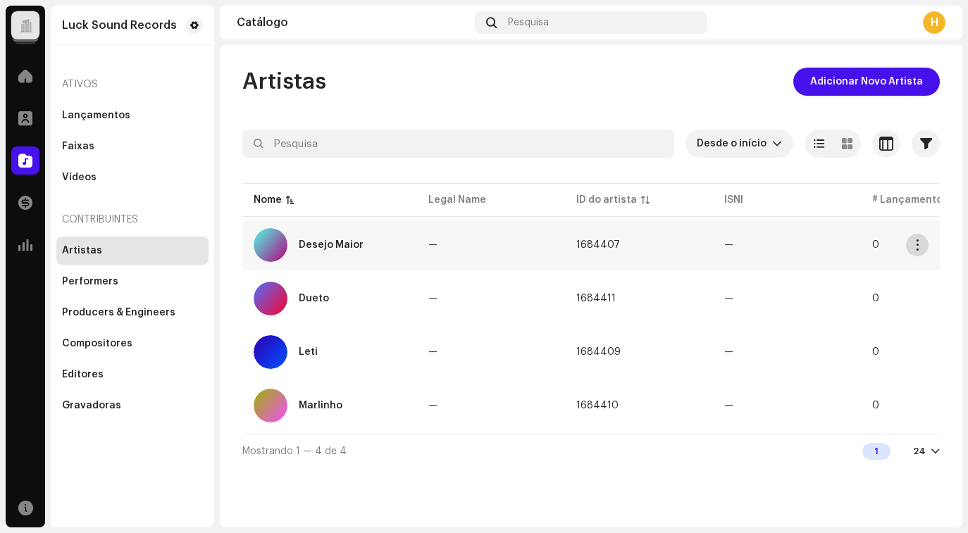
click at [915, 254] on button "button" at bounding box center [917, 245] width 23 height 23
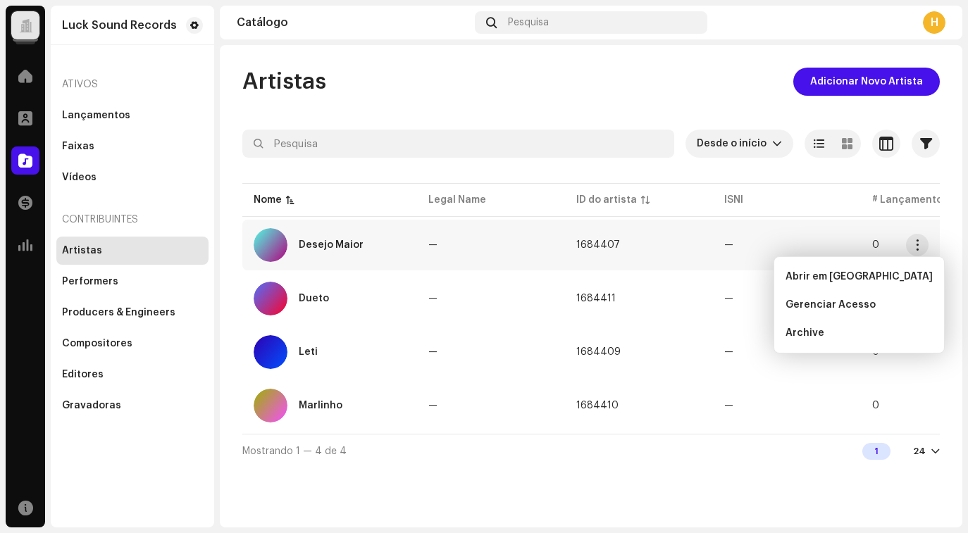
click at [826, 186] on table "Nome Legal Name ID do artista ISNI # Lançamentos Desejo Maior — 1684407 — 0 Due…" at bounding box center [625, 307] width 767 height 254
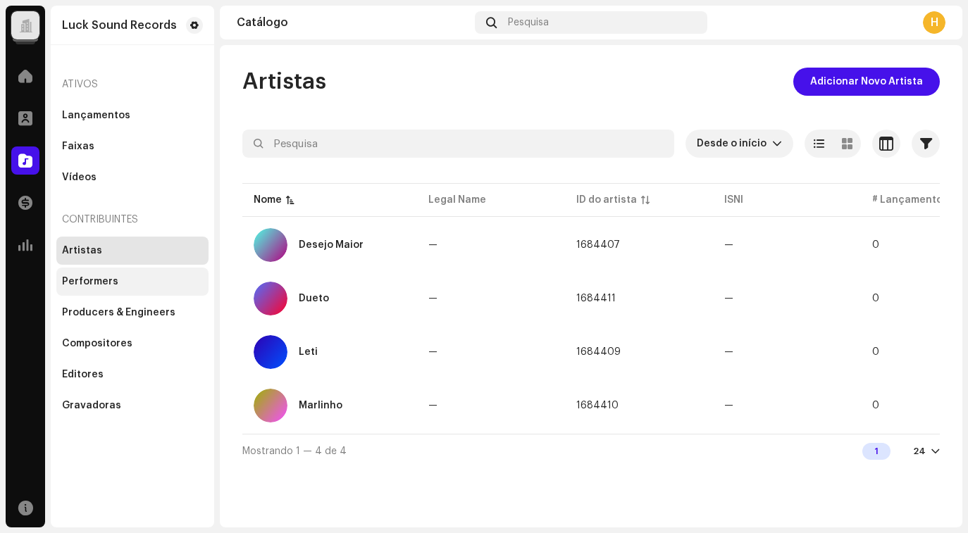
click at [96, 276] on div "Performers" at bounding box center [90, 281] width 56 height 11
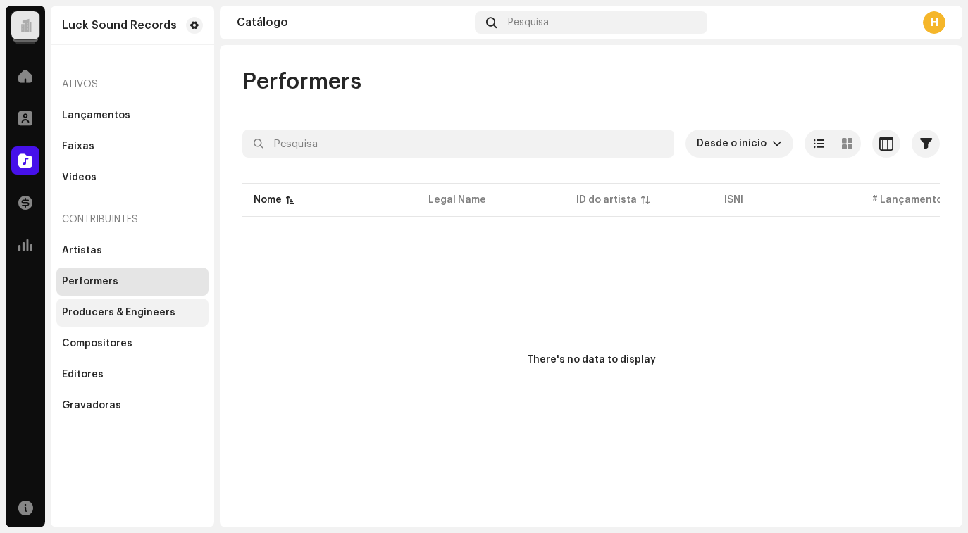
click at [107, 312] on div "Producers & Engineers" at bounding box center [118, 312] width 113 height 11
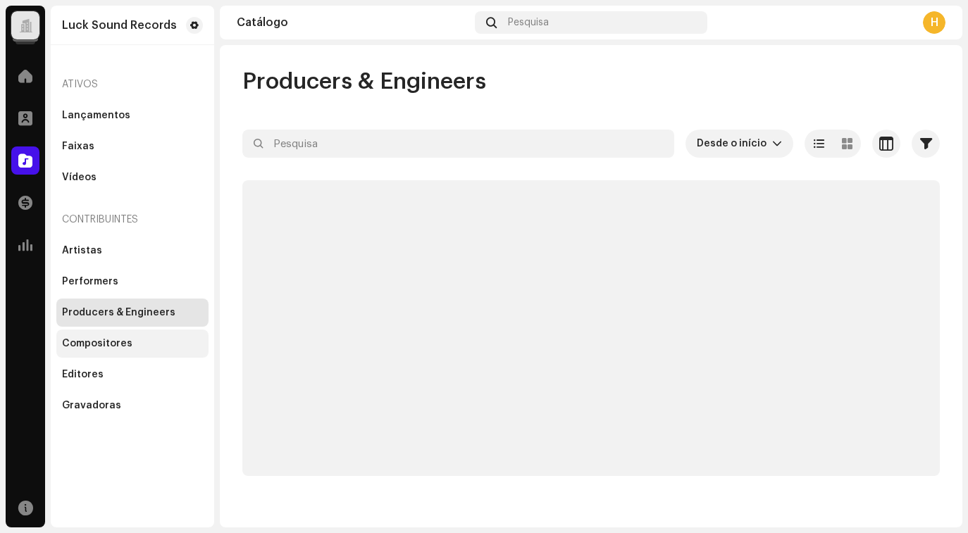
click at [109, 345] on div "Compositores" at bounding box center [97, 343] width 70 height 11
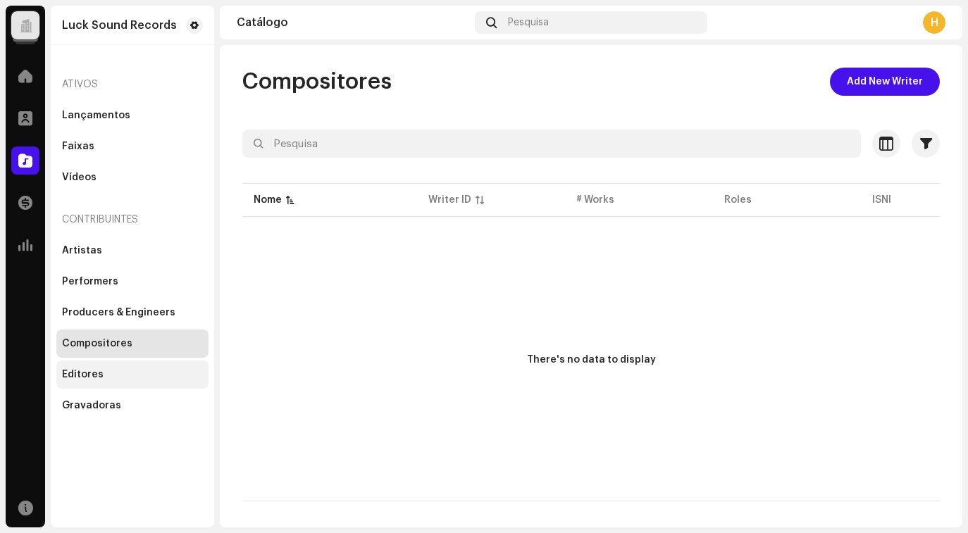
click at [109, 376] on div "Editores" at bounding box center [132, 374] width 141 height 11
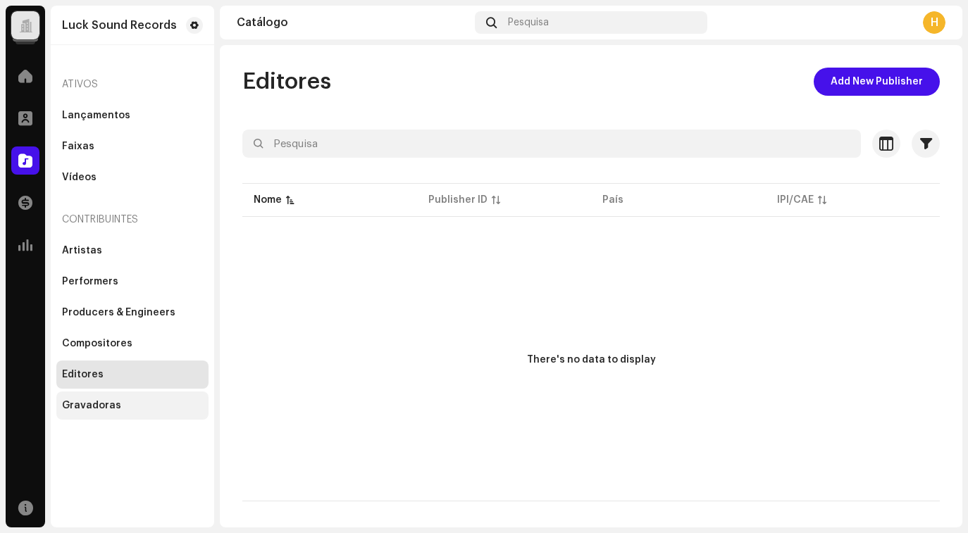
click at [109, 403] on div "Gravadoras" at bounding box center [91, 405] width 59 height 11
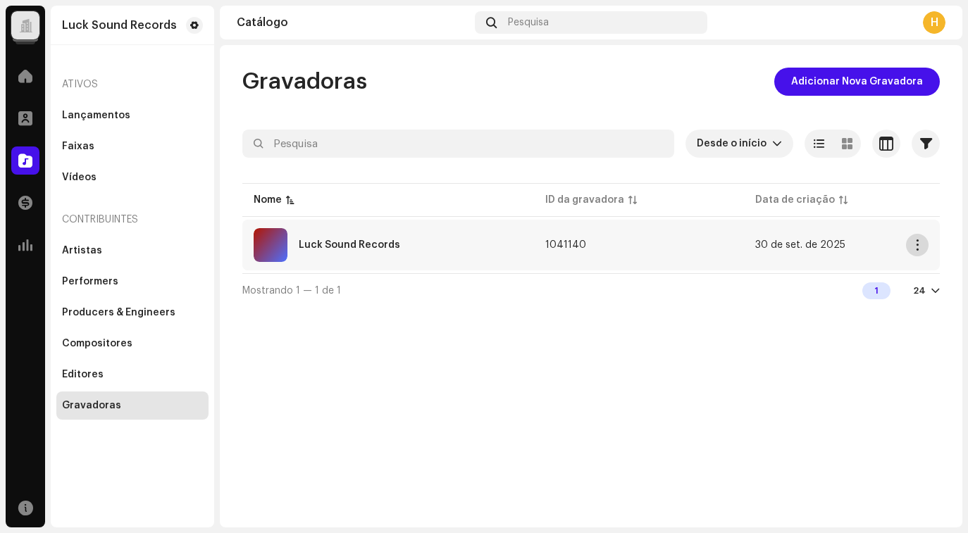
click at [921, 245] on span "button" at bounding box center [918, 245] width 11 height 11
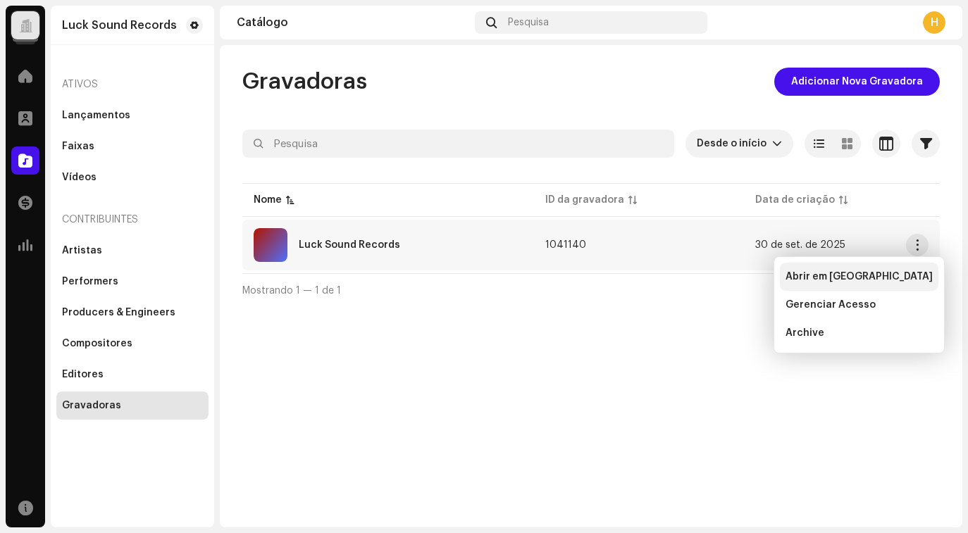
click at [879, 275] on div "Abrir em nova aba" at bounding box center [859, 276] width 147 height 11
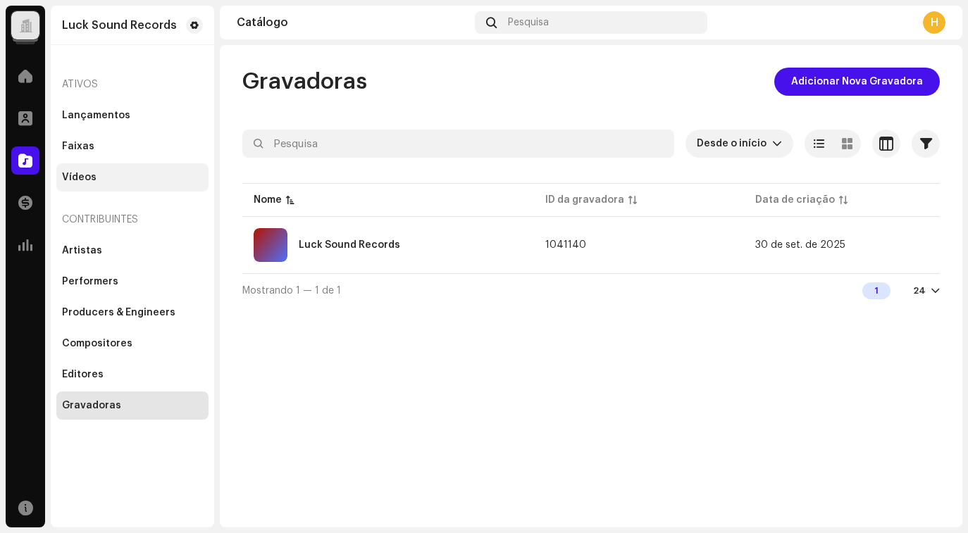
click at [131, 179] on div "Vídeos" at bounding box center [132, 177] width 141 height 11
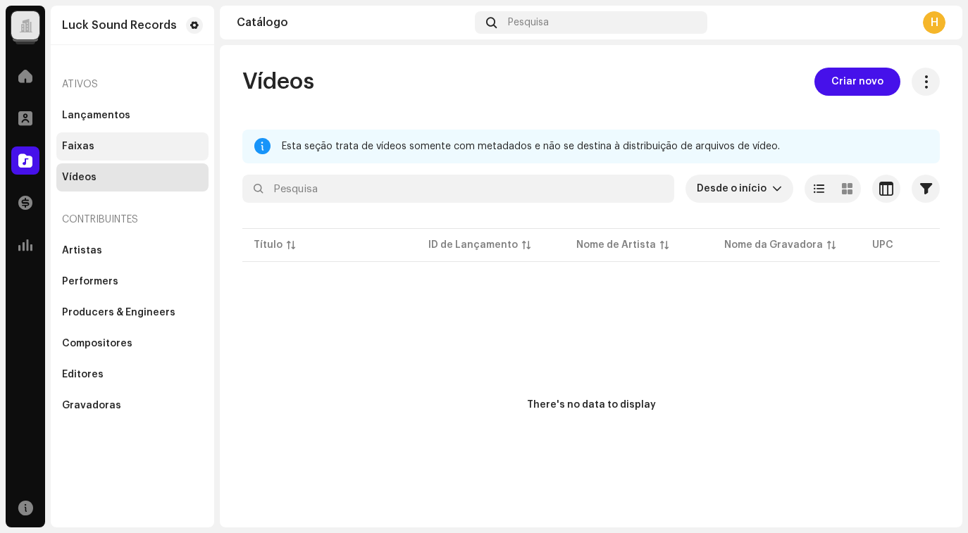
click at [115, 156] on div "Faixas" at bounding box center [132, 146] width 152 height 28
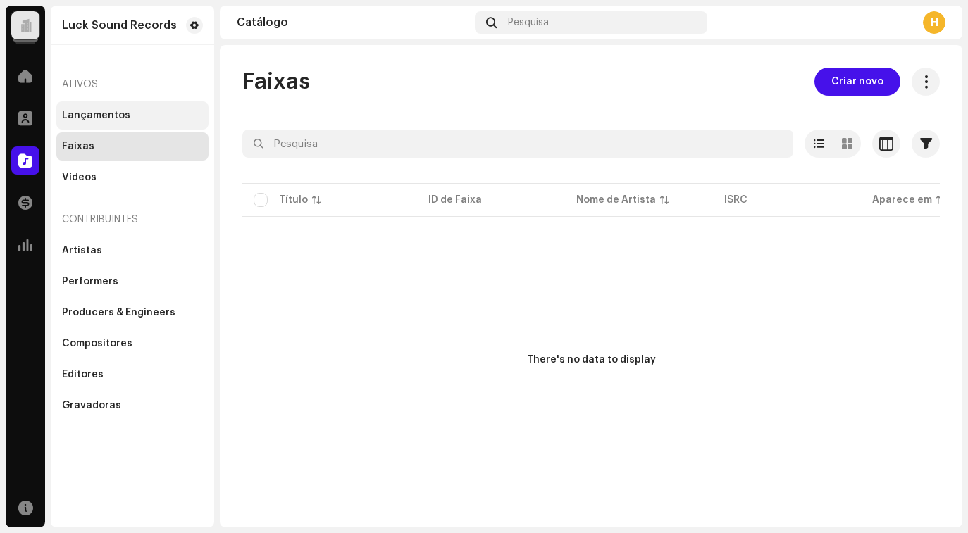
click at [132, 123] on div "Lançamentos" at bounding box center [132, 115] width 152 height 28
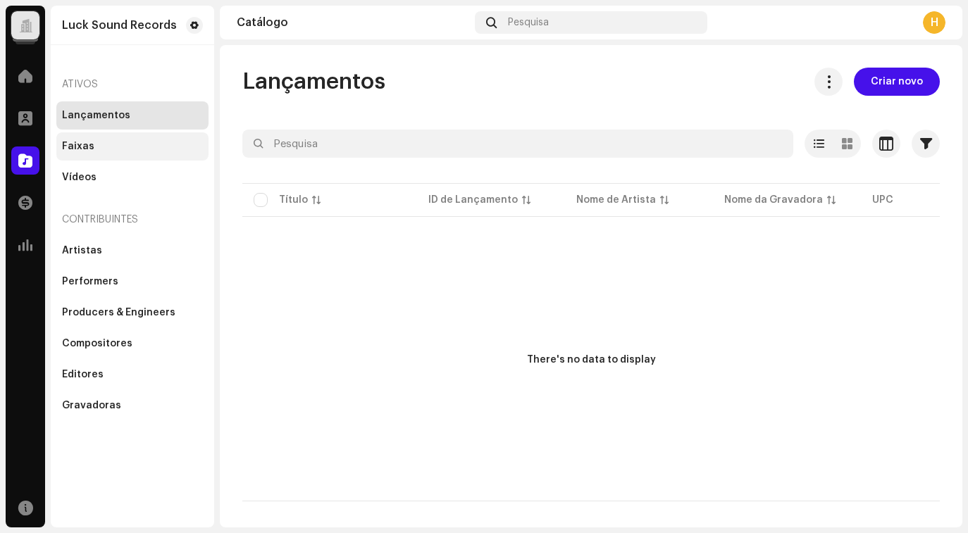
click at [116, 149] on div "Faixas" at bounding box center [132, 146] width 141 height 11
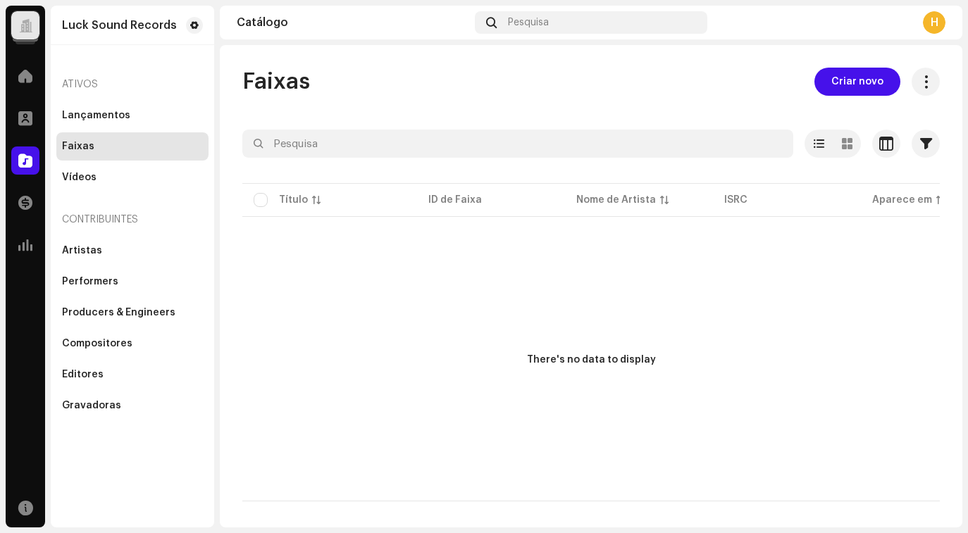
click at [128, 135] on div "Faixas" at bounding box center [132, 146] width 152 height 28
click at [121, 114] on div "Lançamentos" at bounding box center [96, 115] width 68 height 11
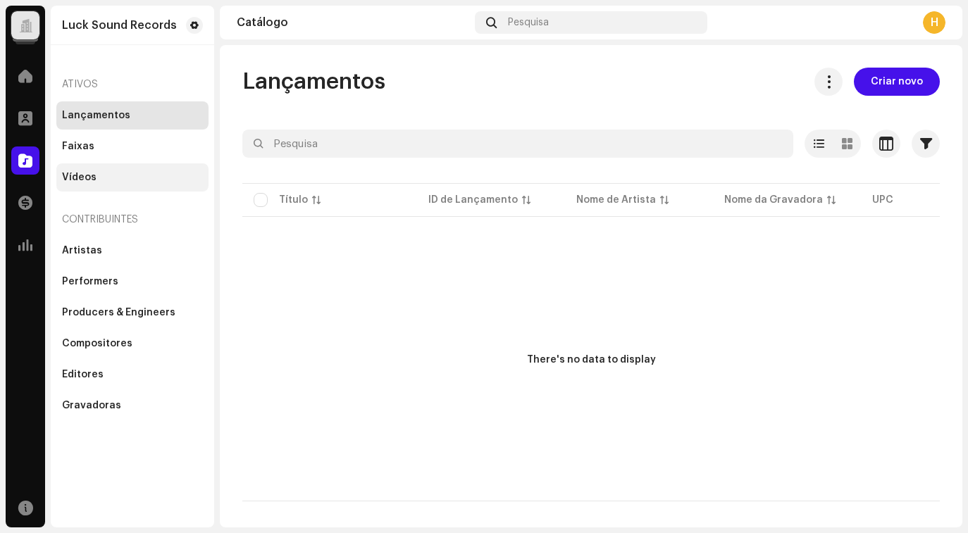
click at [134, 168] on div "Vídeos" at bounding box center [132, 177] width 152 height 28
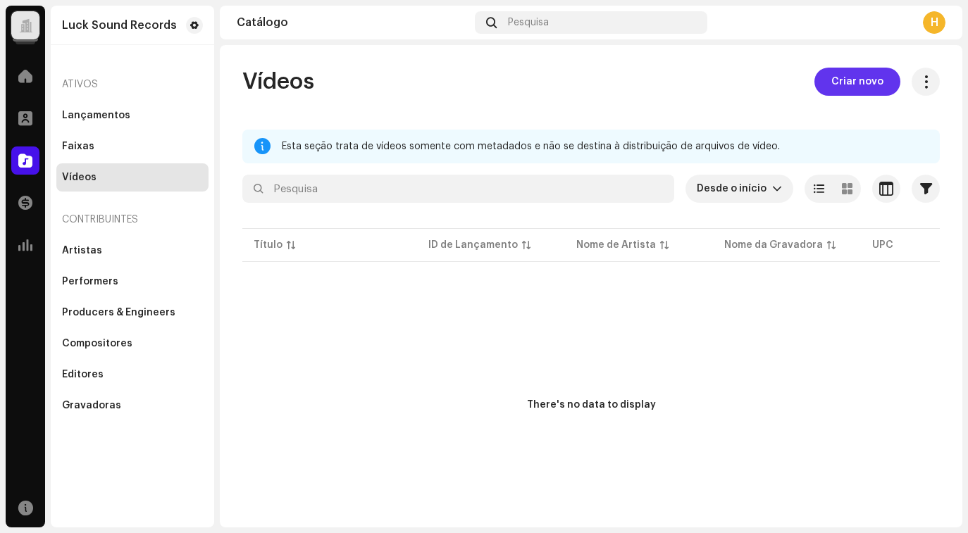
click at [851, 75] on span "Criar novo" at bounding box center [858, 82] width 52 height 28
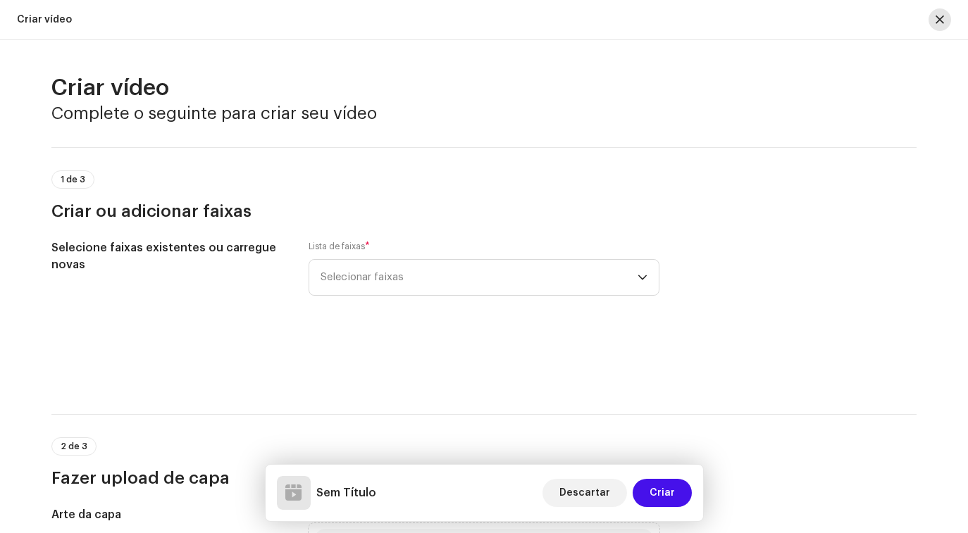
click at [941, 21] on span "button" at bounding box center [940, 19] width 8 height 11
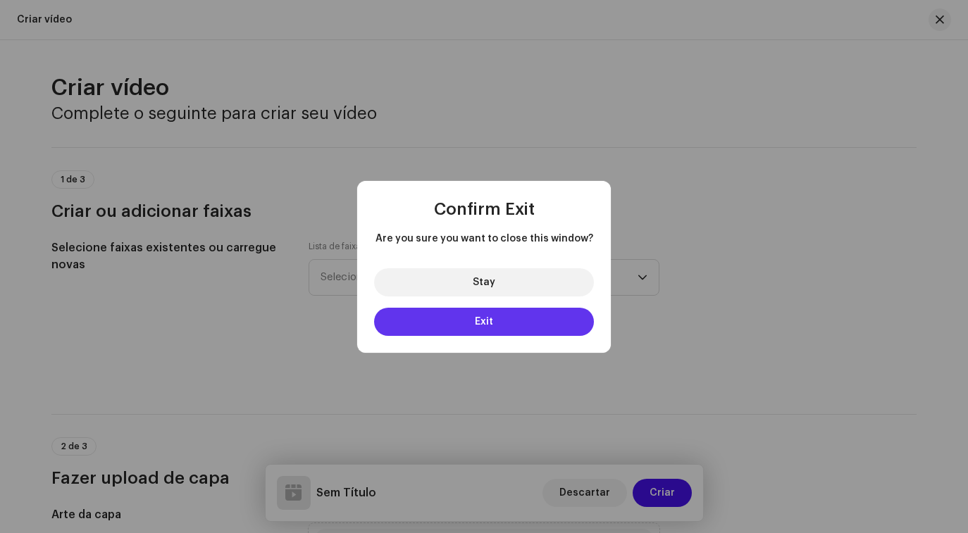
click at [510, 317] on button "Exit" at bounding box center [484, 322] width 220 height 28
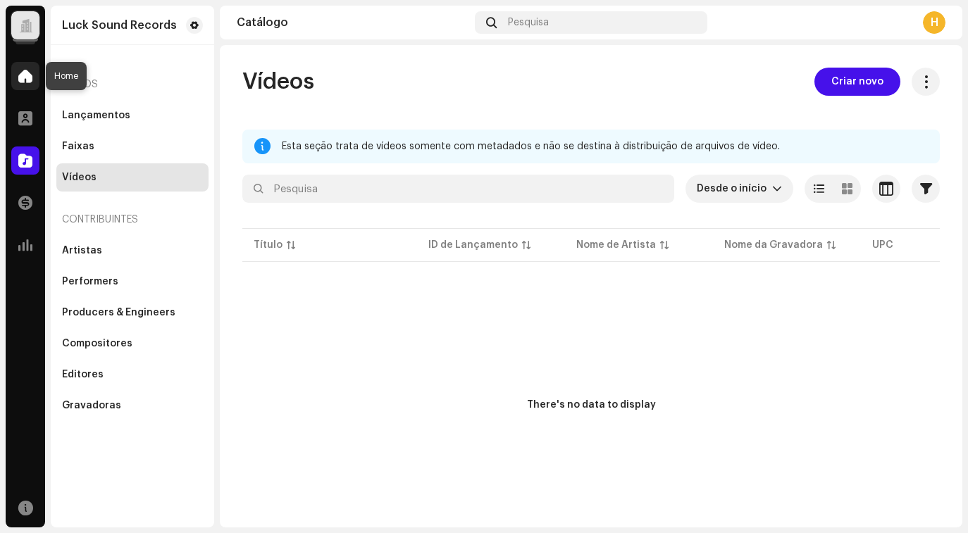
click at [20, 83] on div at bounding box center [25, 76] width 28 height 28
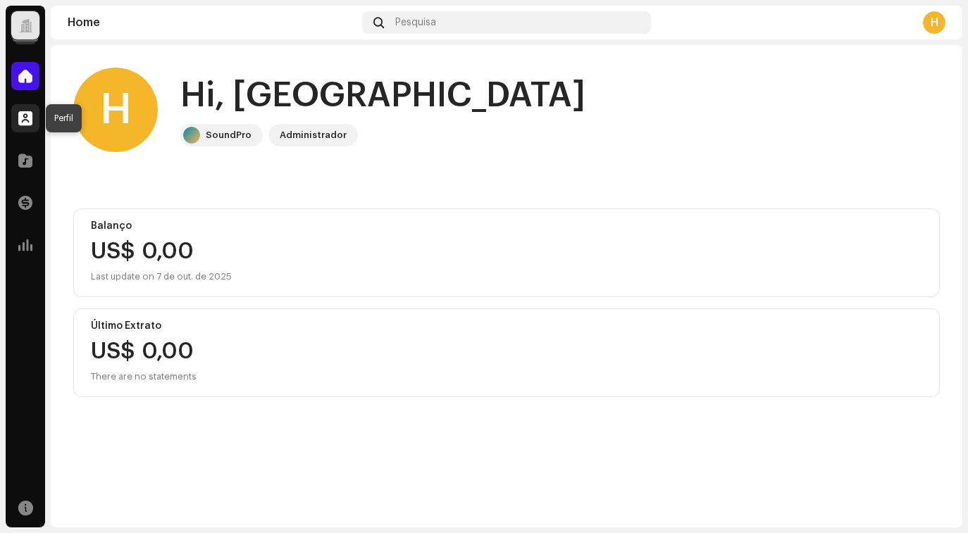
click at [31, 109] on div at bounding box center [25, 118] width 28 height 28
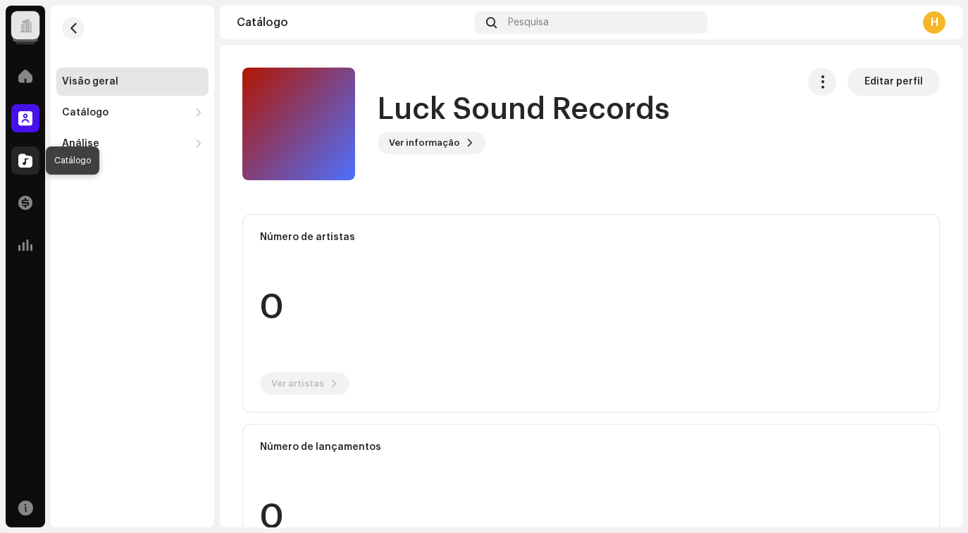
click at [24, 168] on div at bounding box center [25, 161] width 28 height 28
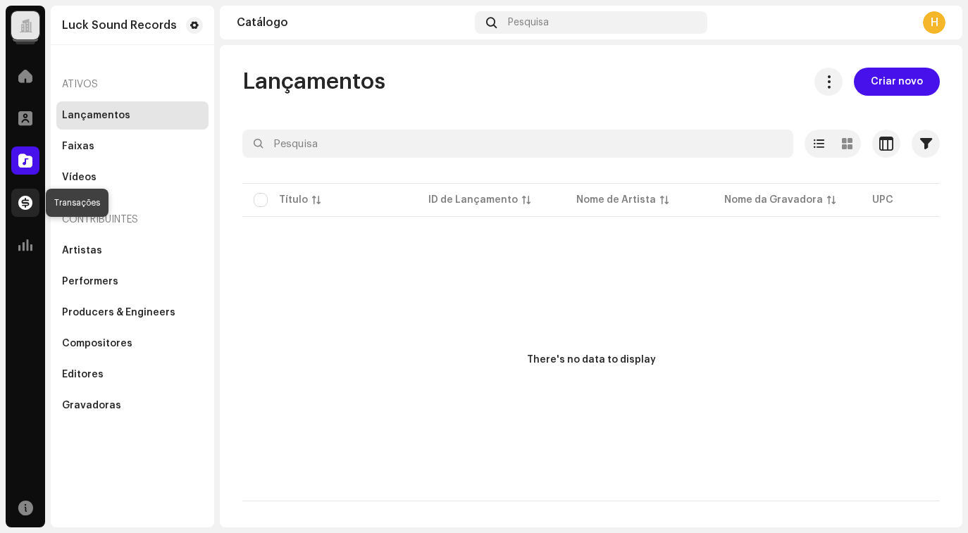
click at [25, 197] on span at bounding box center [25, 202] width 14 height 11
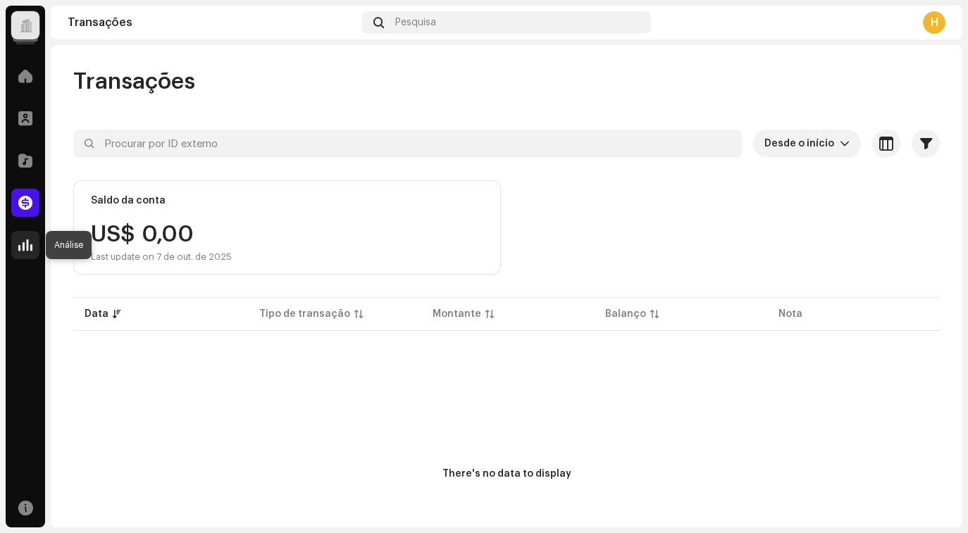
click at [25, 240] on span at bounding box center [25, 245] width 14 height 11
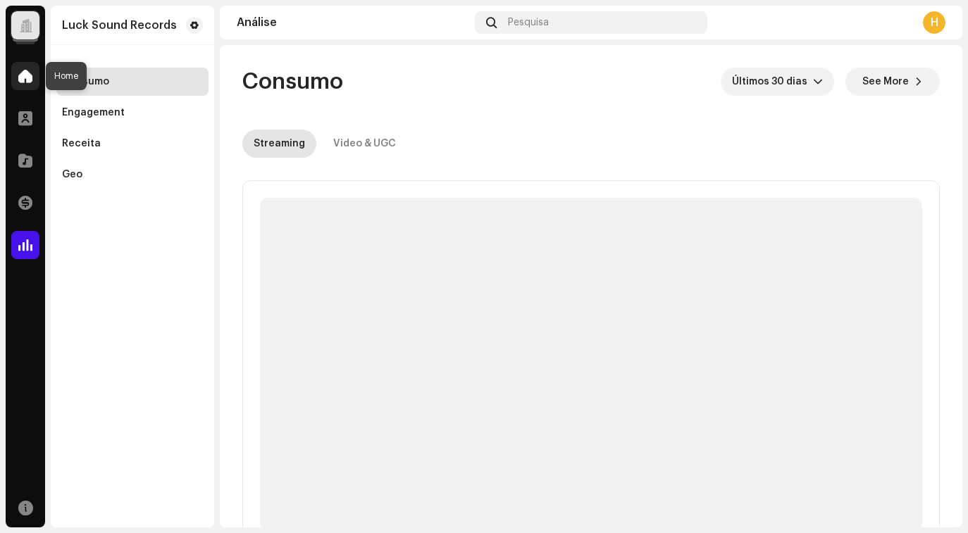
click at [20, 85] on div at bounding box center [25, 76] width 28 height 28
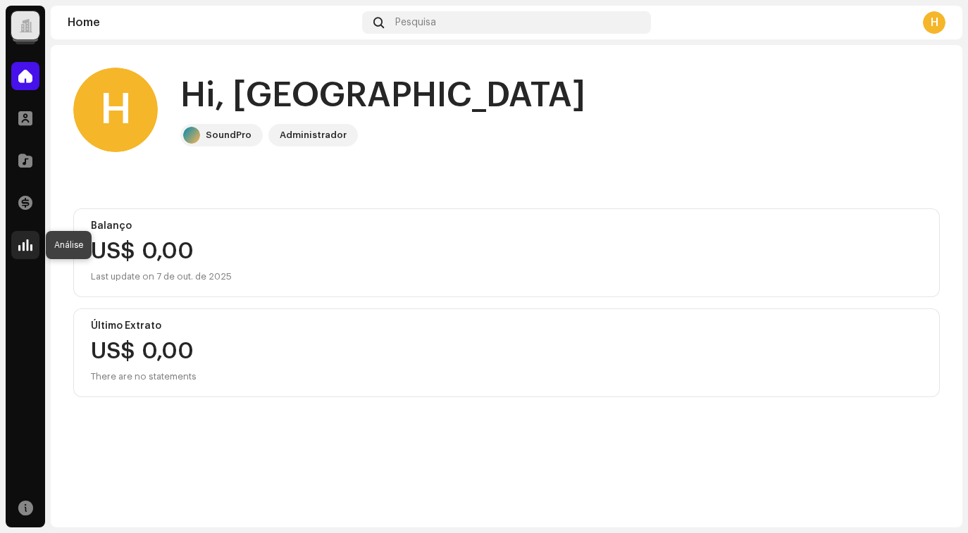
click at [23, 241] on span at bounding box center [25, 245] width 14 height 11
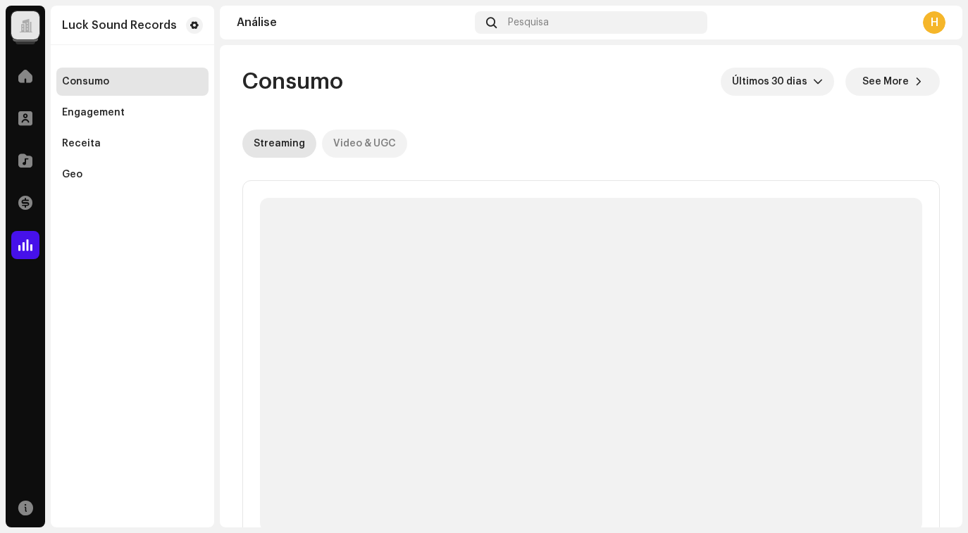
click at [361, 153] on div "Video & UGC" at bounding box center [364, 144] width 63 height 28
click at [275, 140] on div "Streaming" at bounding box center [279, 144] width 51 height 28
click at [128, 108] on div "Engagement" at bounding box center [132, 112] width 141 height 11
click at [119, 146] on div "Receita" at bounding box center [132, 143] width 141 height 11
click at [28, 86] on div at bounding box center [25, 76] width 28 height 28
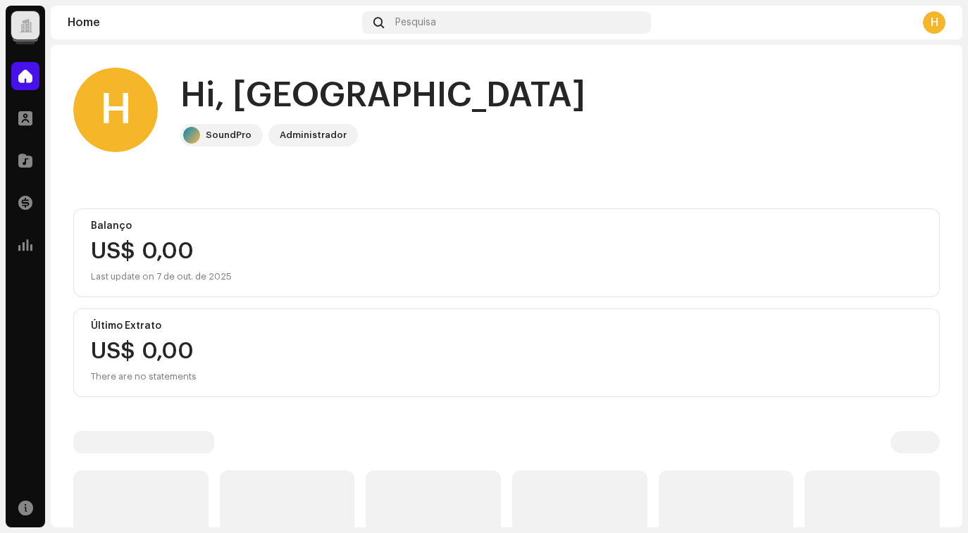
click at [19, 25] on div at bounding box center [25, 25] width 13 height 0
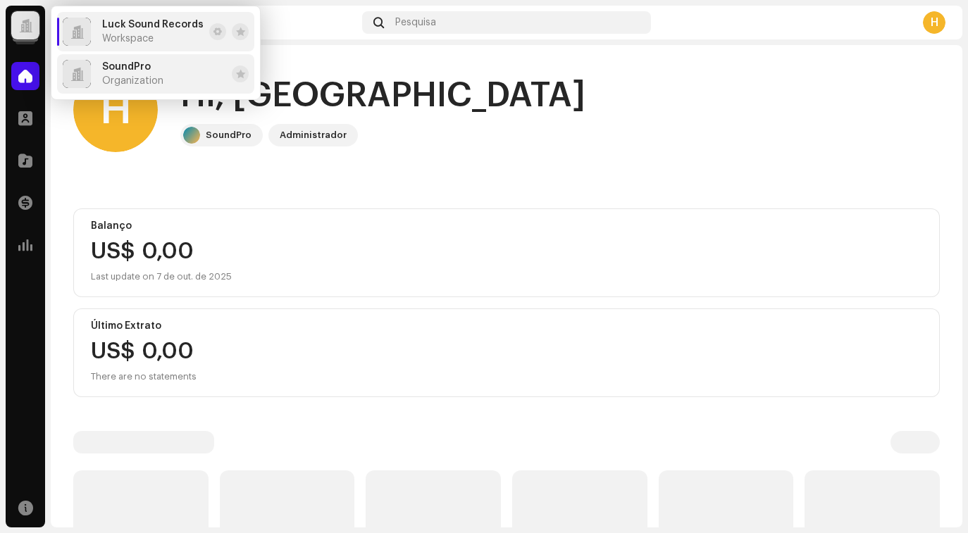
click at [125, 79] on span "Organization" at bounding box center [132, 80] width 61 height 11
